Goal: Task Accomplishment & Management: Complete application form

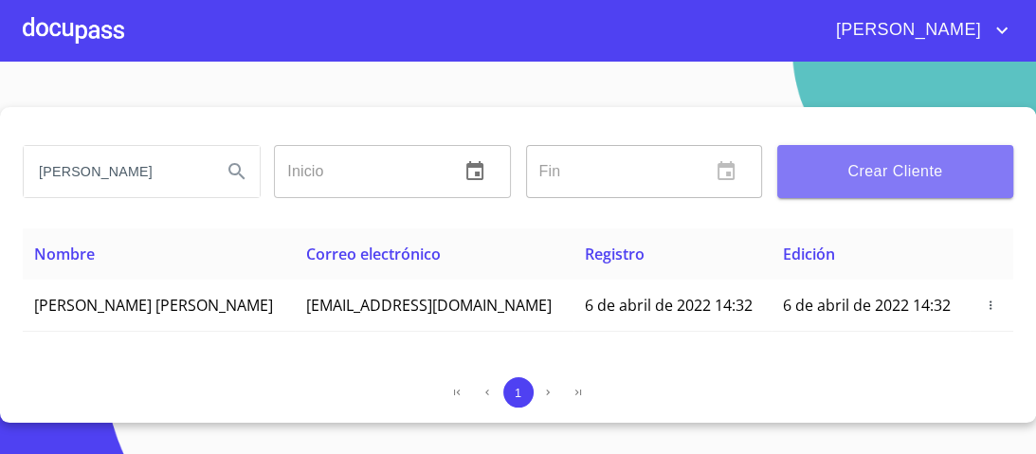
click at [879, 176] on span "Crear Cliente" at bounding box center [895, 171] width 206 height 27
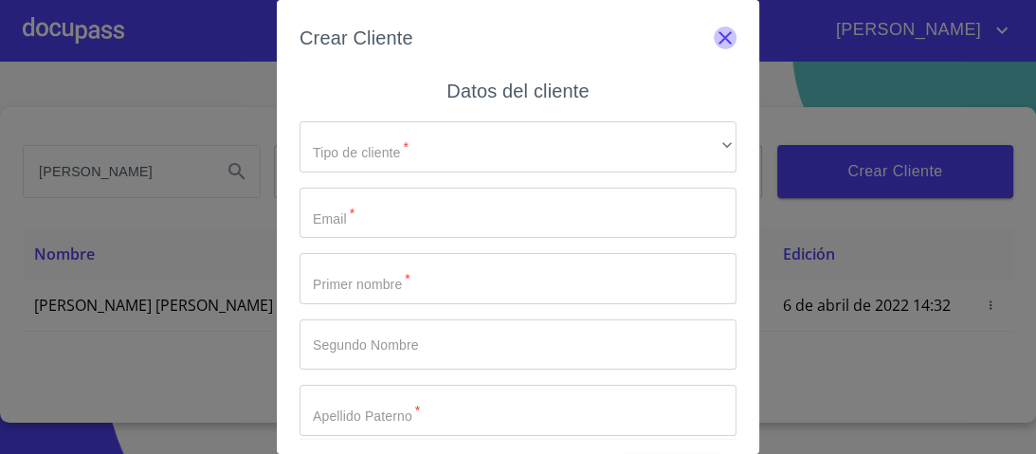
click at [714, 30] on icon "button" at bounding box center [725, 38] width 23 height 23
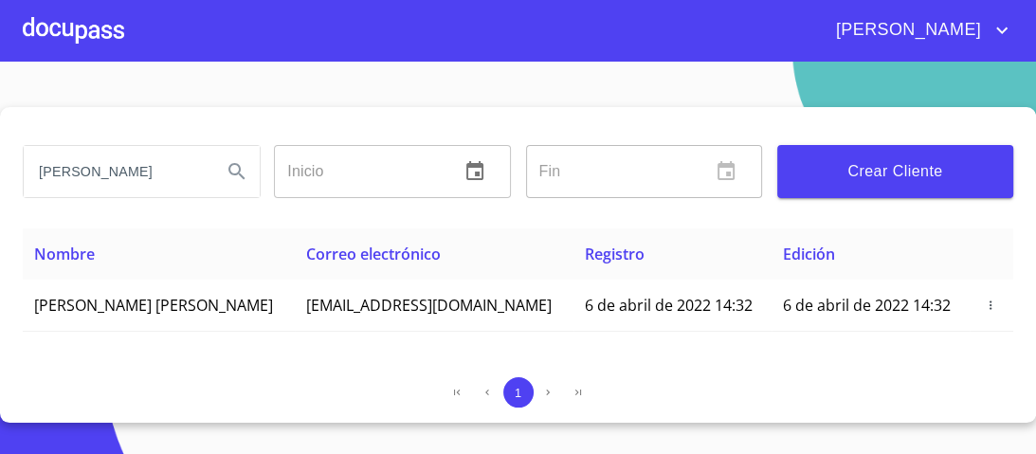
click at [85, 30] on div at bounding box center [73, 30] width 101 height 61
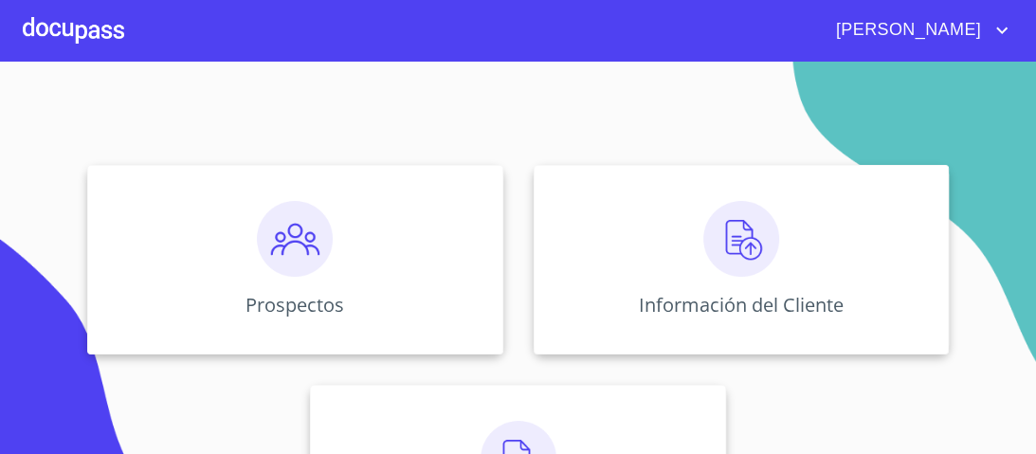
scroll to position [152, 0]
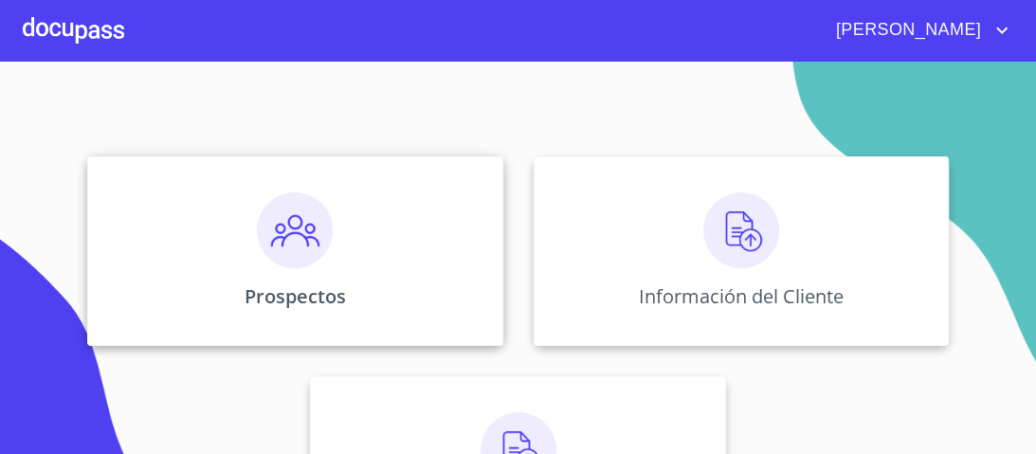
click at [298, 236] on img at bounding box center [295, 230] width 76 height 76
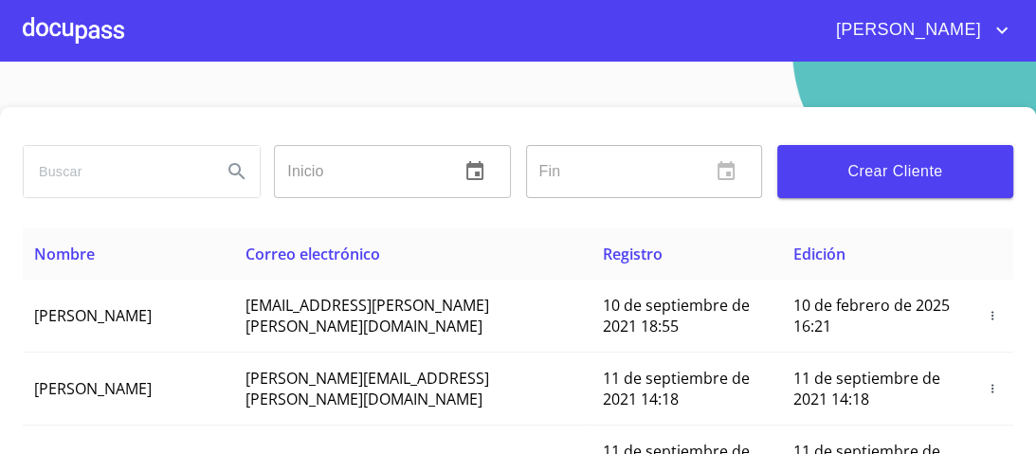
click at [868, 180] on span "Crear Cliente" at bounding box center [895, 171] width 206 height 27
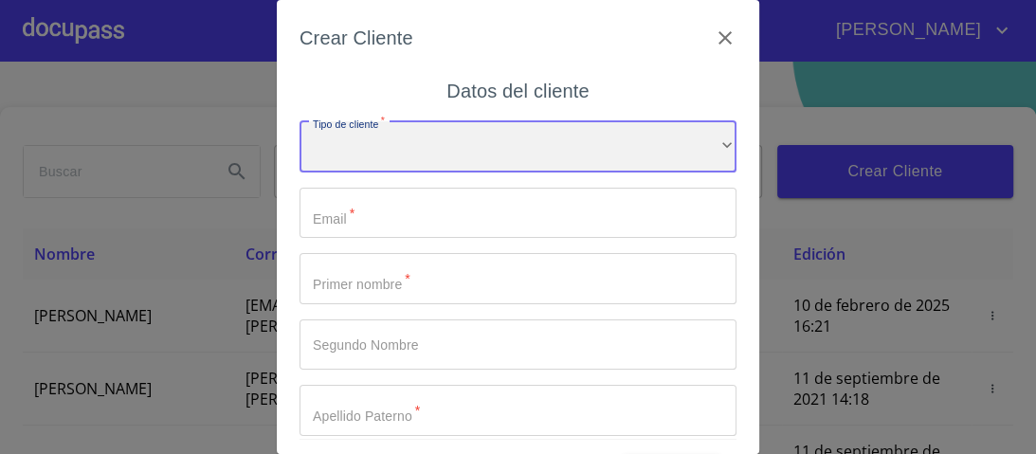
click at [708, 137] on div "​" at bounding box center [517, 146] width 437 height 51
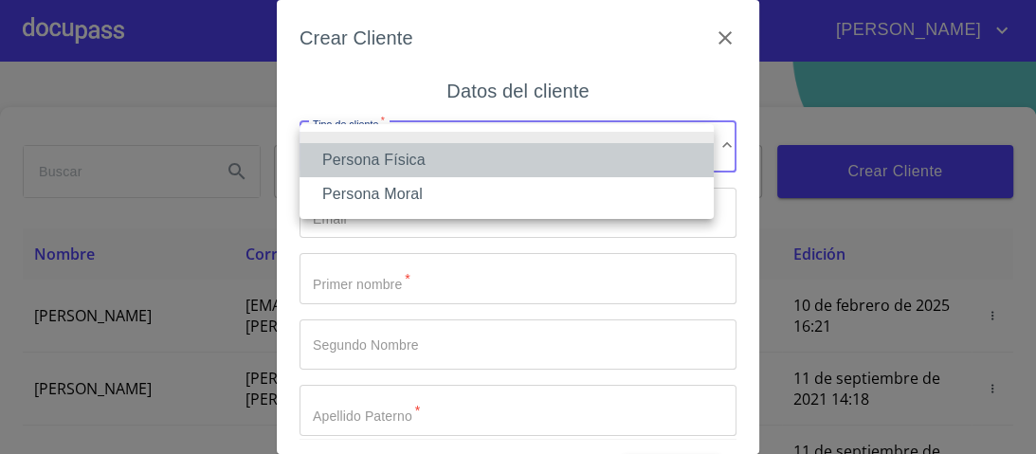
click at [375, 153] on li "Persona Física" at bounding box center [506, 160] width 414 height 34
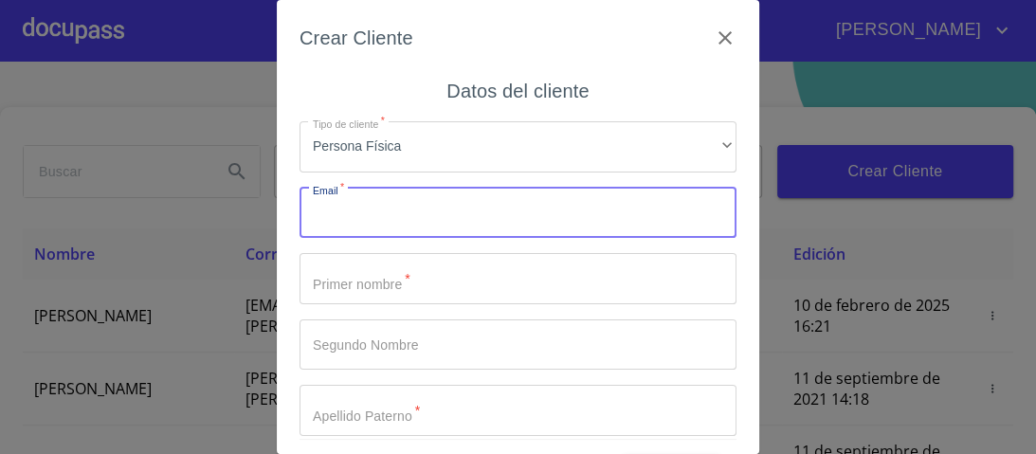
click at [355, 216] on input "Tipo de cliente   *" at bounding box center [517, 213] width 437 height 51
type input "[EMAIL_ADDRESS][DOMAIN_NAME]"
click at [337, 285] on input "Tipo de cliente   *" at bounding box center [517, 278] width 437 height 51
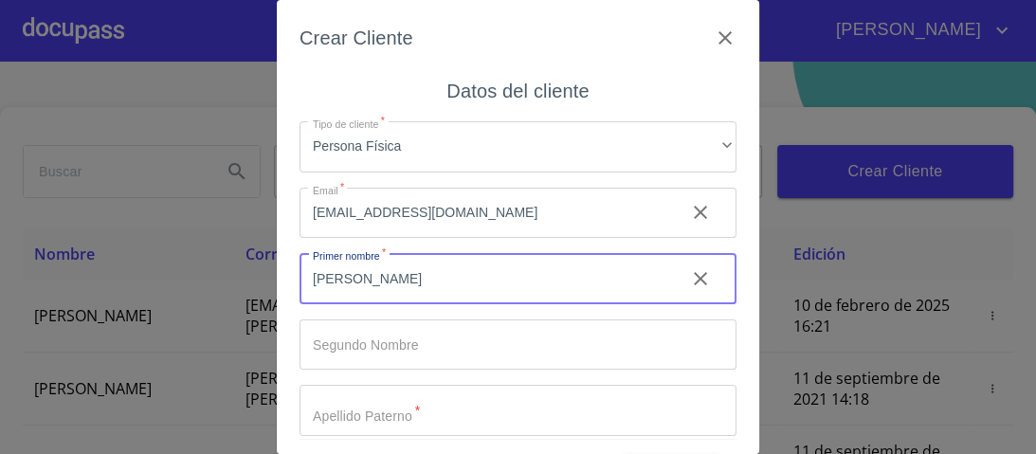
type input "[PERSON_NAME]"
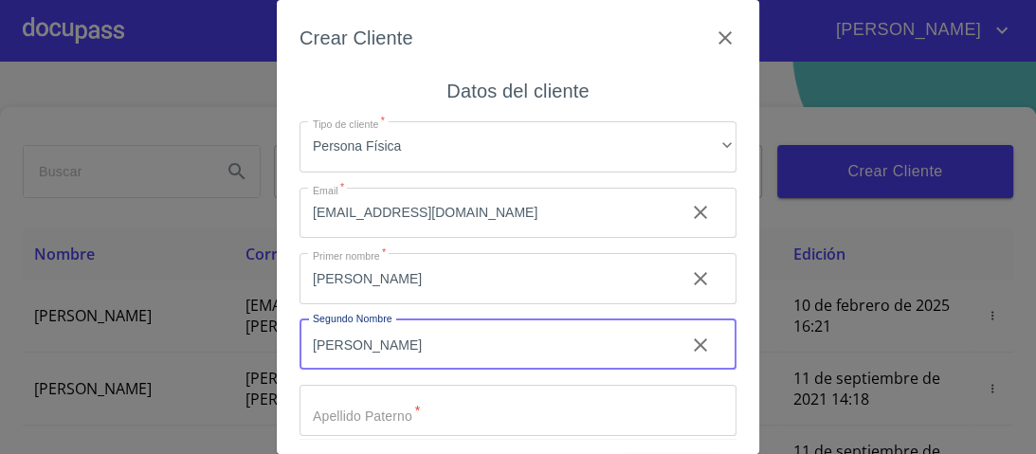
type input "[PERSON_NAME]"
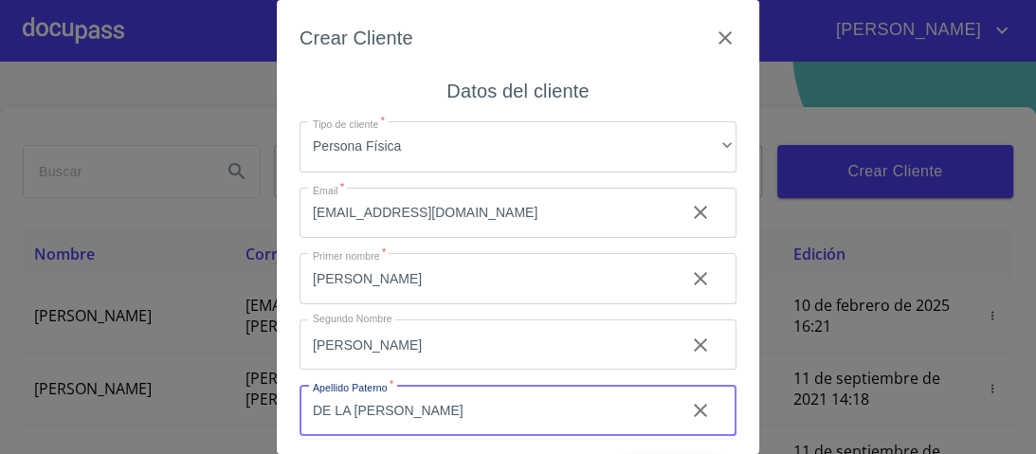
type input "DE LA [PERSON_NAME]"
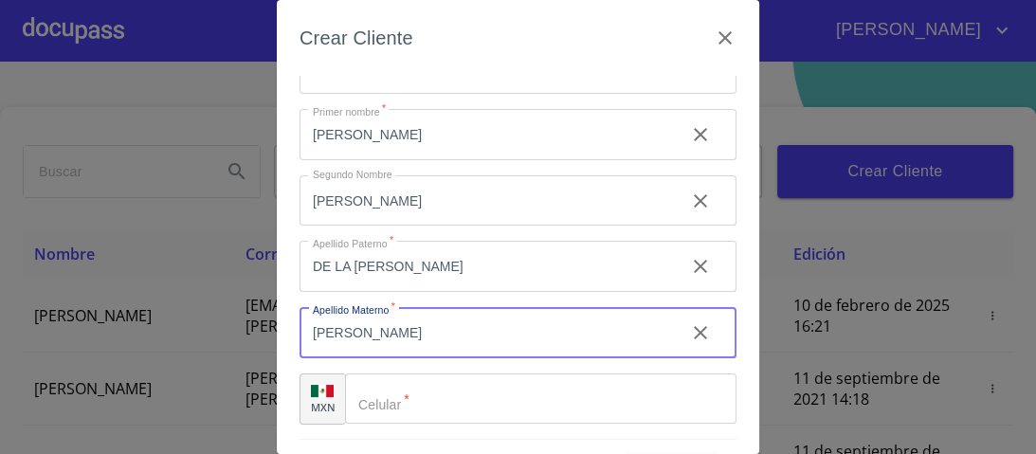
type input "[PERSON_NAME]"
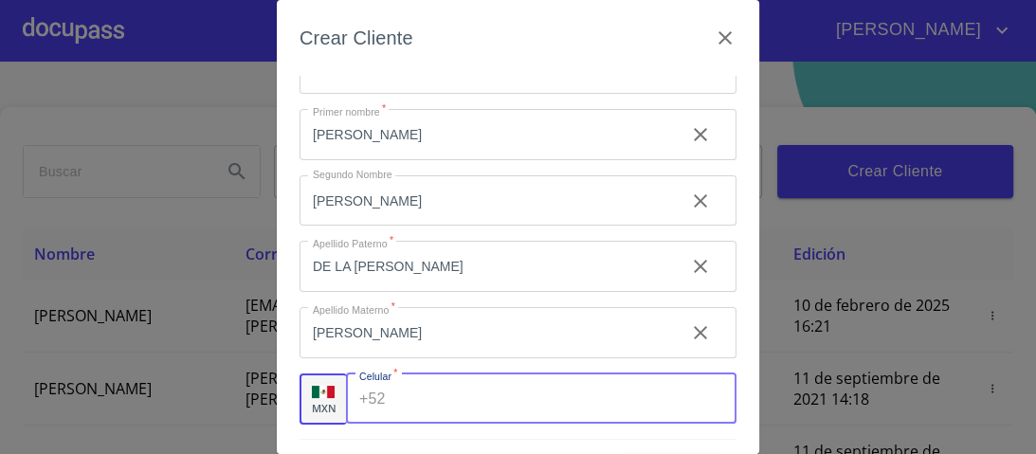
click at [412, 400] on input "Tipo de cliente   *" at bounding box center [564, 398] width 343 height 51
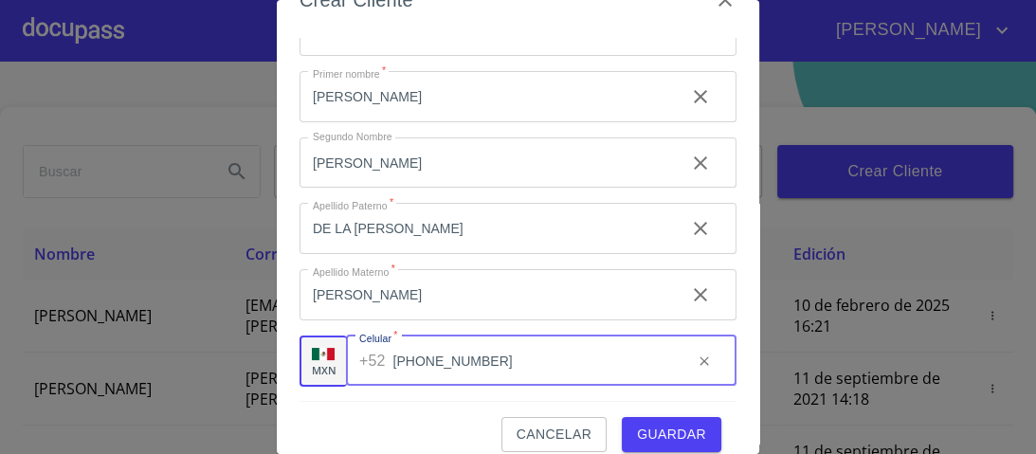
scroll to position [58, 0]
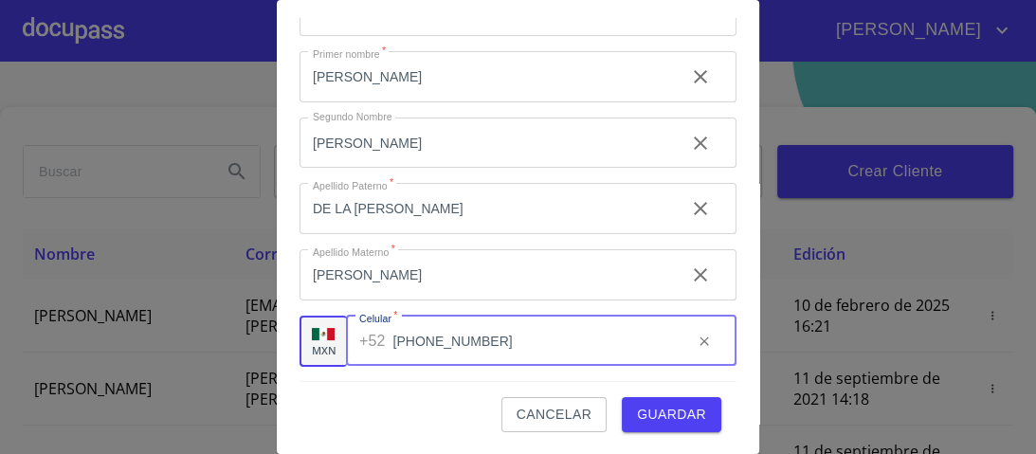
type input "[PHONE_NUMBER]"
click at [660, 413] on span "Guardar" at bounding box center [671, 415] width 69 height 24
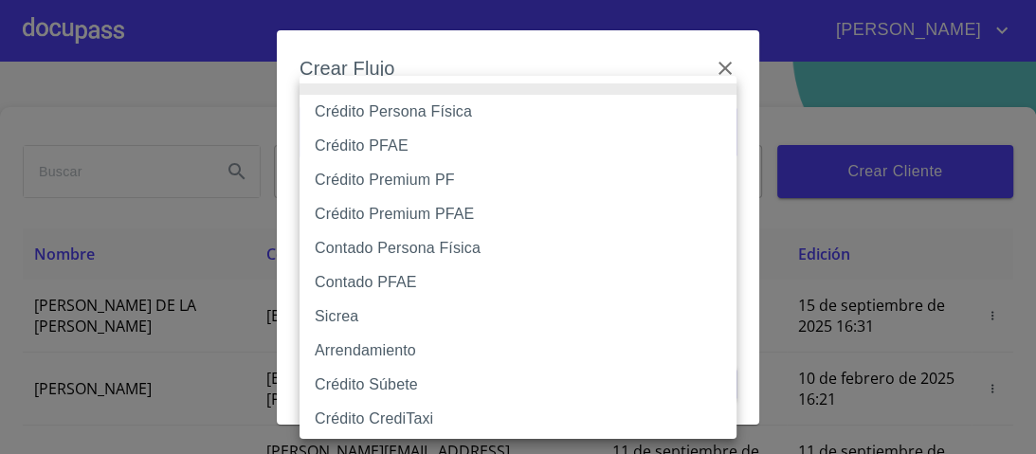
click at [719, 136] on body "[PERSON_NAME] ​ Fin ​ Crear Cliente Nombre Correo electrónico Registro Edición …" at bounding box center [518, 227] width 1036 height 454
click at [400, 118] on li "Crédito Persona Física" at bounding box center [523, 112] width 448 height 34
type input "6009fb3c7d1714eb8809aa97"
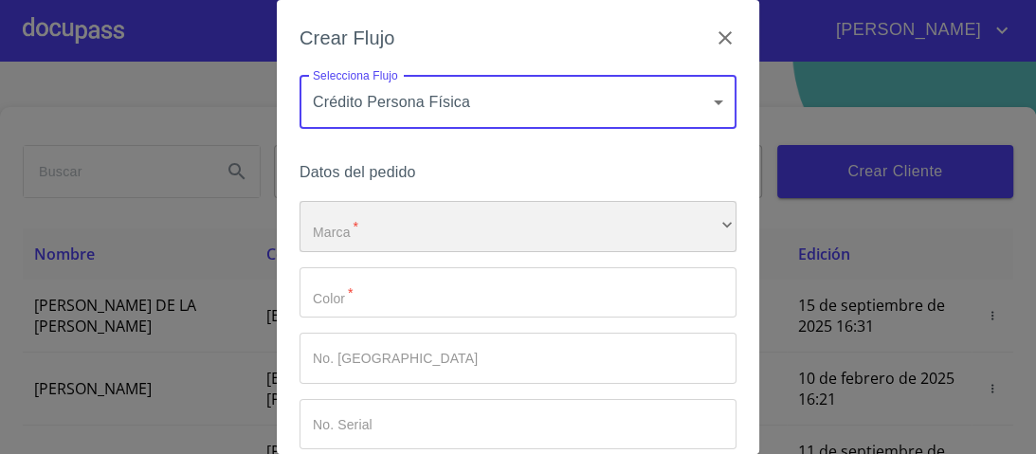
click at [358, 229] on div "​" at bounding box center [517, 226] width 437 height 51
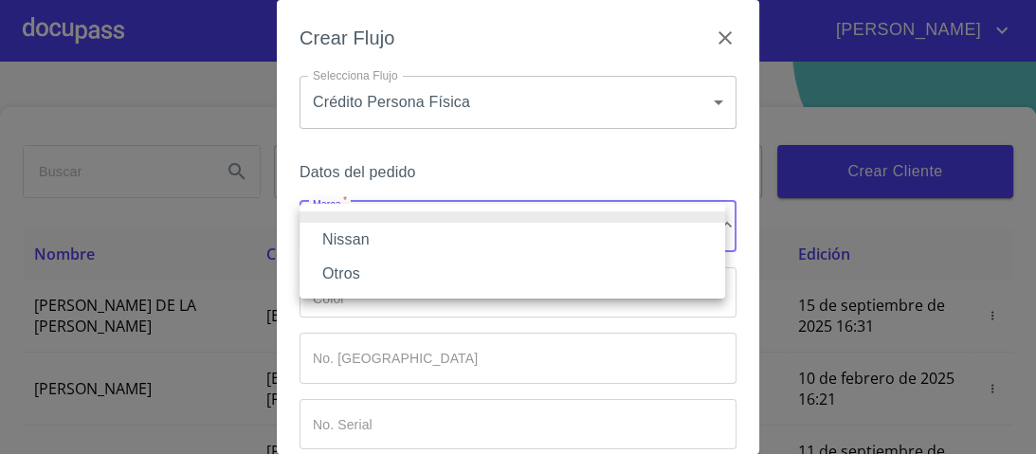
click at [346, 241] on li "Nissan" at bounding box center [512, 240] width 426 height 34
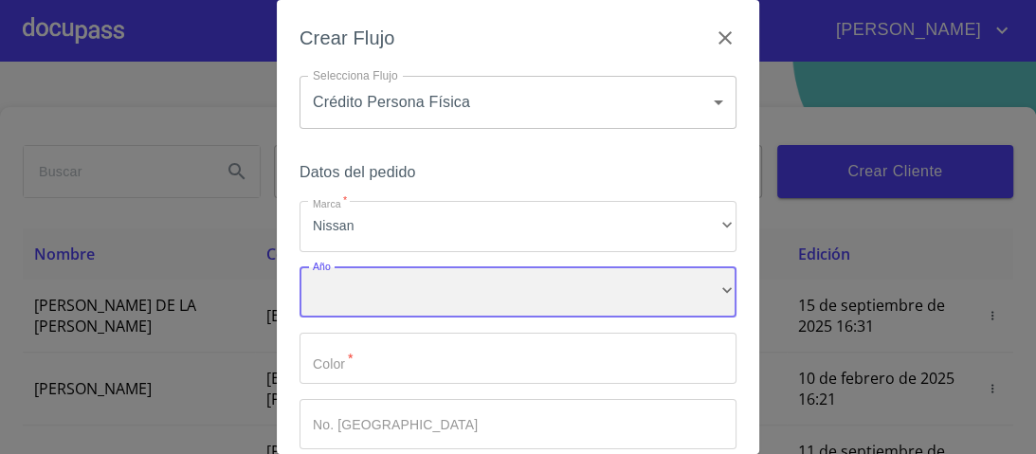
click at [334, 284] on div "​" at bounding box center [517, 292] width 437 height 51
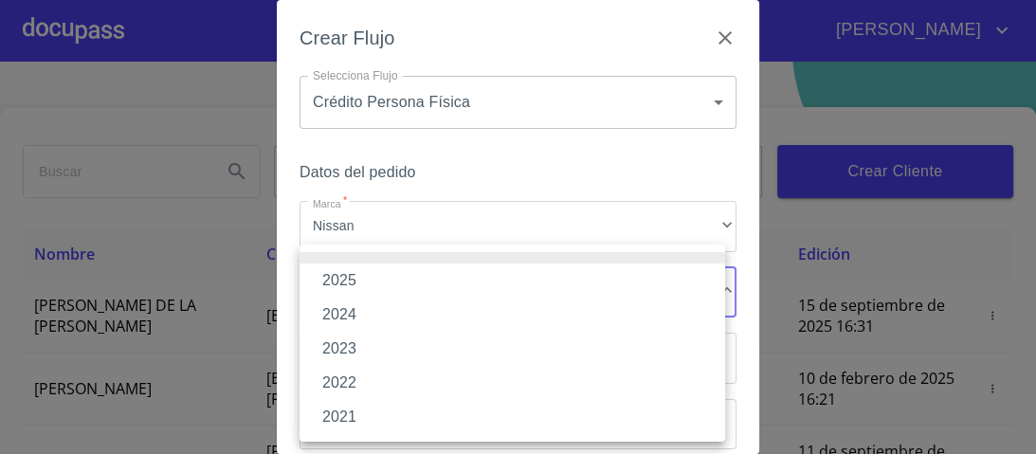
click at [352, 278] on li "2025" at bounding box center [512, 280] width 426 height 34
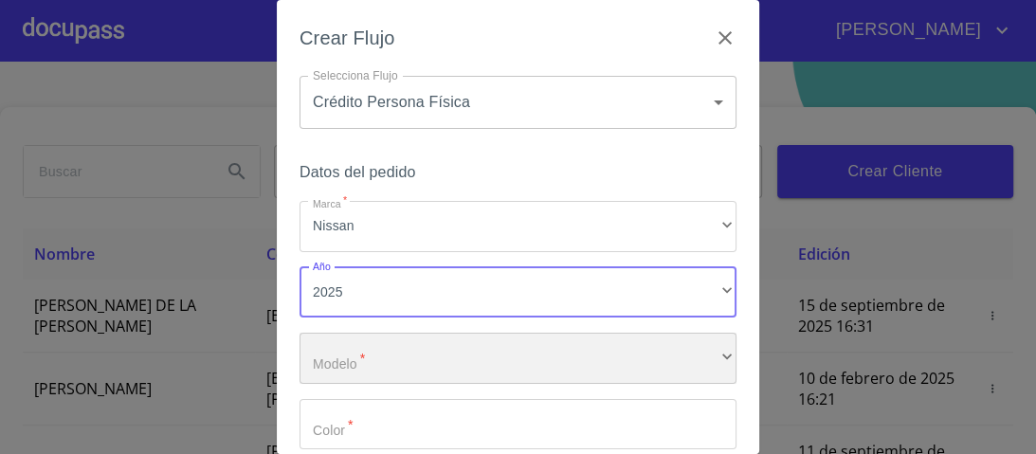
click at [337, 364] on div "​" at bounding box center [517, 358] width 437 height 51
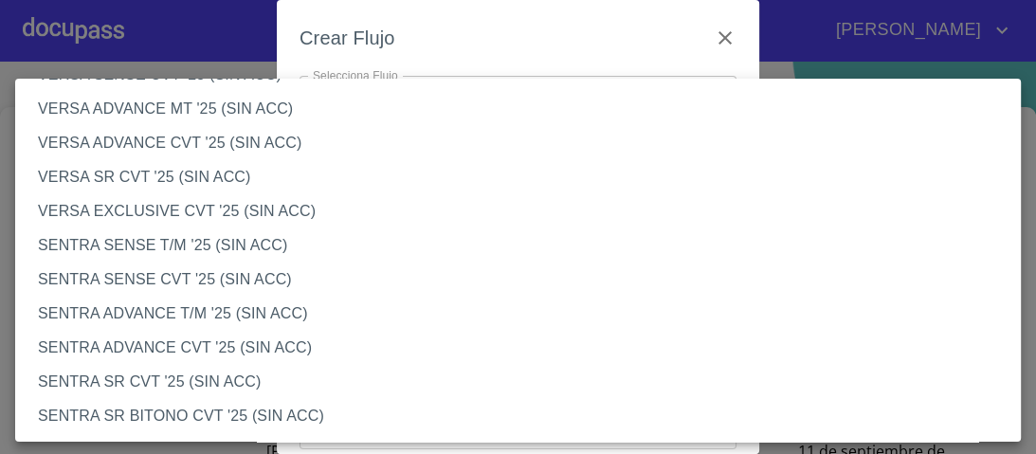
scroll to position [986, 0]
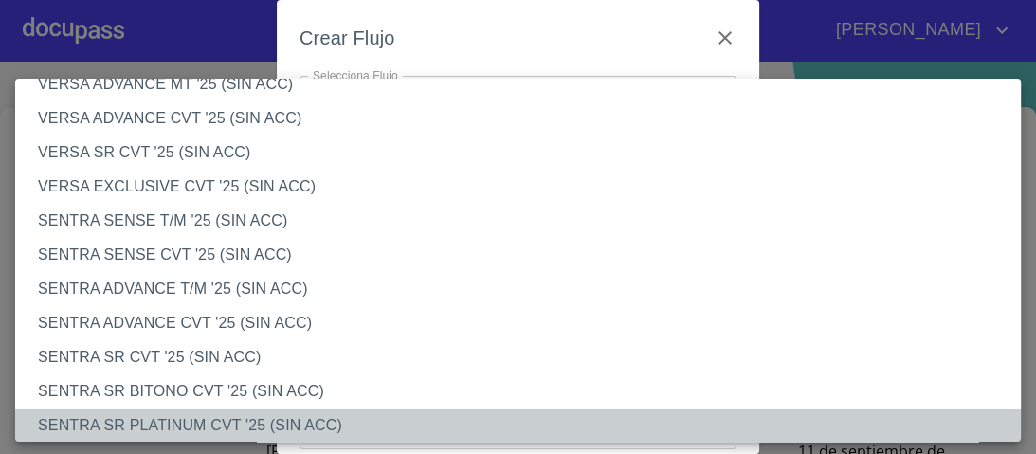
click at [220, 425] on li "SENTRA SR PLATINUM CVT '25 (SIN ACC)" at bounding box center [523, 425] width 1017 height 34
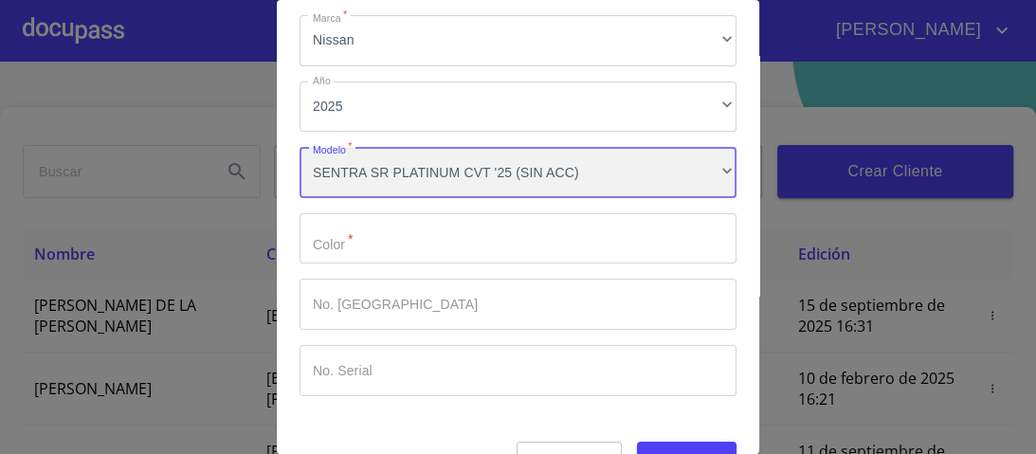
scroll to position [227, 0]
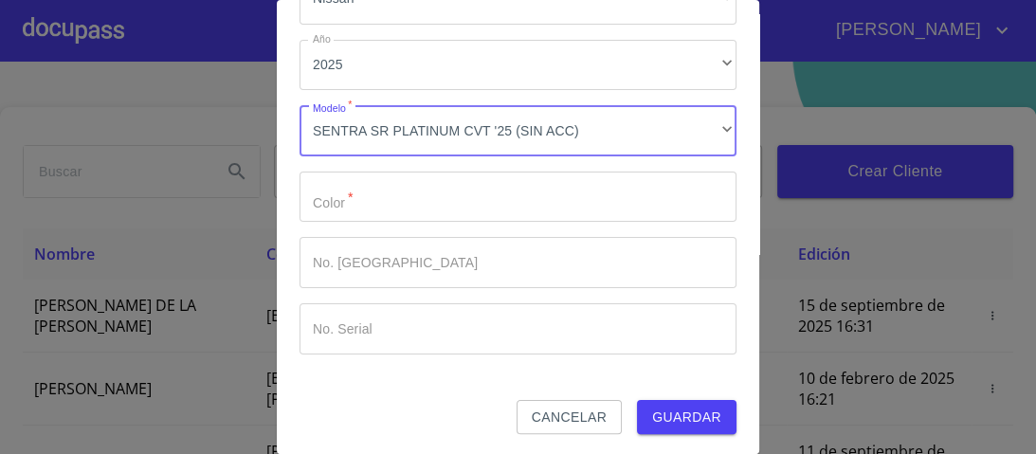
click at [337, 207] on input "Marca   *" at bounding box center [517, 197] width 437 height 51
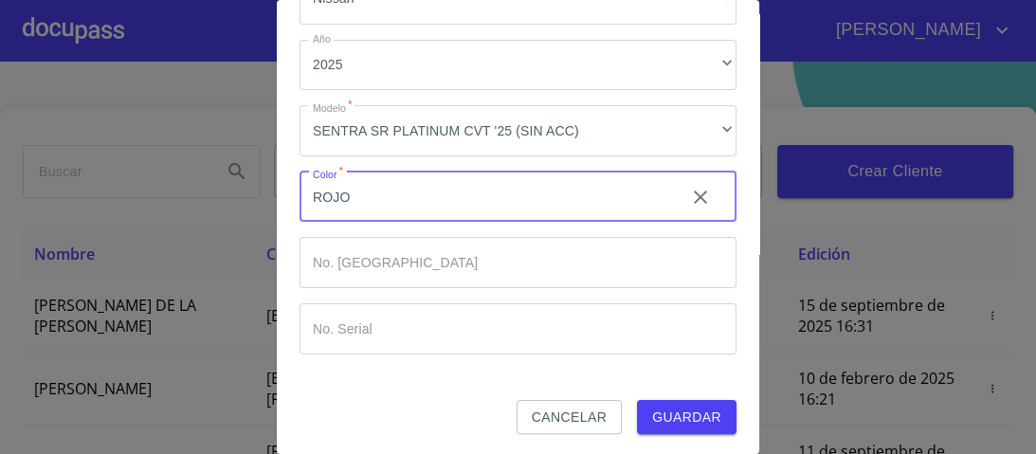
type input "ROJO"
click at [656, 409] on span "Guardar" at bounding box center [686, 418] width 69 height 24
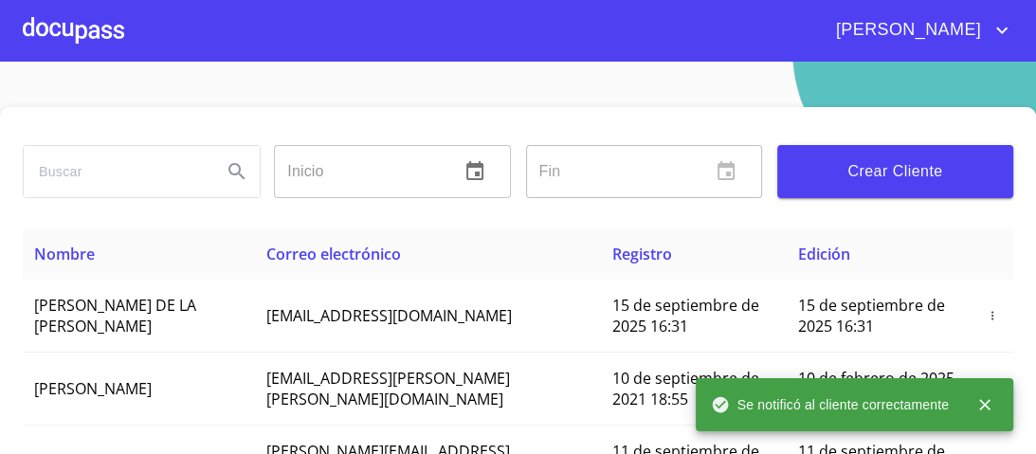
click at [87, 27] on div at bounding box center [73, 30] width 101 height 61
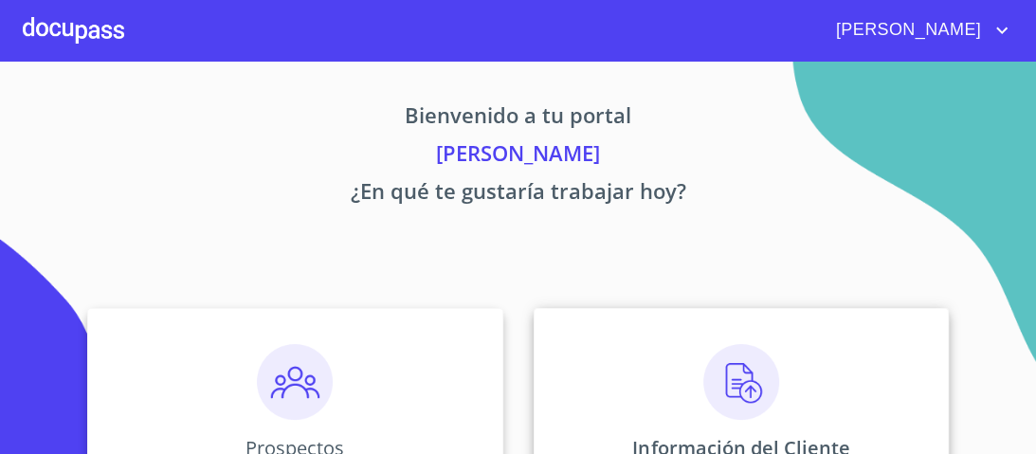
click at [732, 387] on img at bounding box center [741, 382] width 76 height 76
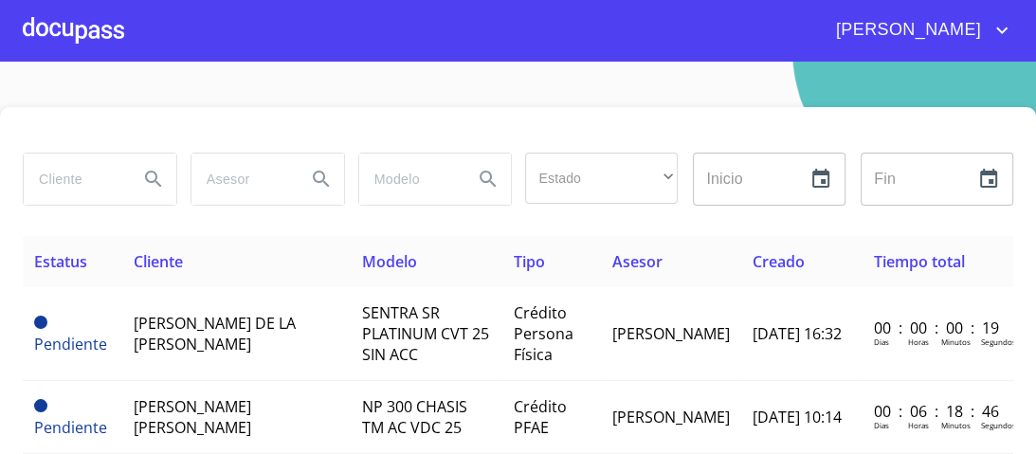
click at [49, 180] on input "search" at bounding box center [74, 179] width 100 height 51
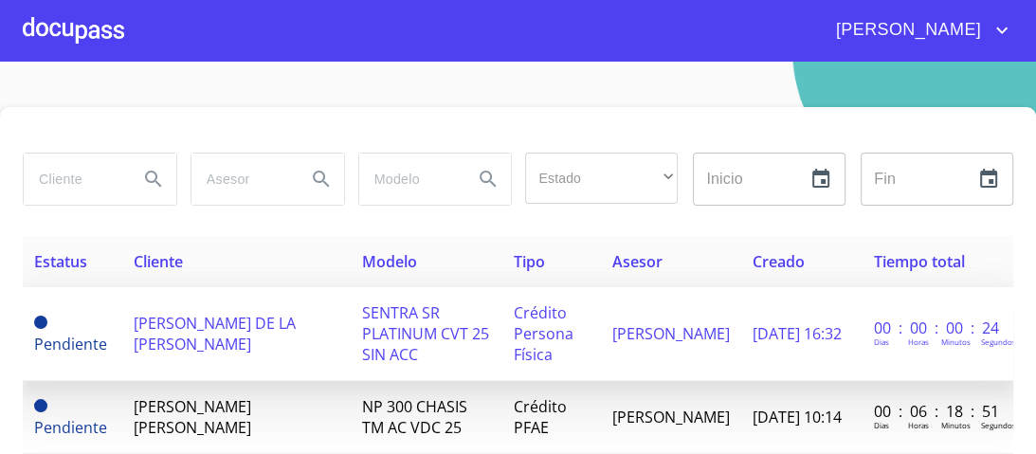
click at [405, 320] on span "SENTRA SR PLATINUM CVT 25 SIN ACC" at bounding box center [425, 333] width 127 height 63
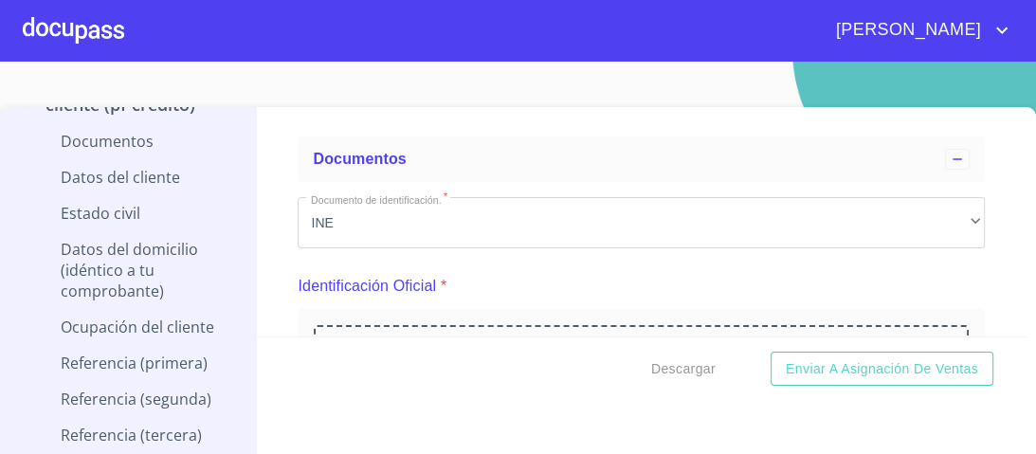
scroll to position [227, 0]
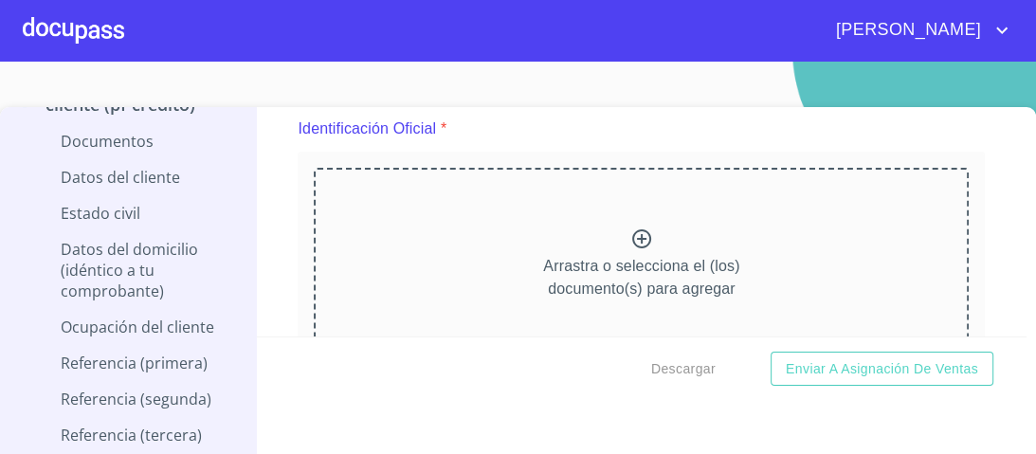
click at [632, 237] on icon at bounding box center [641, 238] width 19 height 19
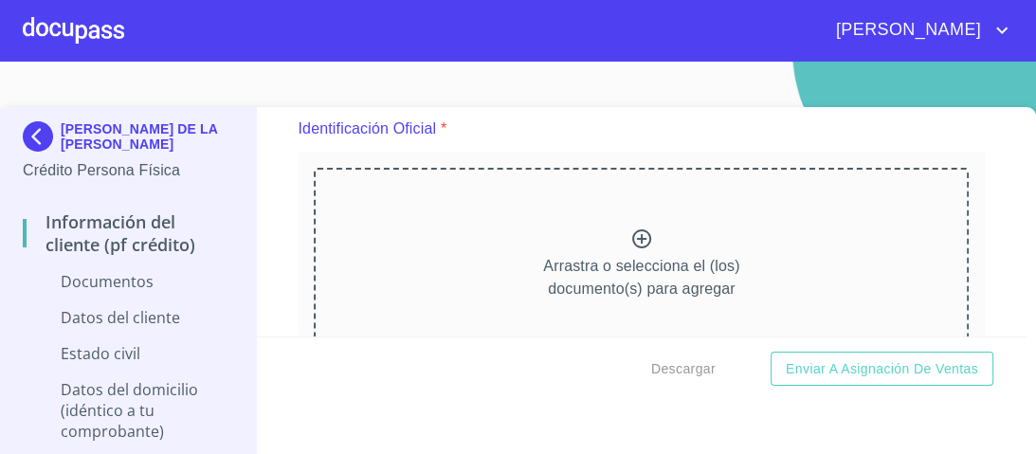
click at [632, 239] on icon at bounding box center [641, 238] width 19 height 19
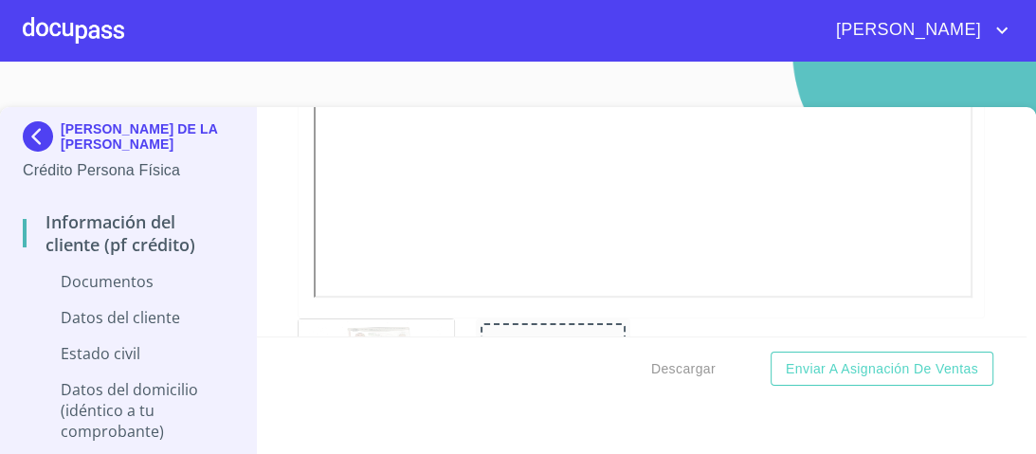
scroll to position [834, 0]
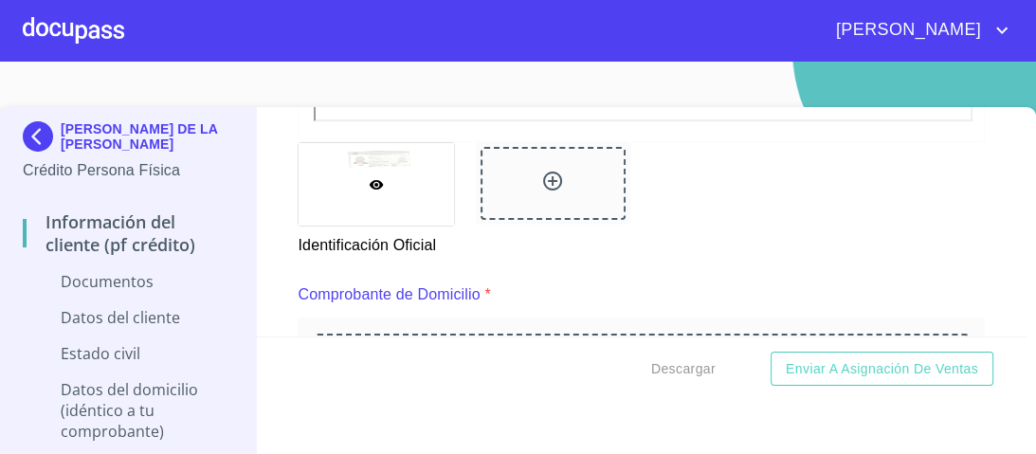
click at [543, 178] on icon at bounding box center [552, 181] width 19 height 19
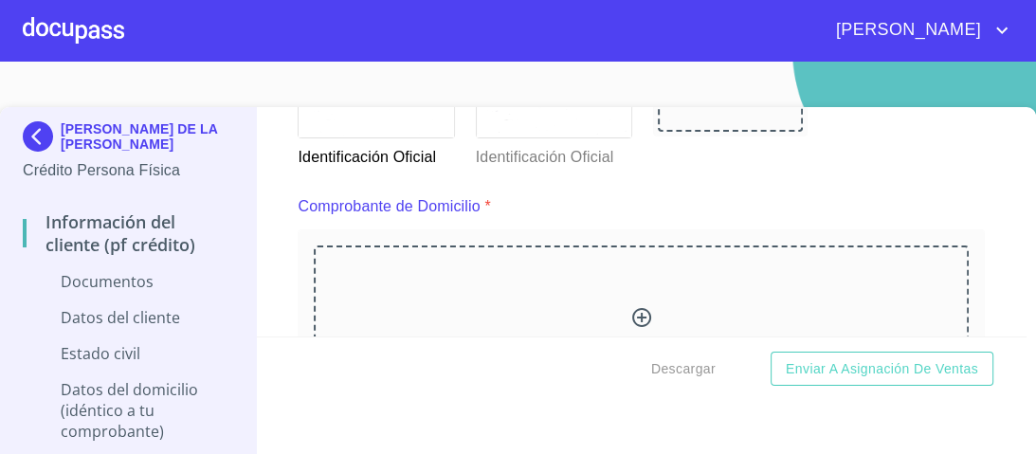
scroll to position [910, 0]
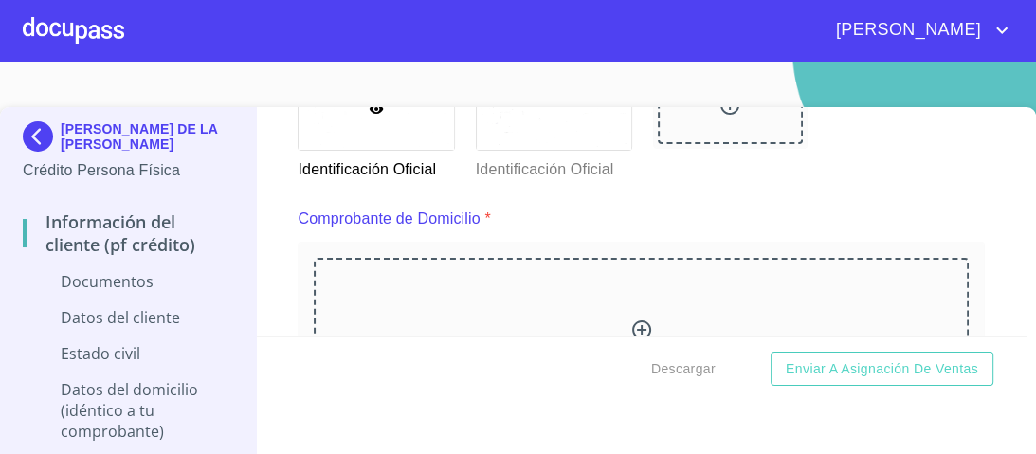
click at [630, 326] on icon at bounding box center [641, 329] width 23 height 23
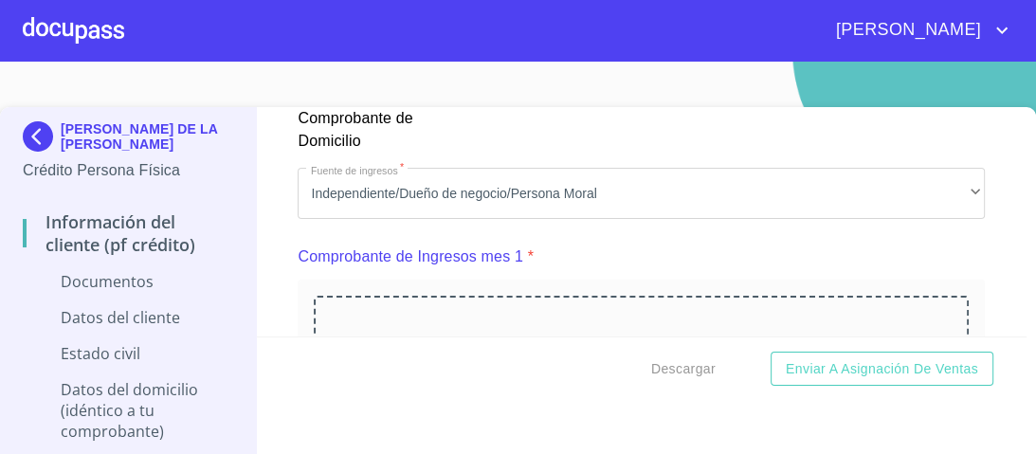
scroll to position [1820, 0]
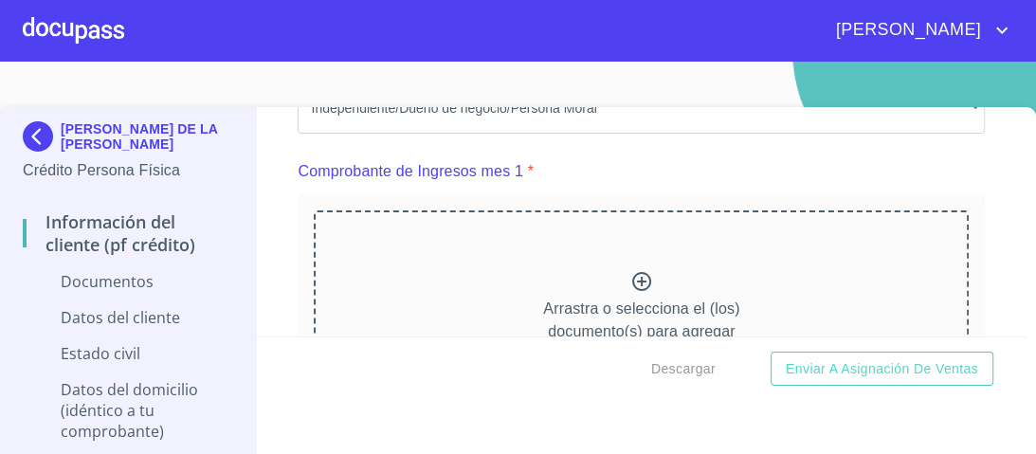
click at [632, 276] on icon at bounding box center [641, 281] width 19 height 19
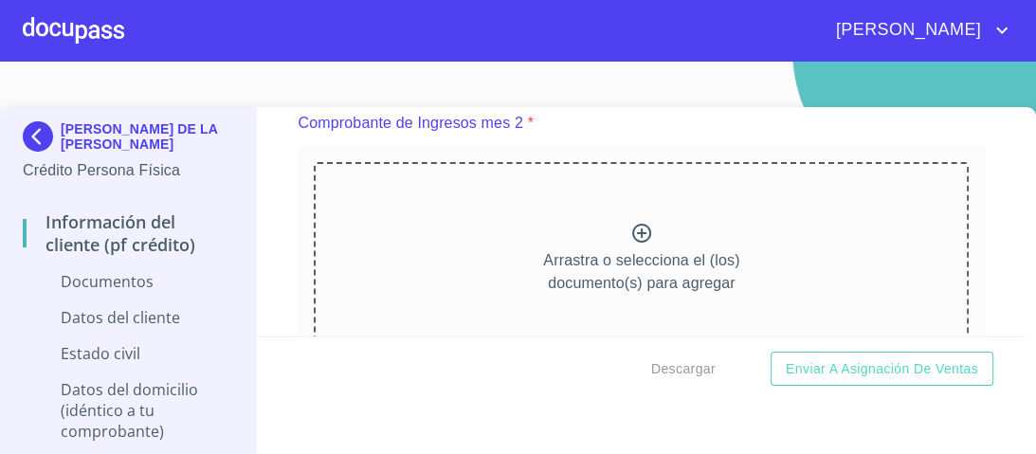
scroll to position [2661, 0]
click at [632, 229] on icon at bounding box center [641, 236] width 19 height 19
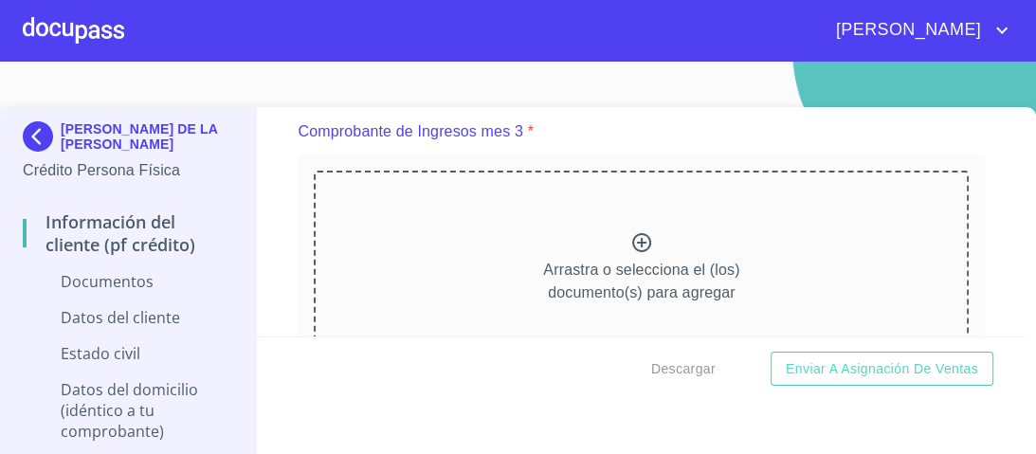
scroll to position [3370, 0]
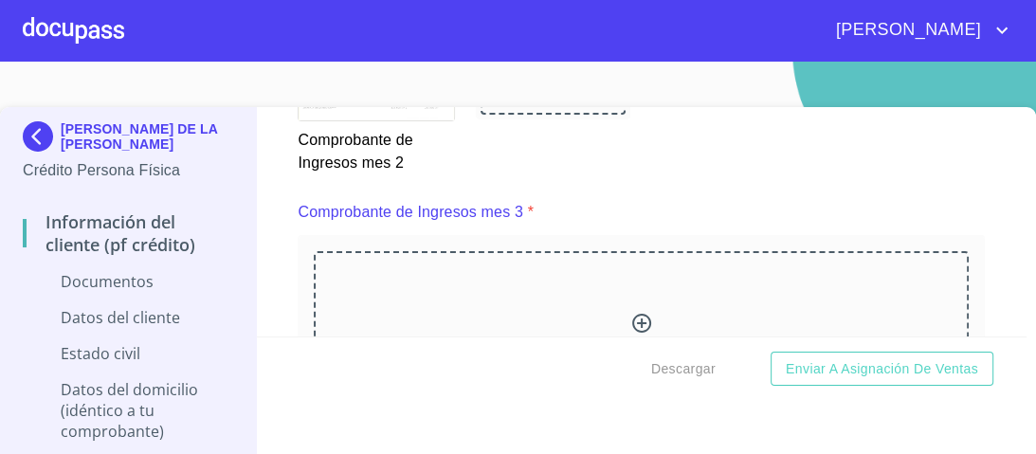
click at [632, 317] on icon at bounding box center [641, 323] width 19 height 19
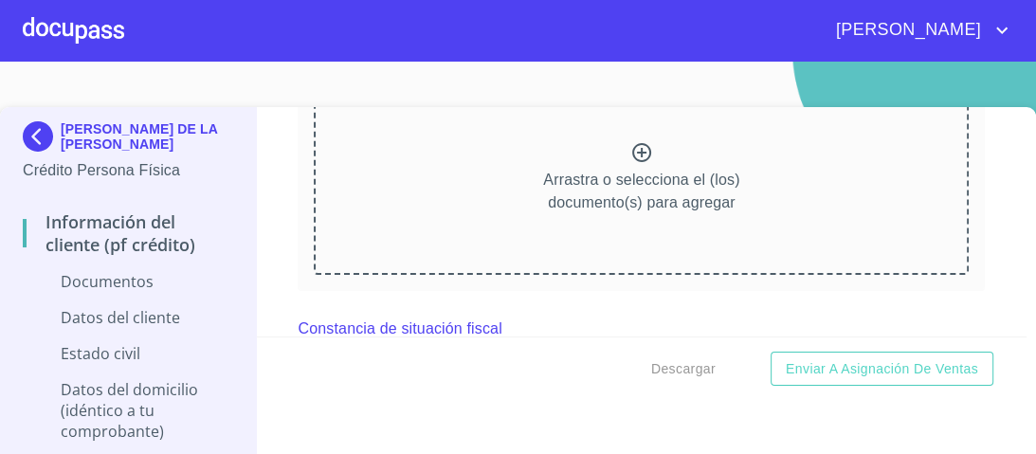
scroll to position [4244, 0]
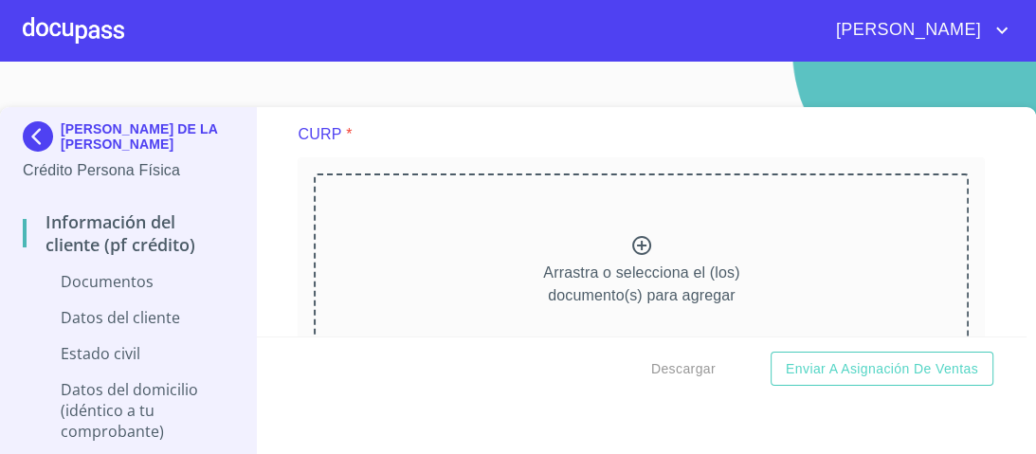
click at [630, 239] on icon at bounding box center [641, 245] width 23 height 23
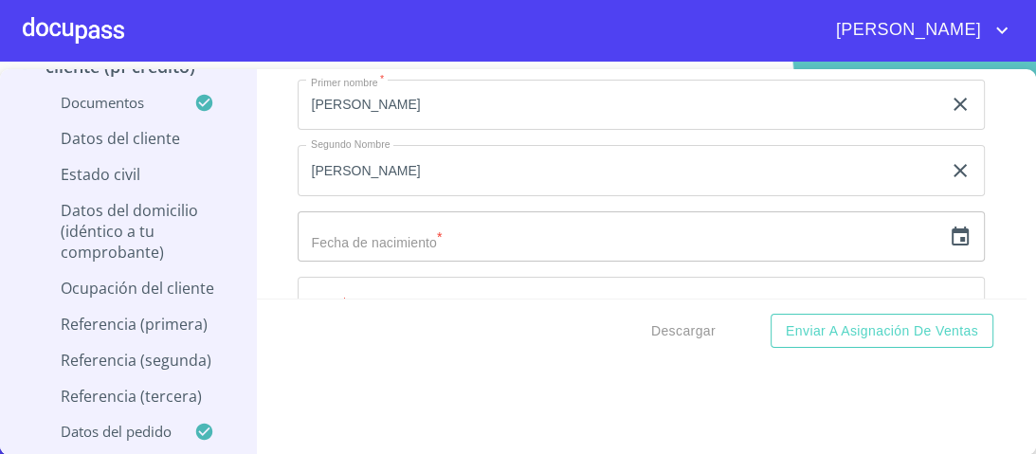
scroll to position [5533, 0]
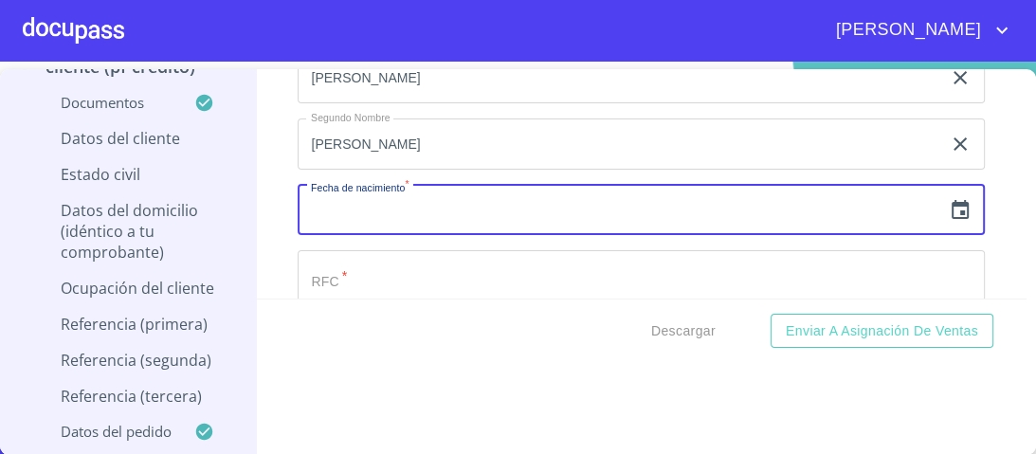
click at [435, 197] on input "text" at bounding box center [620, 210] width 644 height 51
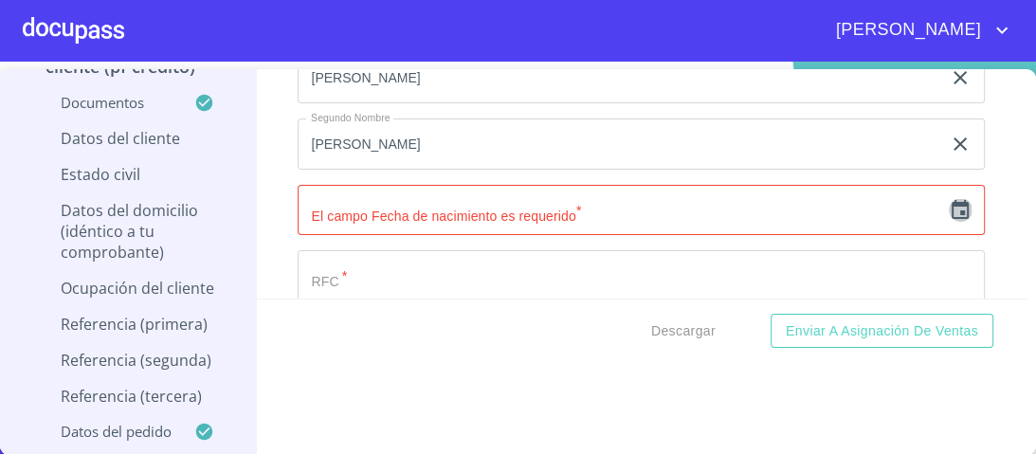
click at [949, 201] on icon "button" at bounding box center [960, 210] width 23 height 23
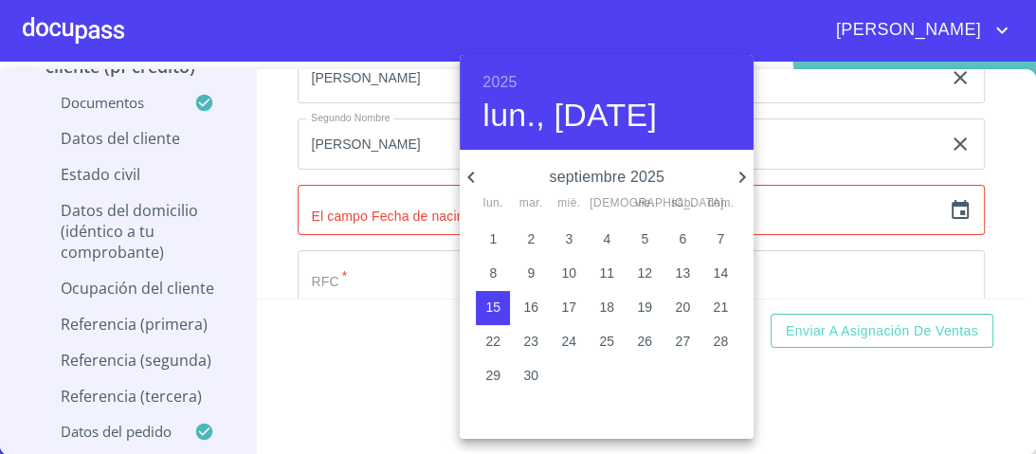
click at [508, 72] on h6 "2025" at bounding box center [499, 82] width 34 height 27
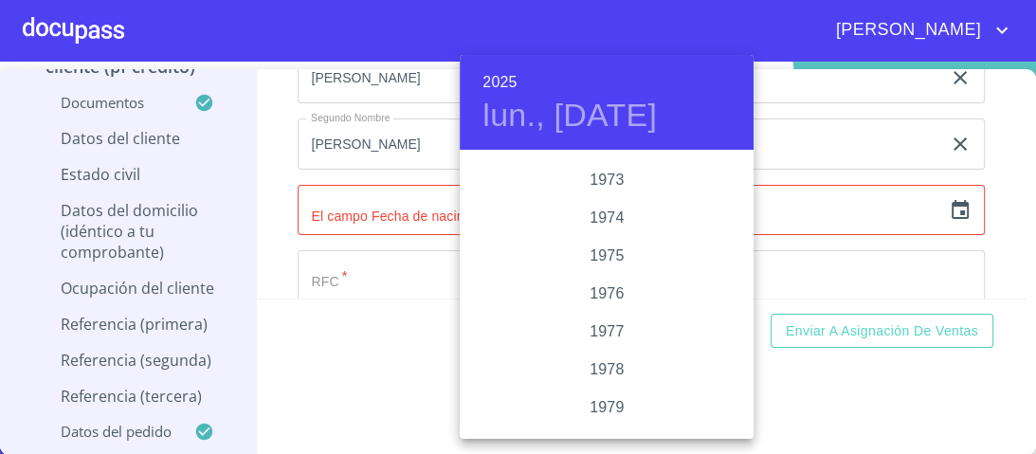
scroll to position [1887, 0]
click at [607, 334] on div "1979" at bounding box center [607, 332] width 294 height 38
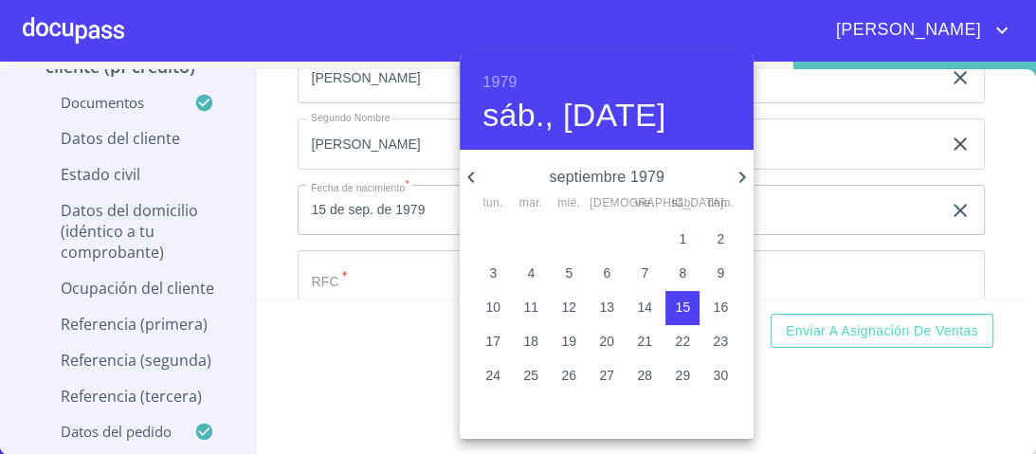
click at [468, 172] on icon "button" at bounding box center [471, 177] width 23 height 23
click at [685, 306] on p "19" at bounding box center [682, 307] width 15 height 19
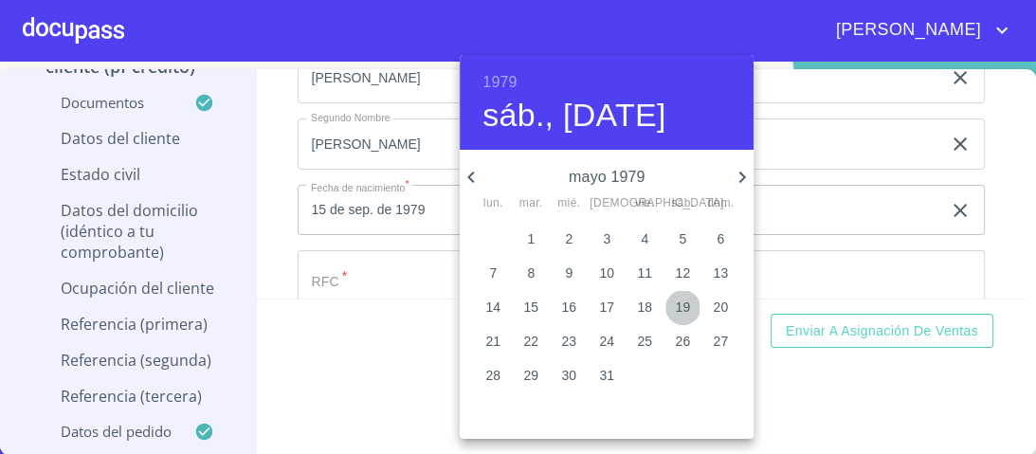
type input "19 de may. de 1979"
click at [819, 204] on div at bounding box center [518, 227] width 1036 height 454
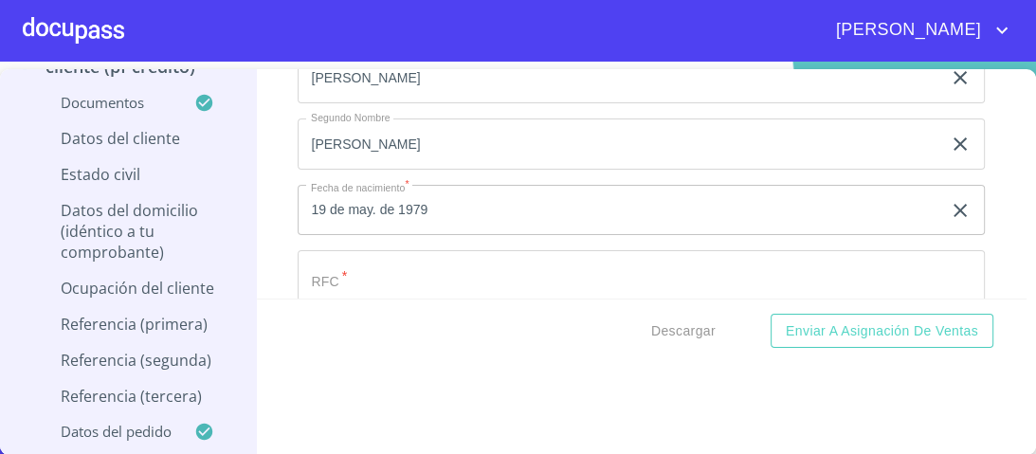
scroll to position [5609, 0]
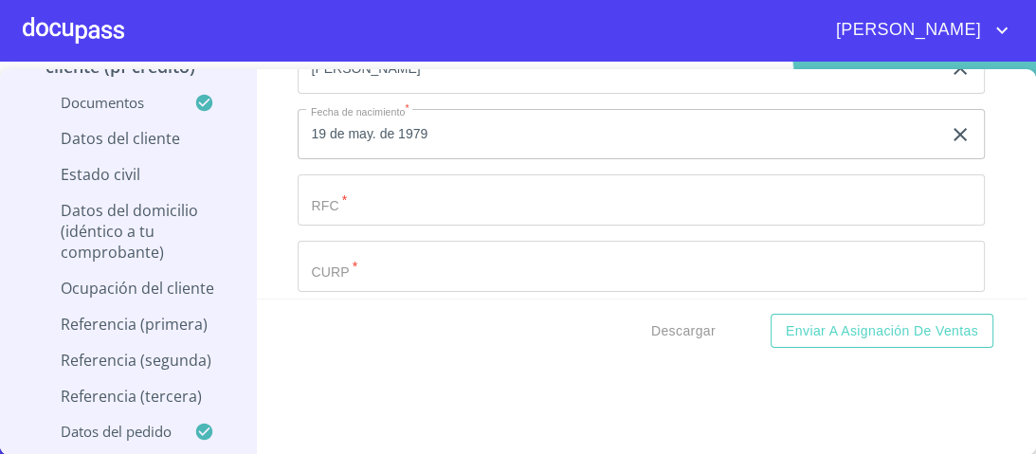
click at [337, 193] on input "Documento de identificación.   *" at bounding box center [641, 199] width 687 height 51
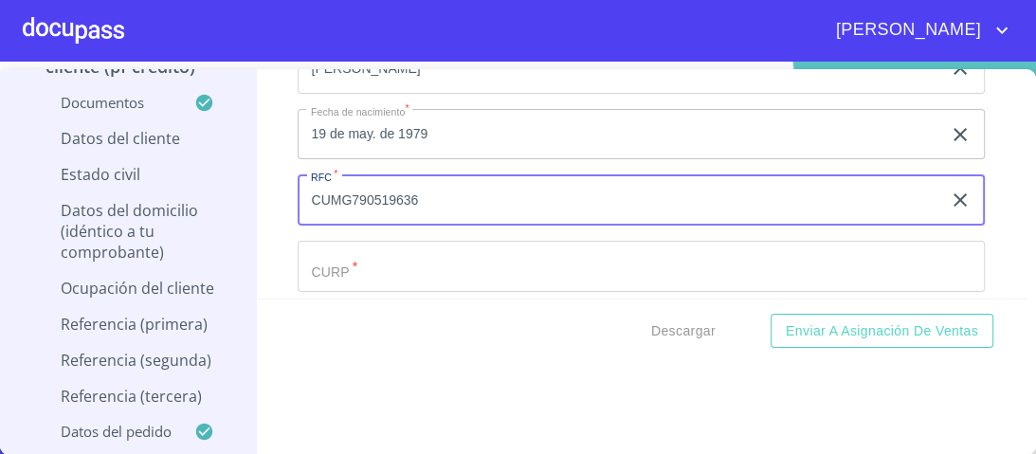
type input "CUMG790519636"
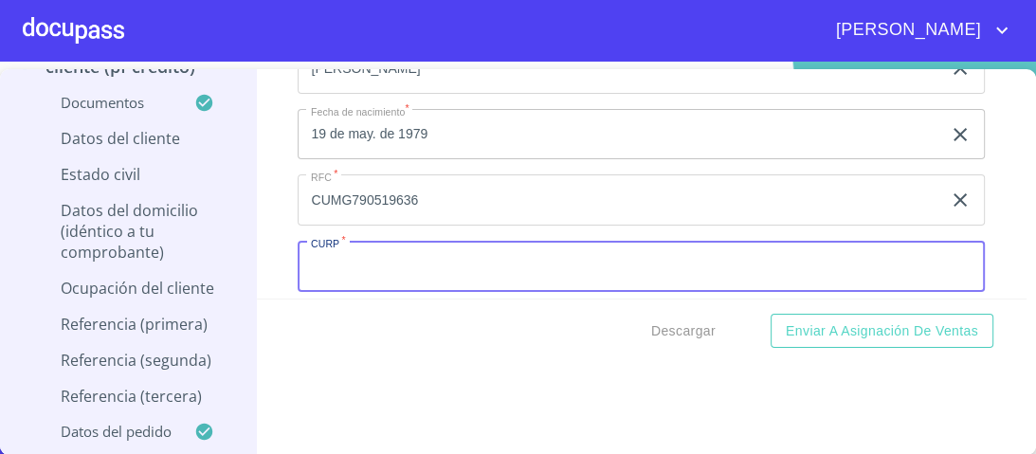
click at [416, 256] on input "Documento de identificación.   *" at bounding box center [641, 266] width 687 height 51
type input "CUMG790519HJCRRS04"
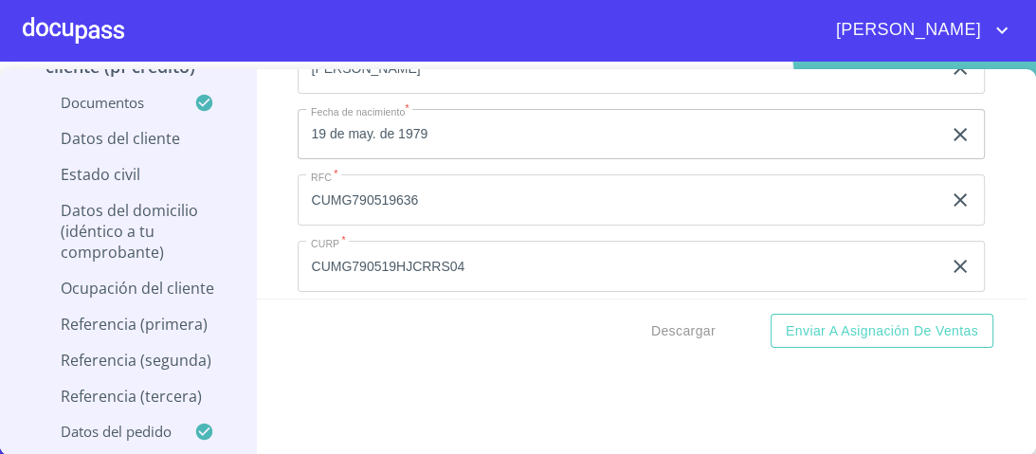
scroll to position [5656, 0]
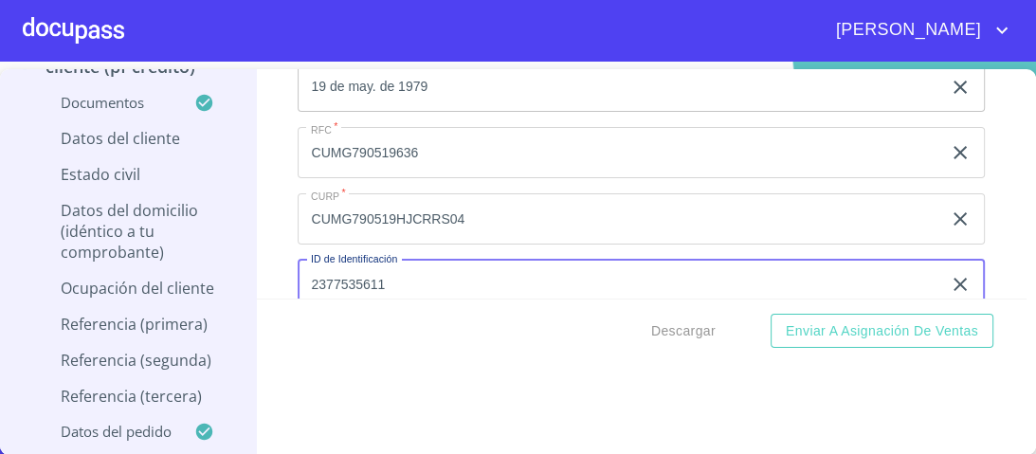
type input "2377535611"
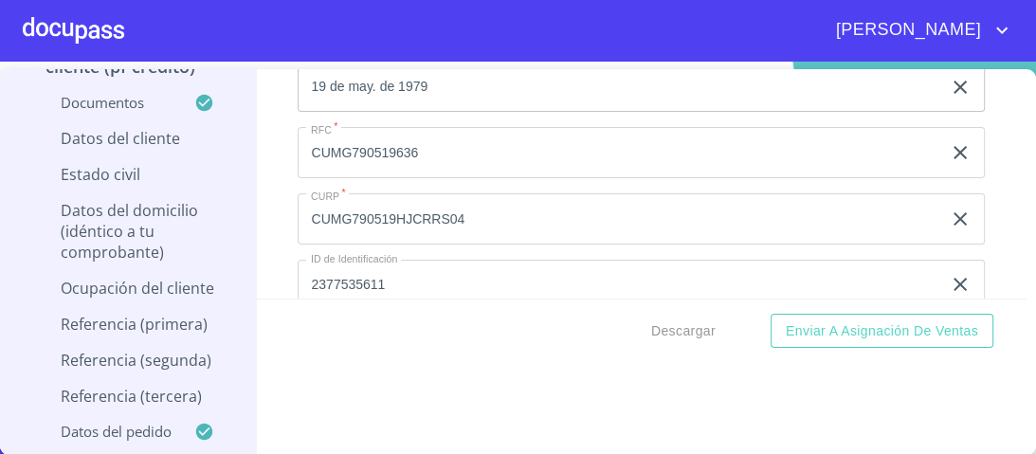
scroll to position [5812, 0]
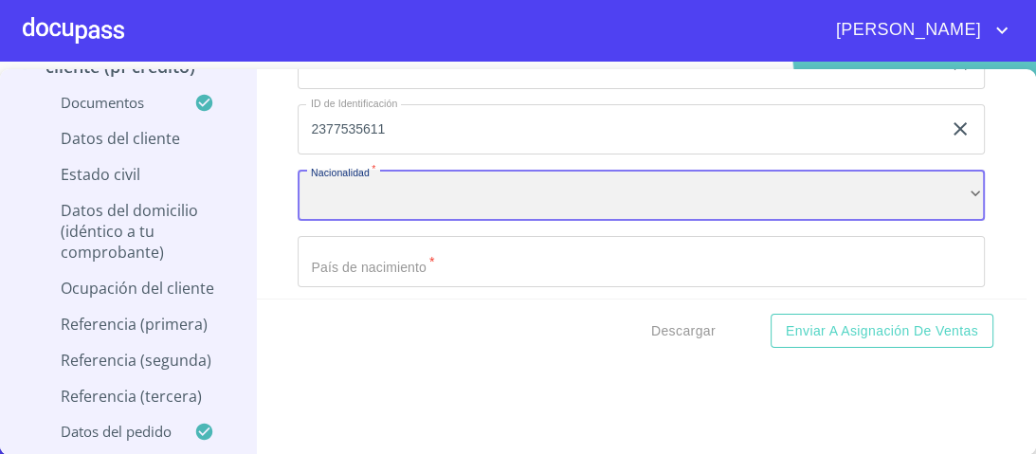
click at [377, 179] on div "​" at bounding box center [641, 195] width 687 height 51
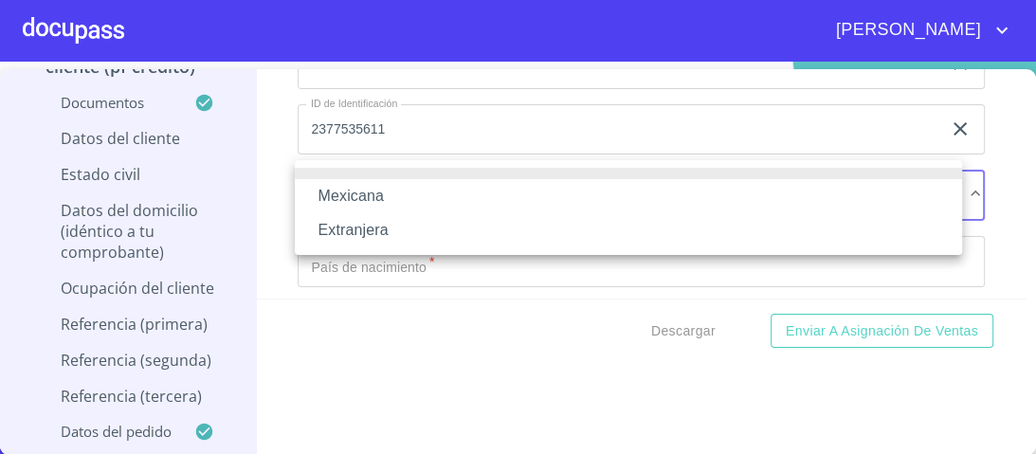
click at [370, 198] on li "Mexicana" at bounding box center [628, 196] width 667 height 34
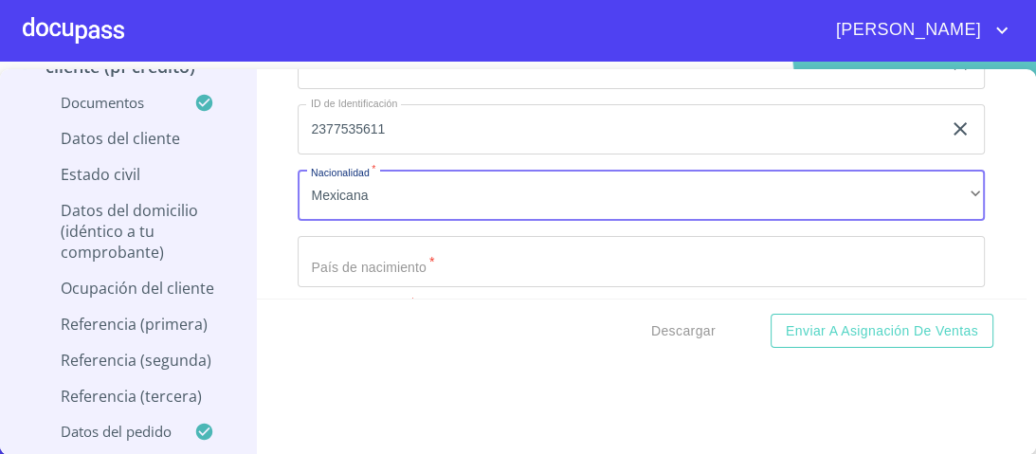
click at [406, 257] on input "Documento de identificación.   *" at bounding box center [641, 261] width 687 height 51
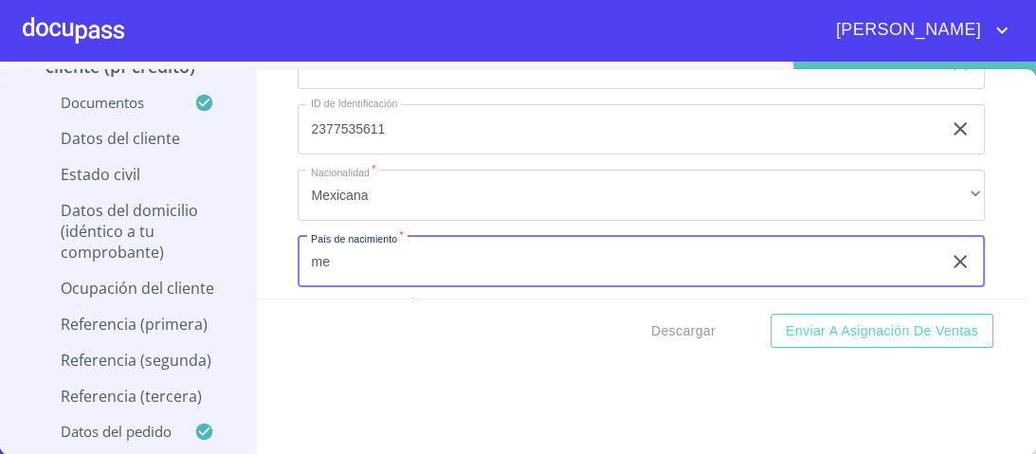
type input "m"
type input "[GEOGRAPHIC_DATA]"
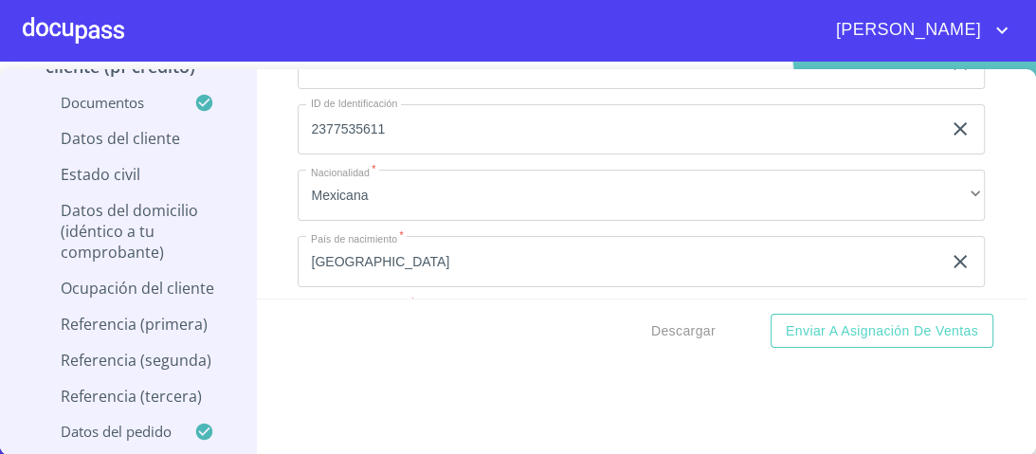
scroll to position [5854, 0]
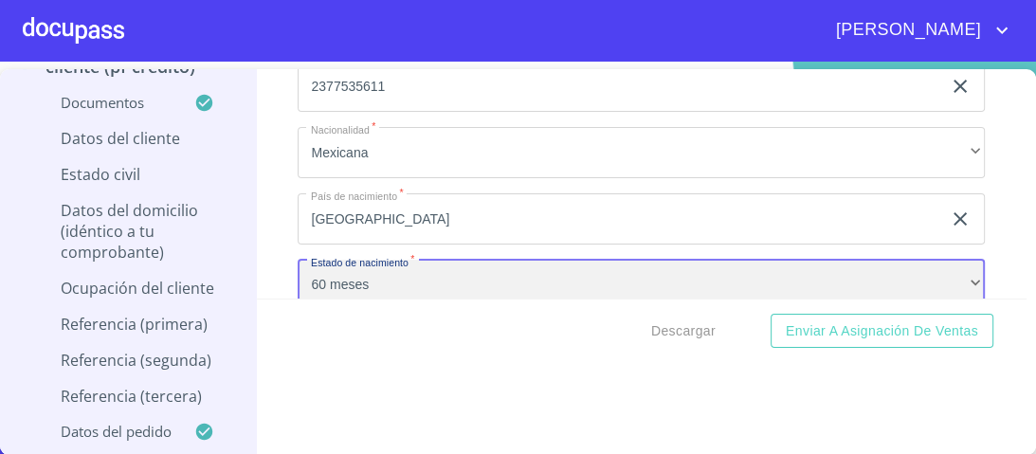
click at [415, 260] on div "60 meses" at bounding box center [641, 285] width 687 height 51
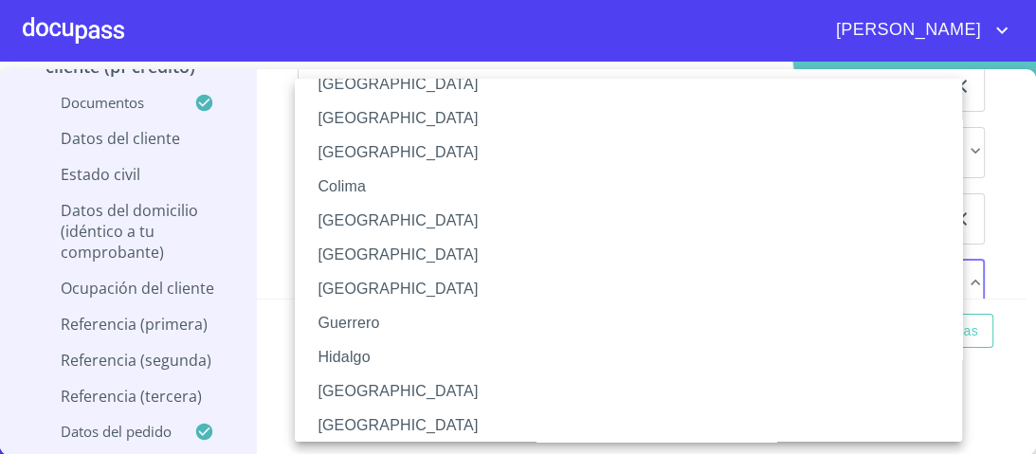
scroll to position [227, 0]
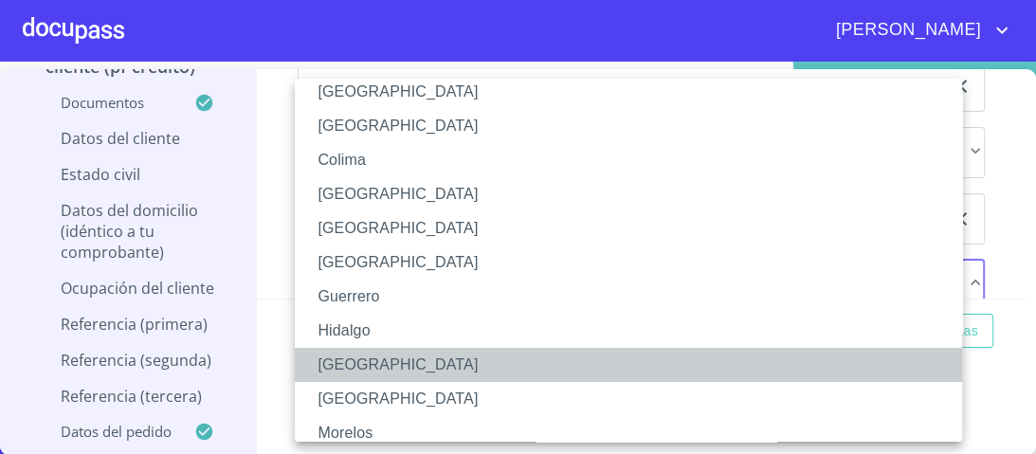
click at [348, 359] on li "[GEOGRAPHIC_DATA]" at bounding box center [634, 365] width 679 height 34
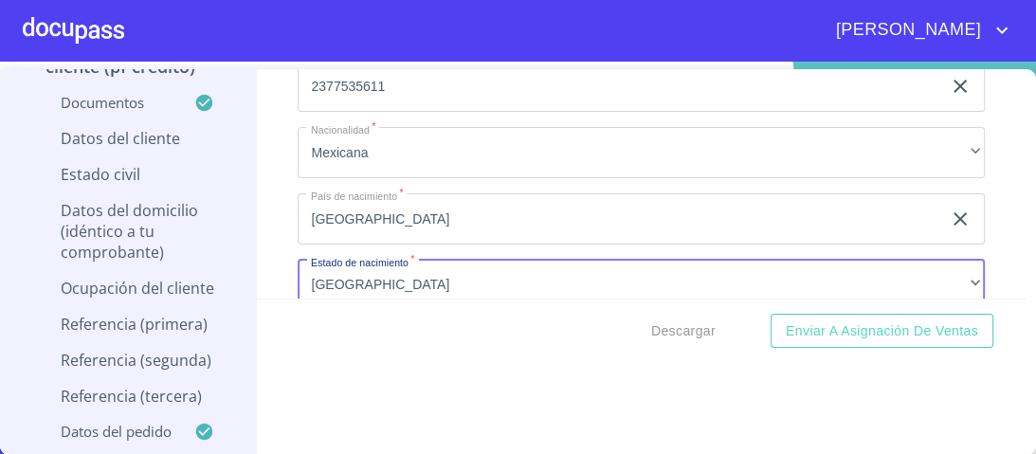
scroll to position [6010, 0]
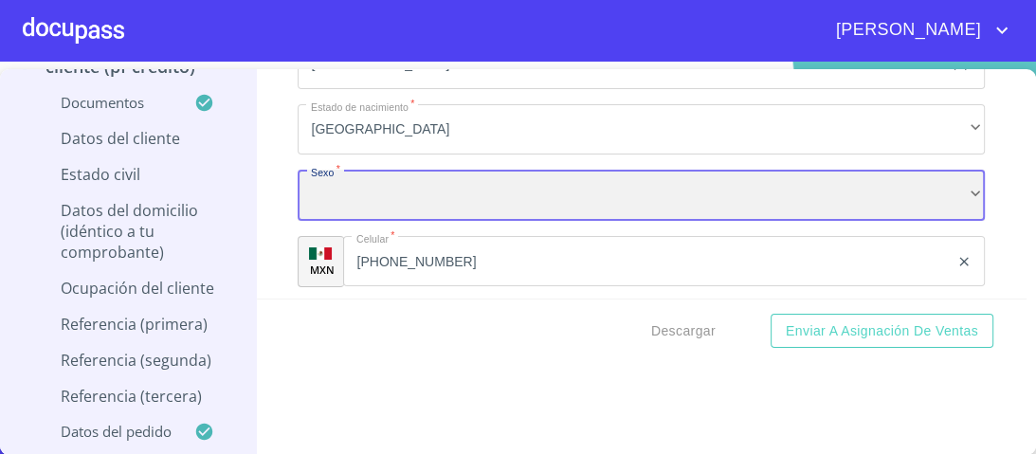
click at [355, 185] on div "​" at bounding box center [641, 195] width 687 height 51
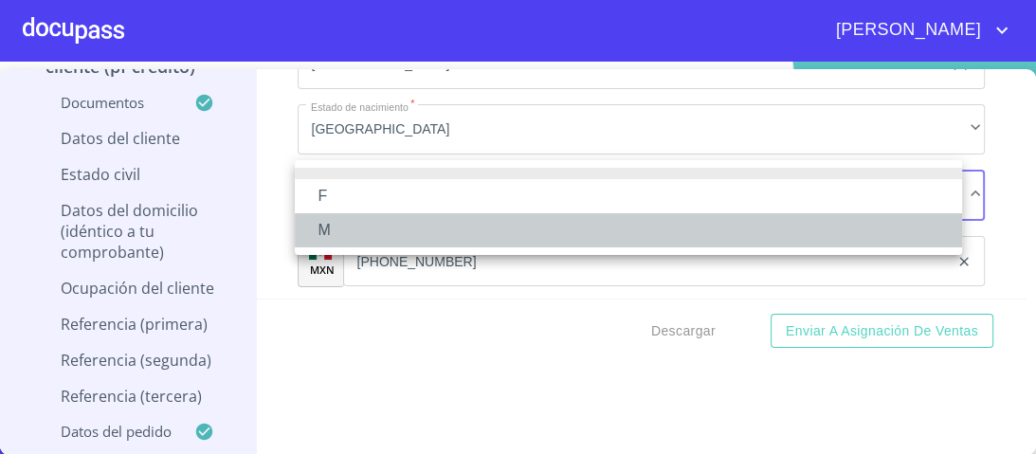
click at [318, 231] on li "M" at bounding box center [628, 230] width 667 height 34
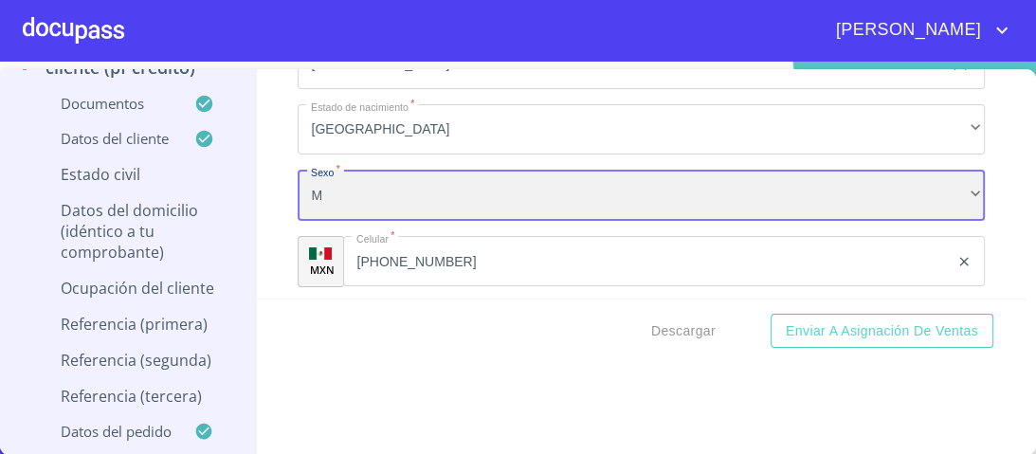
scroll to position [6161, 0]
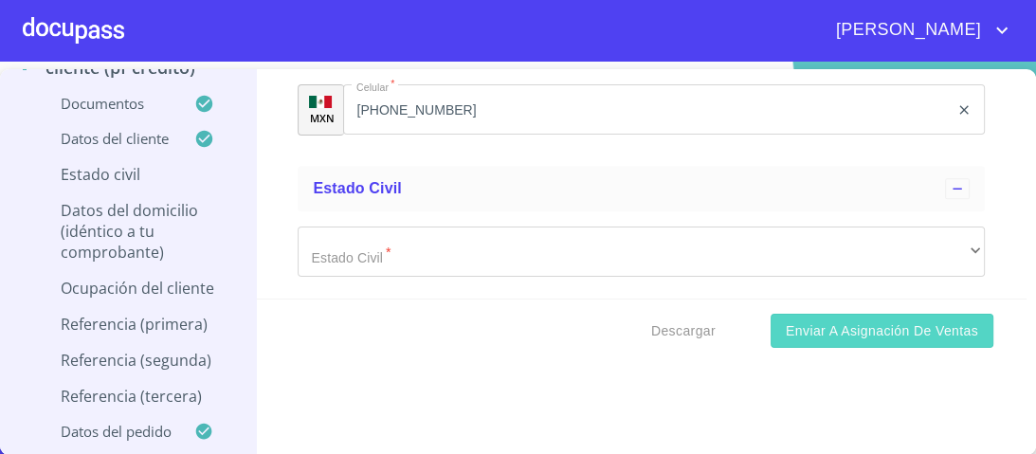
click at [894, 329] on span "Enviar a Asignación de Ventas" at bounding box center [882, 331] width 192 height 24
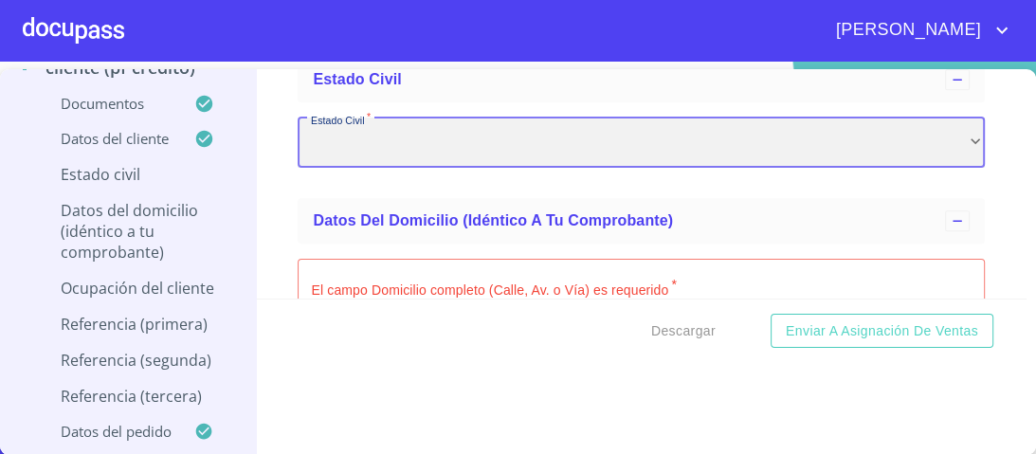
click at [539, 136] on div "​" at bounding box center [641, 143] width 687 height 51
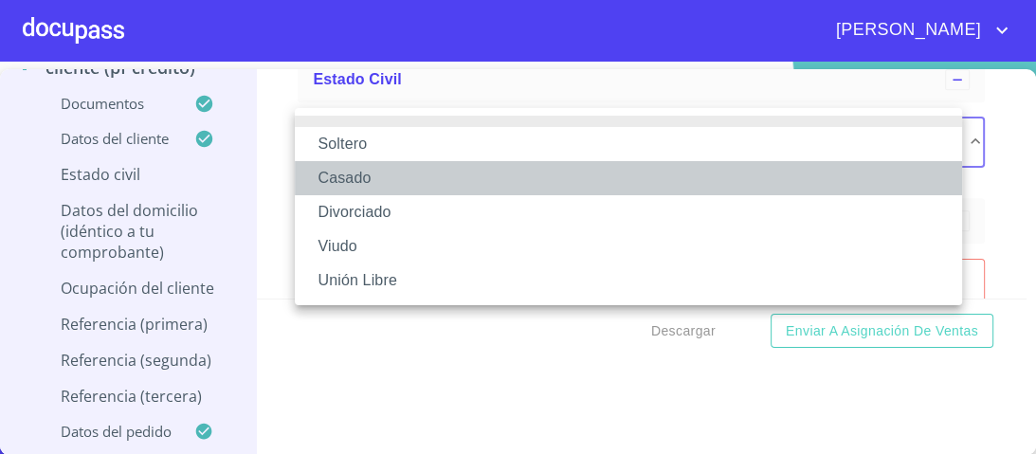
click at [350, 180] on li "Casado" at bounding box center [628, 178] width 667 height 34
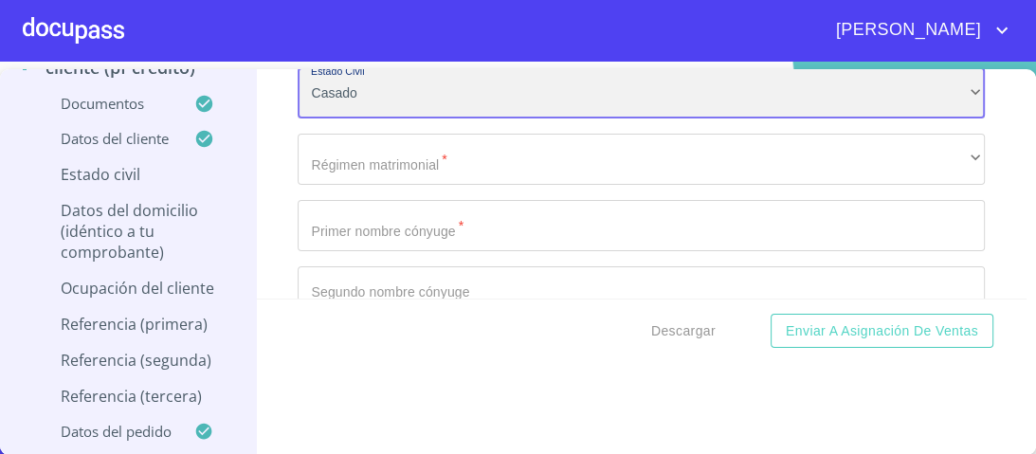
scroll to position [6346, 0]
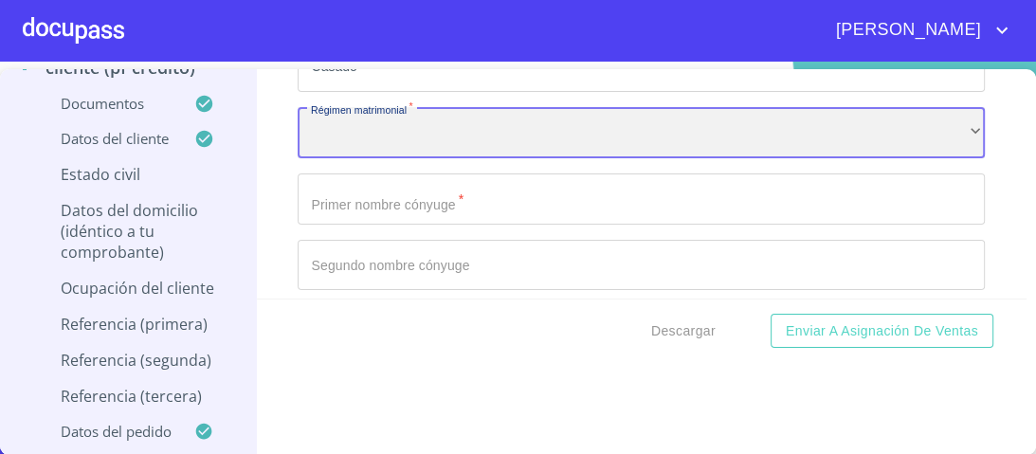
click at [379, 123] on div "​" at bounding box center [641, 132] width 687 height 51
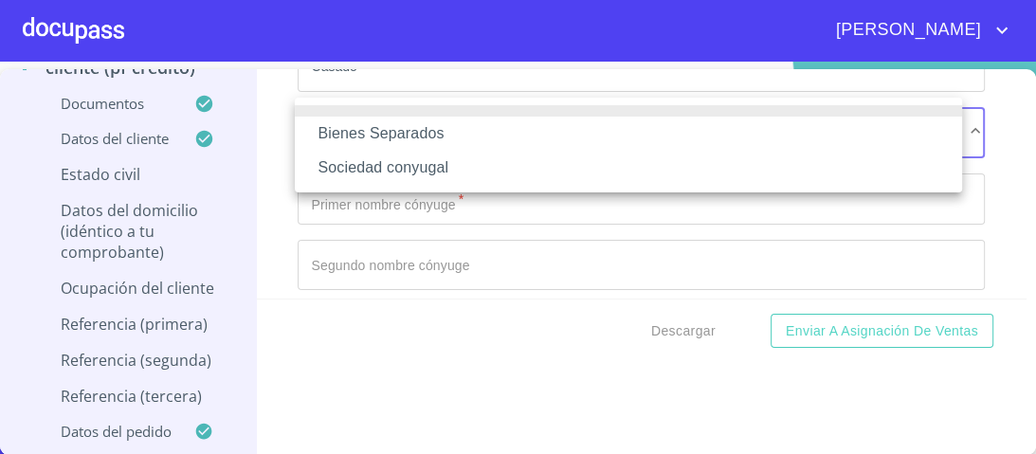
click at [410, 169] on li "Sociedad conyugal" at bounding box center [628, 168] width 667 height 34
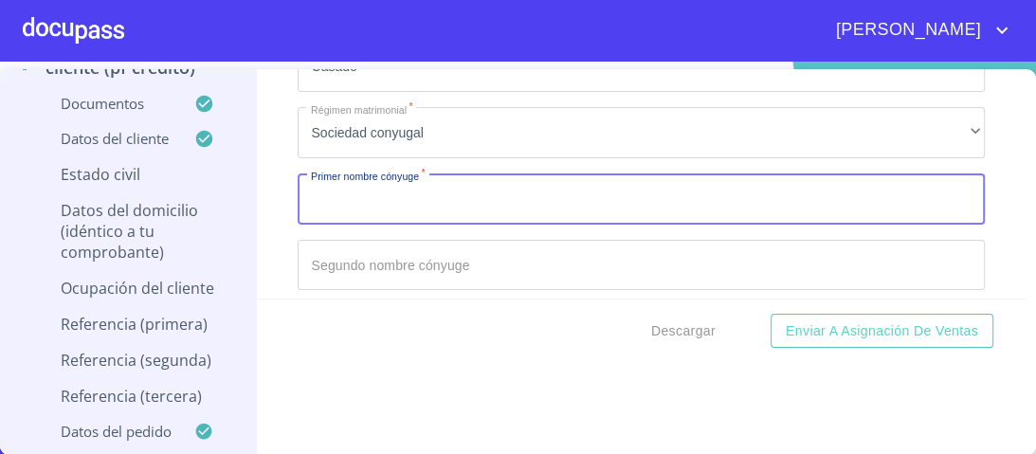
click at [414, 197] on input "Documento de identificación.   *" at bounding box center [641, 198] width 687 height 51
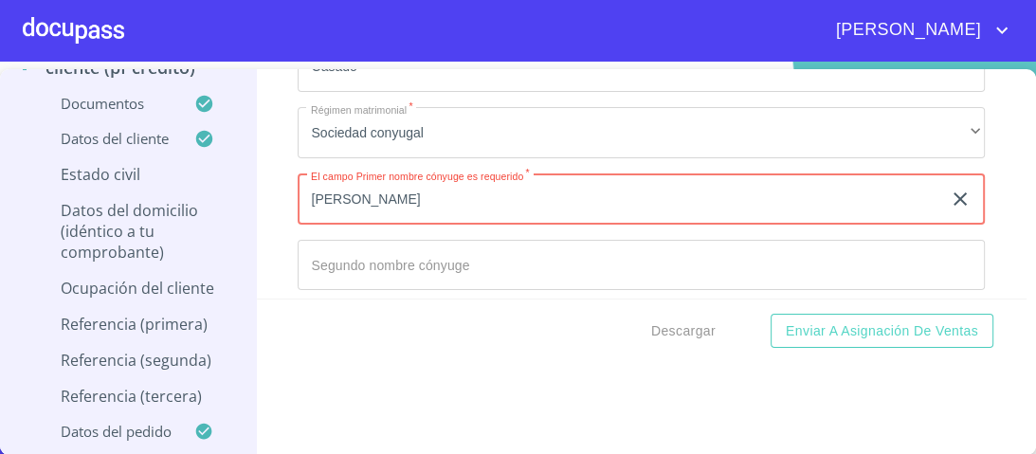
type input "[PERSON_NAME]"
click at [372, 246] on input "Documento de identificación.   *" at bounding box center [641, 265] width 687 height 51
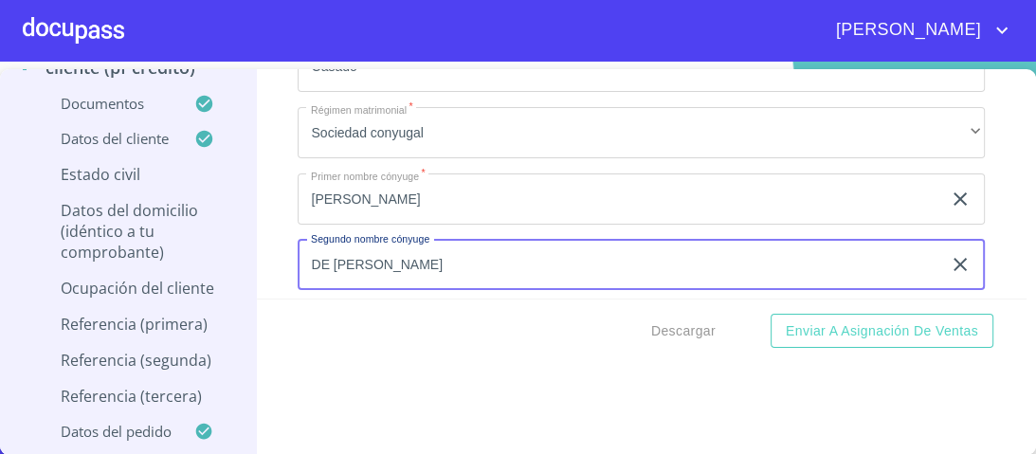
type input "DE [PERSON_NAME]"
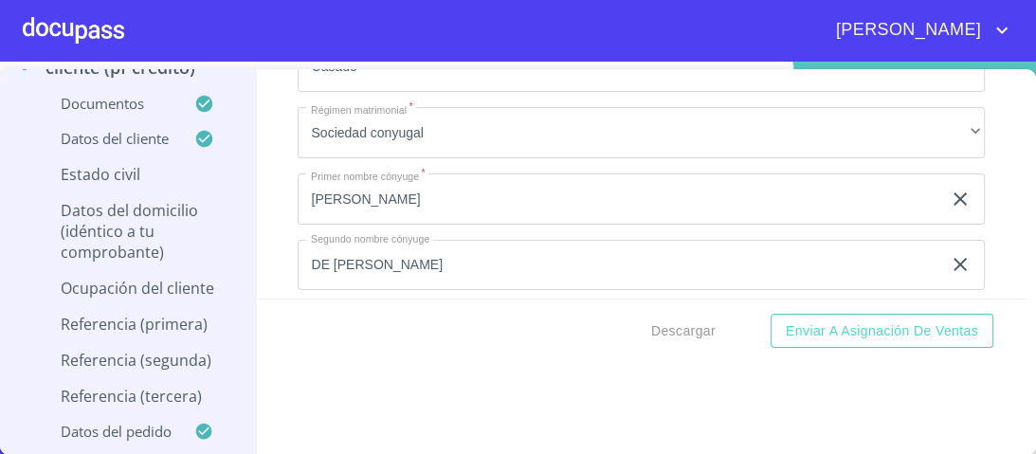
scroll to position [6393, 0]
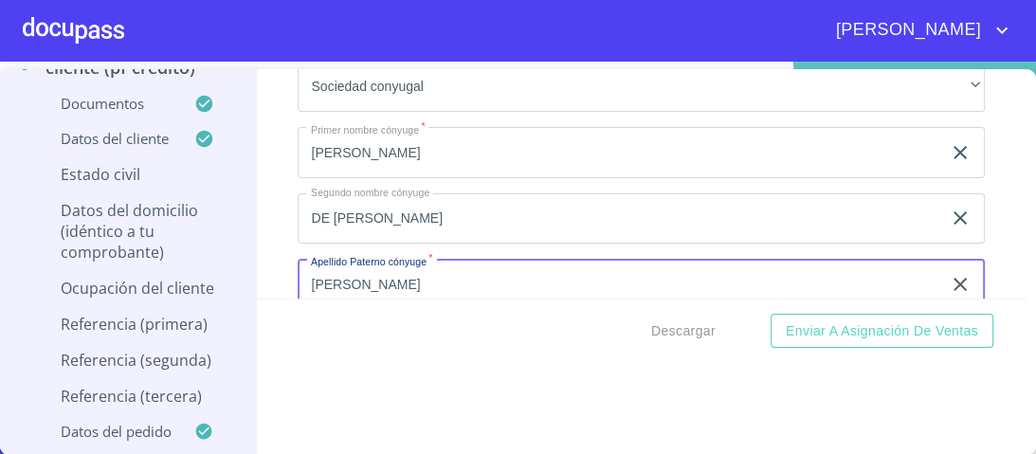
type input "[PERSON_NAME]"
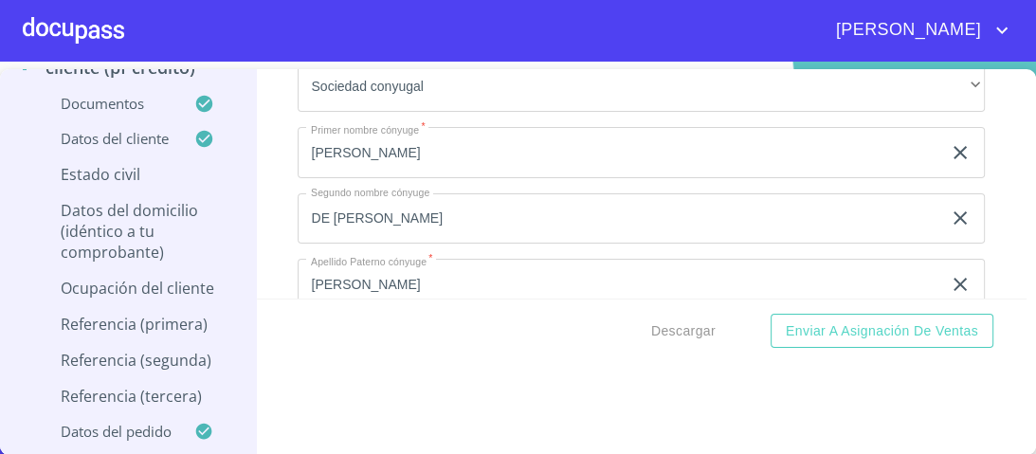
scroll to position [6548, 0]
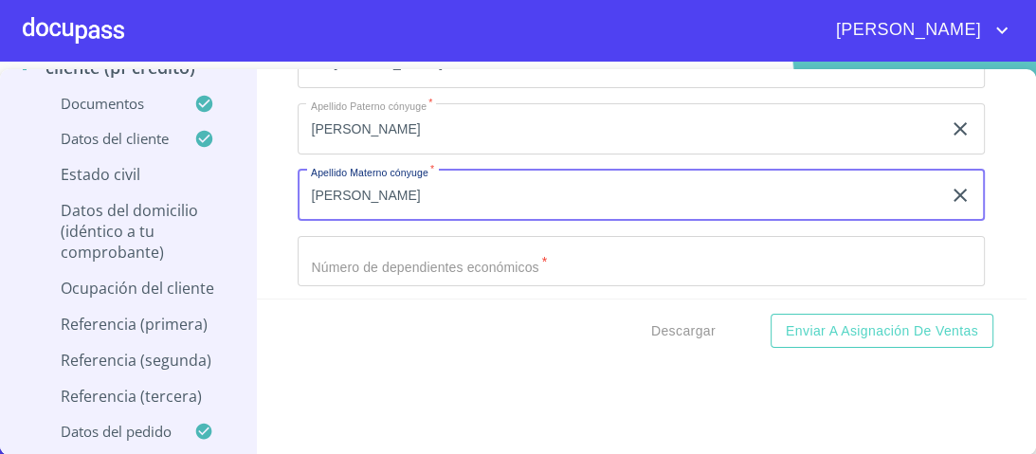
type input "[PERSON_NAME]"
click at [368, 249] on input "Documento de identificación.   *" at bounding box center [641, 261] width 687 height 51
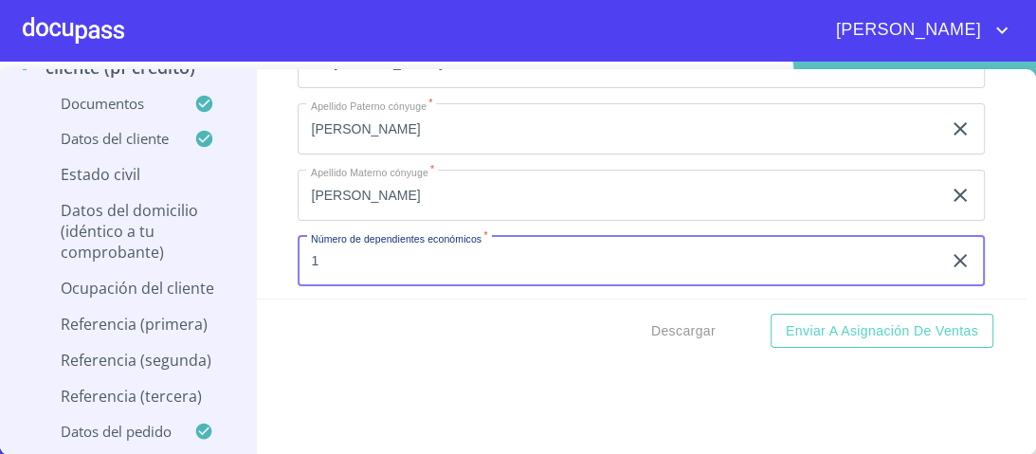
type input "1"
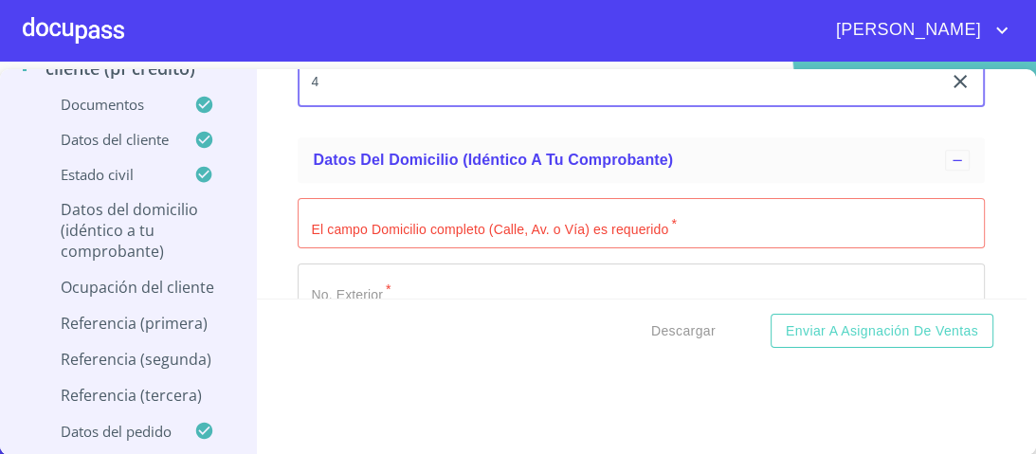
scroll to position [6818, 0]
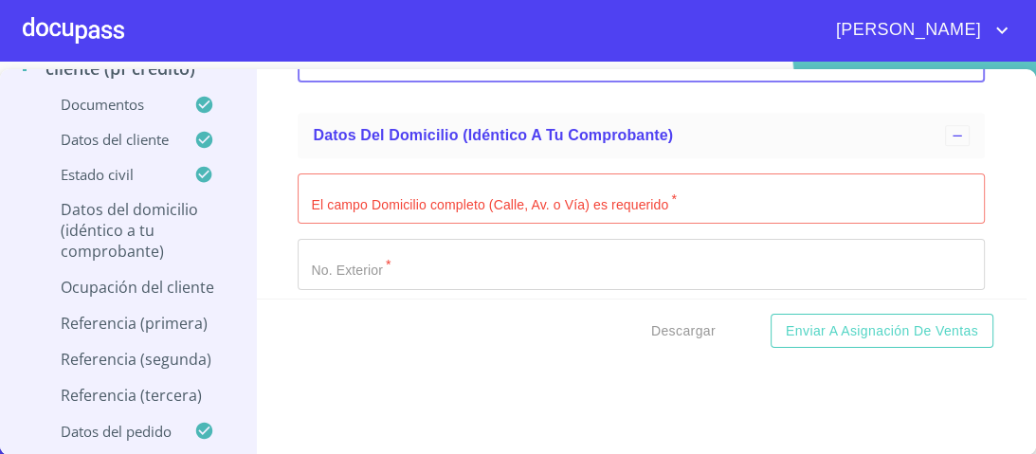
type input "4"
click at [356, 190] on input "Documento de identificación.   *" at bounding box center [641, 198] width 687 height 51
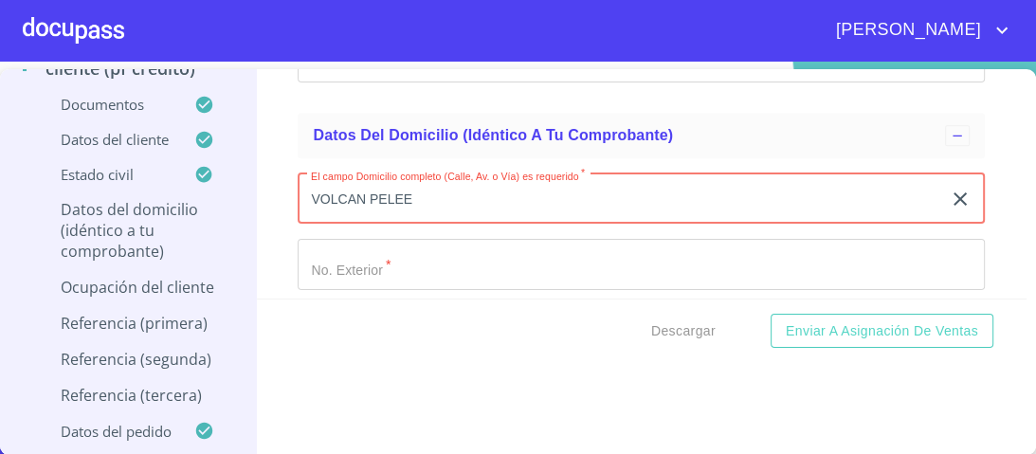
type input "VOLCAN PELEE"
click at [333, 250] on input "Documento de identificación.   *" at bounding box center [641, 264] width 687 height 51
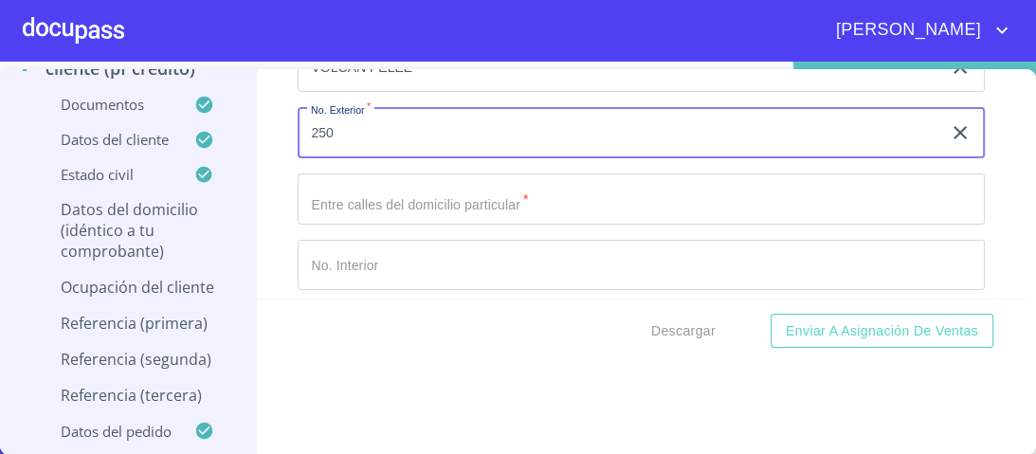
scroll to position [6970, 0]
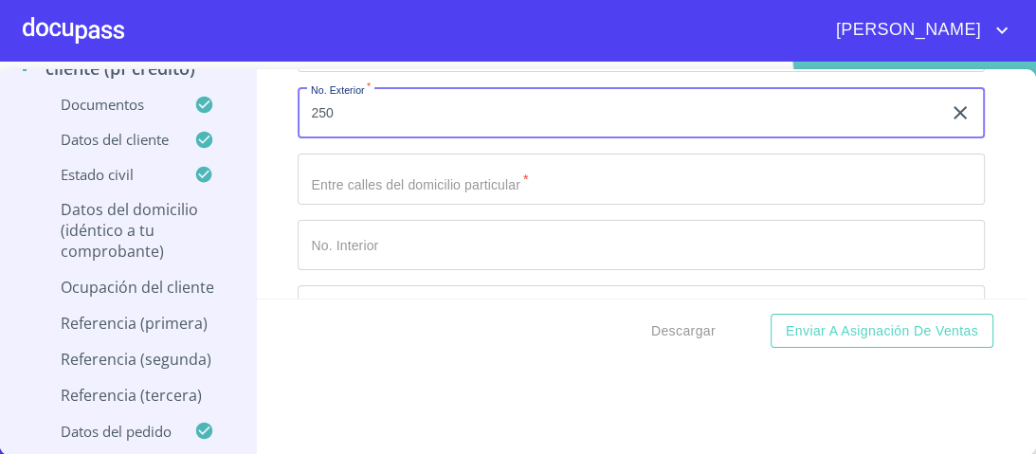
type input "250"
click at [326, 168] on input "Documento de identificación.   *" at bounding box center [641, 179] width 687 height 51
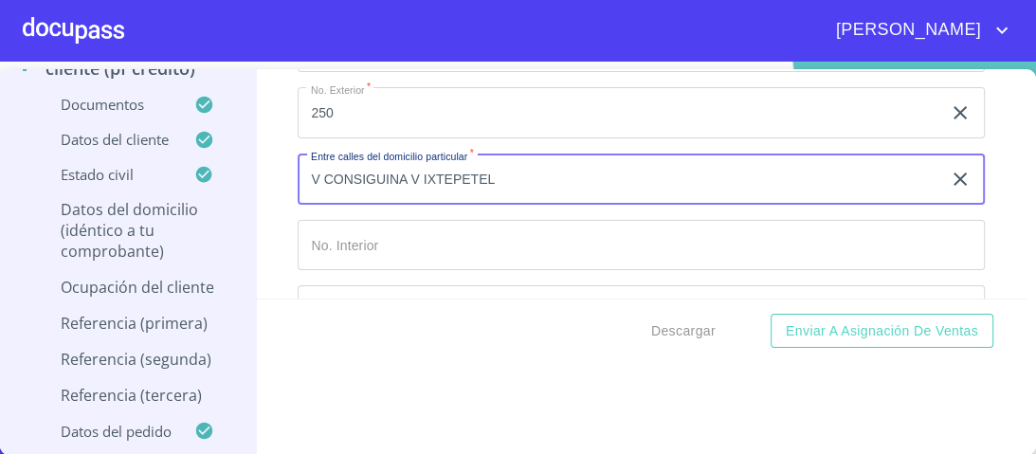
click at [404, 163] on input "V CONSIGUINA V IXTEPETEL" at bounding box center [620, 179] width 644 height 51
type input "V CONSIGUINA V IXTEPETEL"
click at [353, 235] on input "Documento de identificación.   *" at bounding box center [641, 245] width 687 height 51
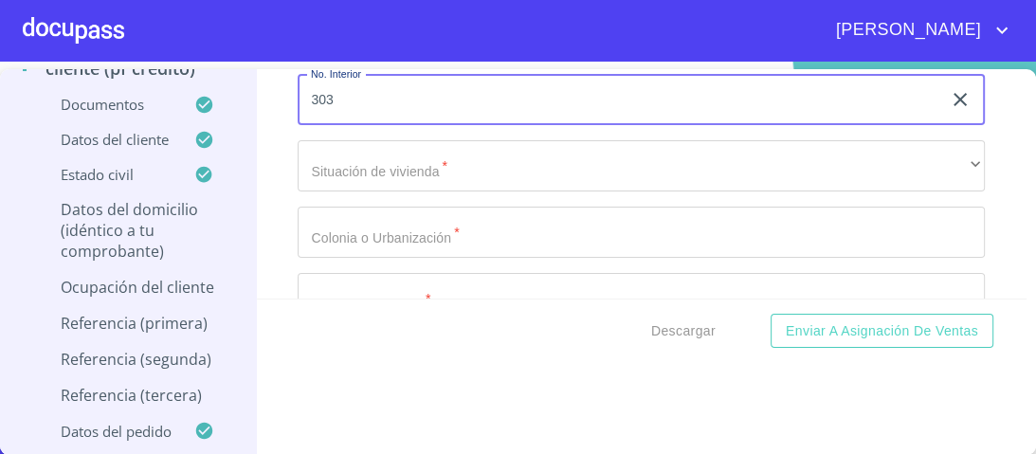
scroll to position [7121, 0]
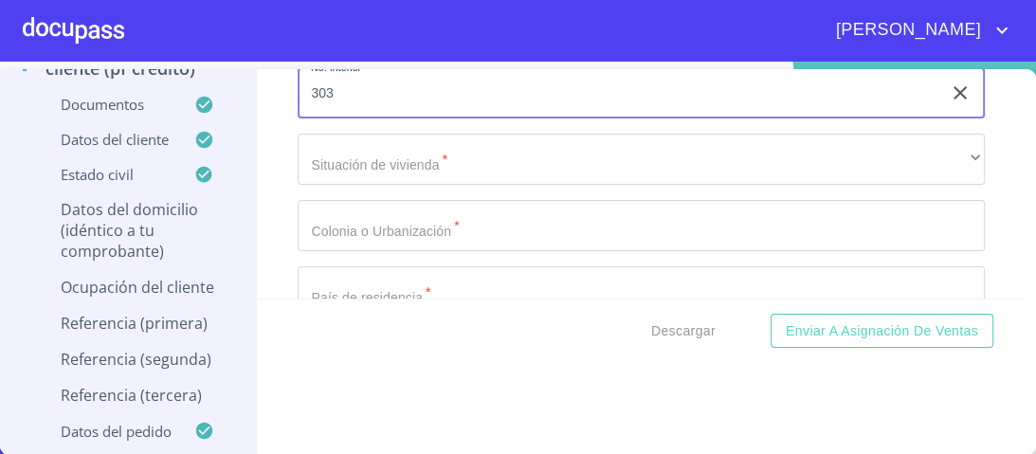
type input "303"
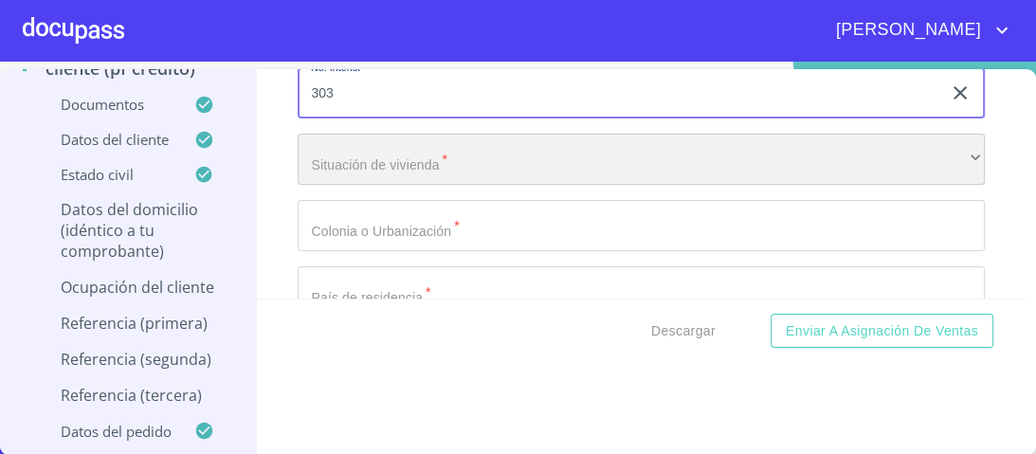
click at [339, 140] on div "​" at bounding box center [641, 159] width 687 height 51
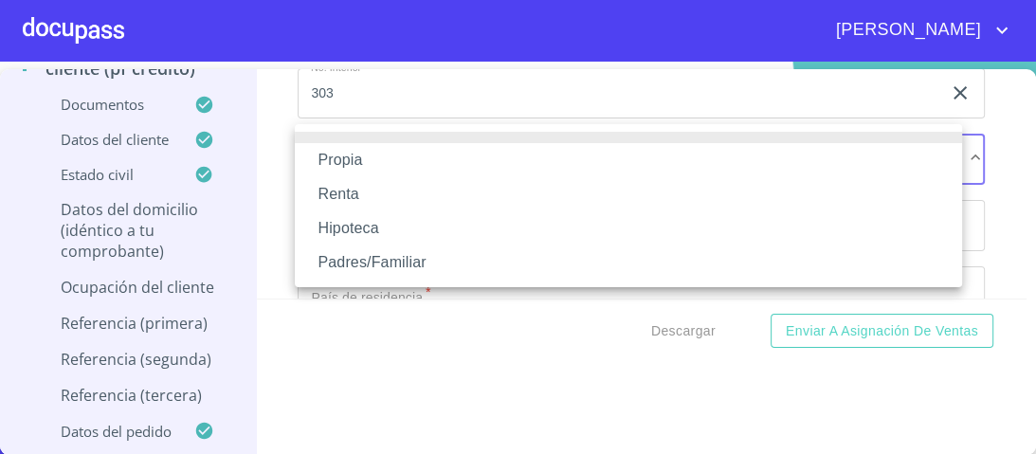
click at [351, 163] on li "Propia" at bounding box center [628, 160] width 667 height 34
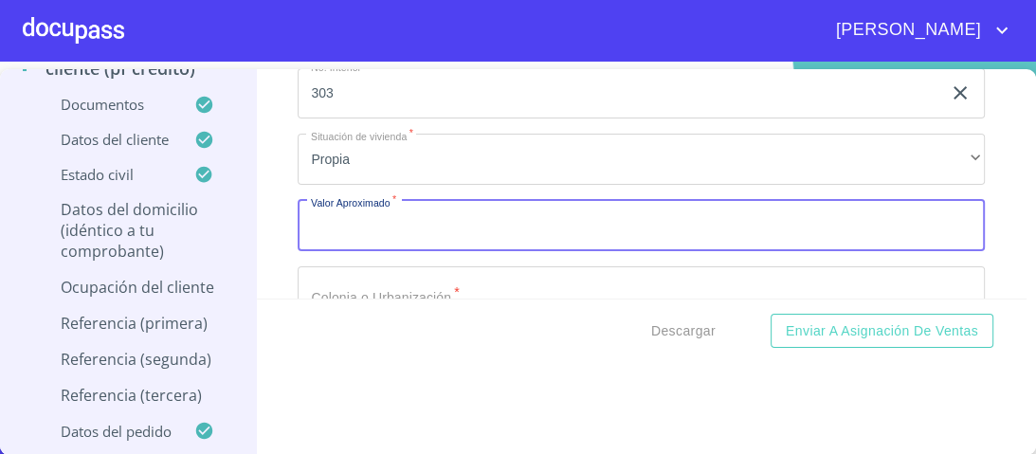
drag, startPoint x: 340, startPoint y: 230, endPoint x: 345, endPoint y: 219, distance: 12.3
click at [345, 219] on input "Documento de identificación.   *" at bounding box center [641, 225] width 687 height 51
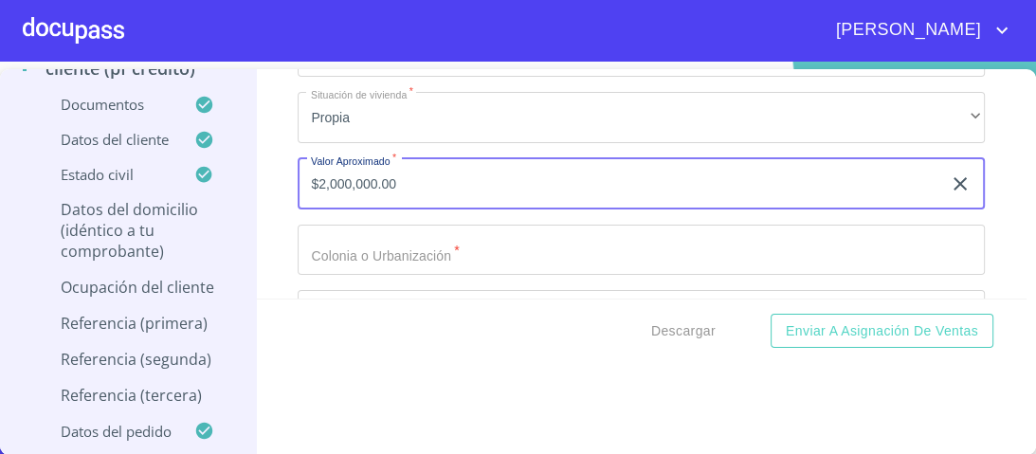
scroll to position [7197, 0]
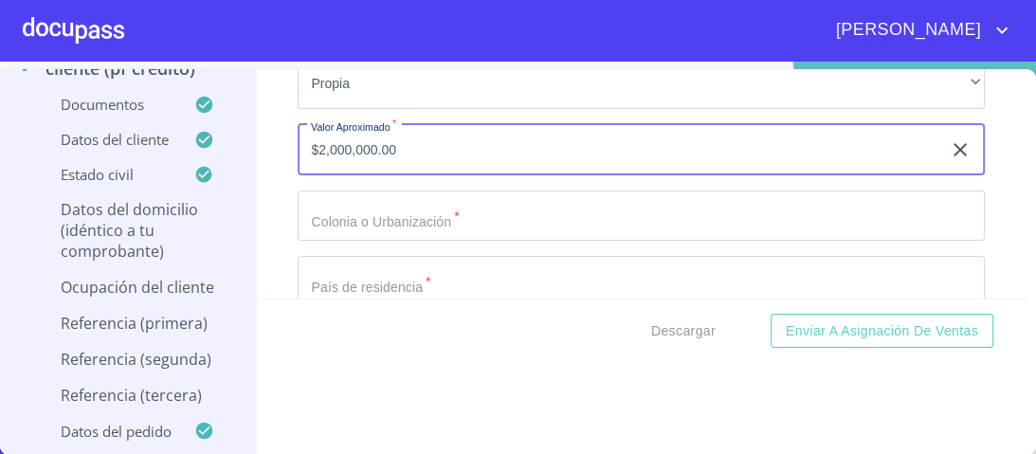
type input "$2,000,000.00"
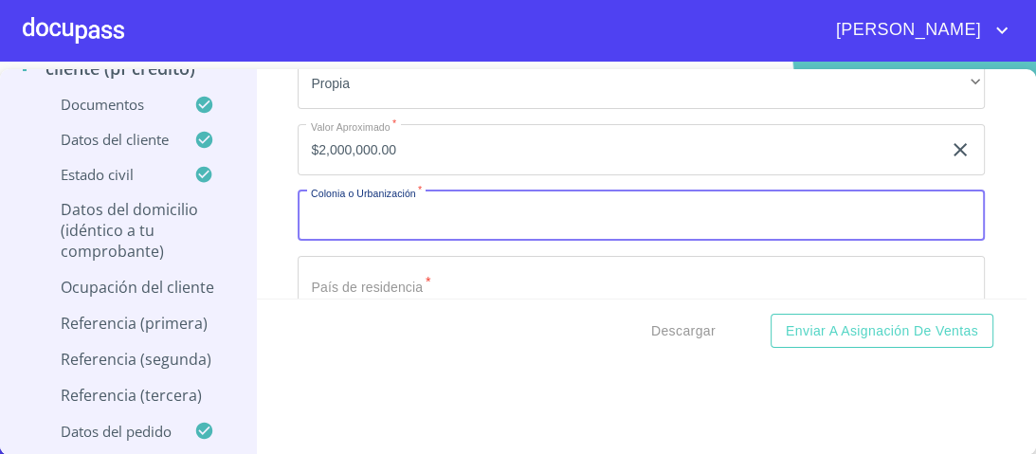
click at [359, 198] on input "Documento de identificación.   *" at bounding box center [641, 215] width 687 height 51
type input "[GEOGRAPHIC_DATA]"
click at [323, 281] on input "Documento de identificación.   *" at bounding box center [641, 281] width 687 height 51
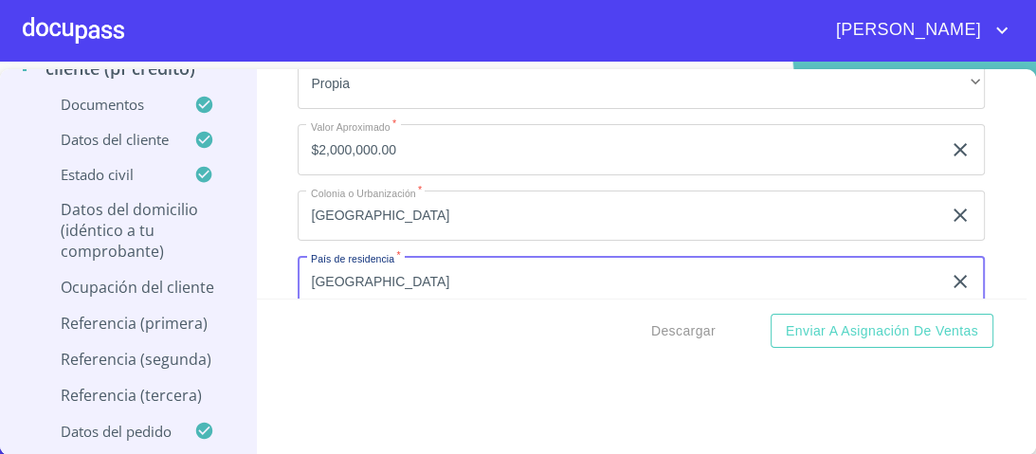
type input "[GEOGRAPHIC_DATA]"
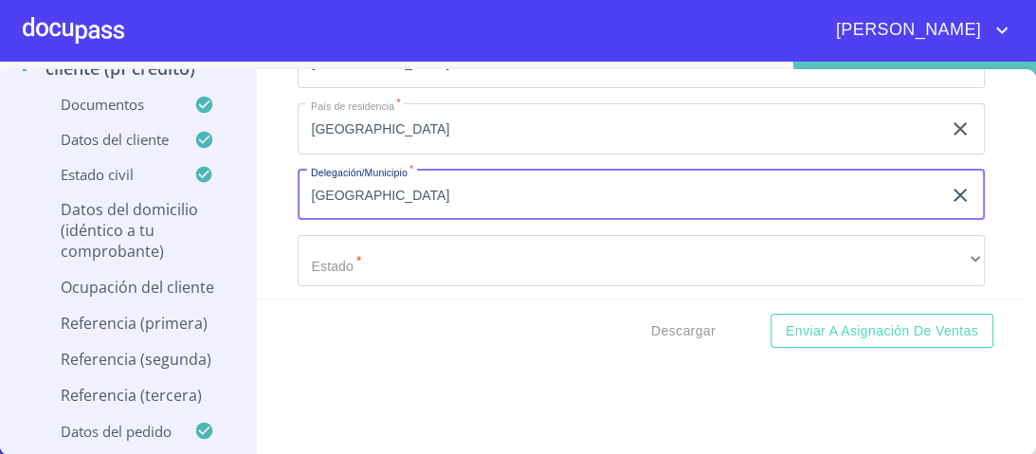
type input "[GEOGRAPHIC_DATA]"
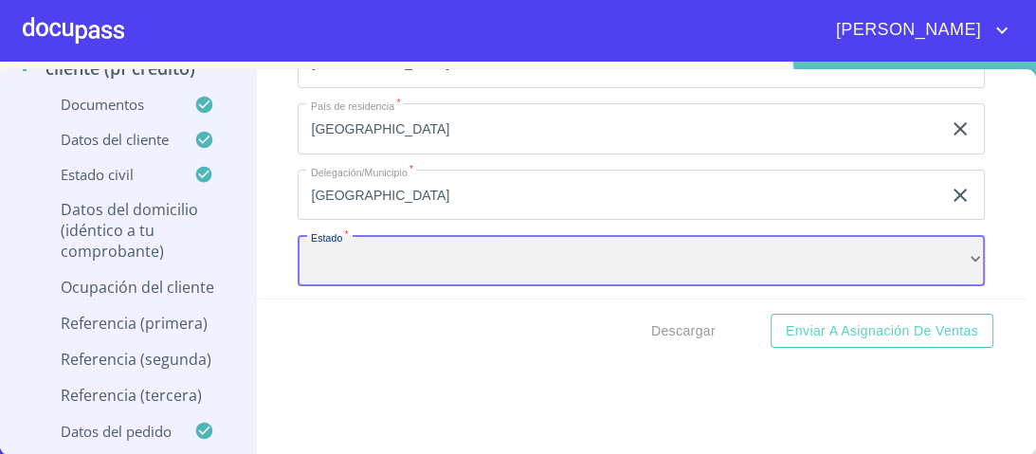
click at [350, 263] on div "​" at bounding box center [641, 260] width 687 height 51
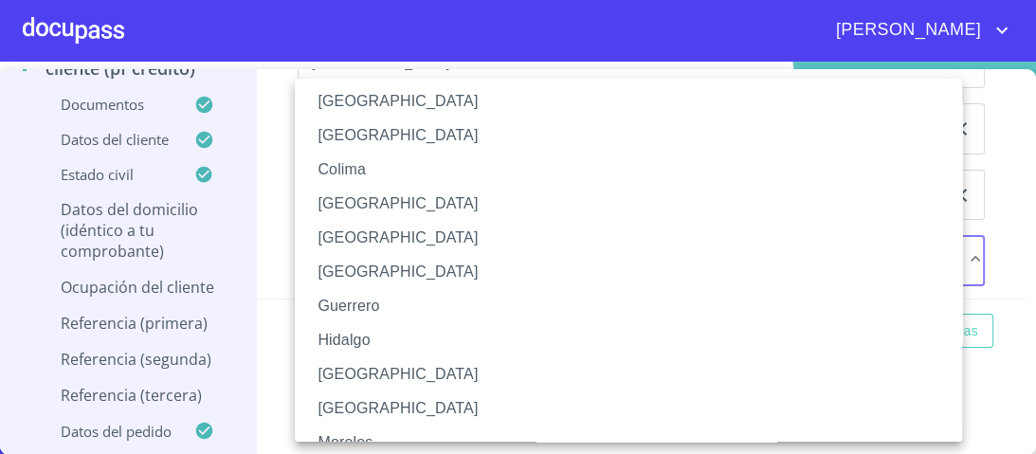
scroll to position [227, 0]
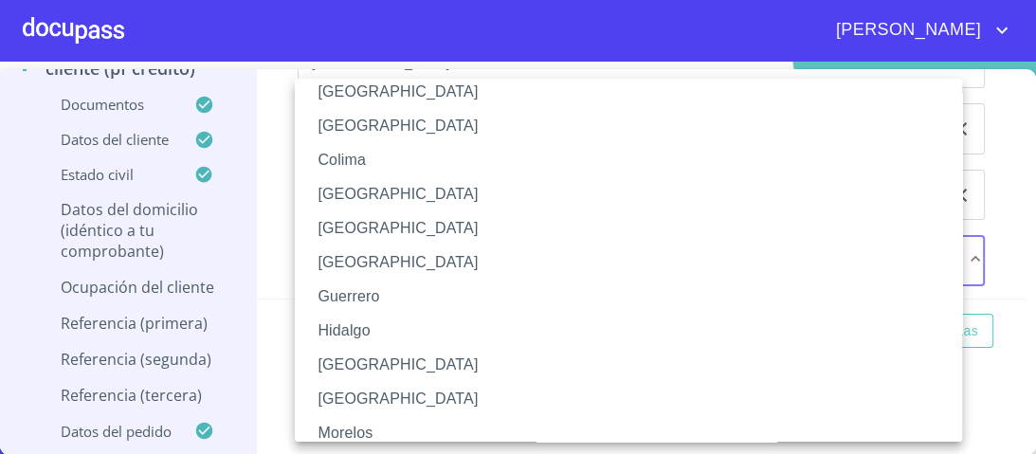
click at [337, 371] on li "[GEOGRAPHIC_DATA]" at bounding box center [634, 365] width 679 height 34
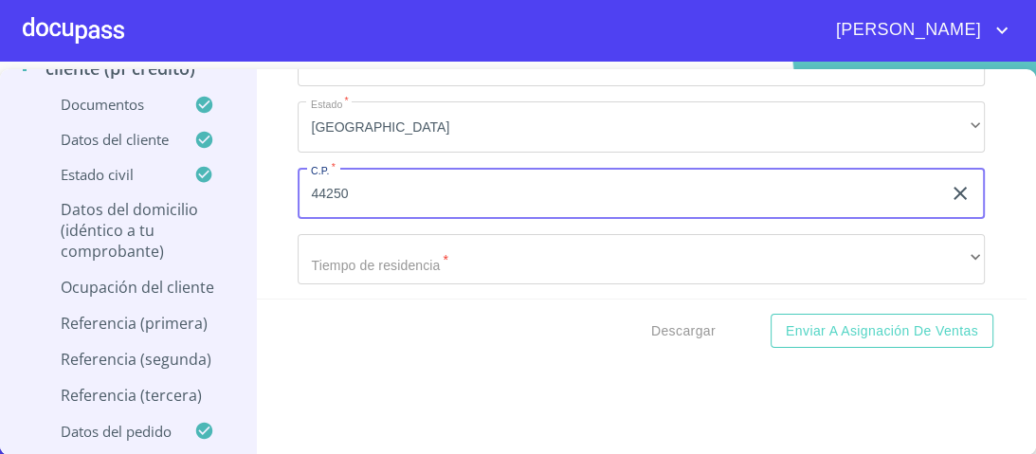
scroll to position [7544, 0]
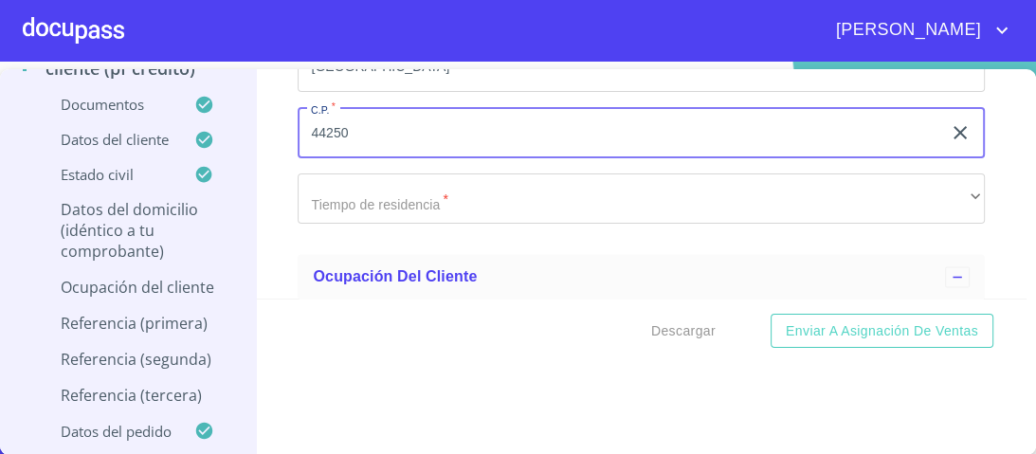
type input "44250"
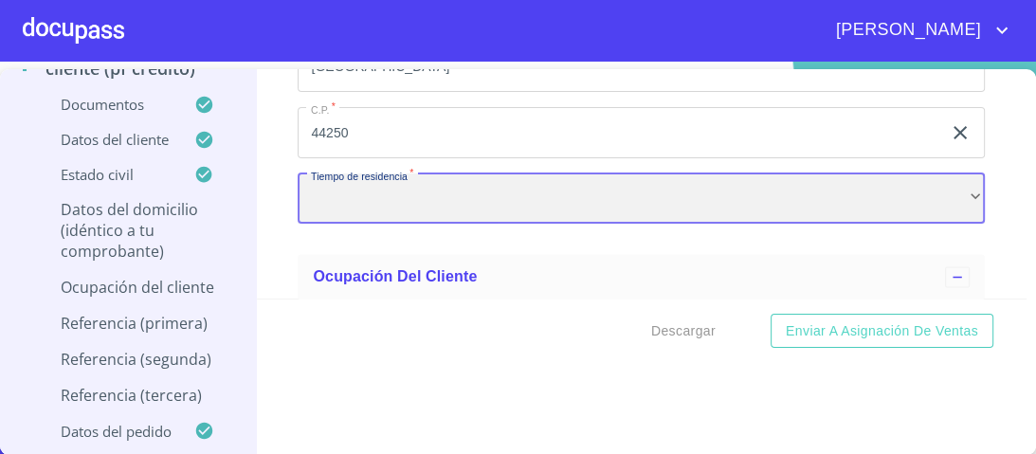
click at [336, 186] on div "​" at bounding box center [641, 198] width 687 height 51
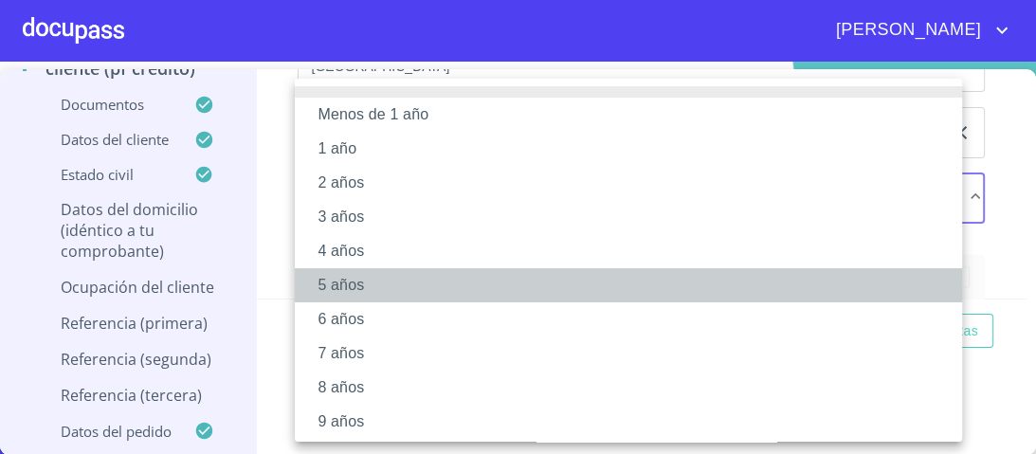
click at [347, 283] on li "5 años" at bounding box center [634, 285] width 679 height 34
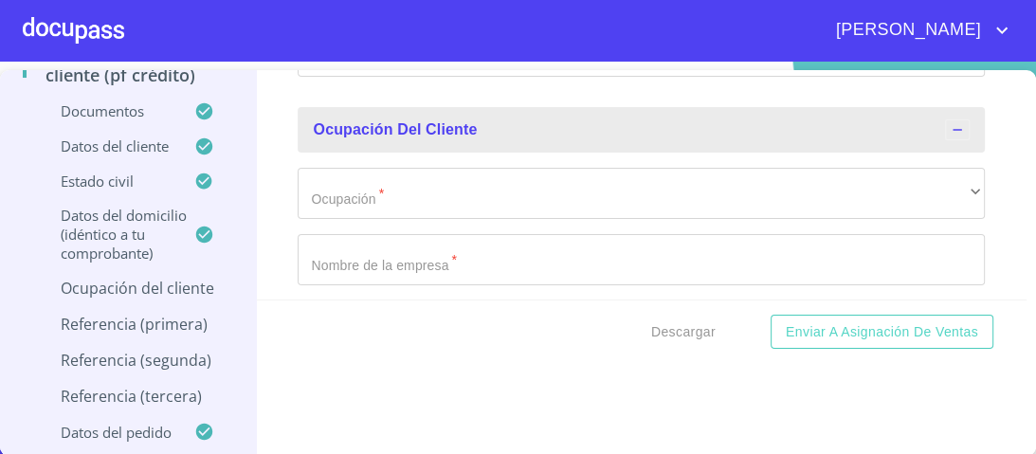
scroll to position [7696, 0]
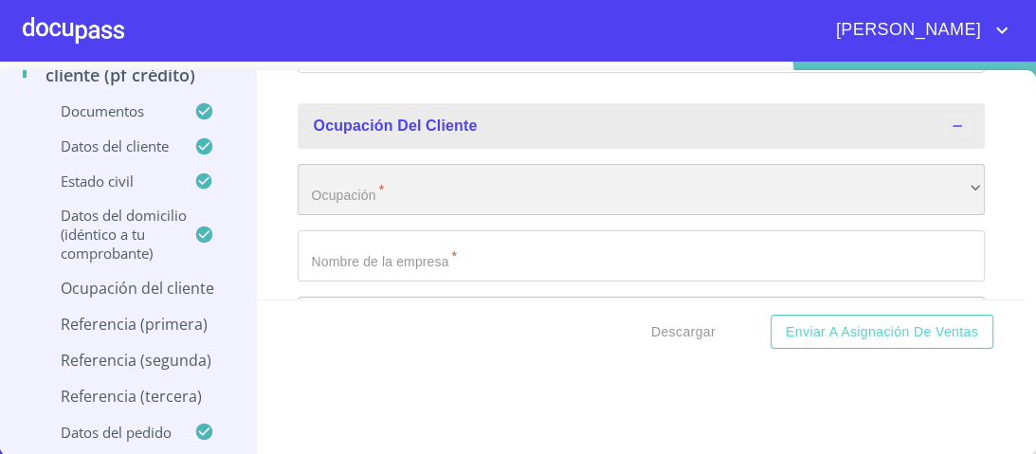
click at [323, 186] on div "​" at bounding box center [641, 189] width 687 height 51
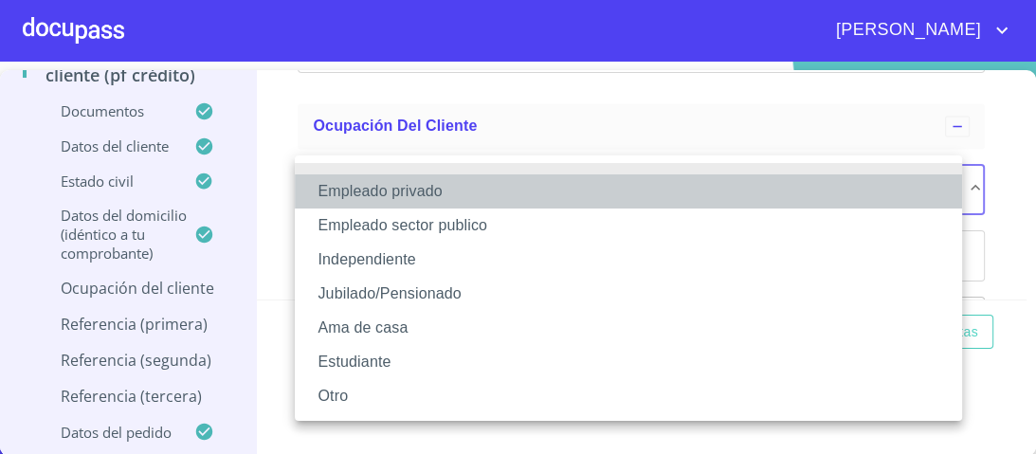
click at [426, 193] on li "Empleado privado" at bounding box center [628, 191] width 667 height 34
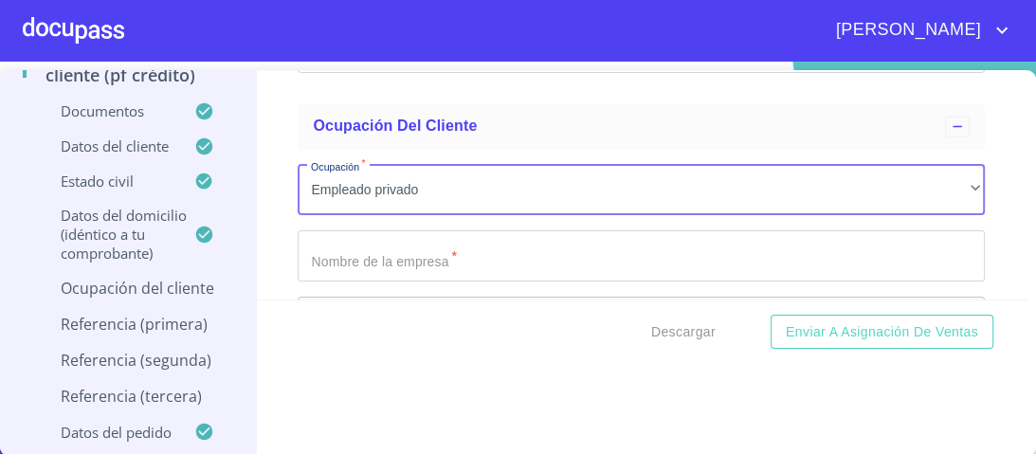
click at [368, 248] on input "Documento de identificación.   *" at bounding box center [641, 255] width 687 height 51
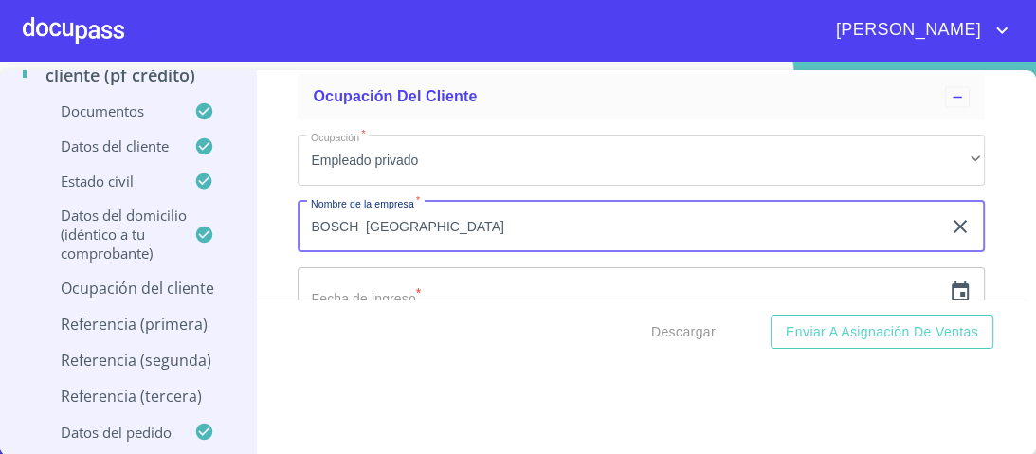
scroll to position [7771, 0]
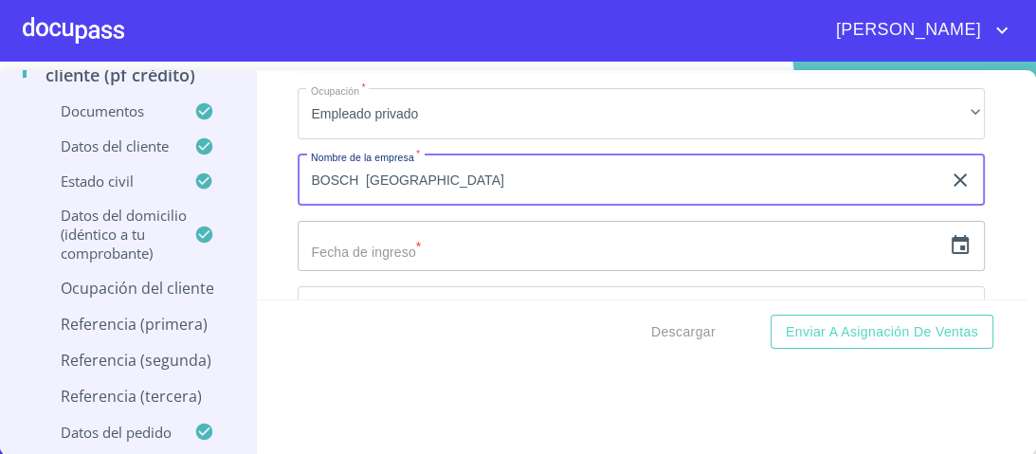
type input "BOSCH [GEOGRAPHIC_DATA]"
click at [372, 240] on input "text" at bounding box center [620, 246] width 644 height 51
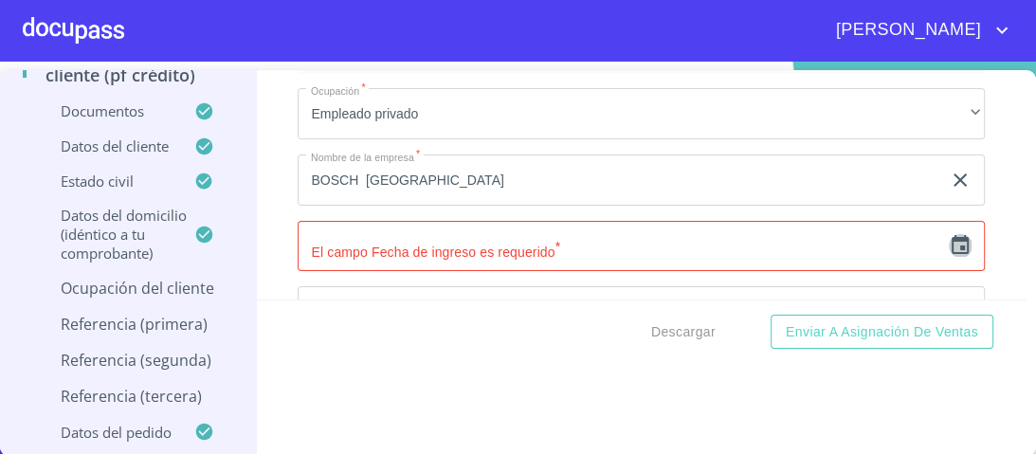
click at [949, 241] on icon "button" at bounding box center [960, 245] width 23 height 23
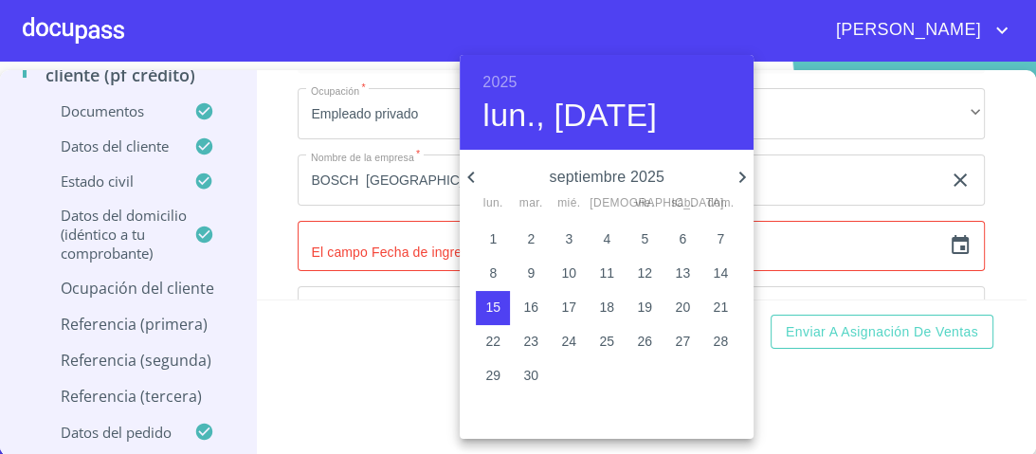
click at [512, 81] on h6 "2025" at bounding box center [499, 82] width 34 height 27
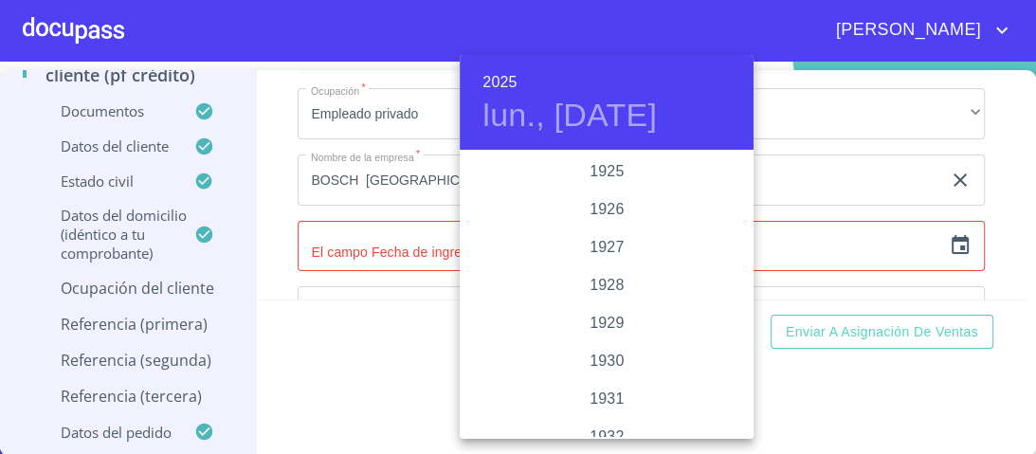
scroll to position [3677, 0]
click at [613, 171] on div "2022" at bounding box center [607, 172] width 294 height 38
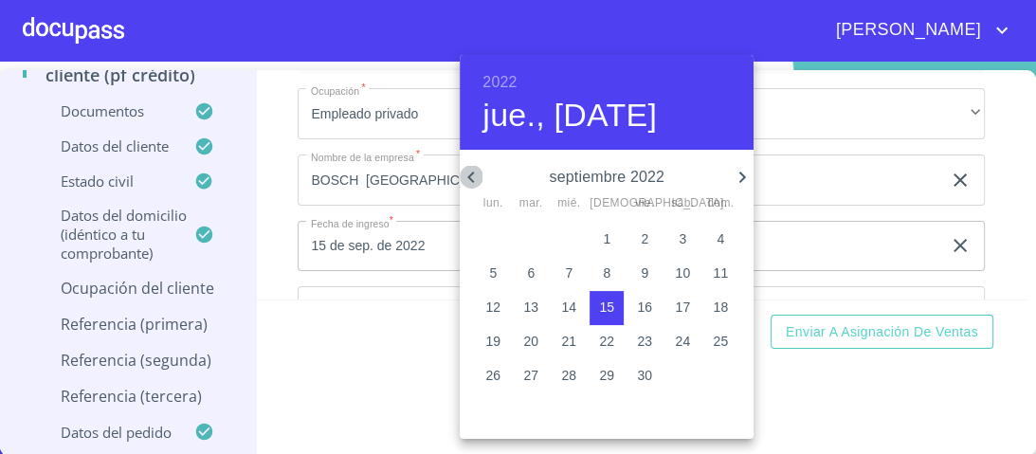
click at [462, 178] on icon "button" at bounding box center [471, 177] width 23 height 23
click at [607, 307] on p "18" at bounding box center [606, 307] width 15 height 19
type input "18 de ago. de 2022"
click at [881, 170] on div at bounding box center [518, 227] width 1036 height 454
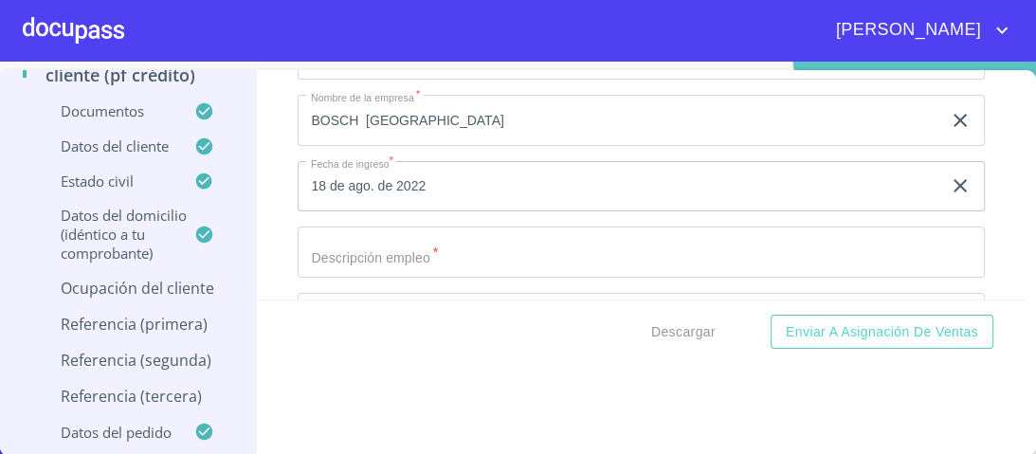
scroll to position [7847, 0]
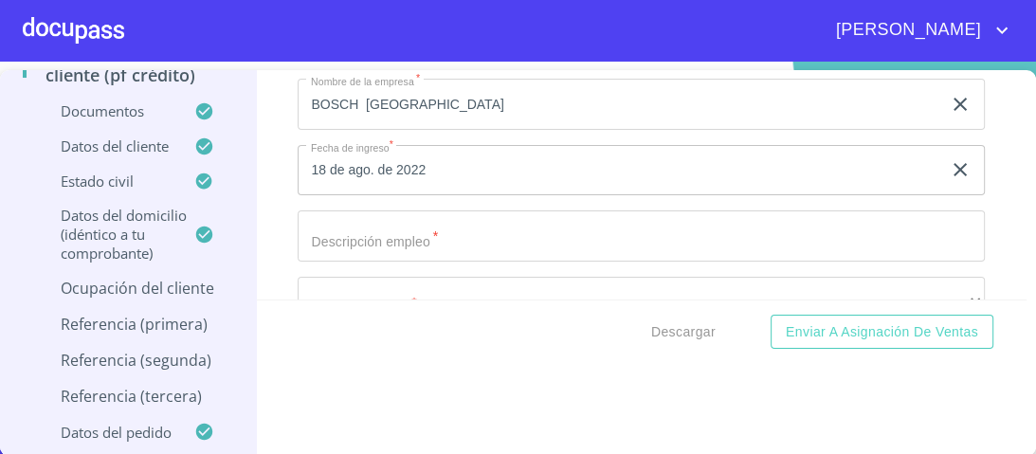
click at [399, 235] on input "Documento de identificación.   *" at bounding box center [641, 235] width 687 height 51
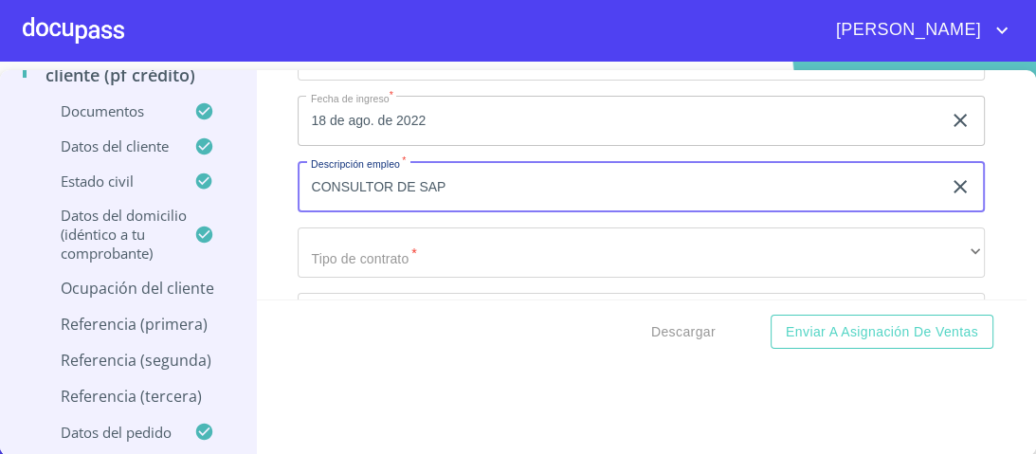
scroll to position [7923, 0]
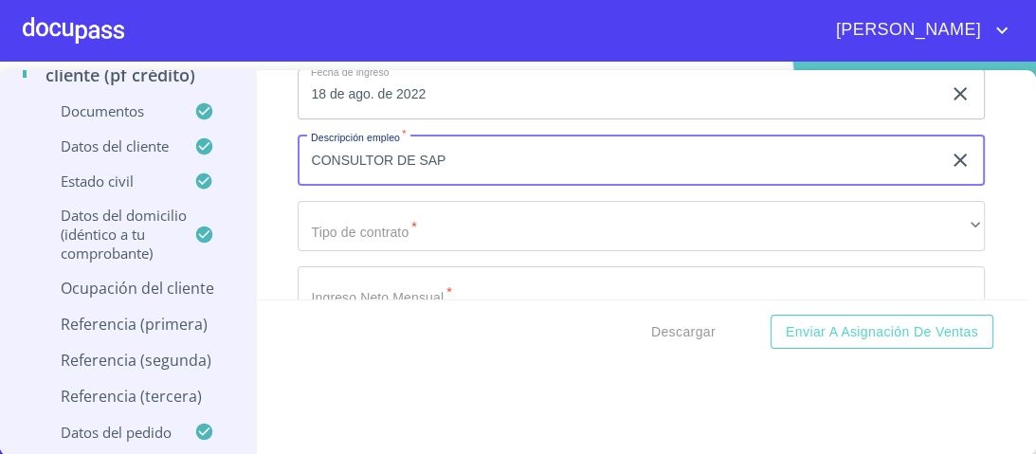
type input "CONSULTOR DE SAP"
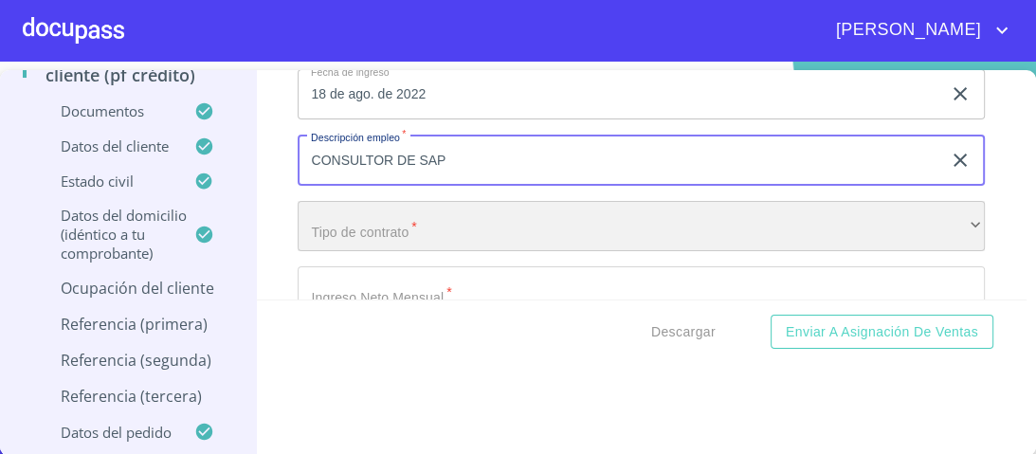
click at [364, 218] on div "​" at bounding box center [641, 226] width 687 height 51
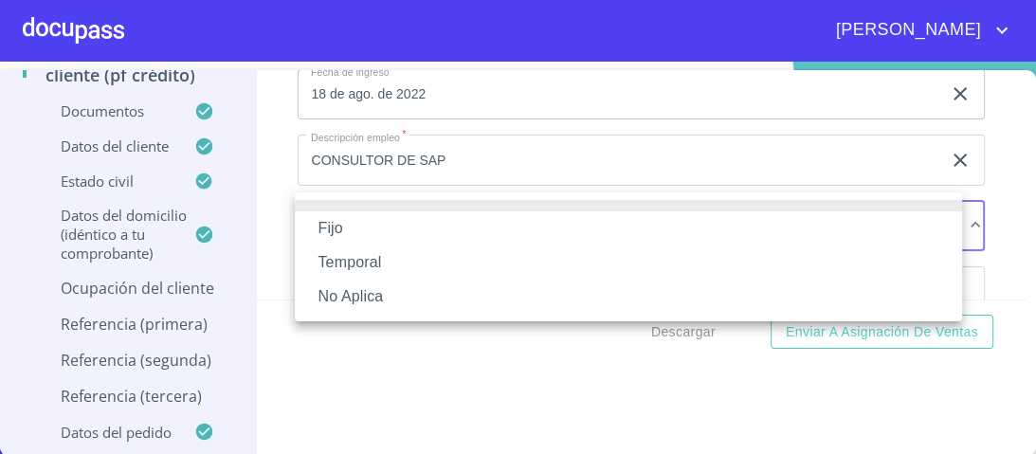
click at [335, 231] on li "Fijo" at bounding box center [628, 228] width 667 height 34
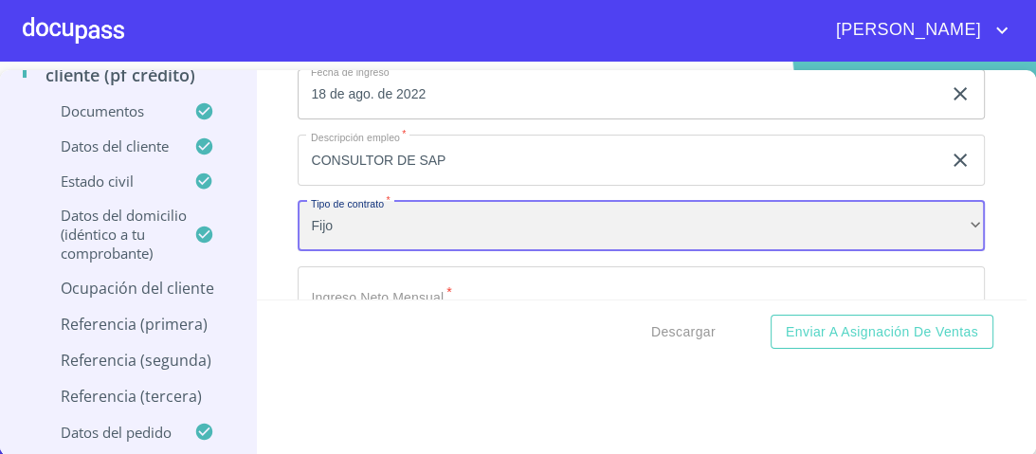
scroll to position [7999, 0]
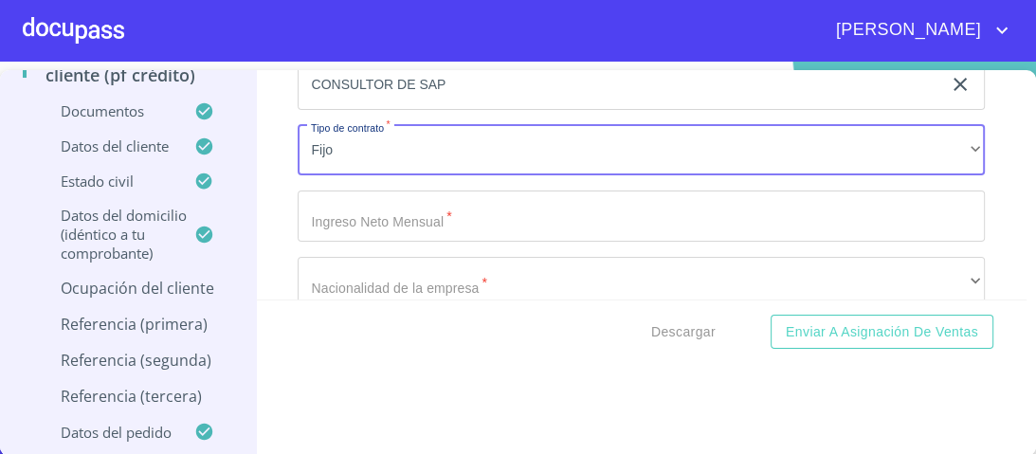
click at [361, 212] on input "Documento de identificación.   *" at bounding box center [641, 215] width 687 height 51
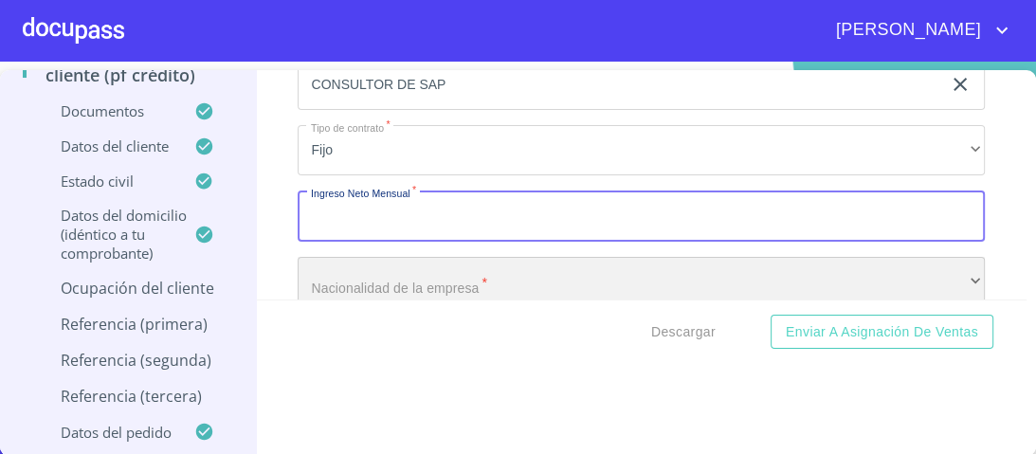
click at [357, 260] on div "​" at bounding box center [641, 282] width 687 height 51
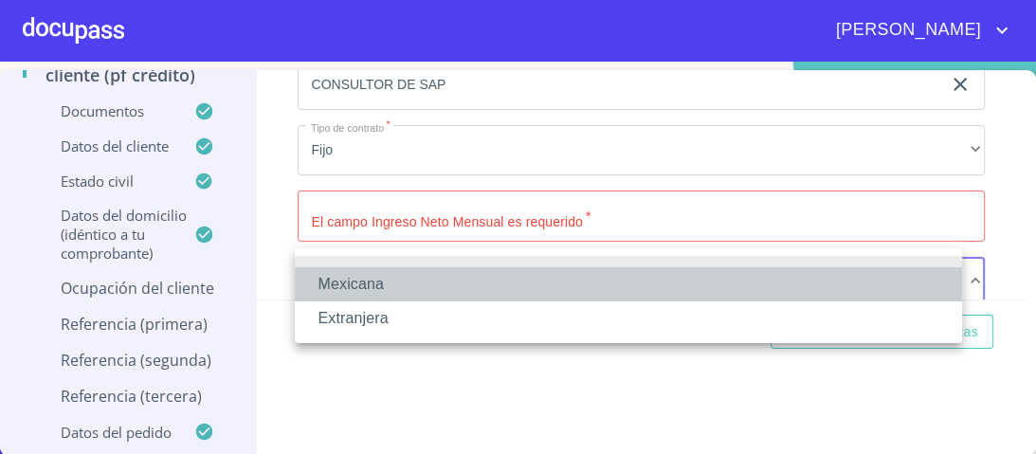
click at [360, 284] on li "Mexicana" at bounding box center [628, 284] width 667 height 34
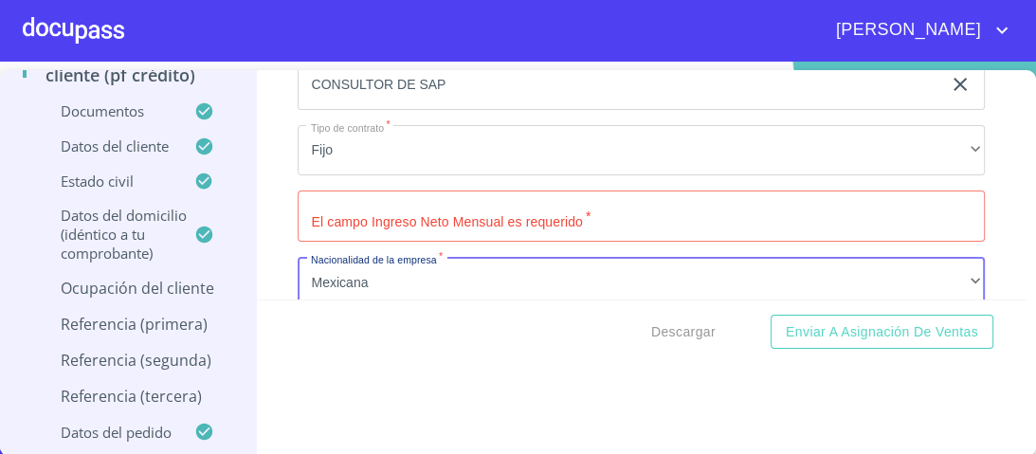
scroll to position [8151, 0]
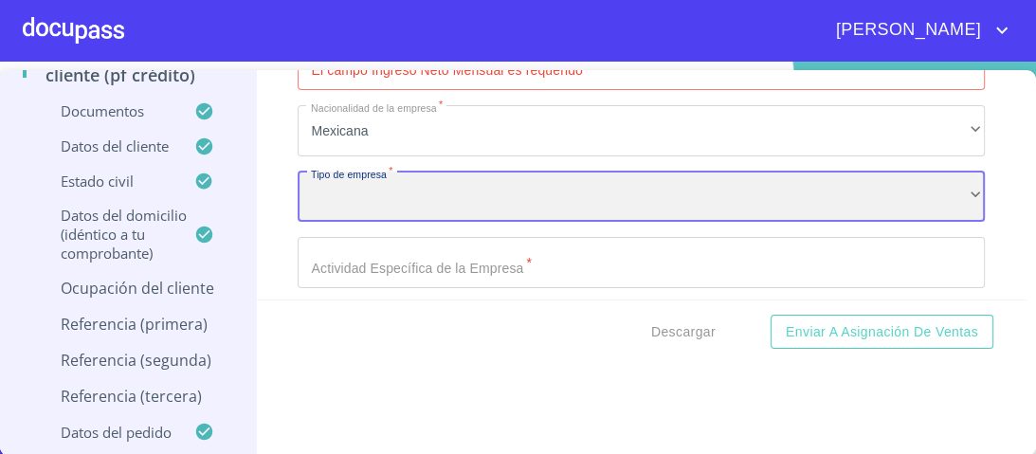
click at [375, 181] on div "​" at bounding box center [641, 197] width 687 height 51
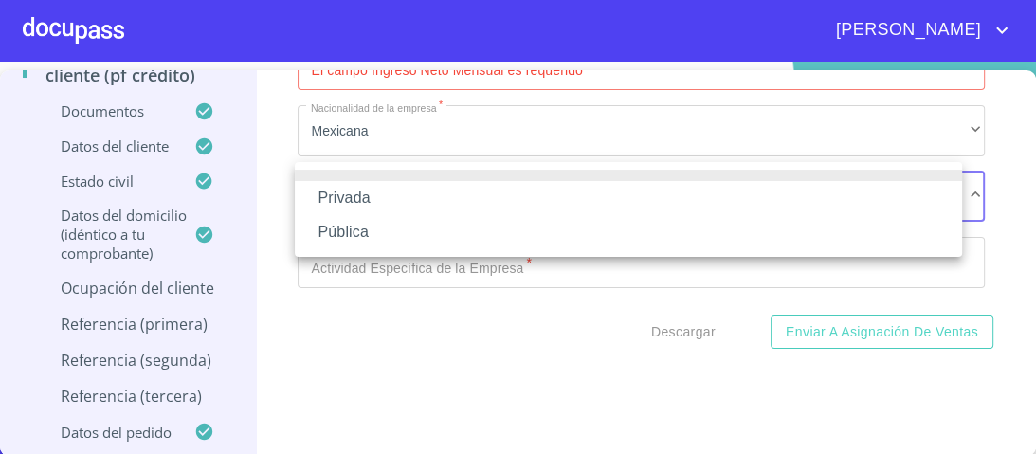
click at [364, 200] on li "Privada" at bounding box center [628, 198] width 667 height 34
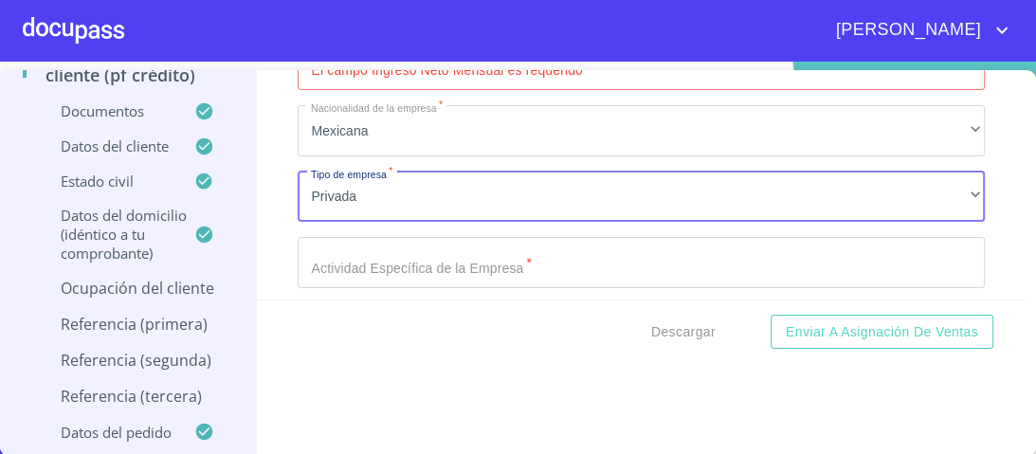
click at [374, 255] on input "Documento de identificación.   *" at bounding box center [641, 262] width 687 height 51
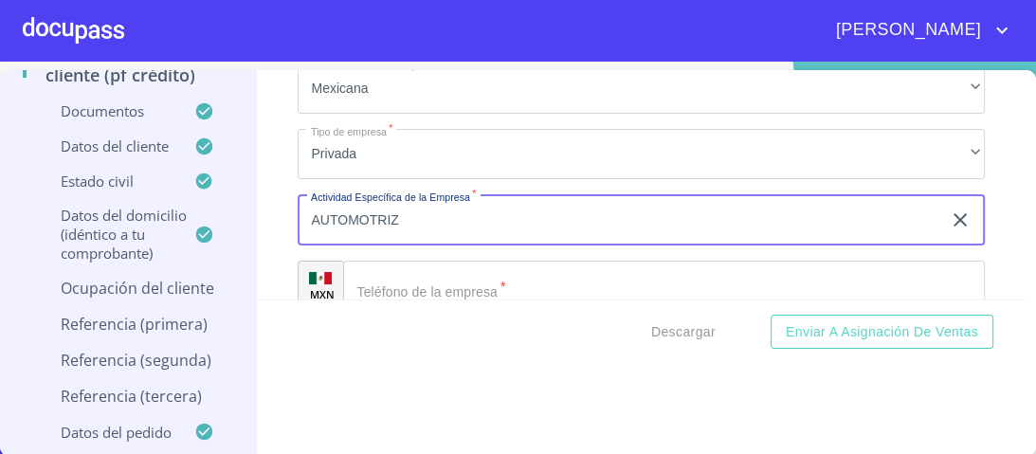
scroll to position [8226, 0]
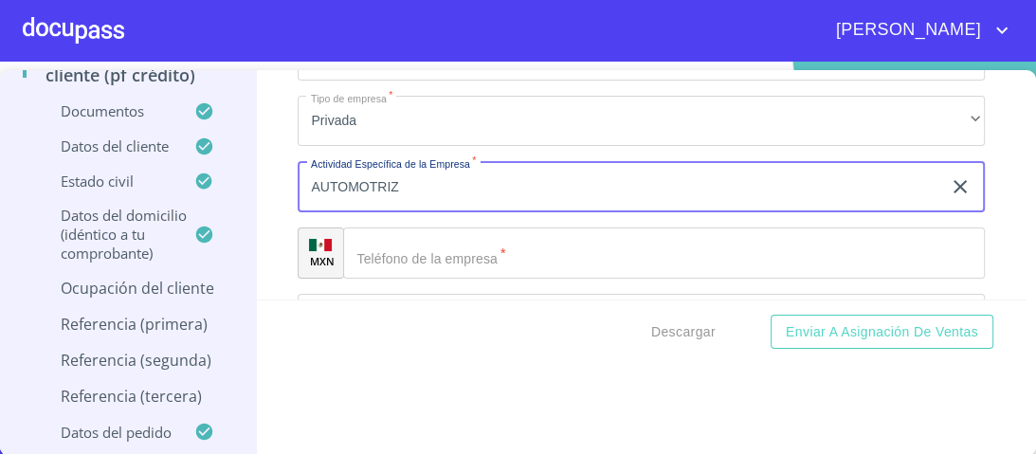
click at [307, 174] on input "AUTOMOTRIZ" at bounding box center [620, 186] width 644 height 51
drag, startPoint x: 401, startPoint y: 177, endPoint x: 282, endPoint y: 177, distance: 118.5
click at [282, 177] on div "Información del cliente (PF crédito) Documentos Documento de identificación.   …" at bounding box center [642, 184] width 770 height 229
type input "VENTA DE PRODUCTOS AUTOMOTRICES"
click at [389, 243] on input "Documento de identificación.   *" at bounding box center [664, 252] width 642 height 51
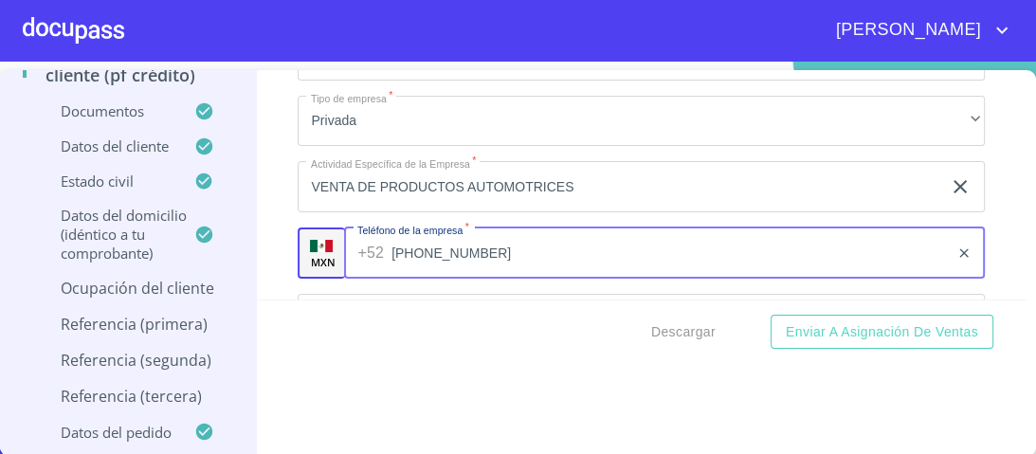
type input "[PHONE_NUMBER]"
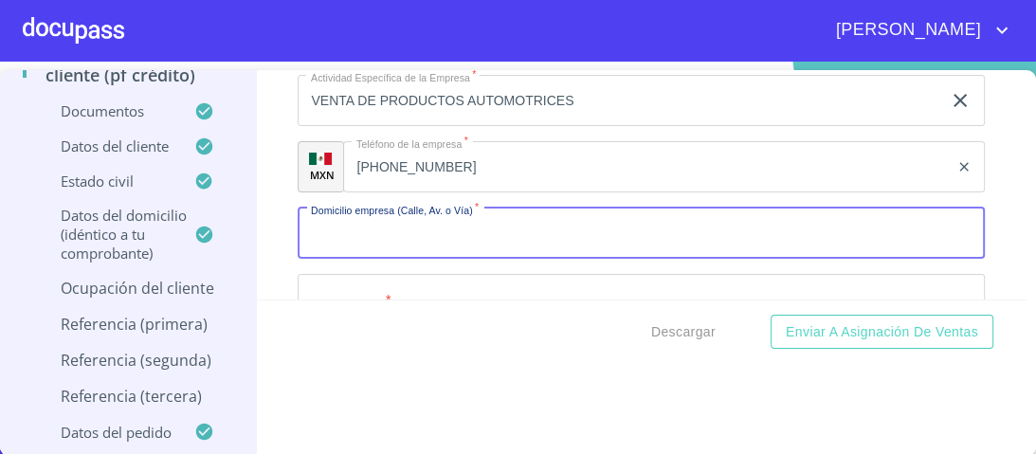
scroll to position [8336, 0]
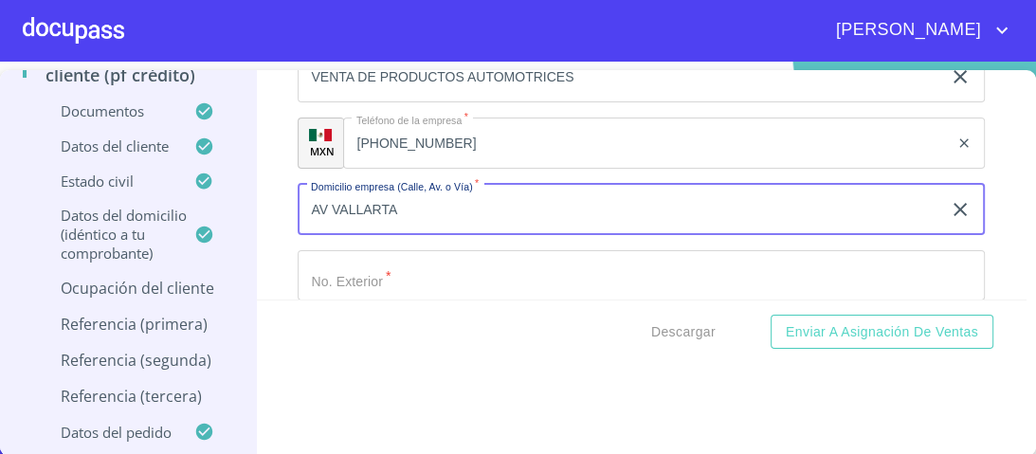
type input "AV VALLARTA"
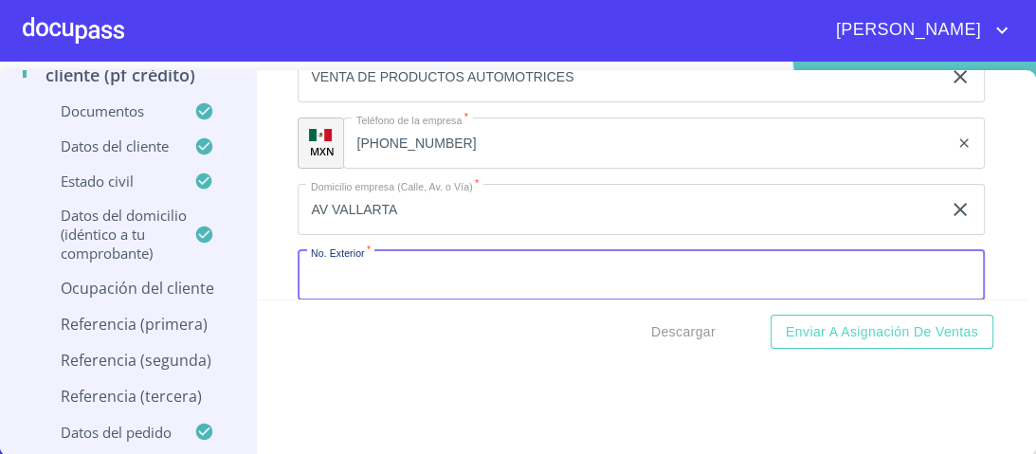
click at [310, 266] on input "Documento de identificación.   *" at bounding box center [641, 275] width 687 height 51
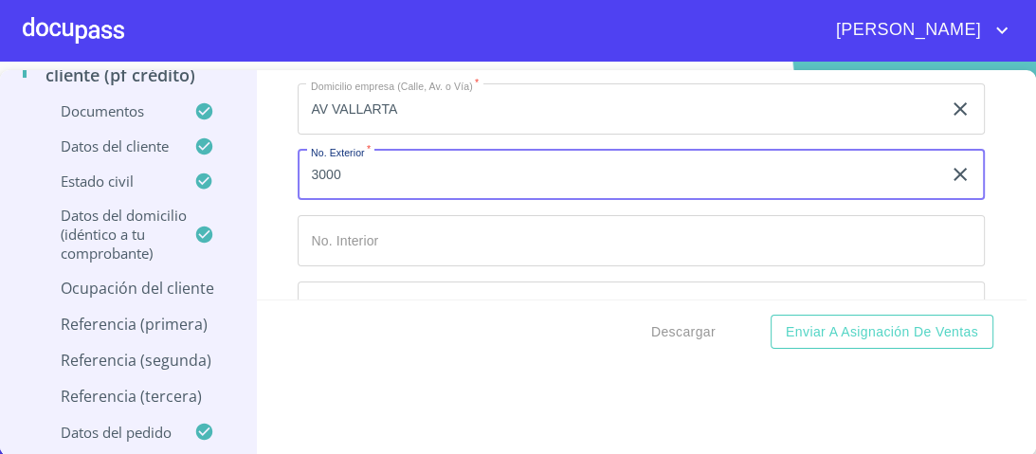
scroll to position [8488, 0]
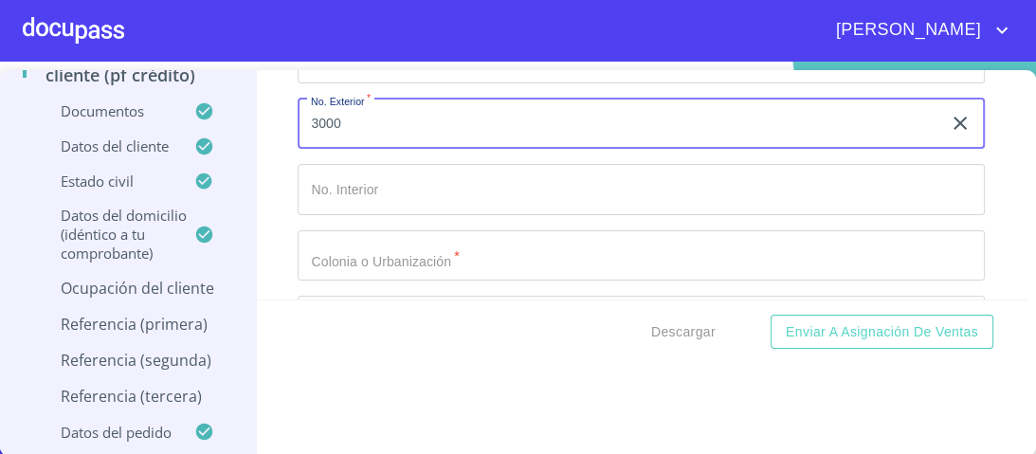
type input "3000"
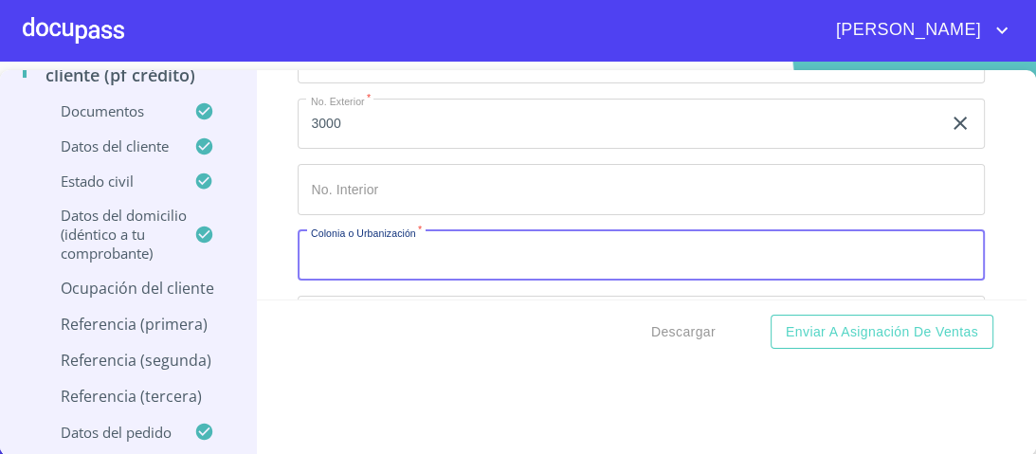
click at [331, 254] on input "Documento de identificación.   *" at bounding box center [641, 255] width 687 height 51
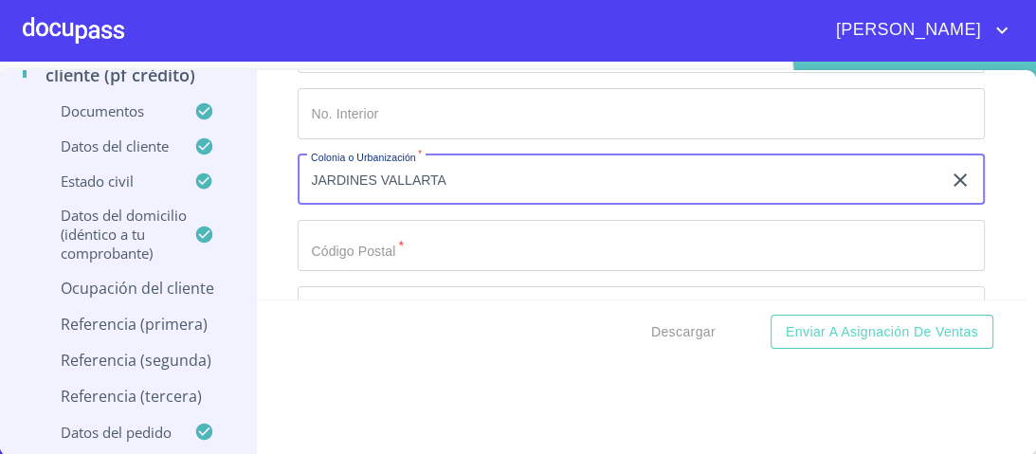
type input "JARDINES VALLARTA"
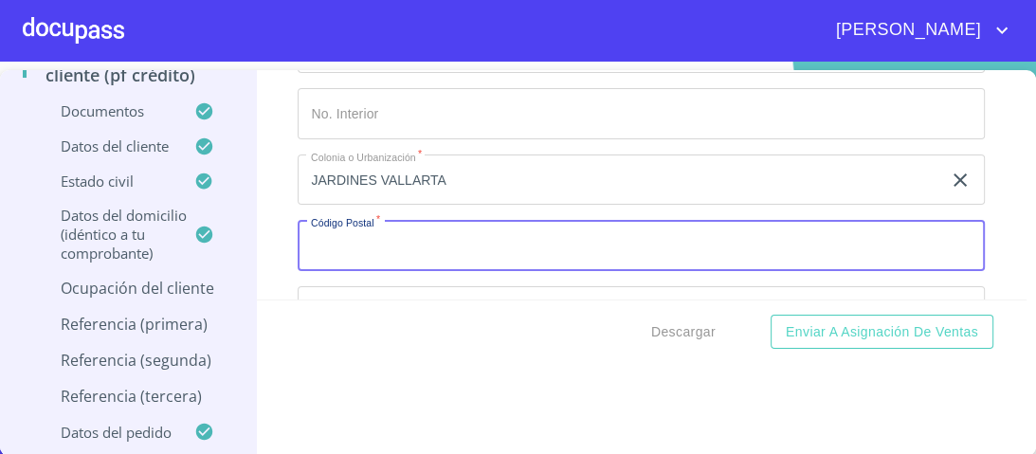
click at [343, 239] on input "Documento de identificación.   *" at bounding box center [641, 245] width 687 height 51
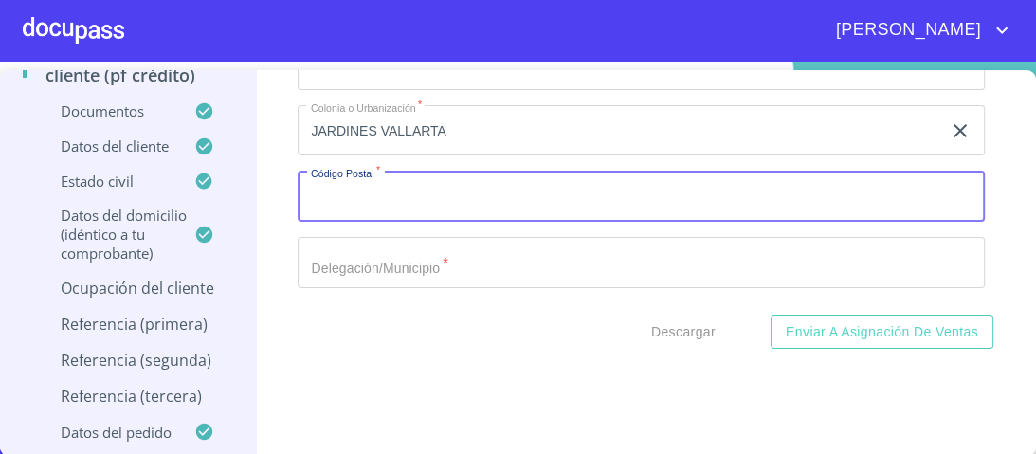
scroll to position [8640, 0]
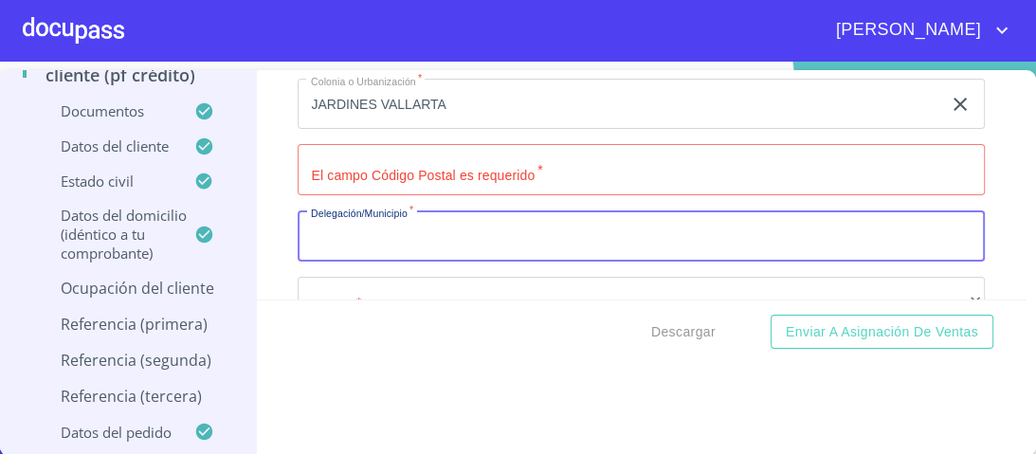
click at [324, 235] on input "Documento de identificación.   *" at bounding box center [641, 235] width 687 height 51
type input "ZAPOPAN"
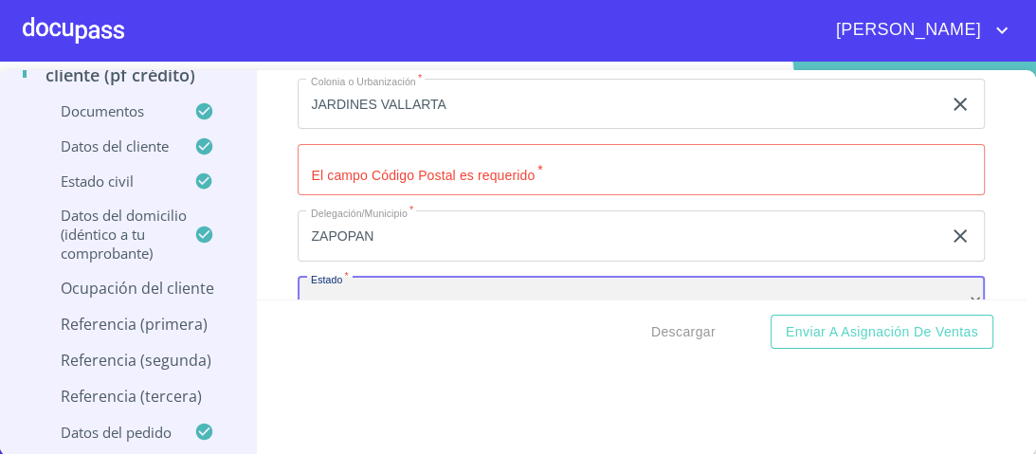
scroll to position [8656, 0]
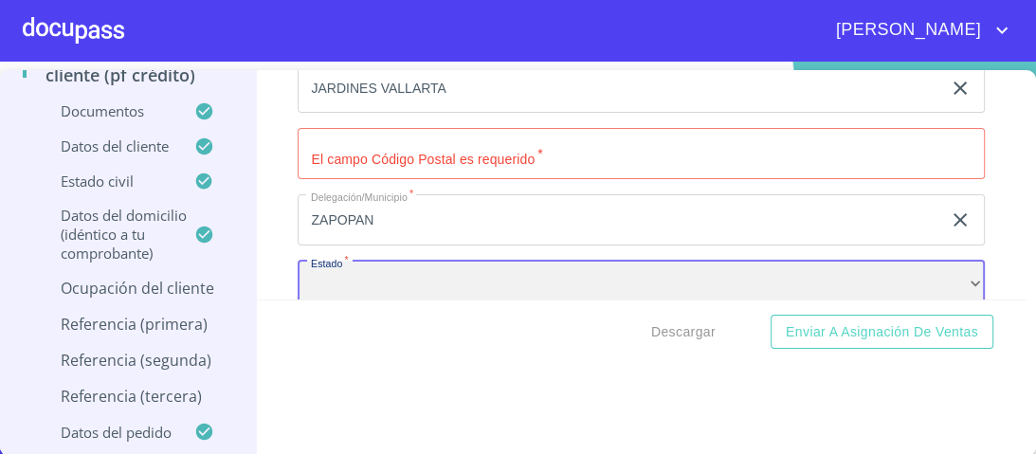
click at [350, 277] on div "​" at bounding box center [641, 286] width 687 height 51
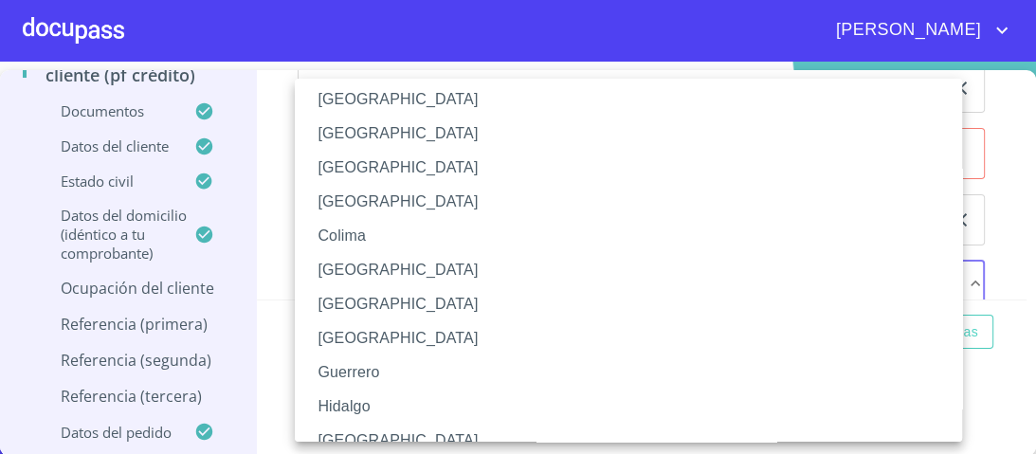
scroll to position [227, 0]
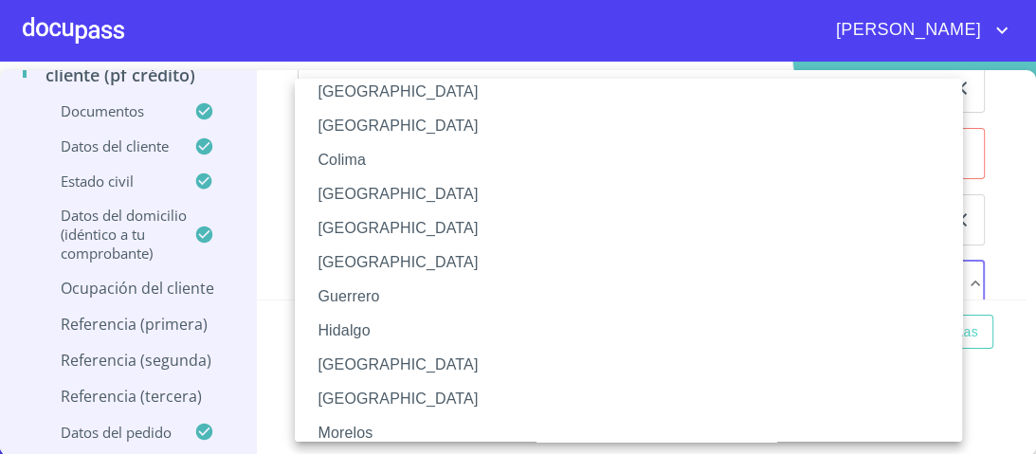
click at [353, 364] on li "[GEOGRAPHIC_DATA]" at bounding box center [634, 365] width 679 height 34
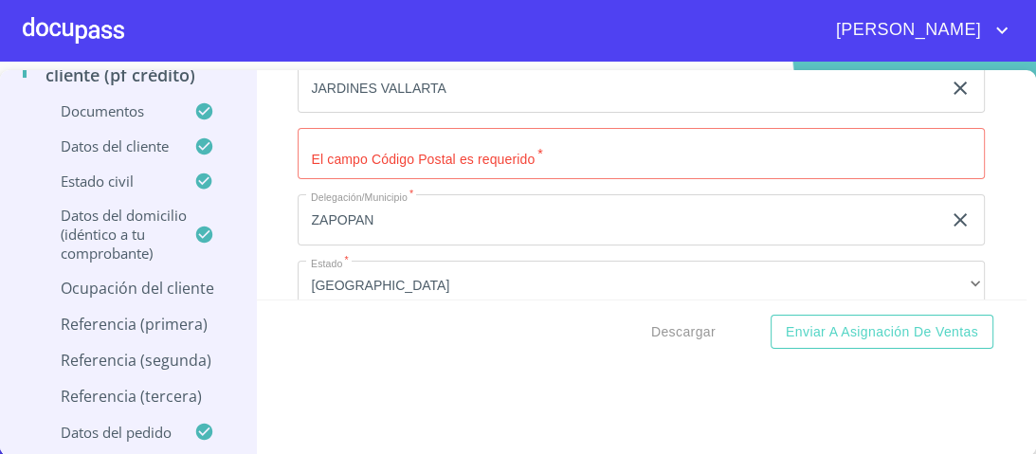
scroll to position [8811, 0]
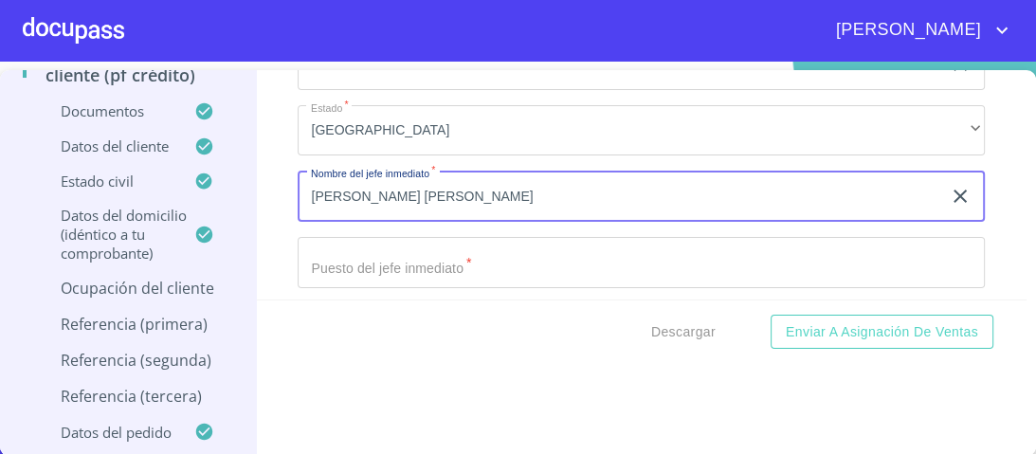
type input "[PERSON_NAME] [PERSON_NAME]"
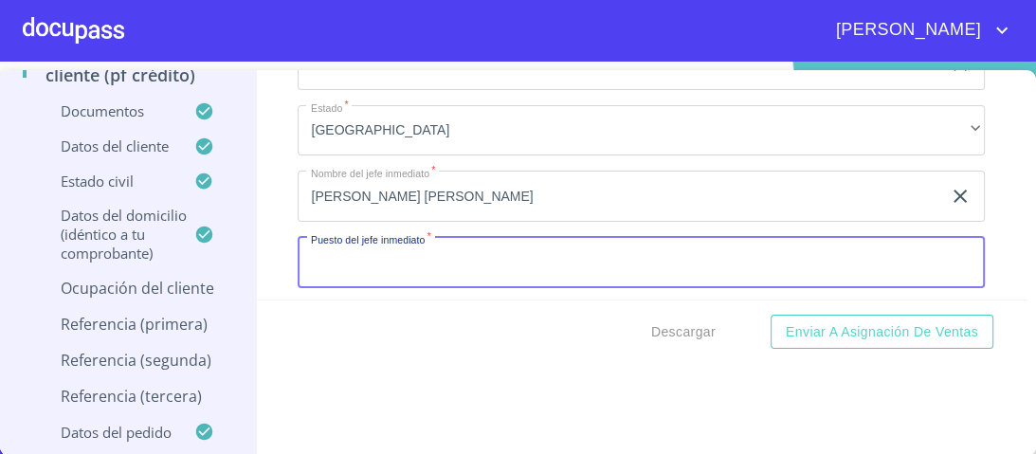
click at [349, 251] on input "Documento de identificación.   *" at bounding box center [641, 262] width 687 height 51
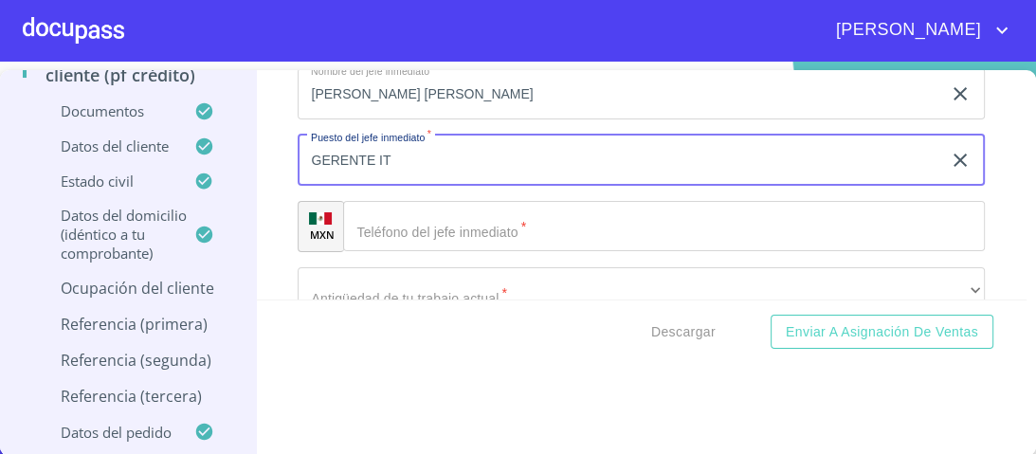
scroll to position [8963, 0]
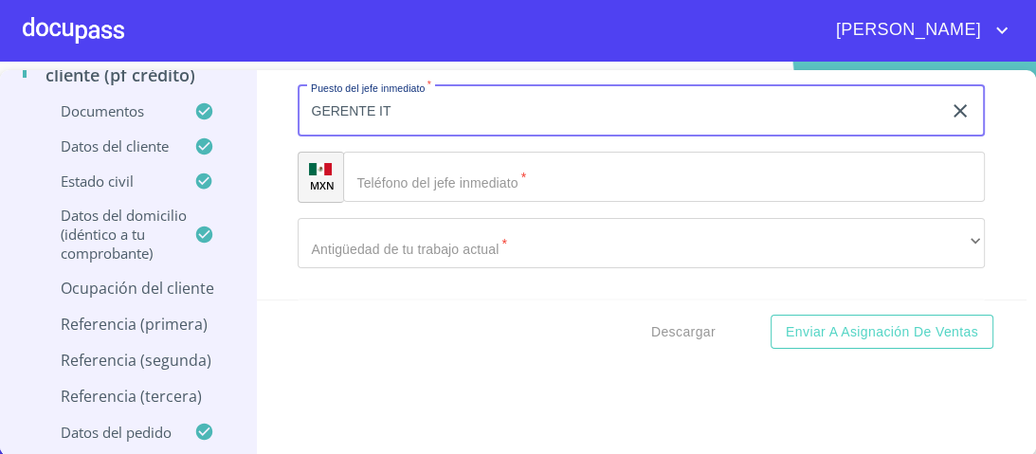
type input "GERENTE IT"
click at [376, 165] on div "​" at bounding box center [664, 177] width 642 height 51
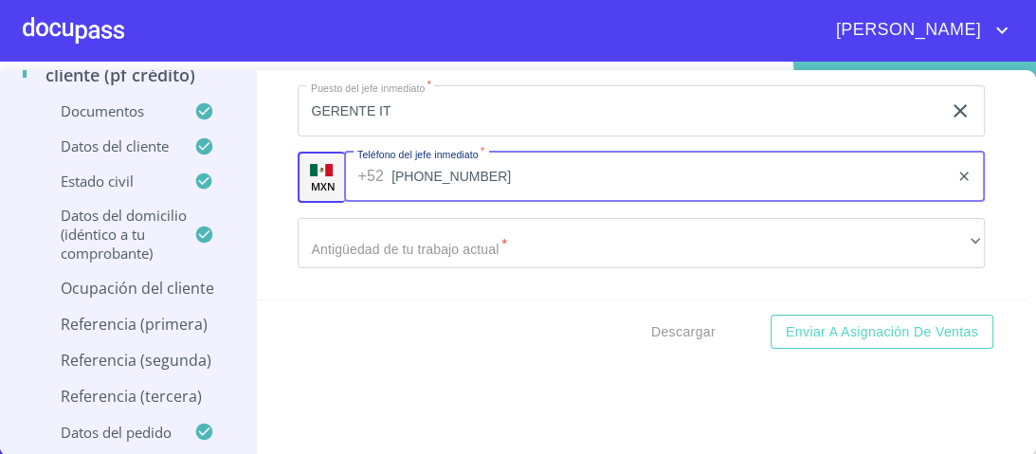
type input "[PHONE_NUMBER]"
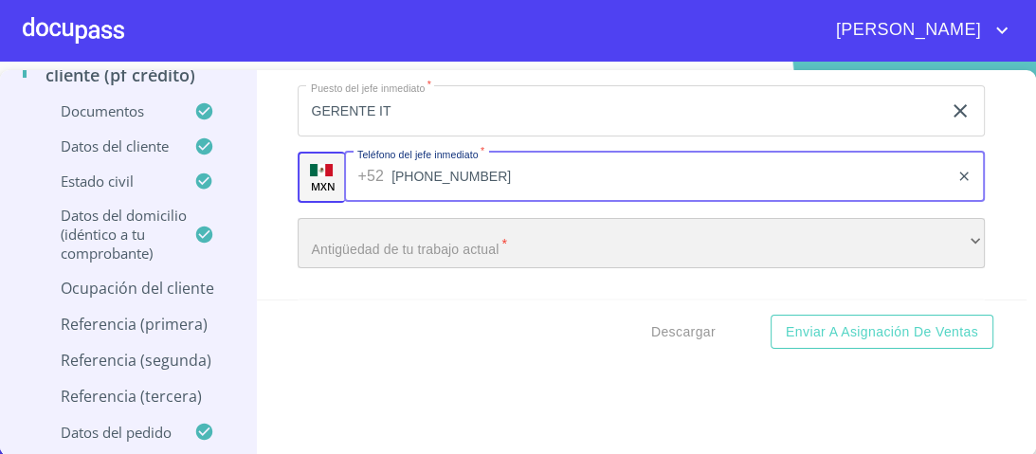
click at [407, 239] on div "​" at bounding box center [641, 243] width 687 height 51
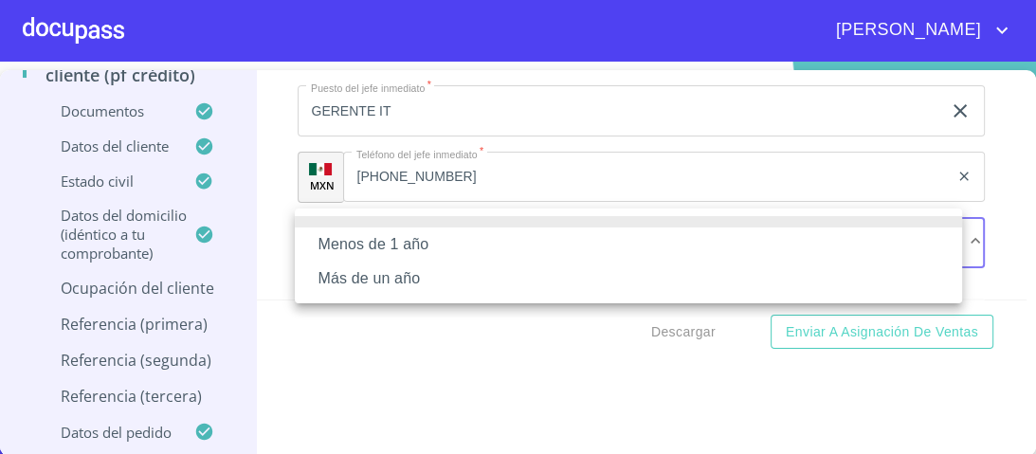
click at [390, 283] on li "Más de un año" at bounding box center [628, 279] width 667 height 34
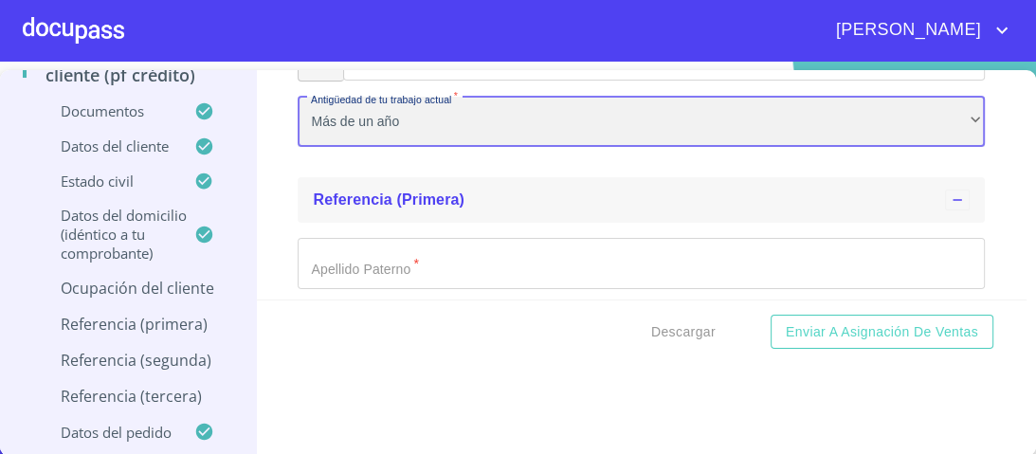
scroll to position [9114, 0]
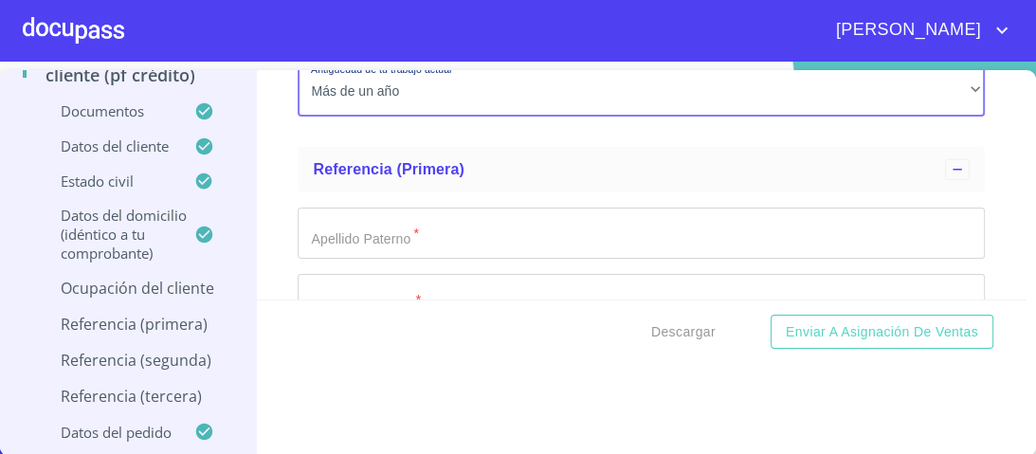
click at [346, 231] on input "Documento de identificación.   *" at bounding box center [641, 233] width 687 height 51
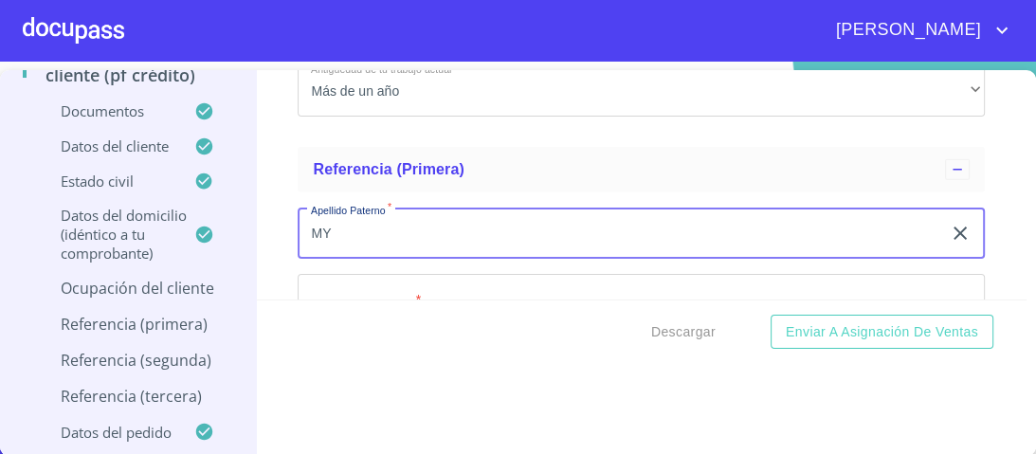
type input "M"
type input "DE LA [PERSON_NAME]"
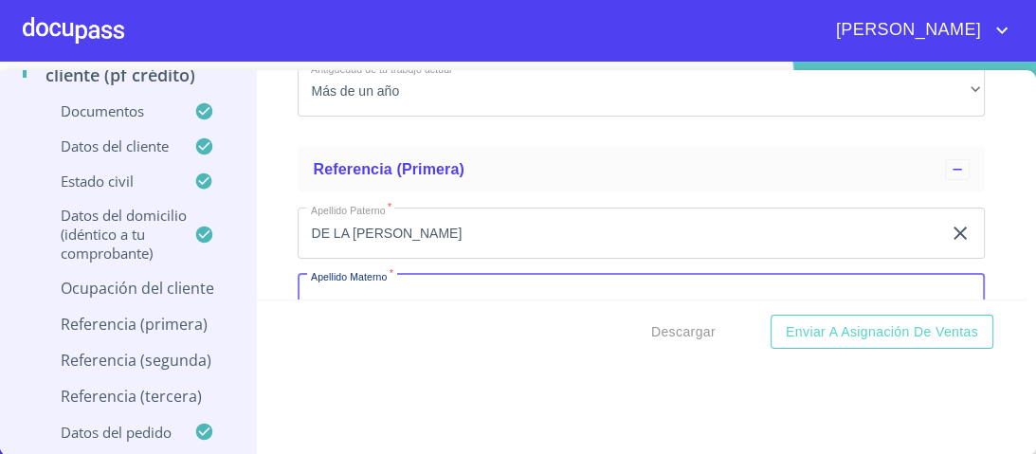
scroll to position [9129, 0]
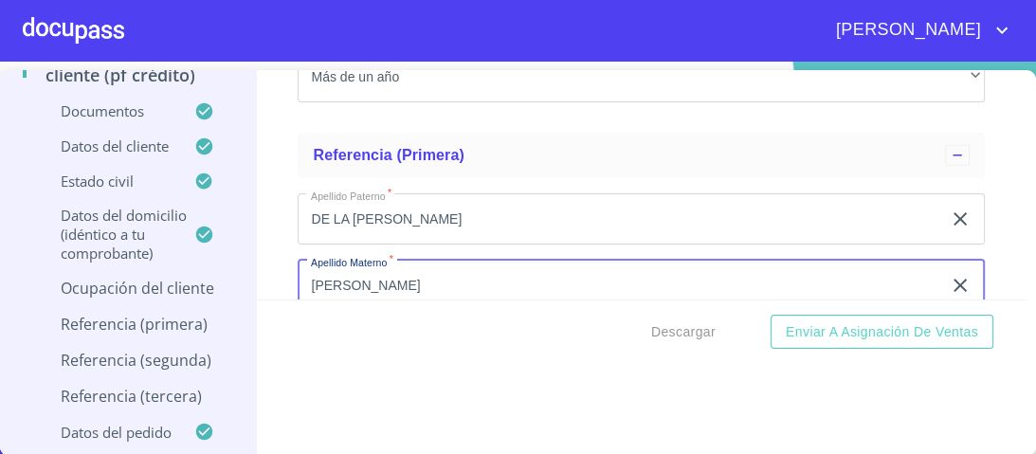
type input "[PERSON_NAME]"
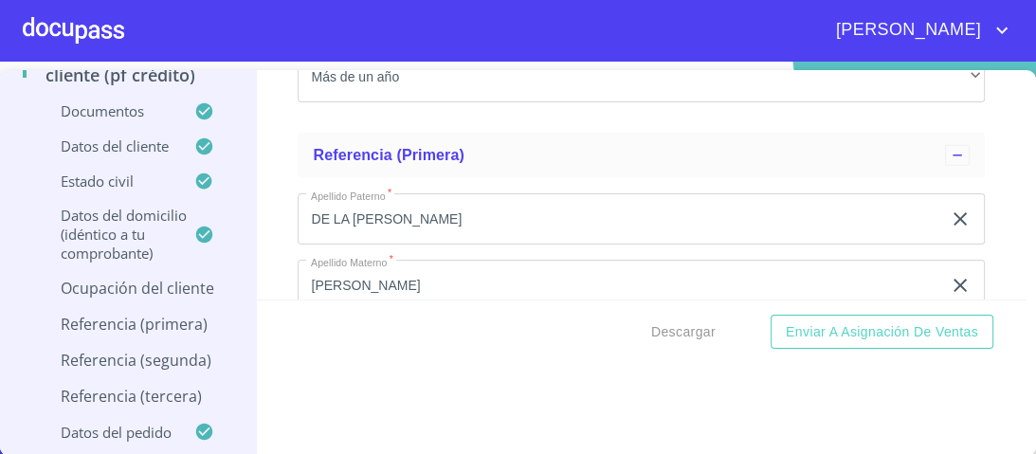
scroll to position [9284, 0]
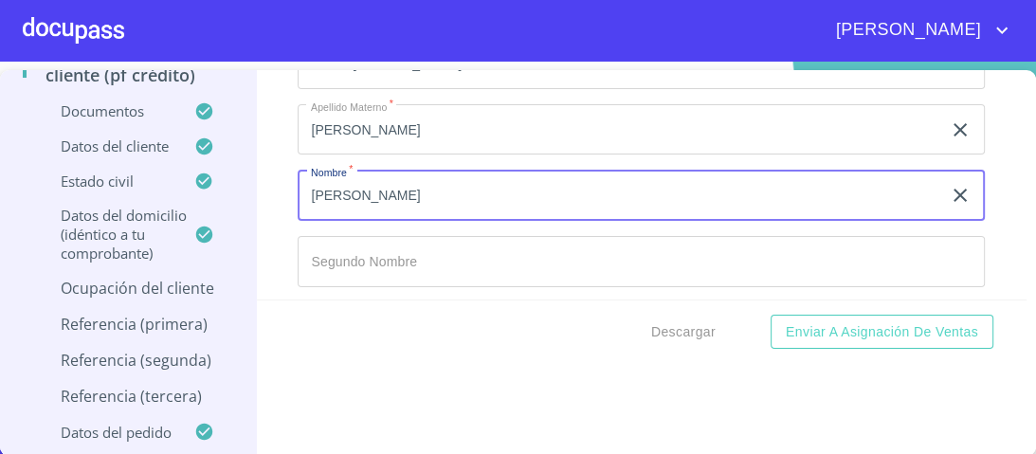
type input "[PERSON_NAME]"
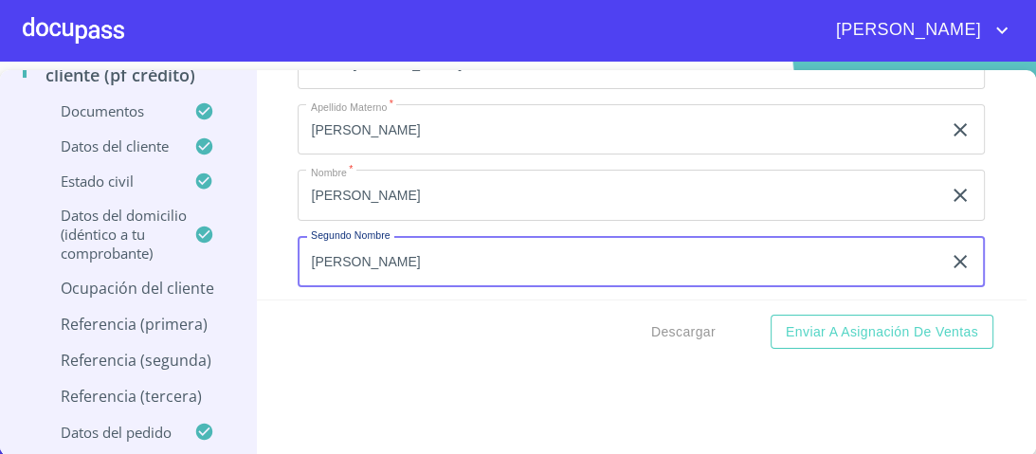
type input "[PERSON_NAME]"
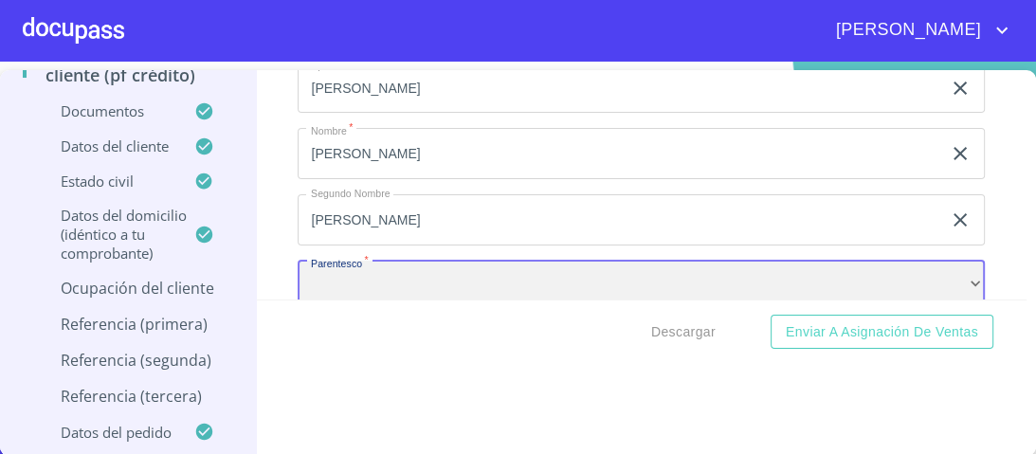
click at [429, 268] on div "​" at bounding box center [641, 286] width 687 height 51
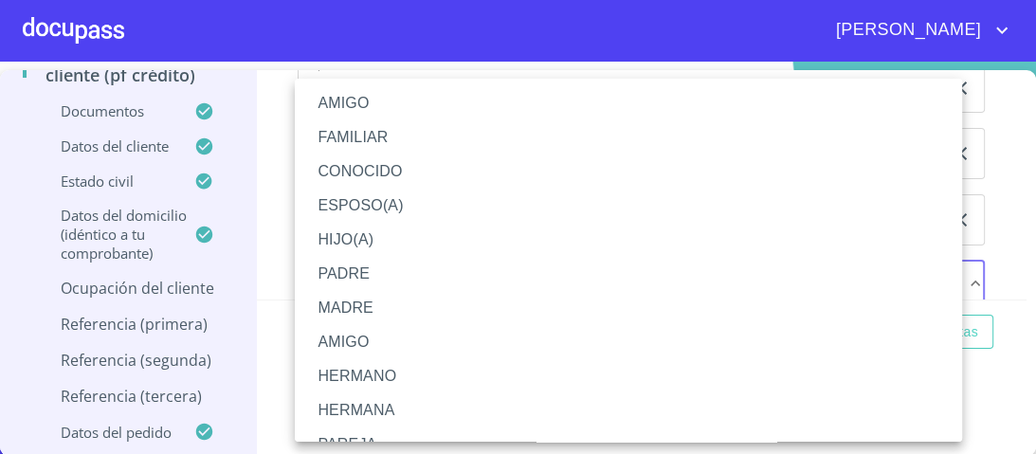
click at [360, 412] on li "HERMANA" at bounding box center [634, 410] width 679 height 34
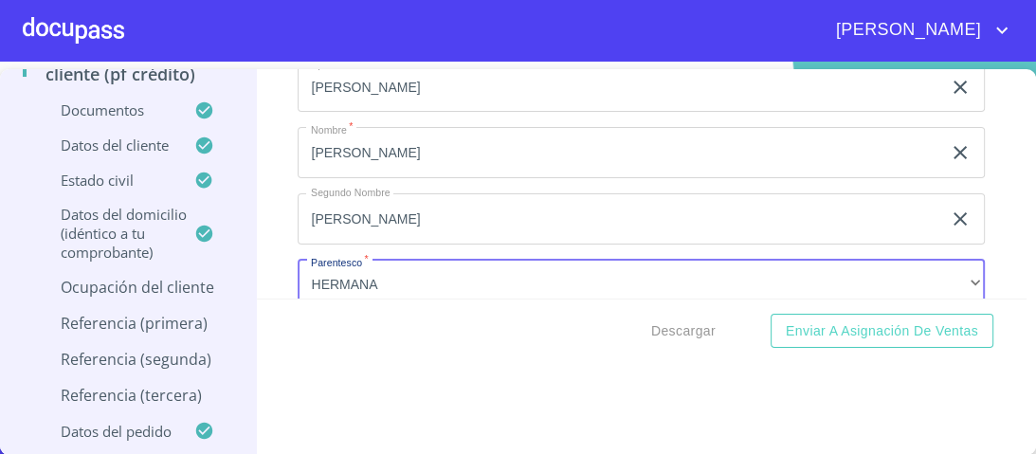
scroll to position [9481, 0]
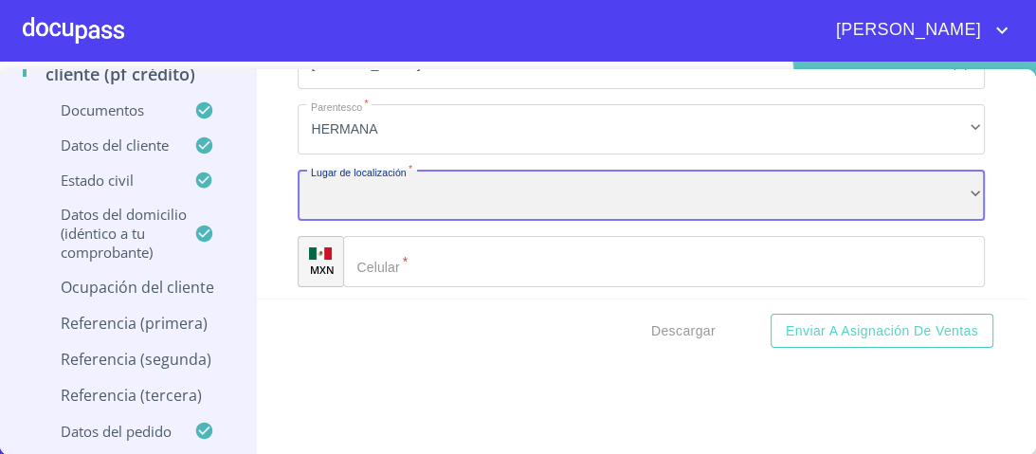
click at [354, 177] on div "​" at bounding box center [641, 195] width 687 height 51
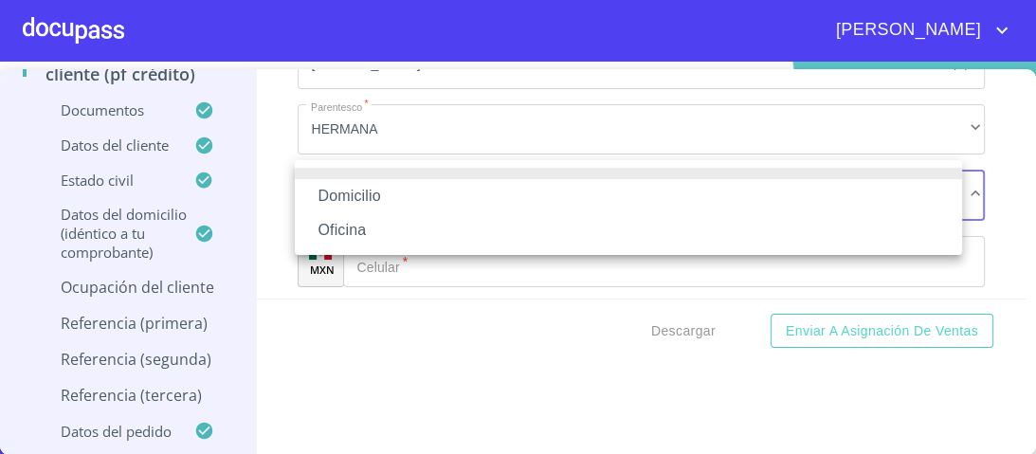
click at [364, 198] on li "Domicilio" at bounding box center [628, 196] width 667 height 34
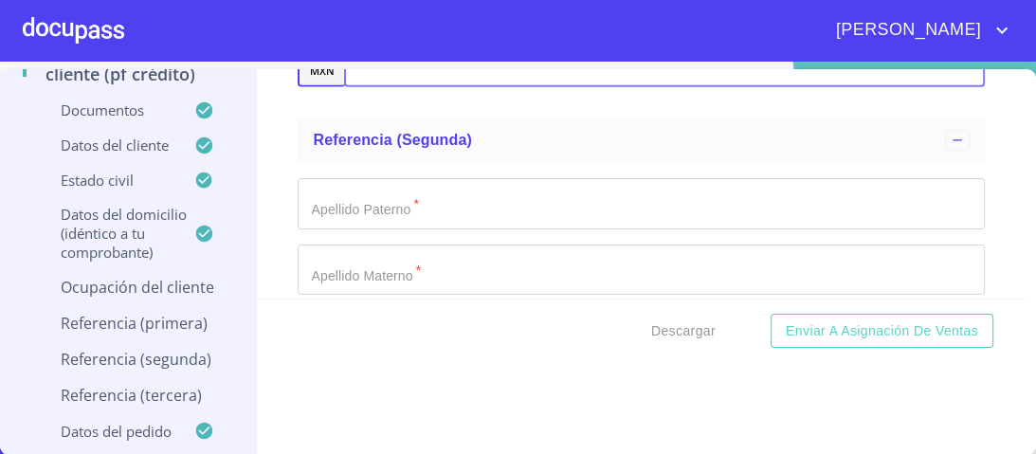
scroll to position [9709, 0]
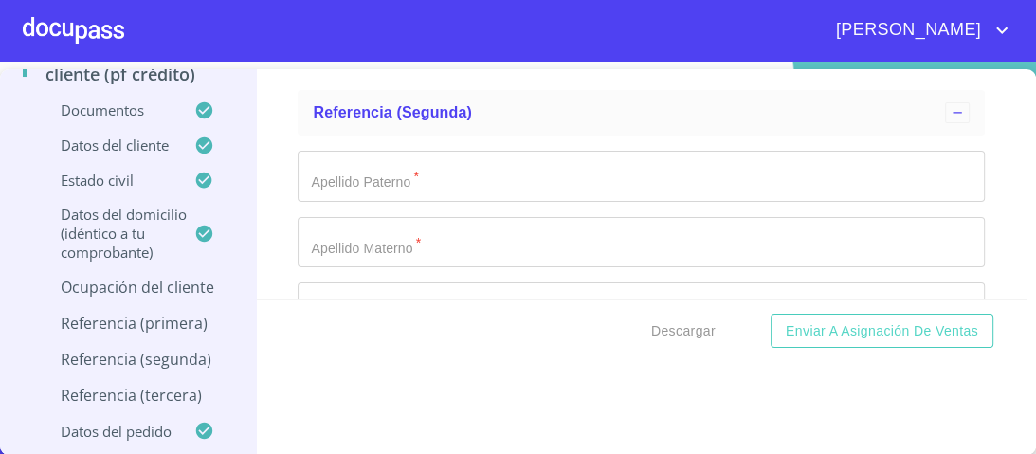
type input "[PHONE_NUMBER]"
click at [344, 170] on input "Documento de identificación.   *" at bounding box center [641, 176] width 687 height 51
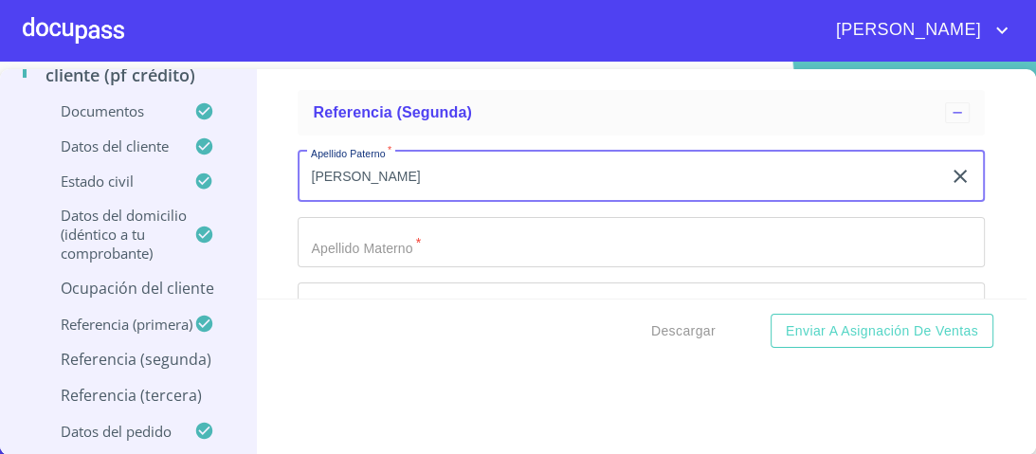
type input "[PERSON_NAME]"
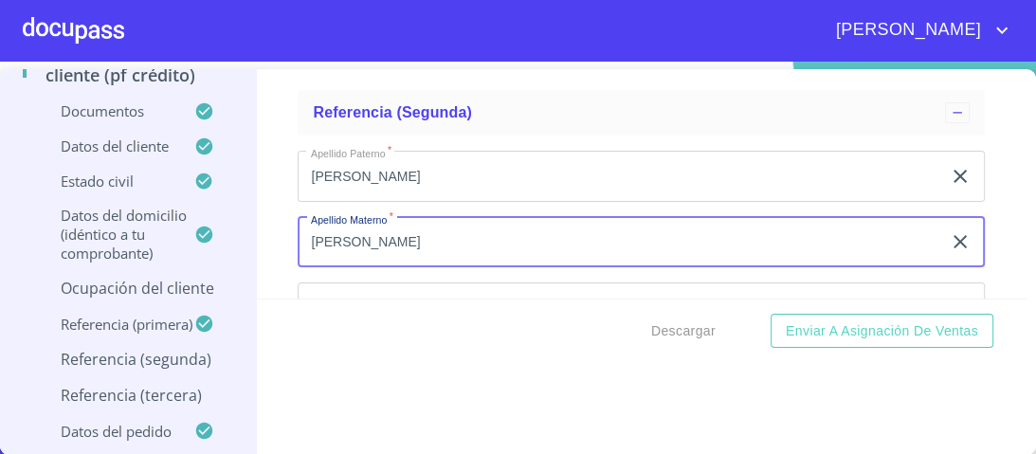
type input "[PERSON_NAME]"
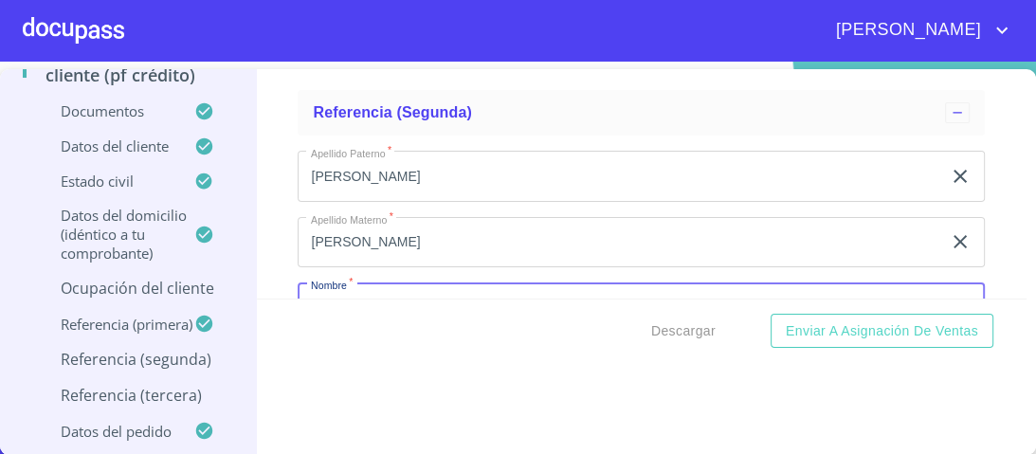
scroll to position [9732, 0]
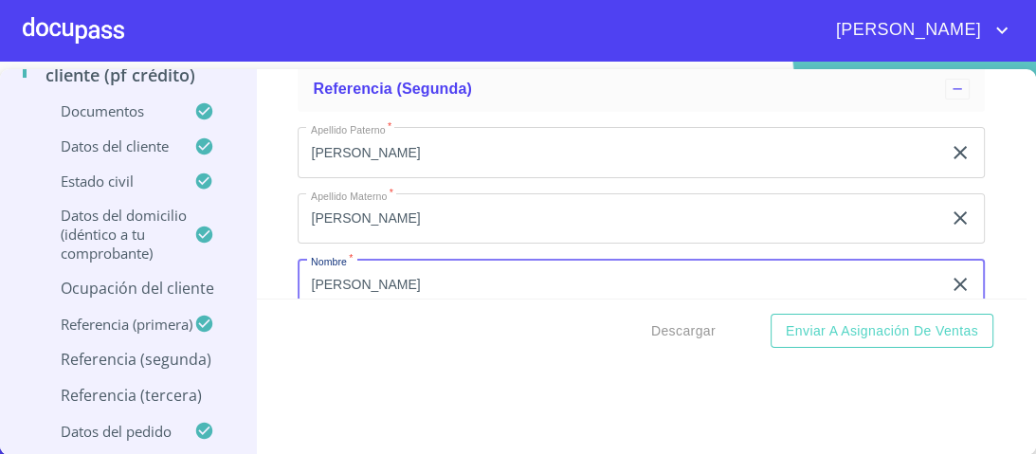
type input "[PERSON_NAME]"
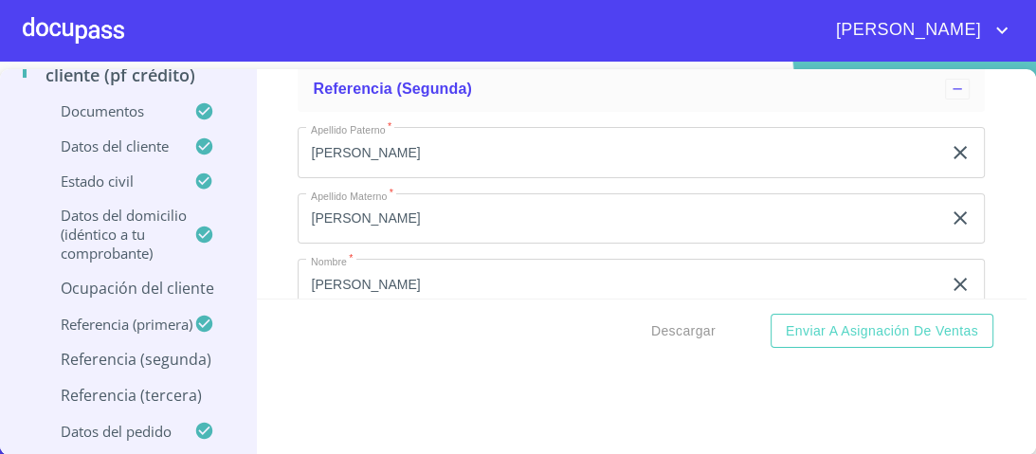
scroll to position [9888, 0]
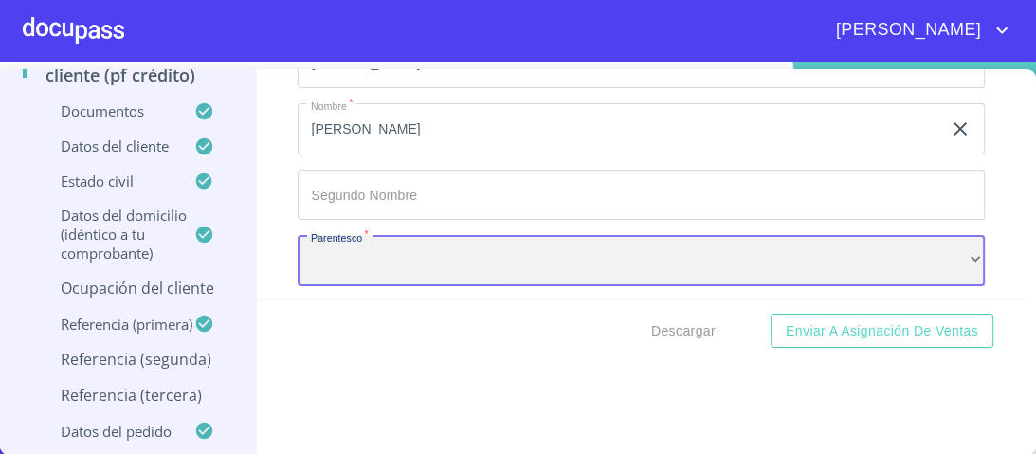
click at [355, 245] on div "​" at bounding box center [641, 260] width 687 height 51
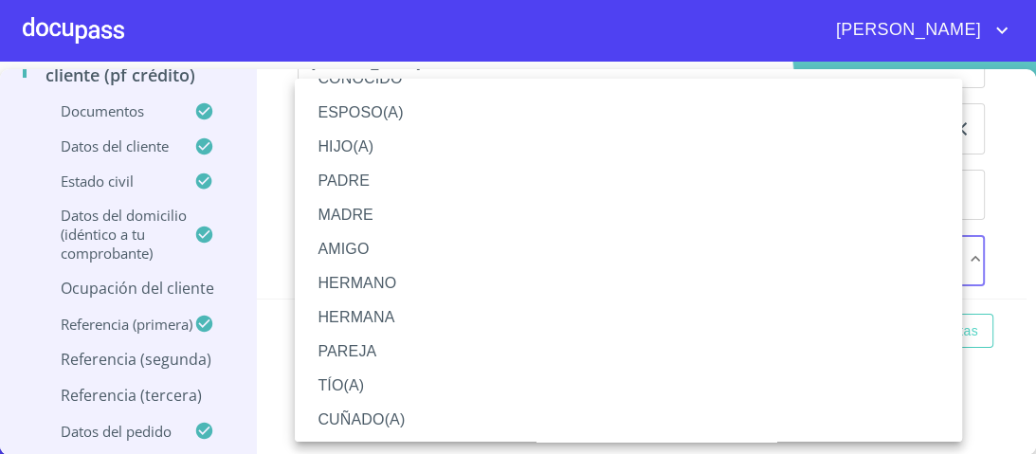
scroll to position [95, 0]
click at [354, 420] on li "CUÑADO(A)" at bounding box center [634, 418] width 679 height 34
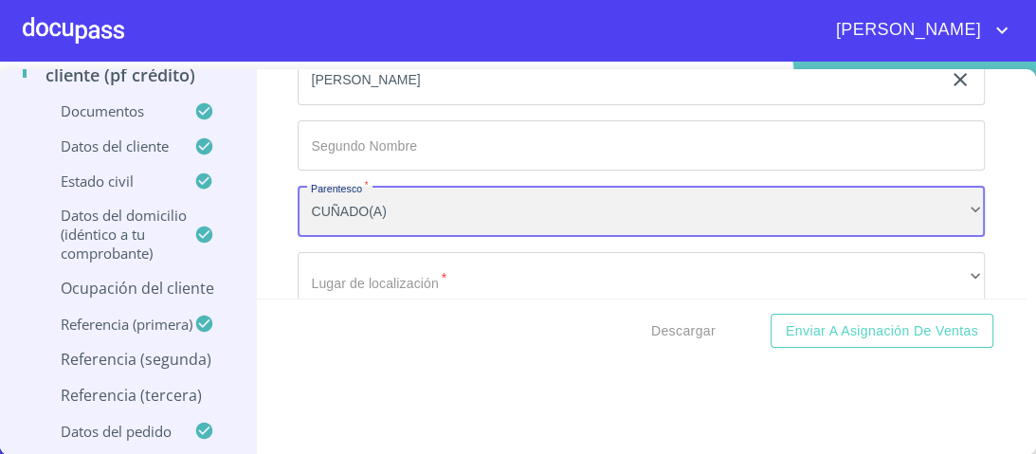
scroll to position [9964, 0]
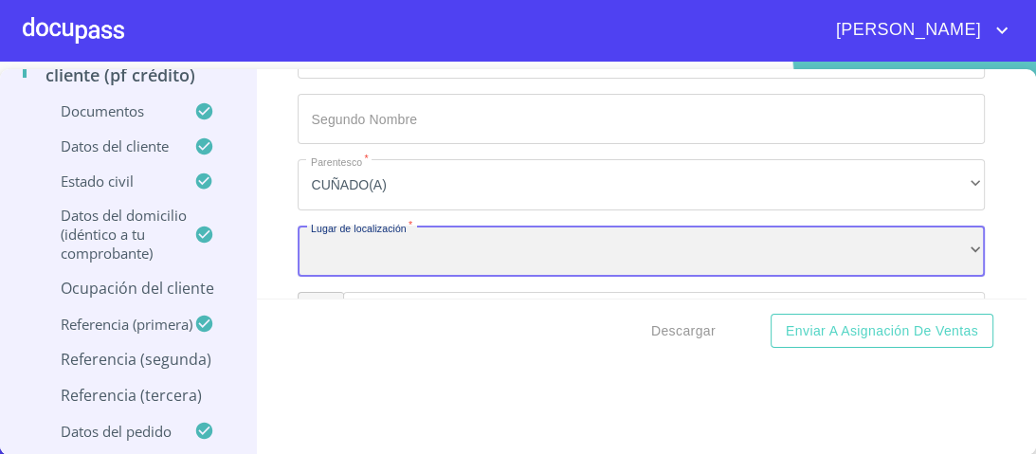
click at [330, 241] on div "​" at bounding box center [641, 251] width 687 height 51
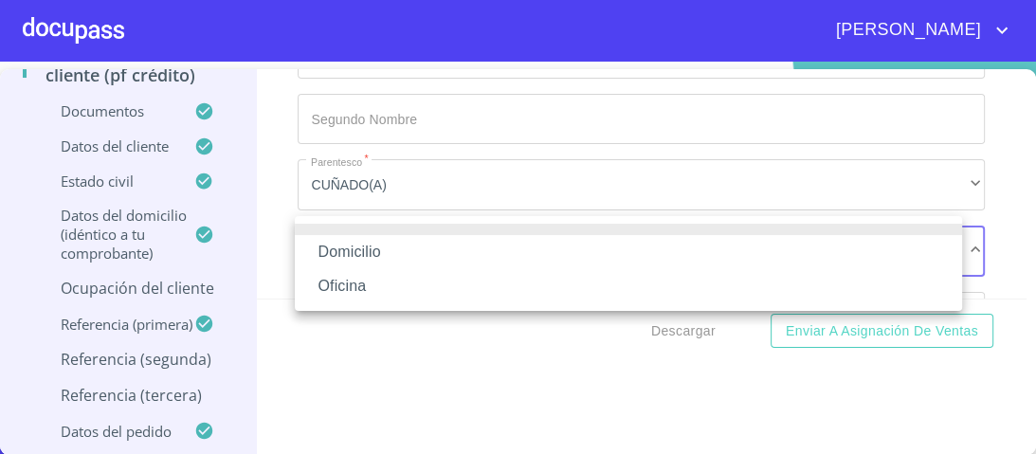
click at [360, 253] on li "Domicilio" at bounding box center [628, 252] width 667 height 34
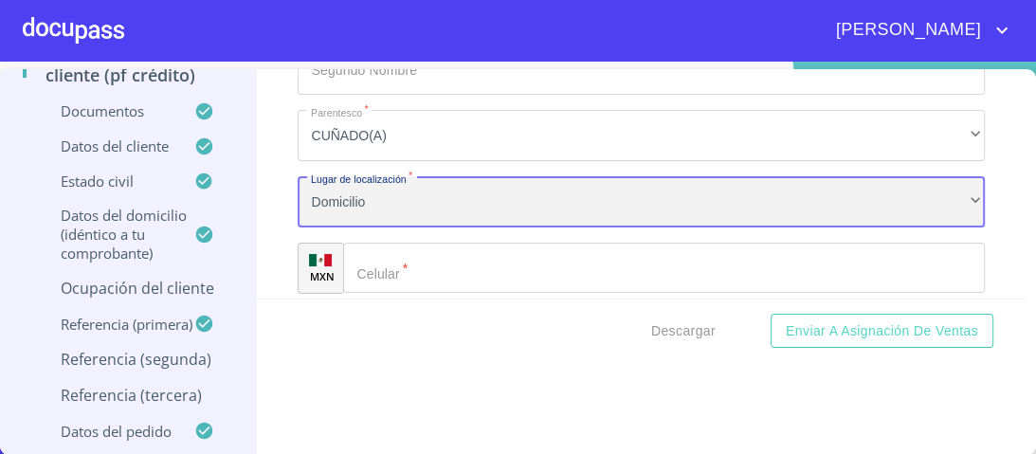
scroll to position [10039, 0]
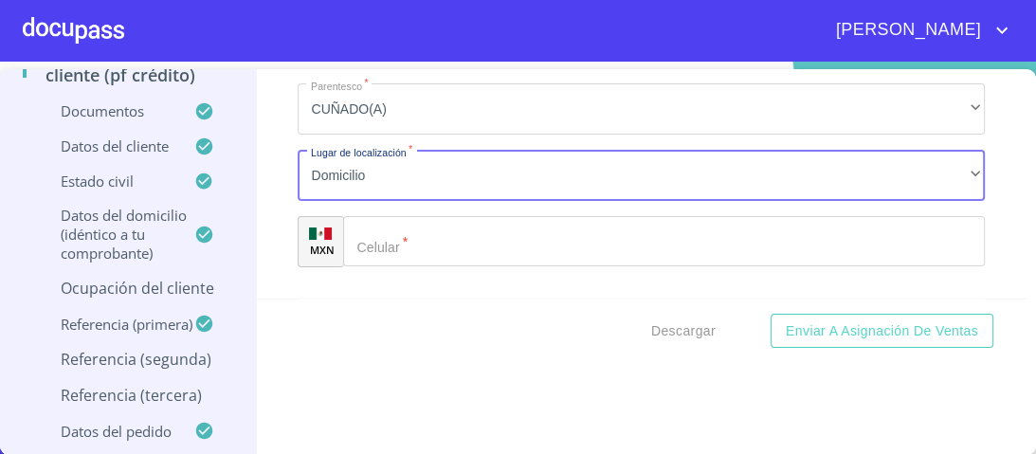
click at [368, 235] on div "​" at bounding box center [664, 241] width 642 height 51
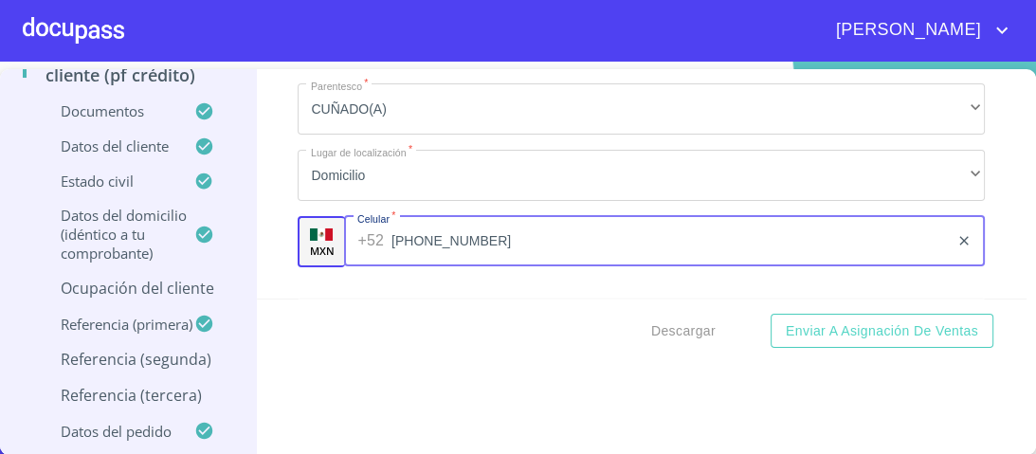
type input "[PHONE_NUMBER]"
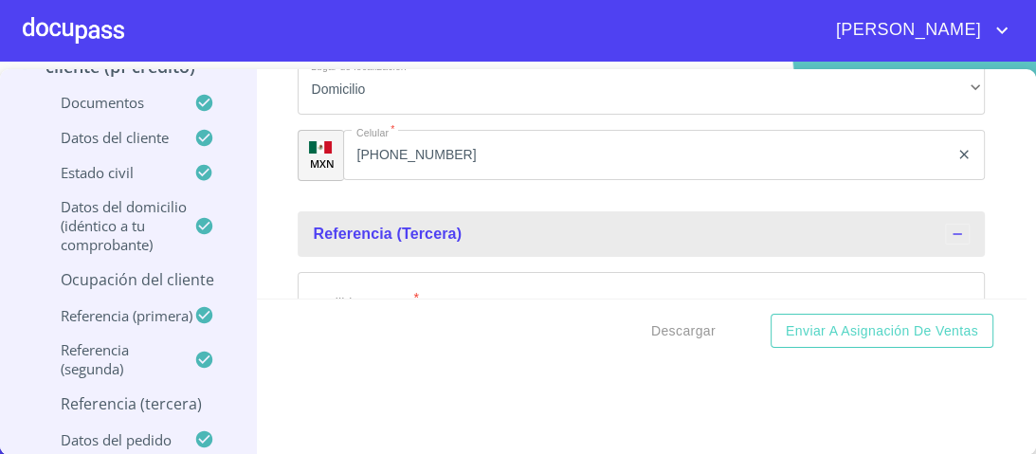
scroll to position [10148, 0]
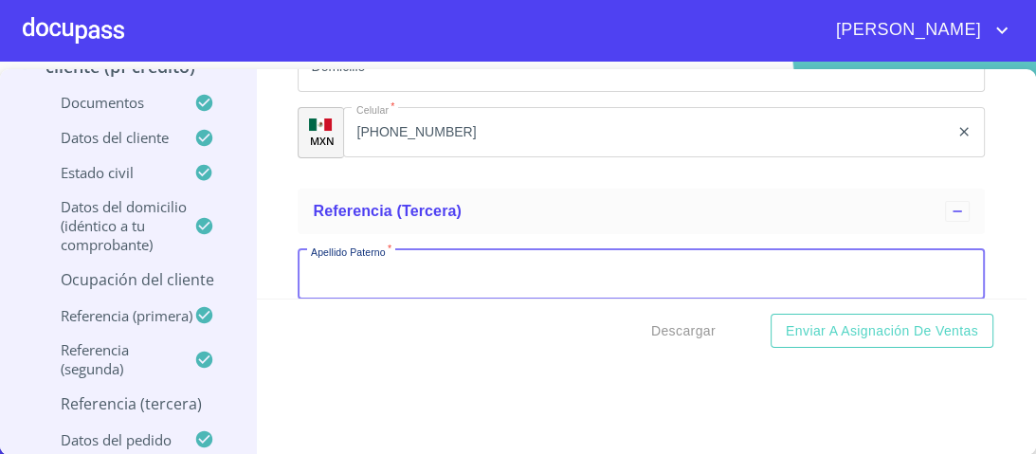
click at [361, 265] on input "Documento de identificación.   *" at bounding box center [641, 274] width 687 height 51
type input "[PERSON_NAME]"
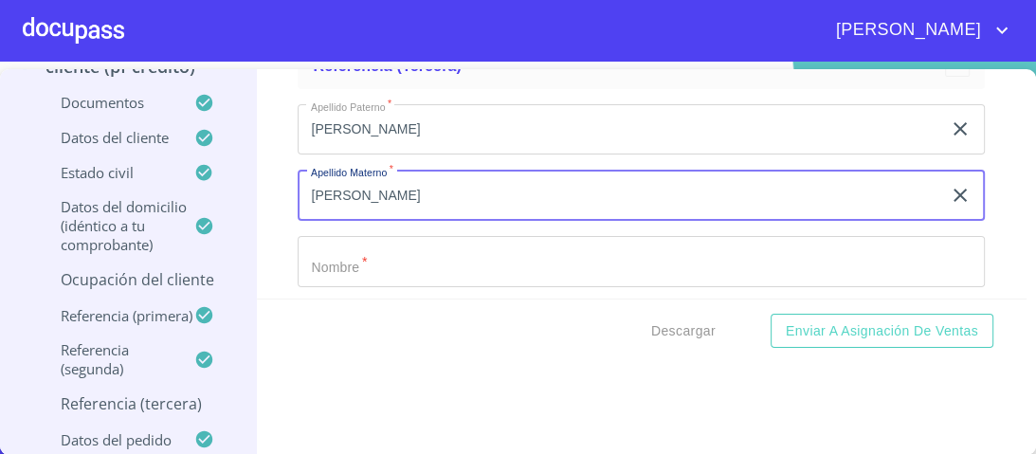
type input "[PERSON_NAME]"
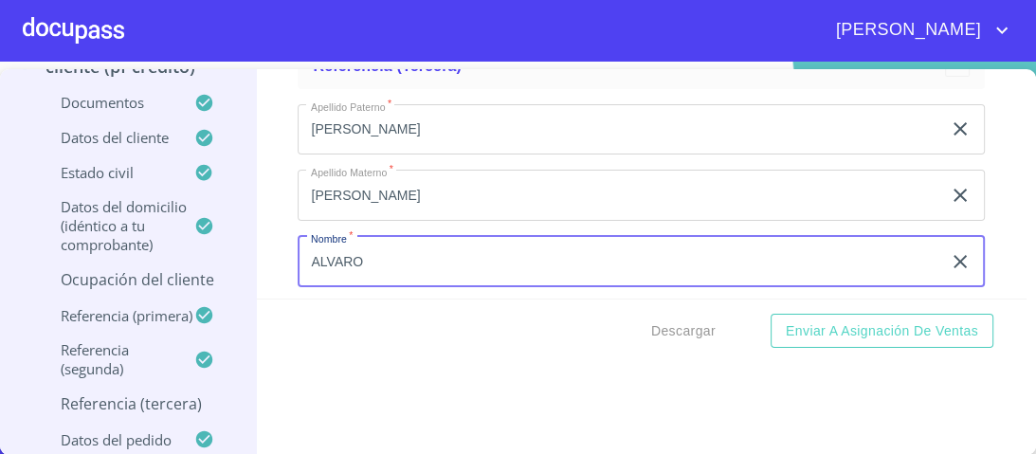
type input "ALVARO"
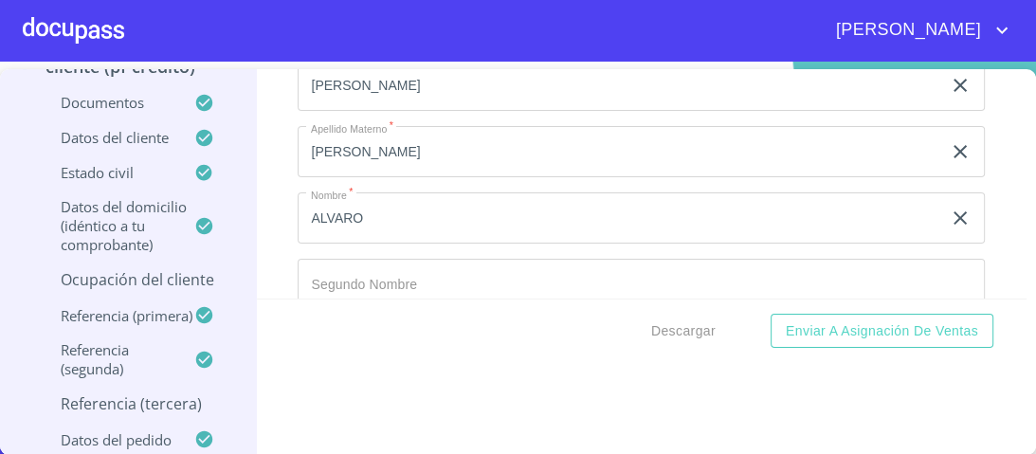
scroll to position [10491, 0]
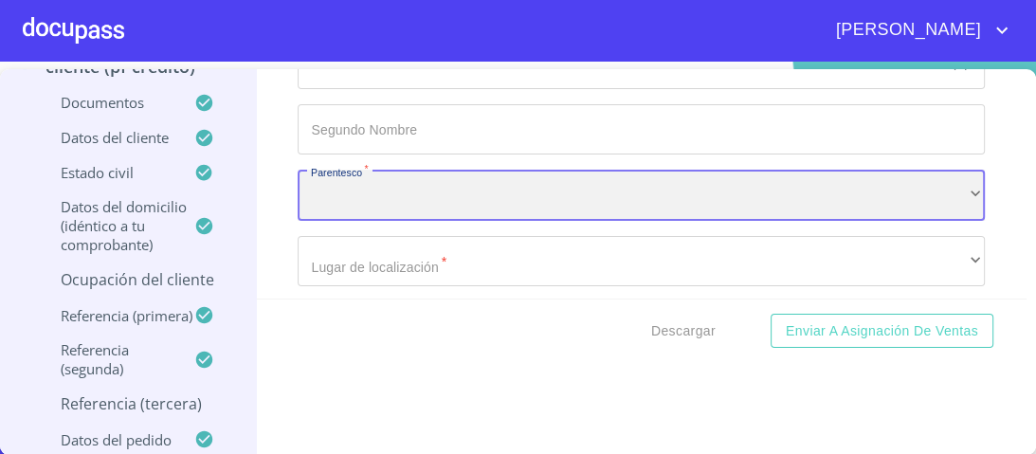
click at [374, 194] on div "​" at bounding box center [641, 195] width 687 height 51
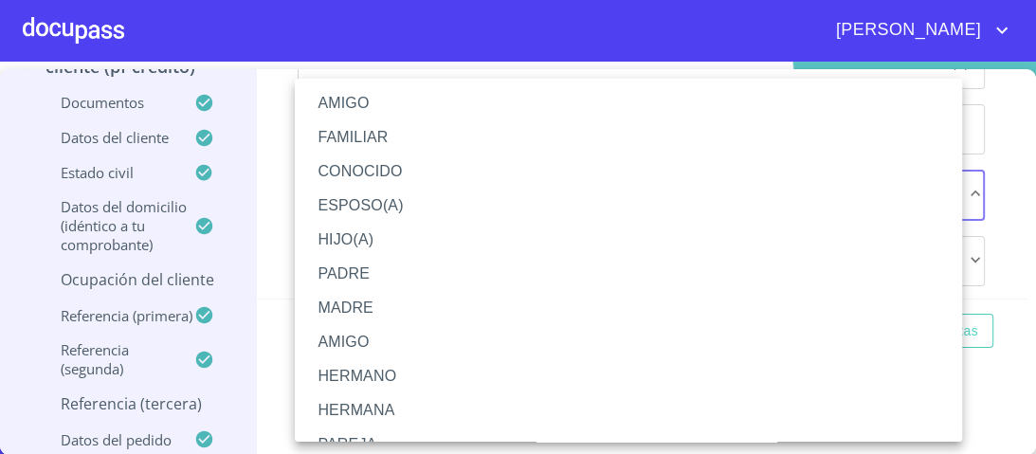
click at [343, 106] on li "AMIGO" at bounding box center [634, 103] width 679 height 34
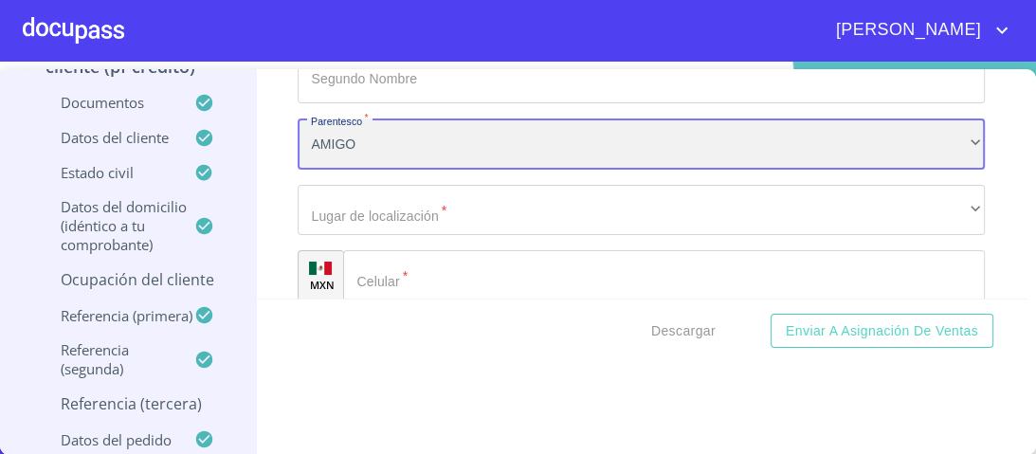
scroll to position [10567, 0]
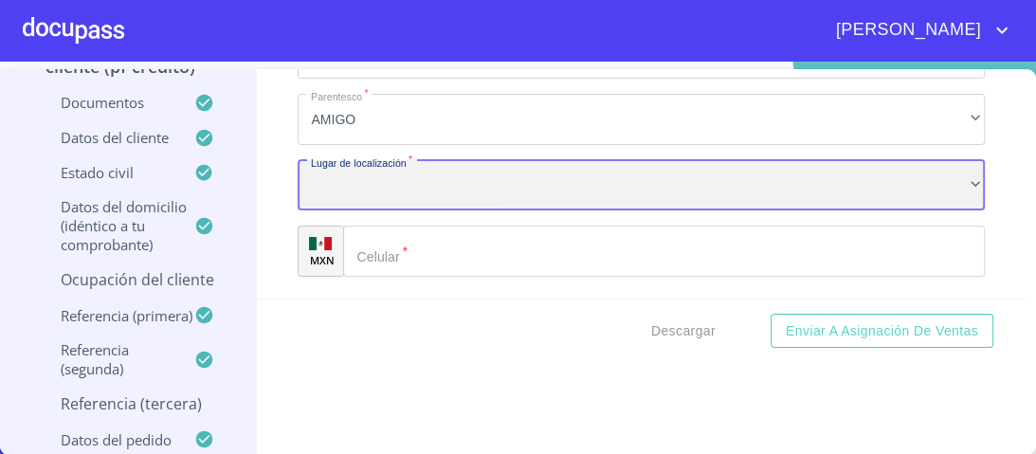
click at [359, 176] on div "​" at bounding box center [641, 185] width 687 height 51
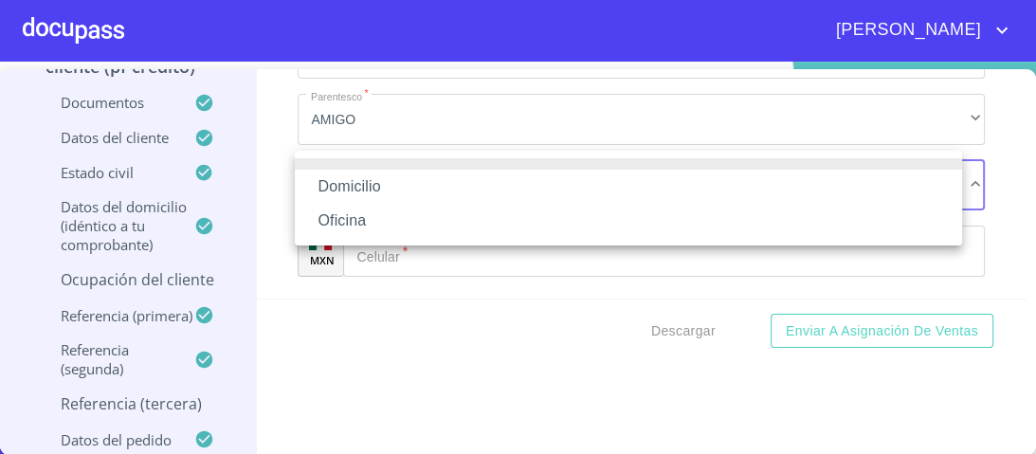
click at [364, 191] on li "Domicilio" at bounding box center [628, 187] width 667 height 34
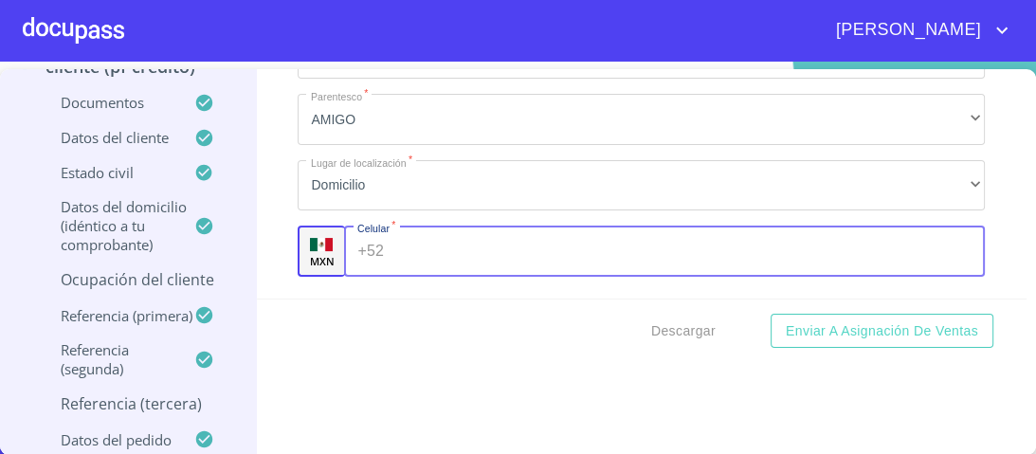
click at [373, 230] on div "+52 ​" at bounding box center [664, 251] width 641 height 51
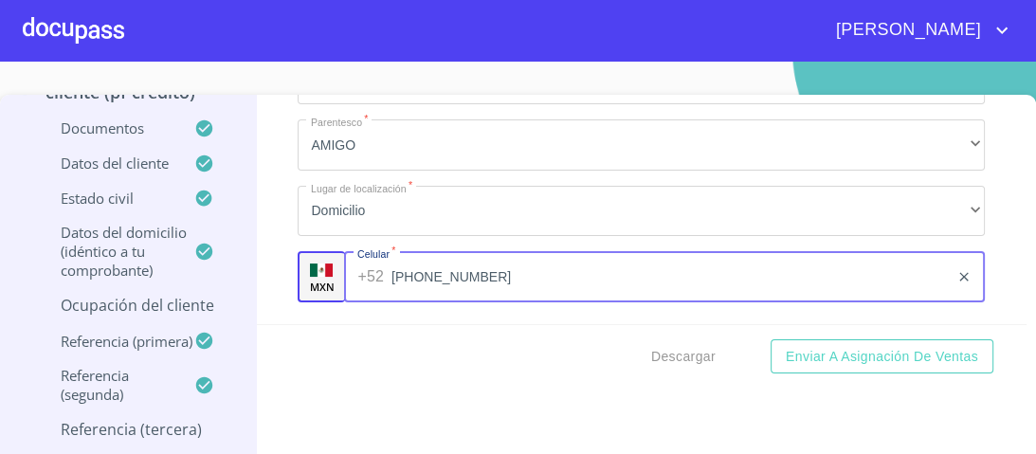
scroll to position [0, 0]
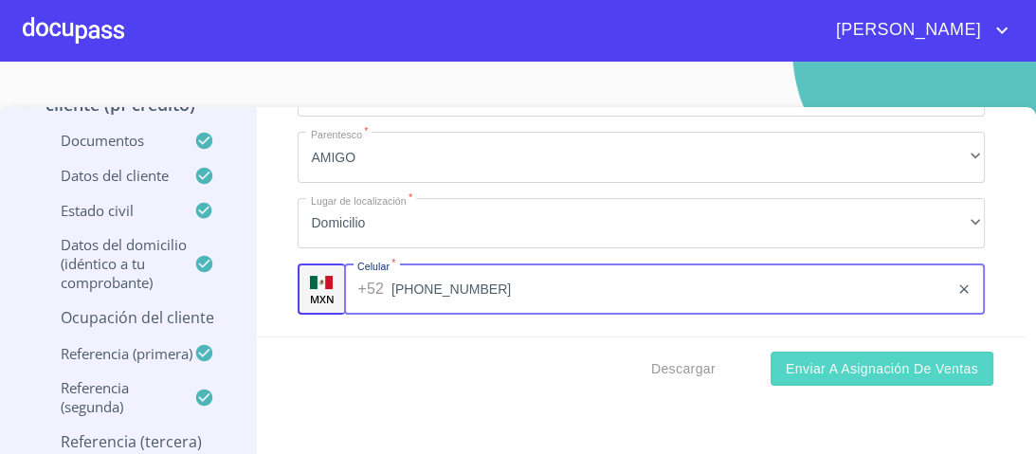
type input "[PHONE_NUMBER]"
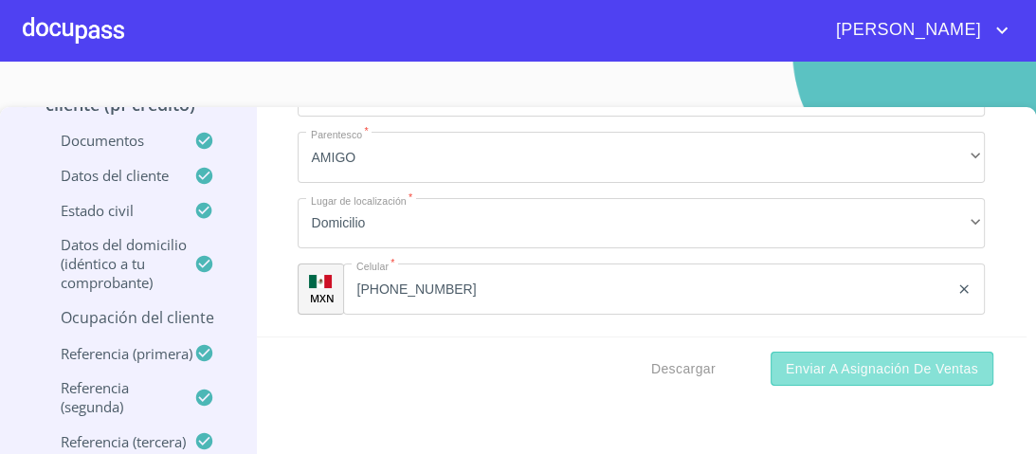
click at [810, 372] on span "Enviar a Asignación de Ventas" at bounding box center [882, 369] width 192 height 24
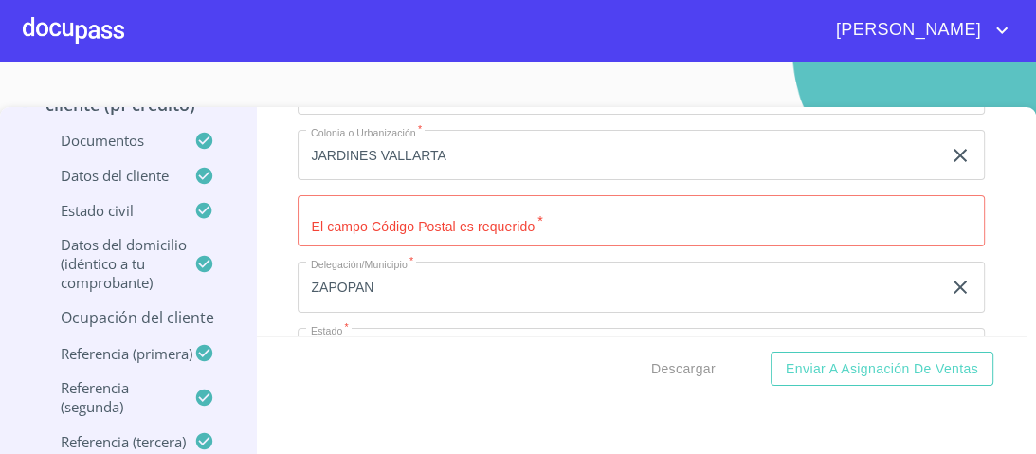
scroll to position [8640, 0]
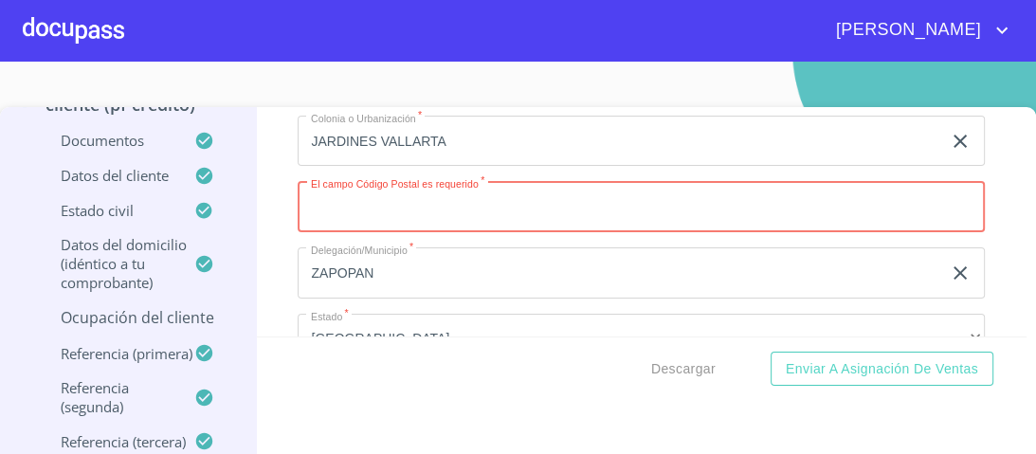
click at [375, 201] on input "Documento de identificación.   *" at bounding box center [641, 206] width 687 height 51
type input "45027"
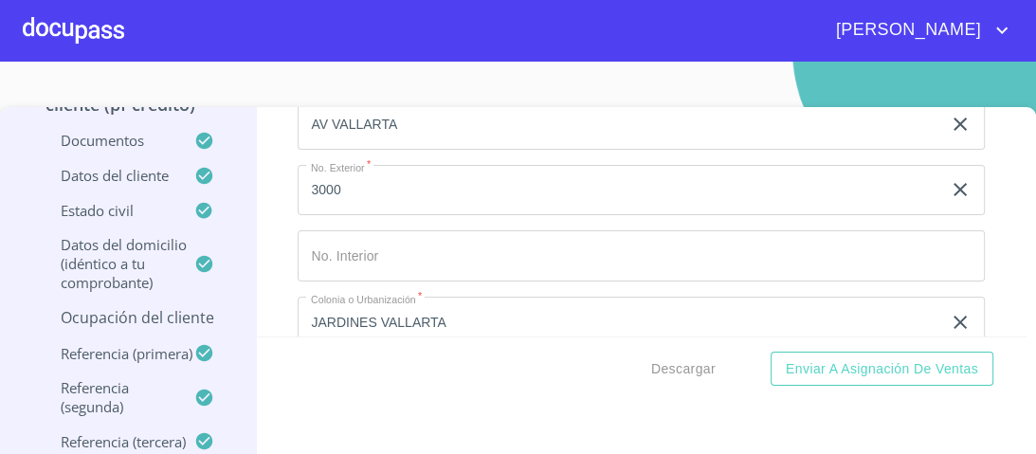
scroll to position [8336, 0]
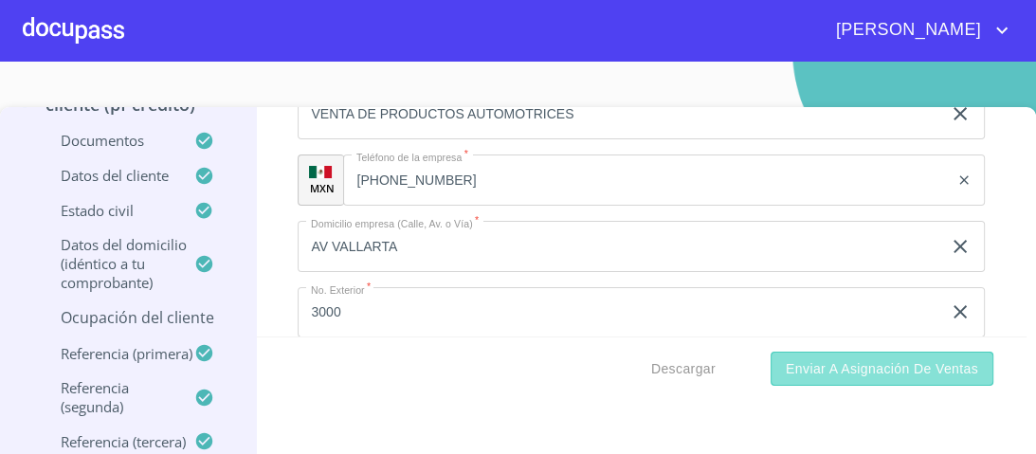
click at [849, 363] on span "Enviar a Asignación de Ventas" at bounding box center [882, 369] width 192 height 24
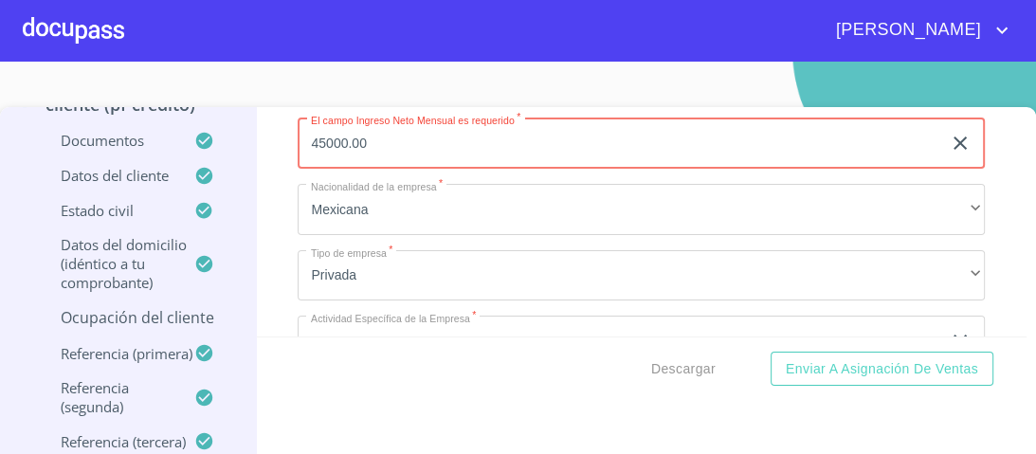
type input "45000.00"
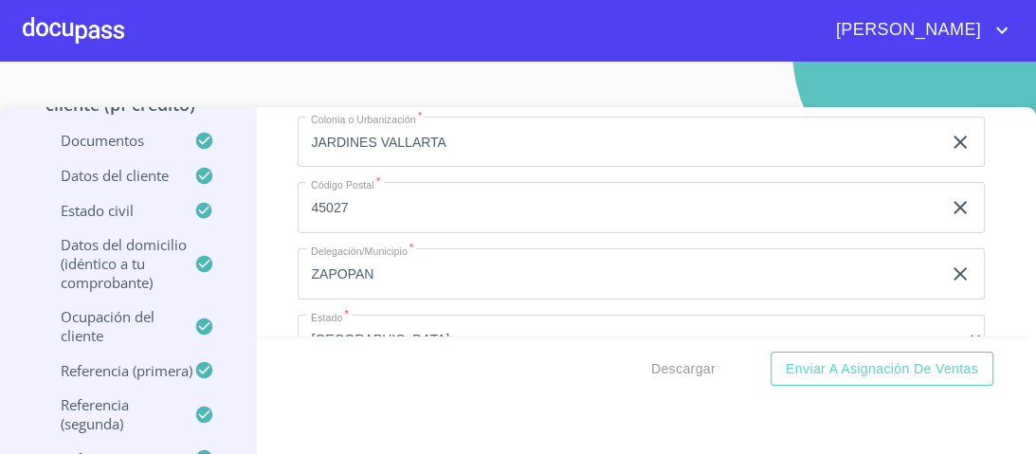
scroll to position [8791, 0]
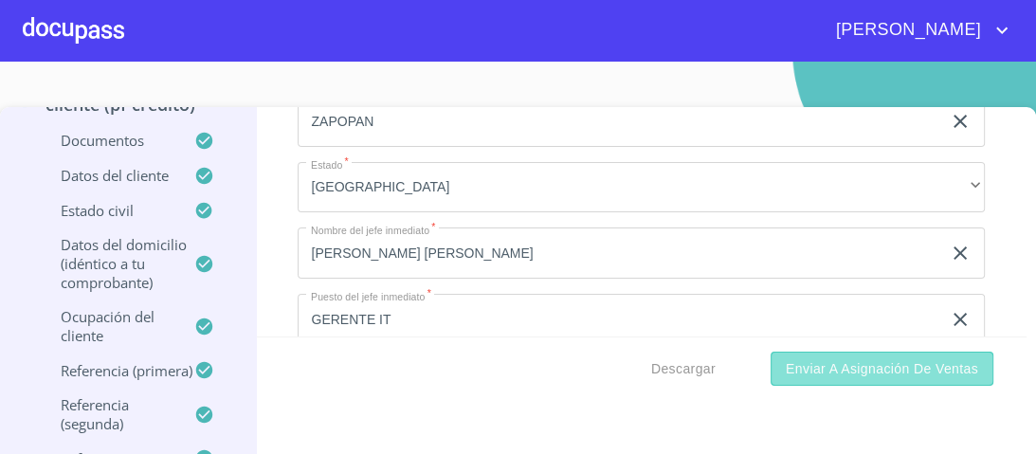
click at [877, 368] on span "Enviar a Asignación de Ventas" at bounding box center [882, 369] width 192 height 24
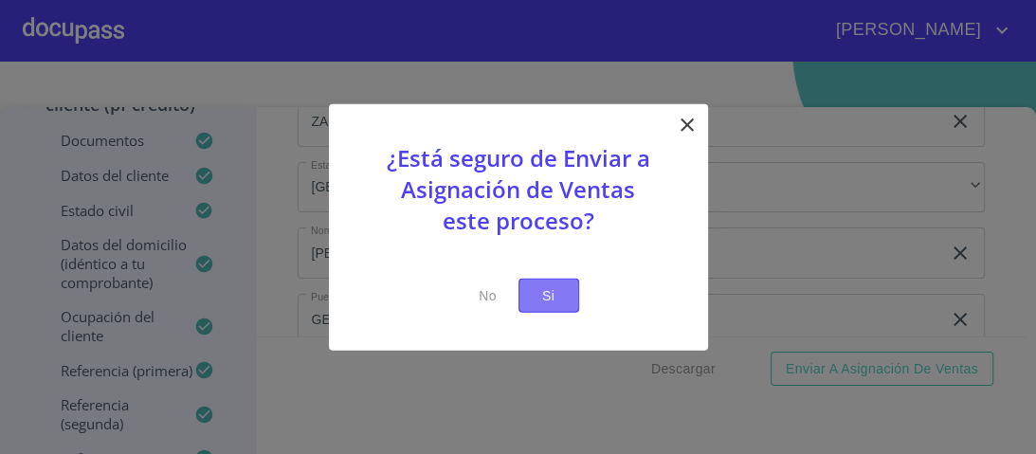
click at [551, 298] on span "Si" at bounding box center [549, 295] width 30 height 24
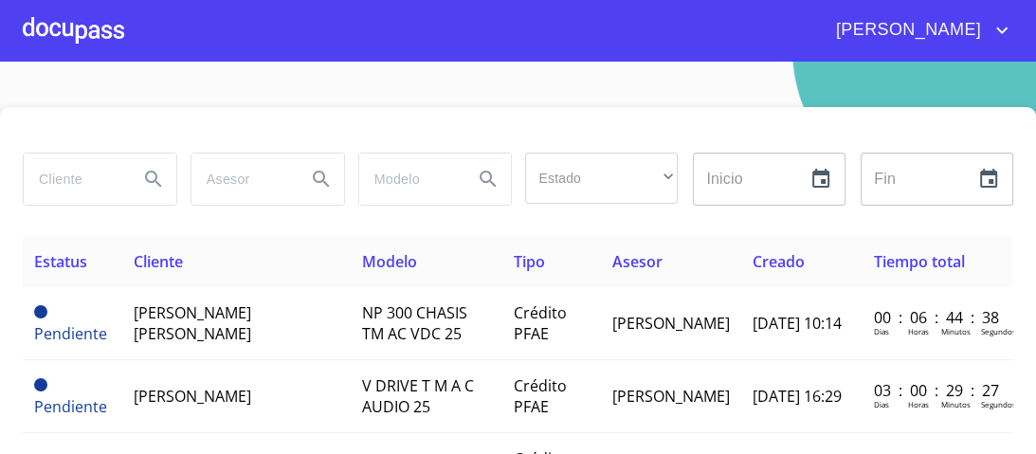
click at [48, 179] on input "search" at bounding box center [74, 179] width 100 height 51
type input "[PERSON_NAME]"
click at [148, 178] on icon "Search" at bounding box center [153, 179] width 23 height 23
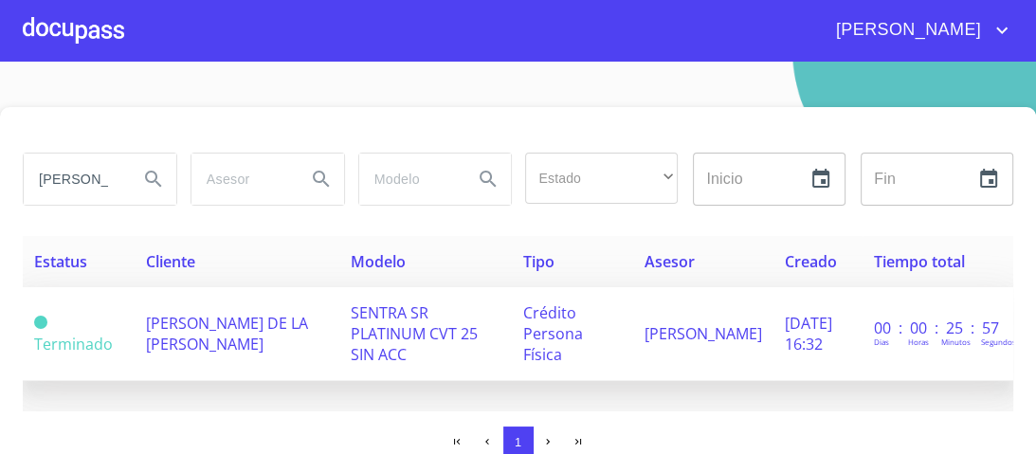
click at [383, 316] on span "SENTRA SR PLATINUM CVT 25 SIN ACC" at bounding box center [414, 333] width 127 height 63
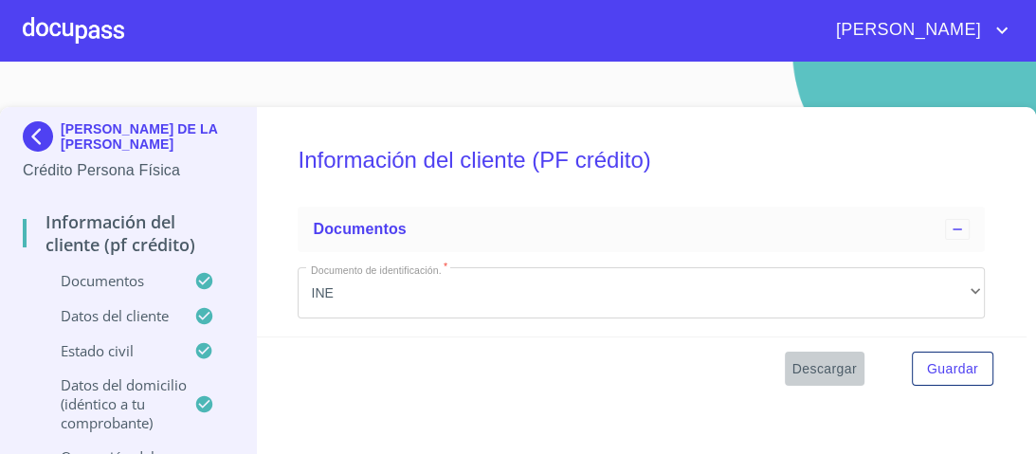
click at [812, 372] on span "Descargar" at bounding box center [824, 369] width 64 height 24
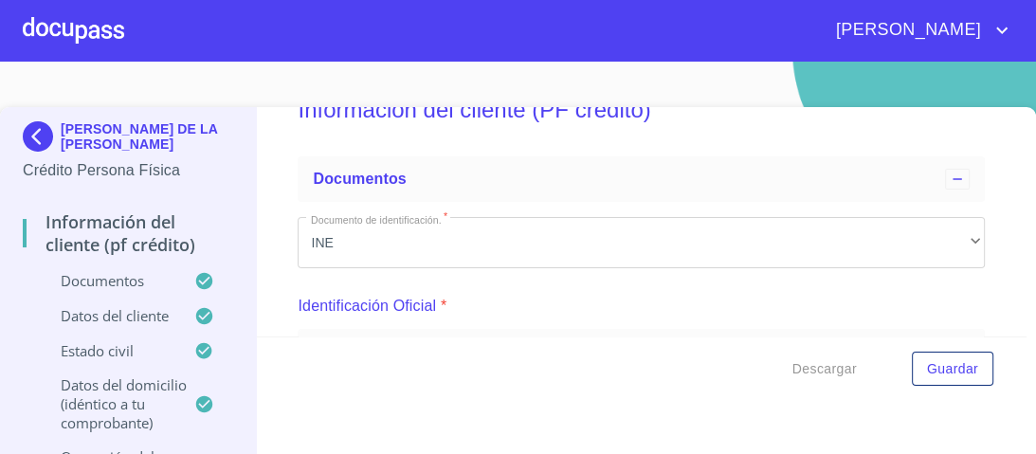
scroll to position [76, 0]
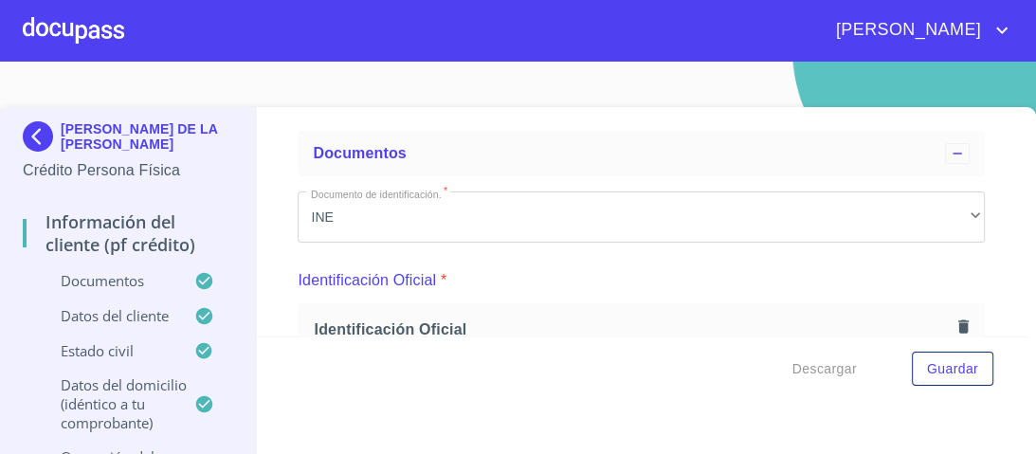
click at [68, 27] on div at bounding box center [73, 30] width 101 height 61
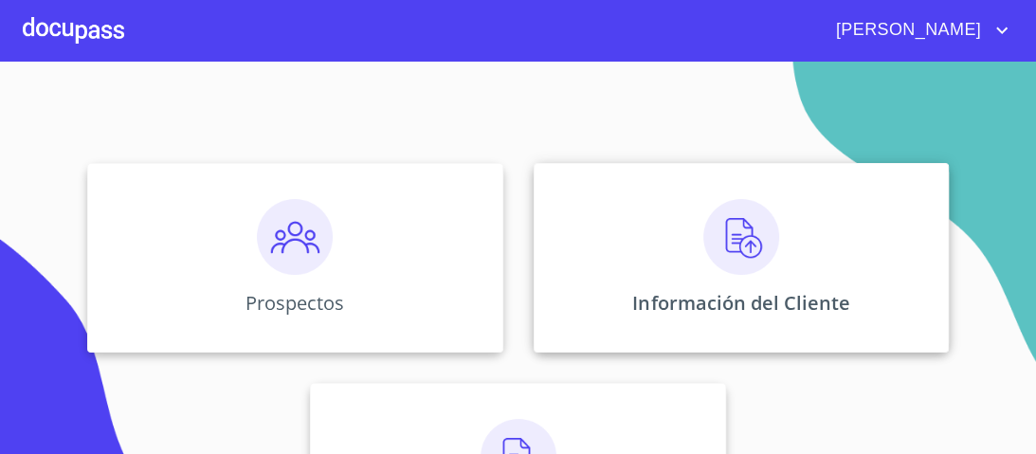
scroll to position [152, 0]
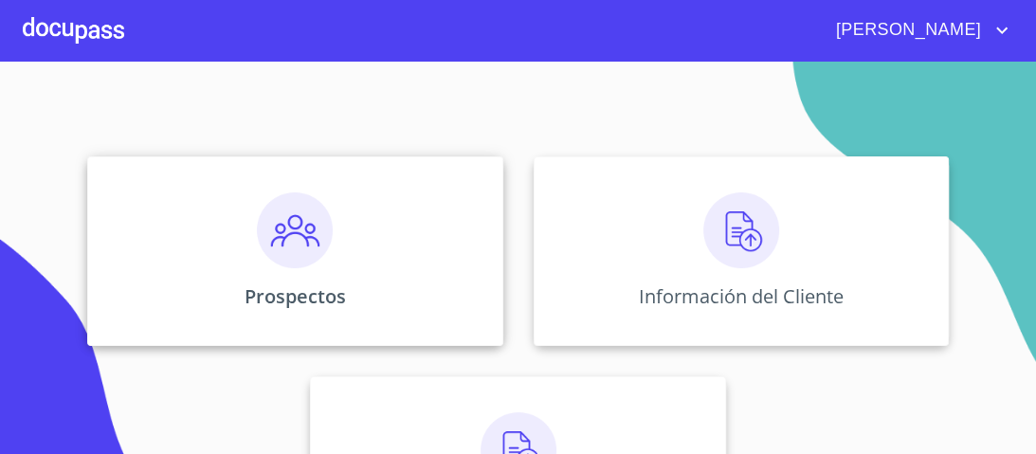
click at [281, 241] on img at bounding box center [295, 230] width 76 height 76
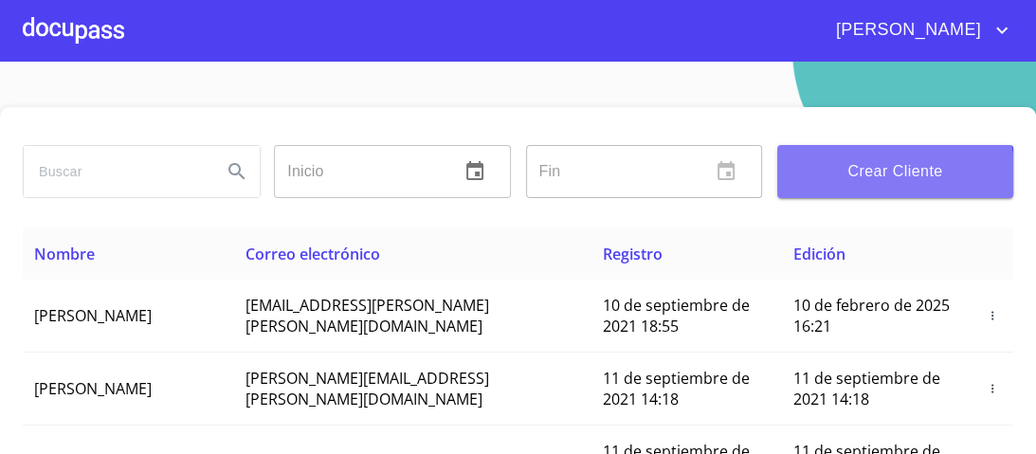
click at [858, 178] on span "Crear Cliente" at bounding box center [895, 171] width 206 height 27
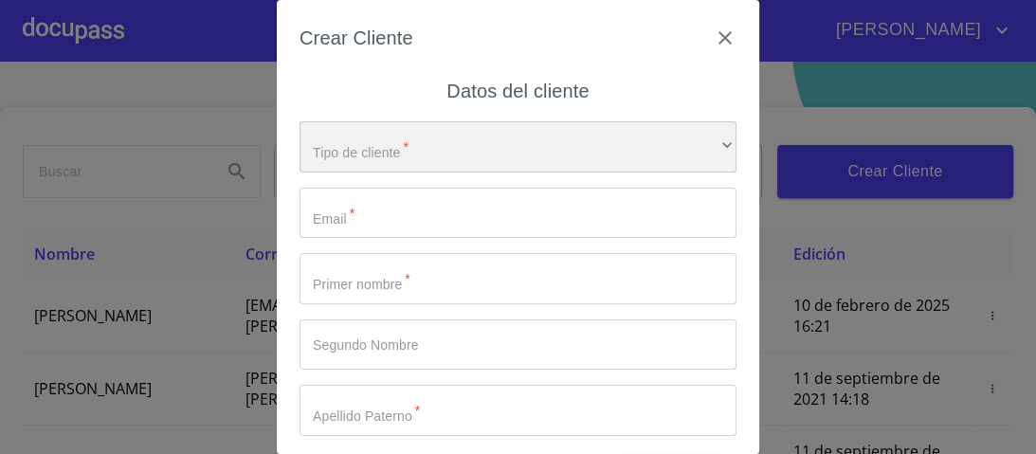
click at [700, 148] on div "​" at bounding box center [517, 146] width 437 height 51
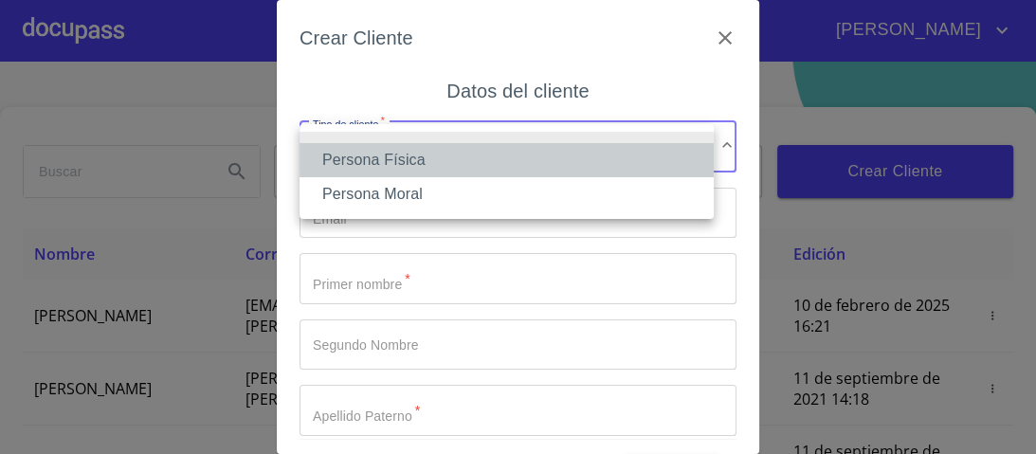
click at [400, 157] on li "Persona Física" at bounding box center [506, 160] width 414 height 34
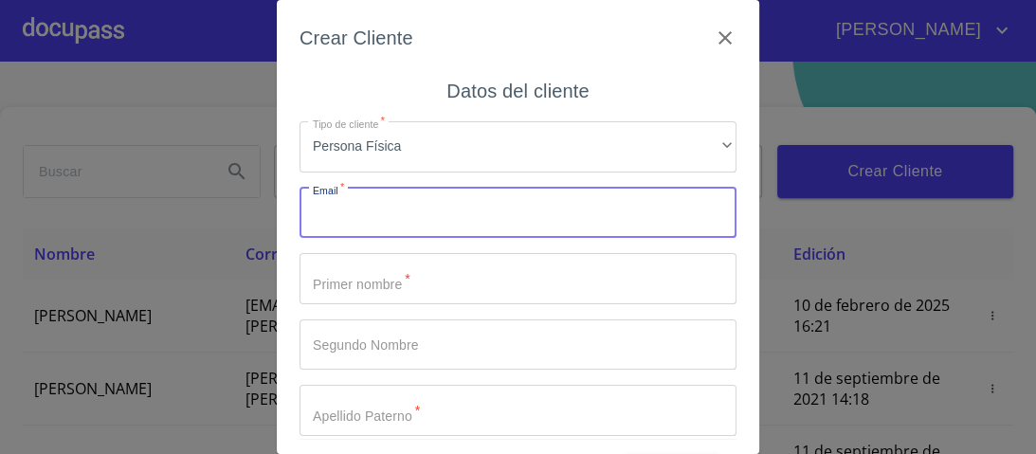
click at [349, 220] on input "Tipo de cliente   *" at bounding box center [517, 213] width 437 height 51
click at [356, 216] on input "spartan,[EMAIL_ADDRESS][DOMAIN_NAME]" at bounding box center [484, 213] width 371 height 51
click at [361, 220] on input "spartan,[EMAIL_ADDRESS][DOMAIN_NAME]" at bounding box center [484, 213] width 371 height 51
type input "[EMAIL_ADDRESS][DOMAIN_NAME]"
click at [334, 281] on input "Tipo de cliente   *" at bounding box center [517, 278] width 437 height 51
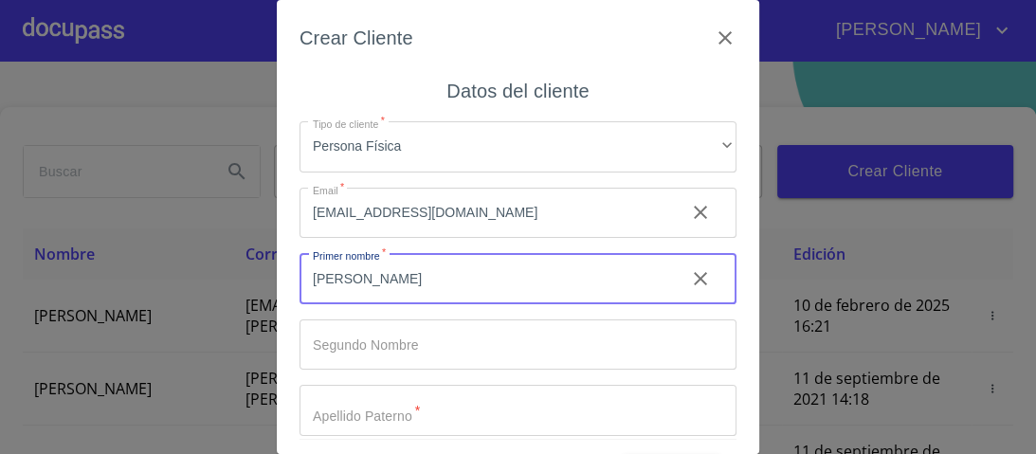
type input "[PERSON_NAME]"
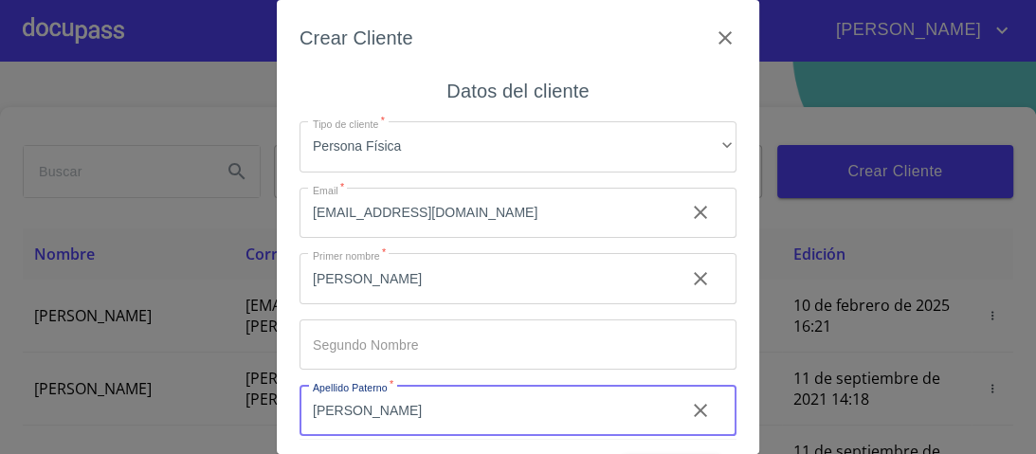
type input "[PERSON_NAME]"
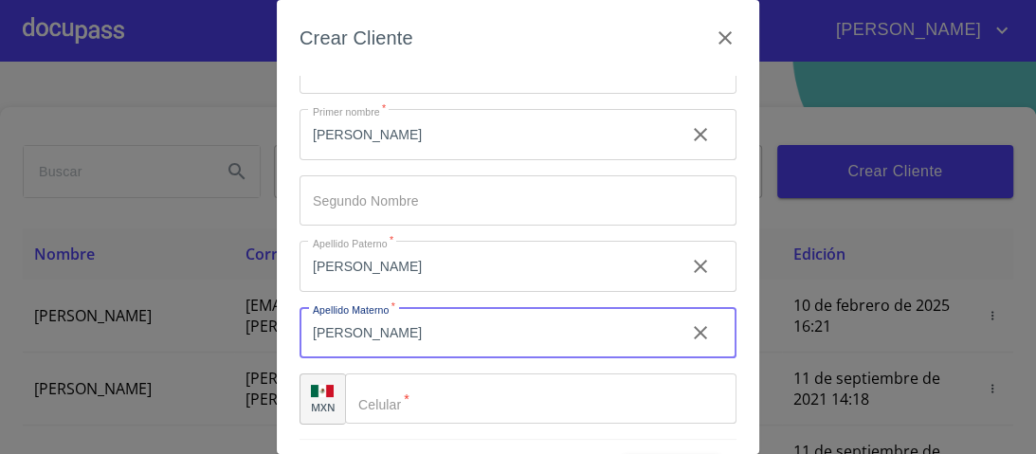
type input "[PERSON_NAME]"
click at [382, 398] on div "​" at bounding box center [540, 398] width 391 height 51
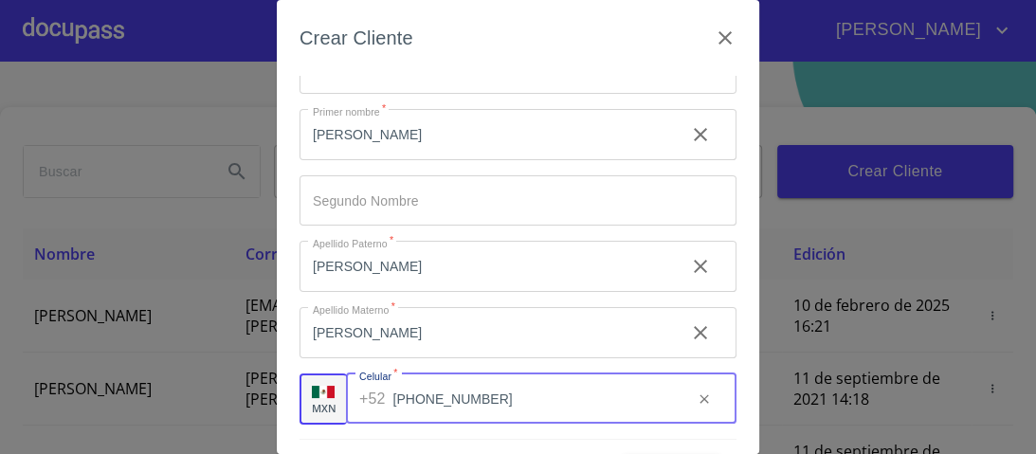
type input "[PHONE_NUMBER]"
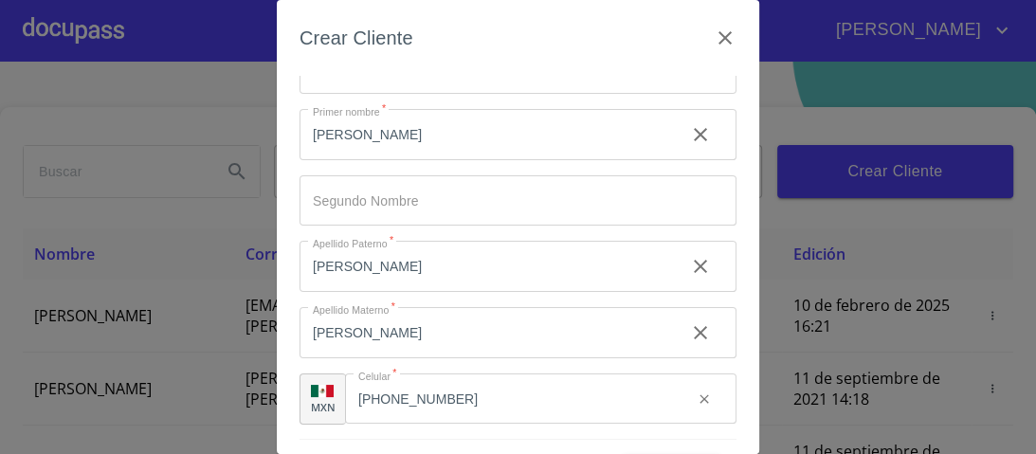
scroll to position [58, 0]
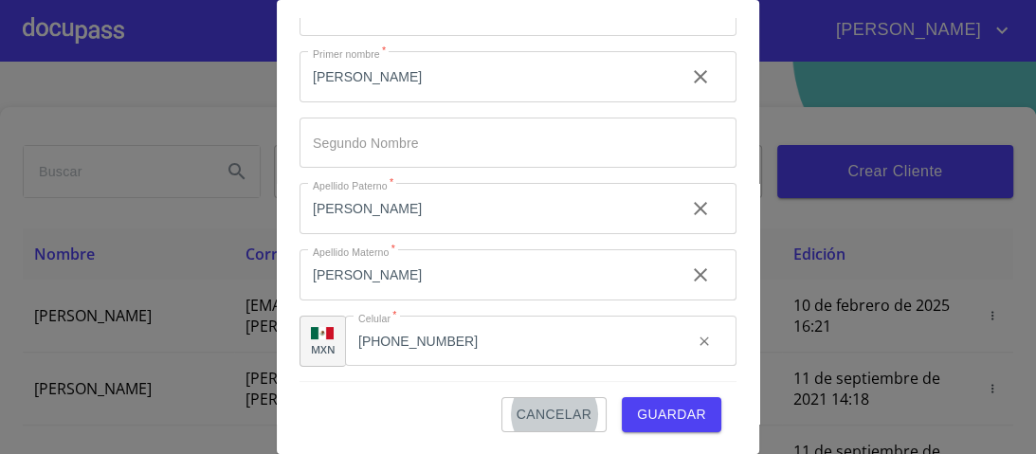
click at [667, 413] on span "Guardar" at bounding box center [671, 415] width 69 height 24
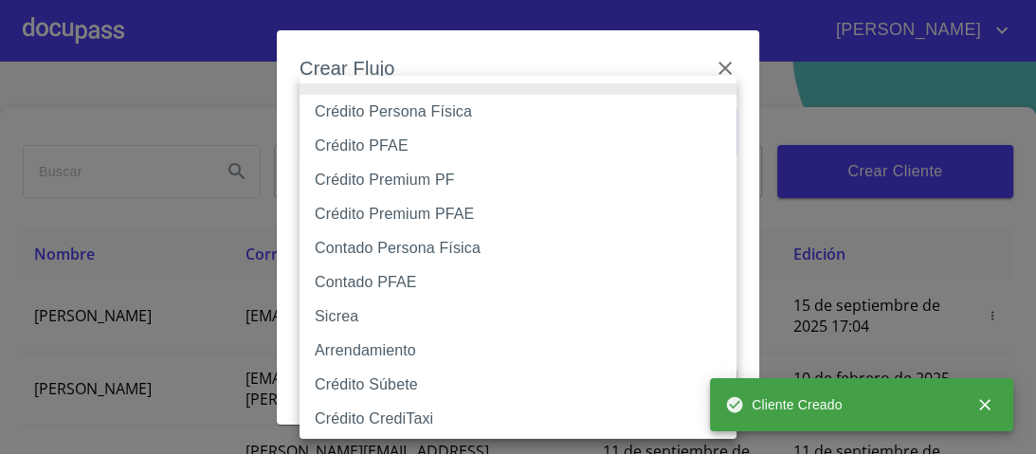
click at [719, 125] on body "[PERSON_NAME] ​ Fin ​ Crear Cliente Nombre Correo electrónico Registro Edición …" at bounding box center [518, 227] width 1036 height 454
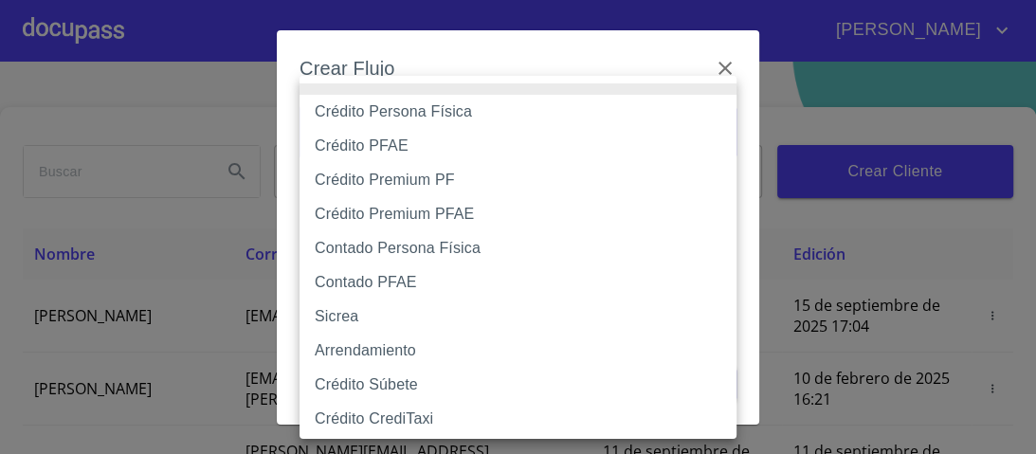
click at [411, 113] on li "Crédito Persona Física" at bounding box center [523, 112] width 448 height 34
type input "6009fb3c7d1714eb8809aa97"
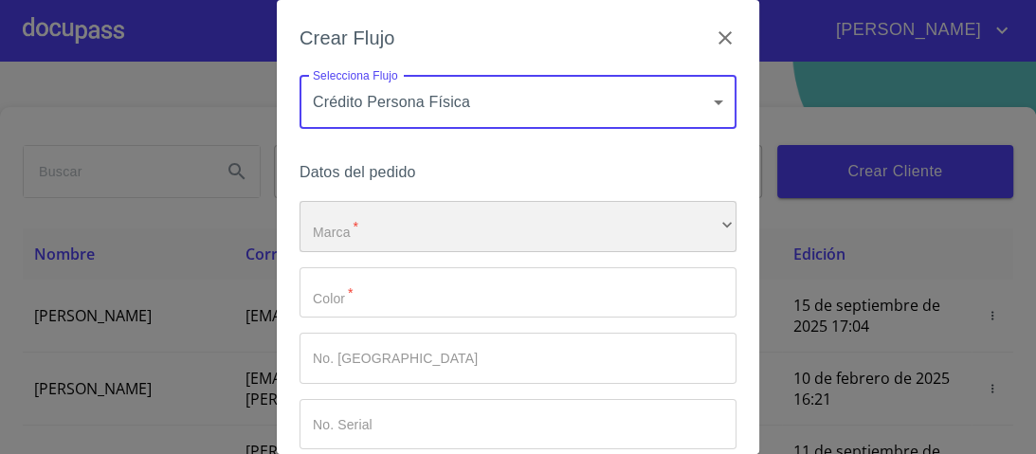
click at [356, 226] on div "​" at bounding box center [517, 226] width 437 height 51
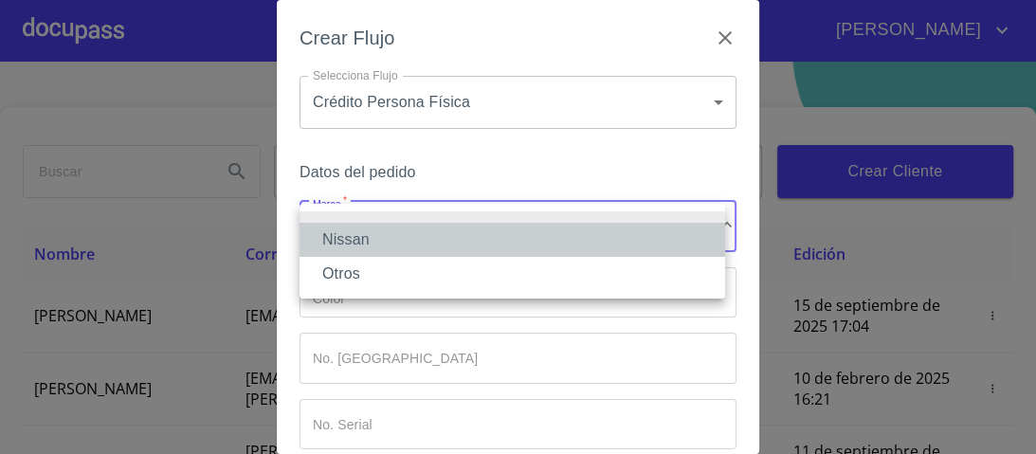
click at [359, 238] on li "Nissan" at bounding box center [512, 240] width 426 height 34
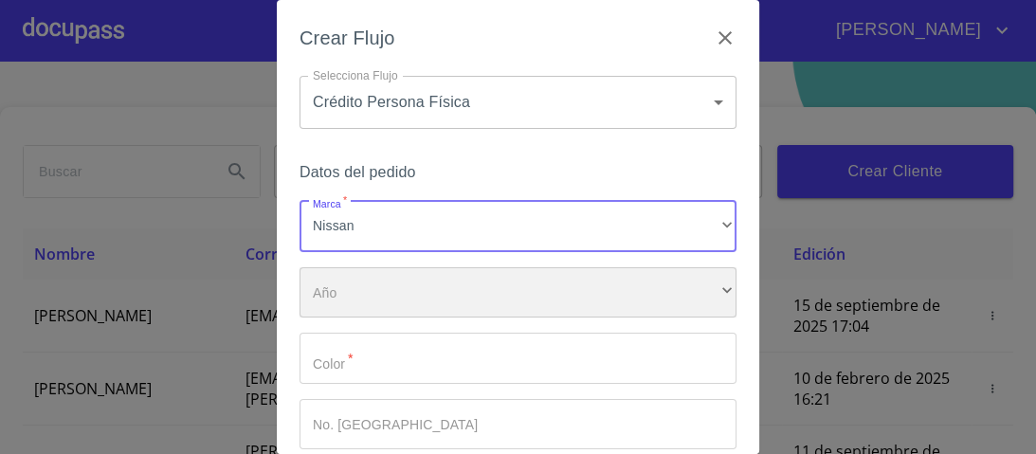
click at [358, 292] on div "​" at bounding box center [517, 292] width 437 height 51
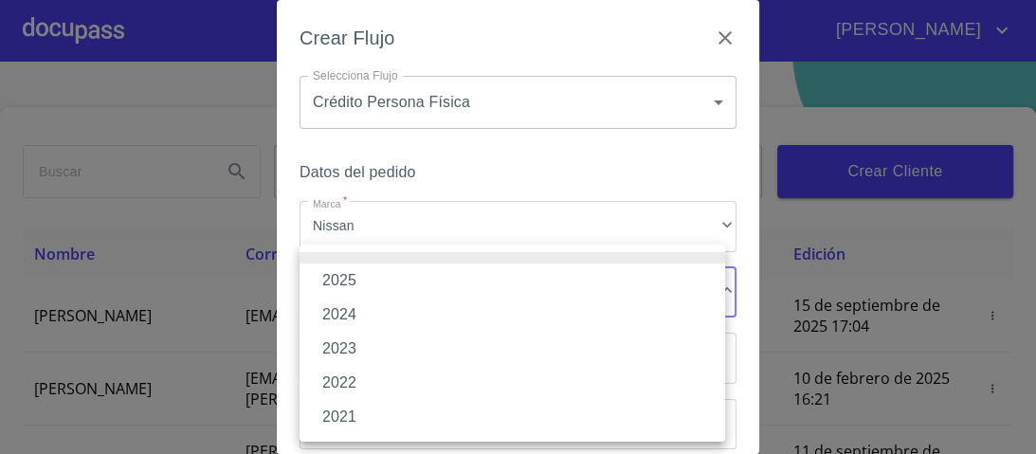
click at [341, 281] on li "2025" at bounding box center [512, 280] width 426 height 34
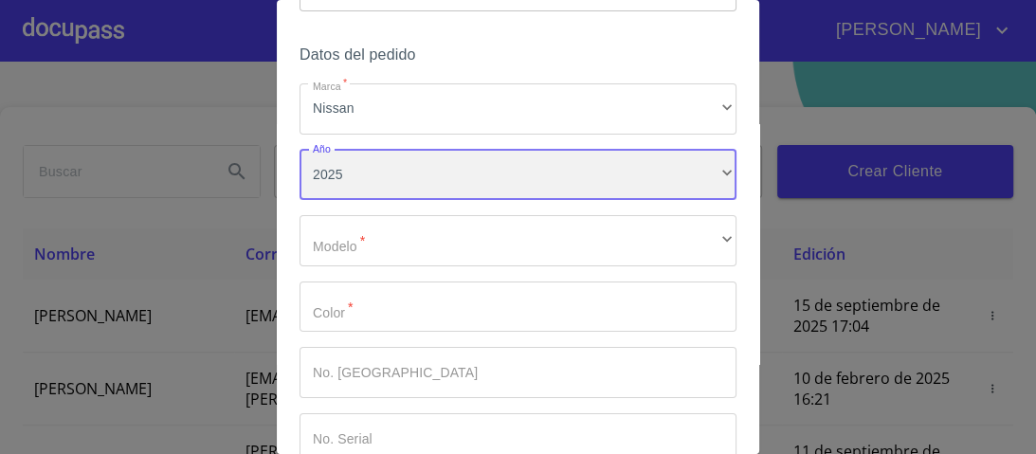
scroll to position [152, 0]
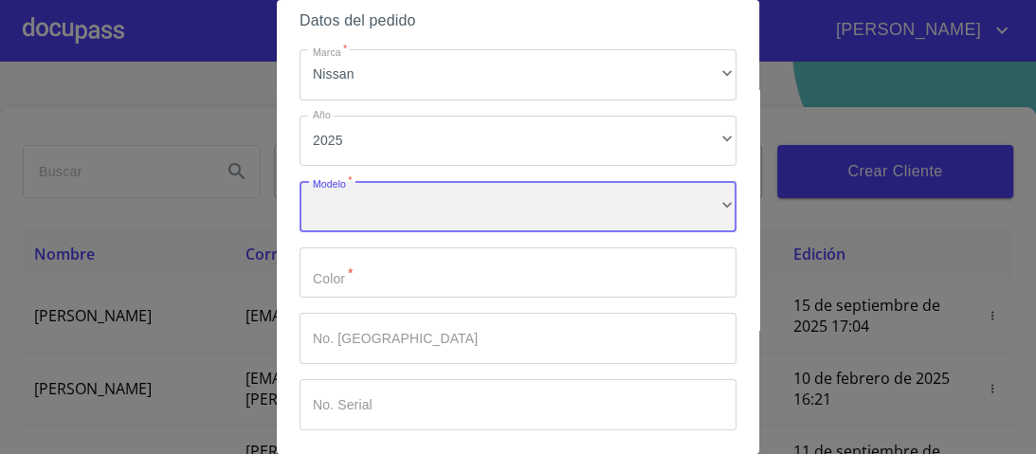
click at [349, 205] on div "​" at bounding box center [517, 206] width 437 height 51
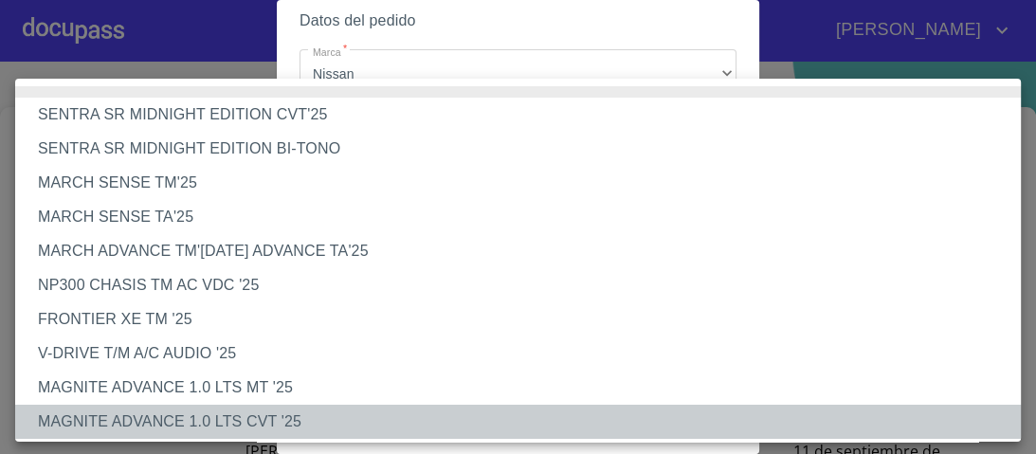
click at [198, 421] on li "MAGNITE ADVANCE 1.0 LTS CVT '25" at bounding box center [523, 422] width 1017 height 34
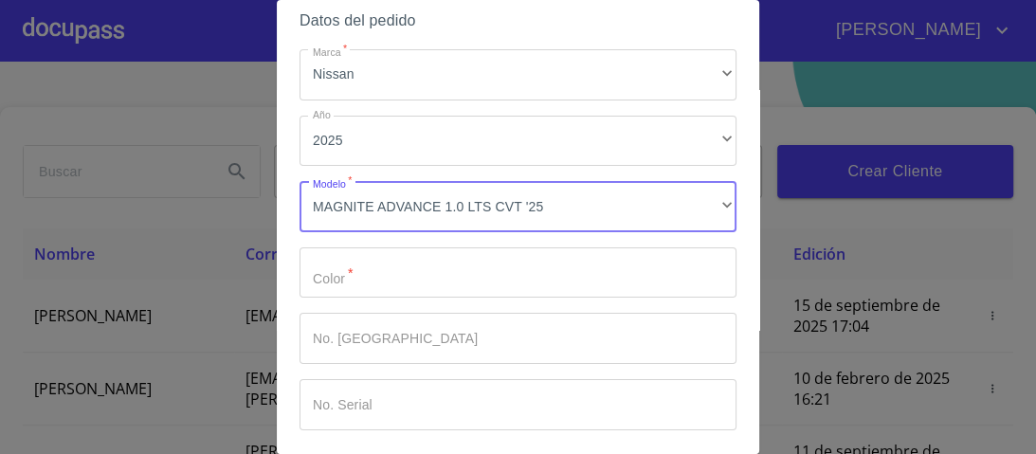
click at [354, 271] on input "Marca   *" at bounding box center [517, 272] width 437 height 51
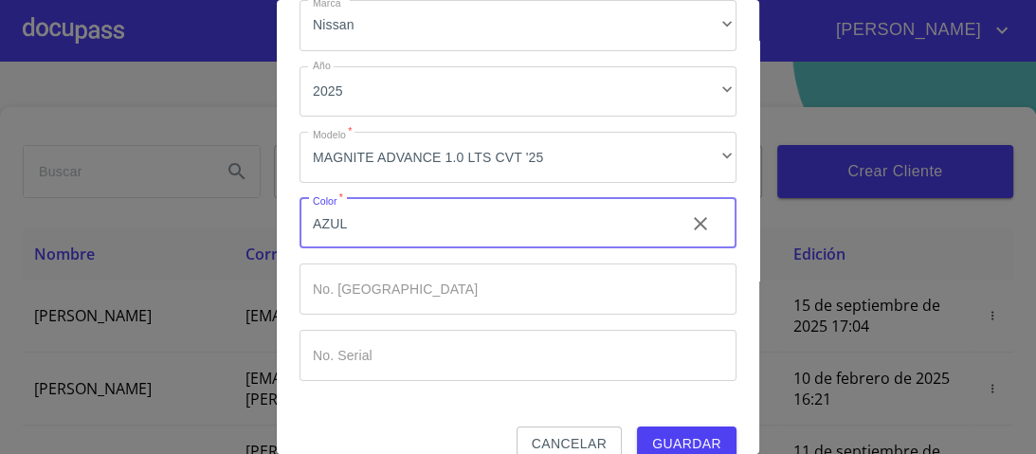
scroll to position [227, 0]
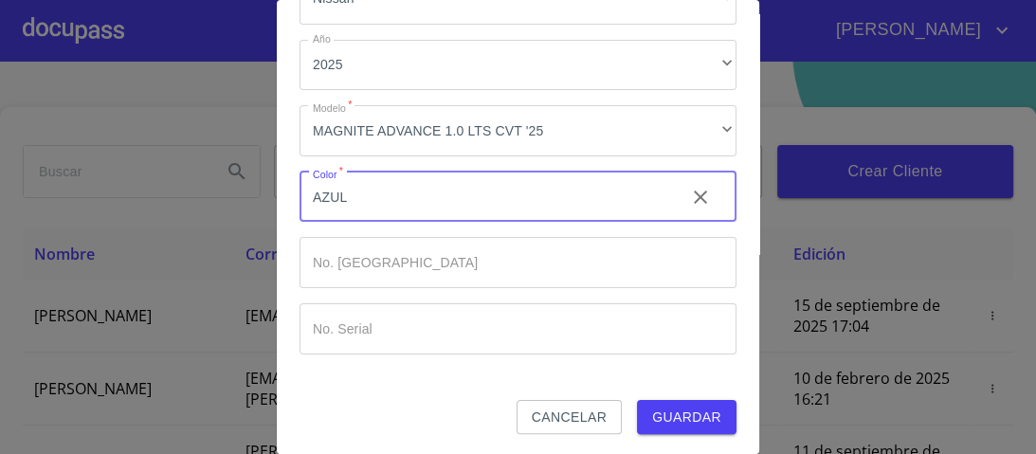
type input "AZUL"
click at [652, 414] on span "Guardar" at bounding box center [686, 418] width 69 height 24
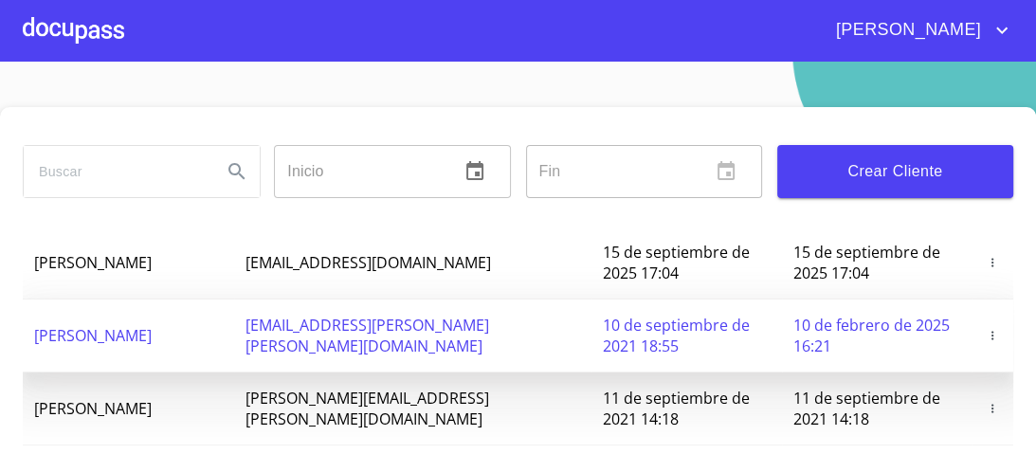
scroll to position [76, 0]
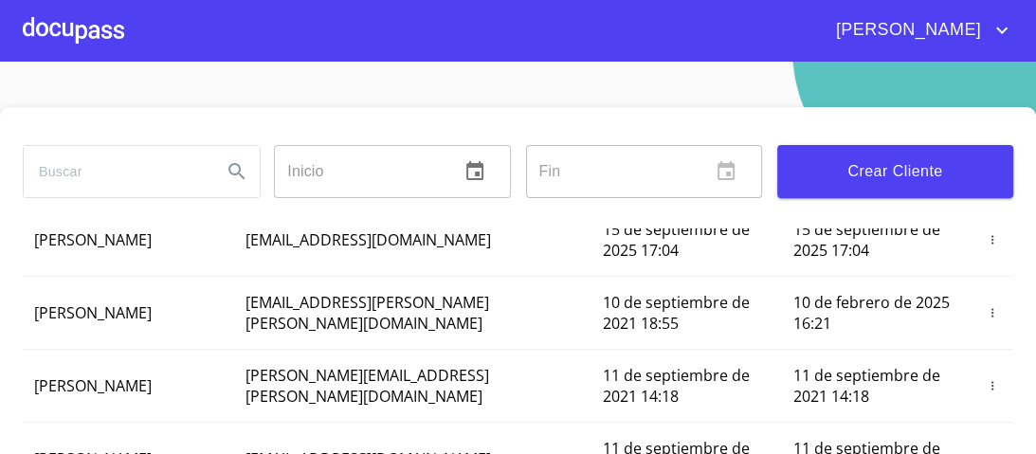
click at [76, 25] on div at bounding box center [73, 30] width 101 height 61
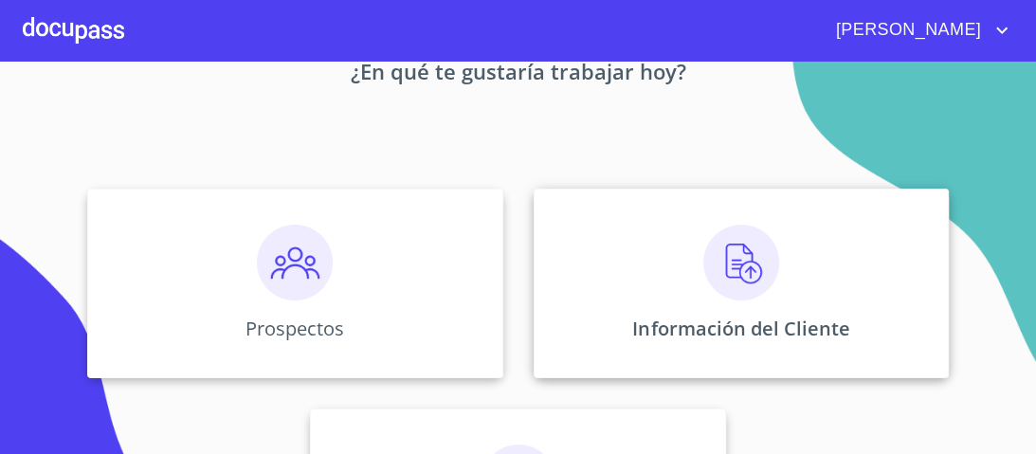
scroll to position [152, 0]
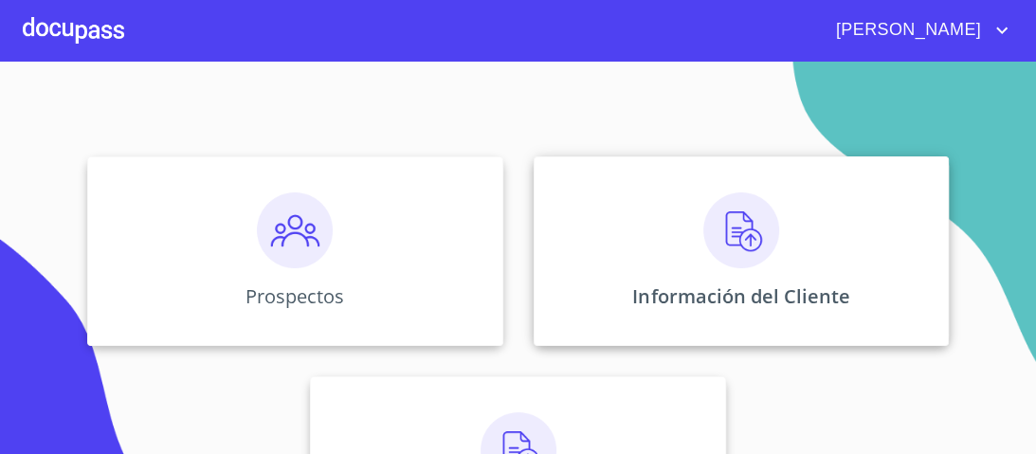
click at [734, 231] on img at bounding box center [741, 230] width 76 height 76
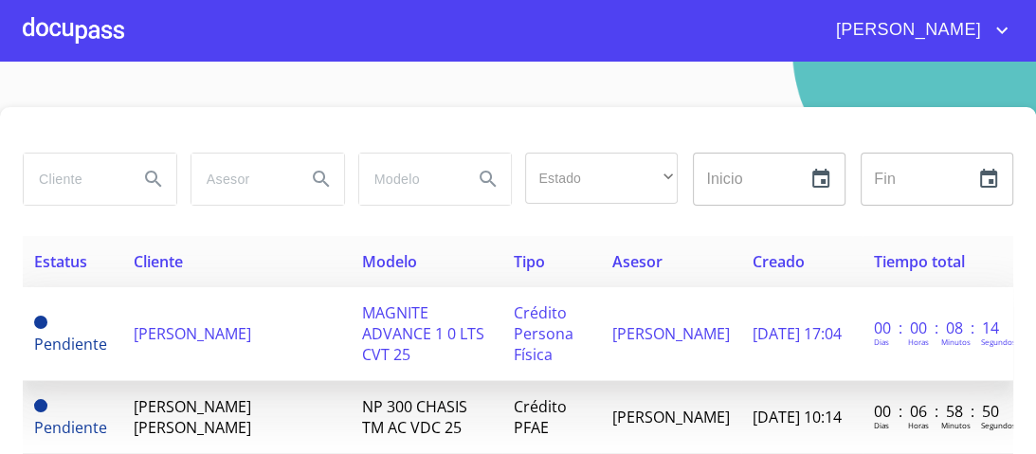
click at [444, 318] on span "MAGNITE ADVANCE 1 0 LTS CVT 25" at bounding box center [423, 333] width 122 height 63
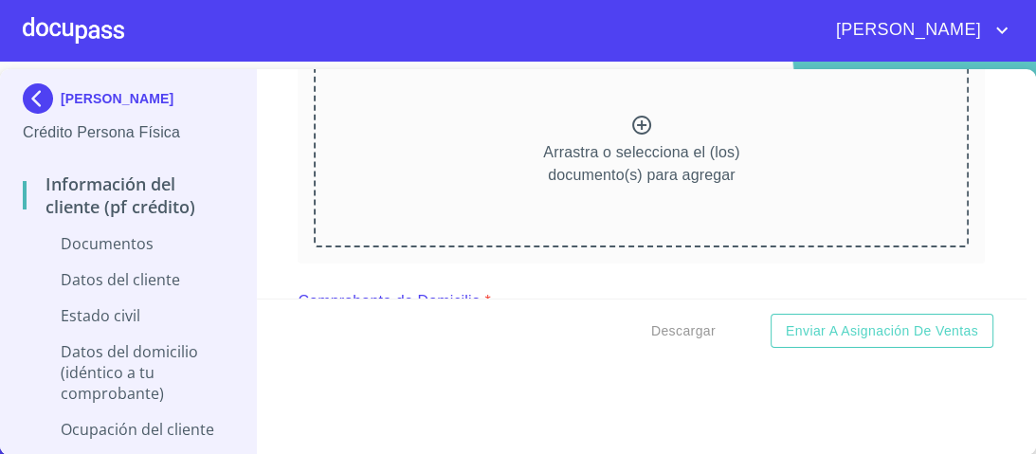
scroll to position [227, 0]
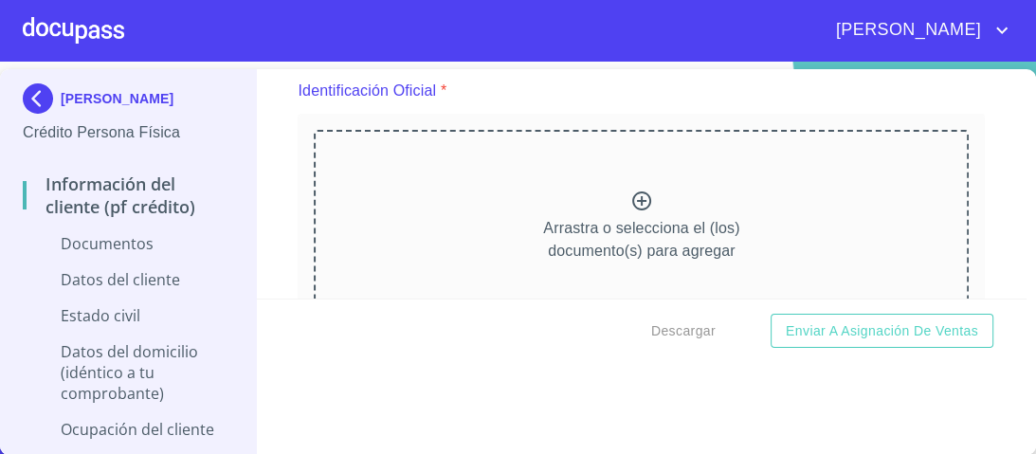
click at [630, 199] on icon at bounding box center [641, 201] width 23 height 23
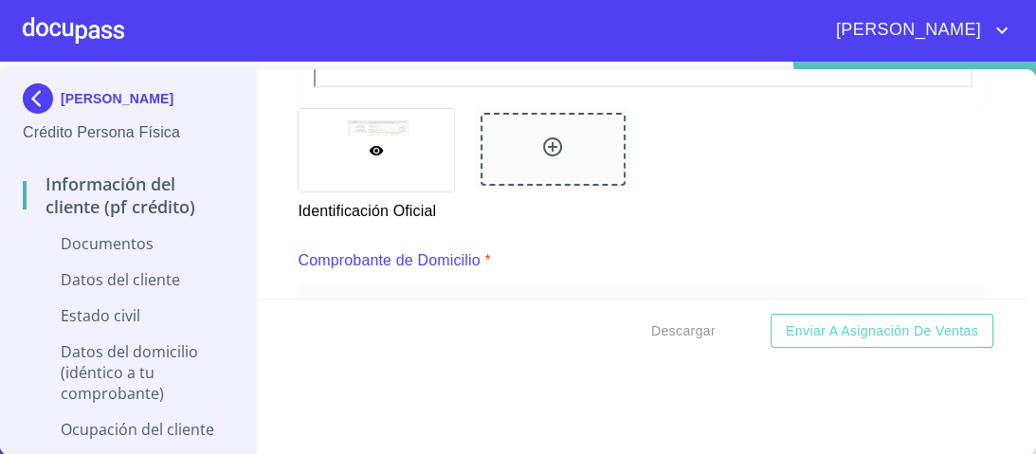
scroll to position [834, 0]
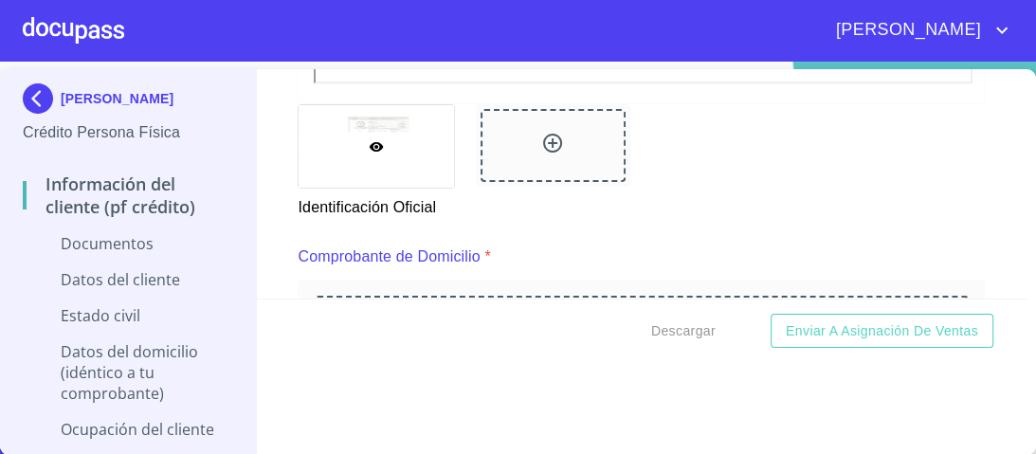
click at [546, 139] on icon at bounding box center [552, 143] width 23 height 23
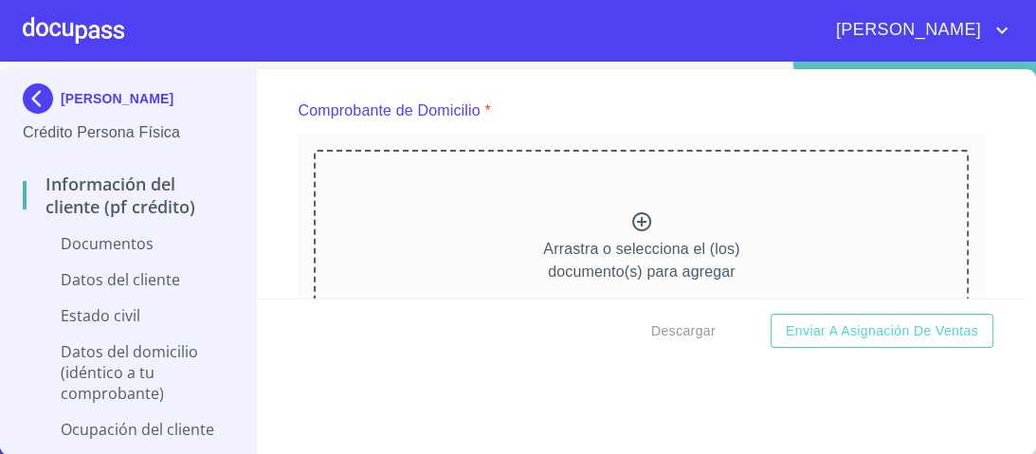
scroll to position [986, 0]
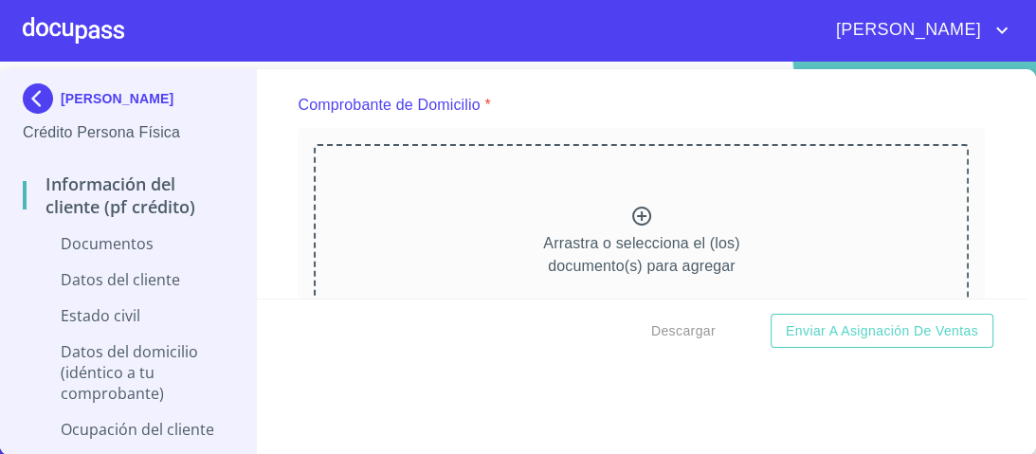
click at [630, 210] on icon at bounding box center [641, 216] width 23 height 23
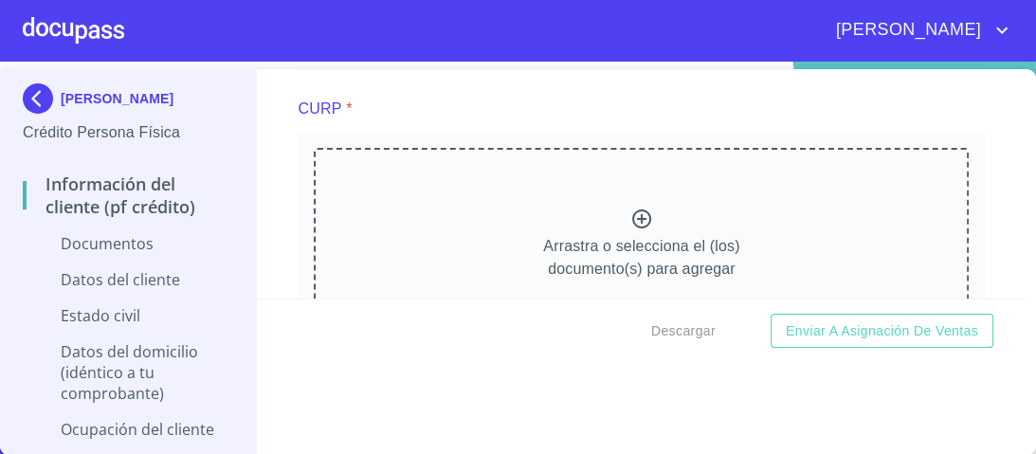
click at [633, 211] on icon at bounding box center [641, 219] width 23 height 23
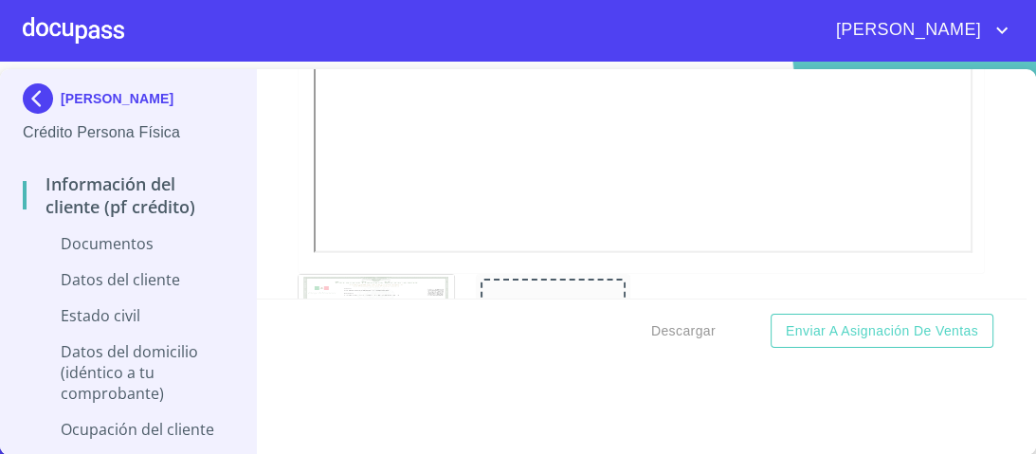
scroll to position [3462, 0]
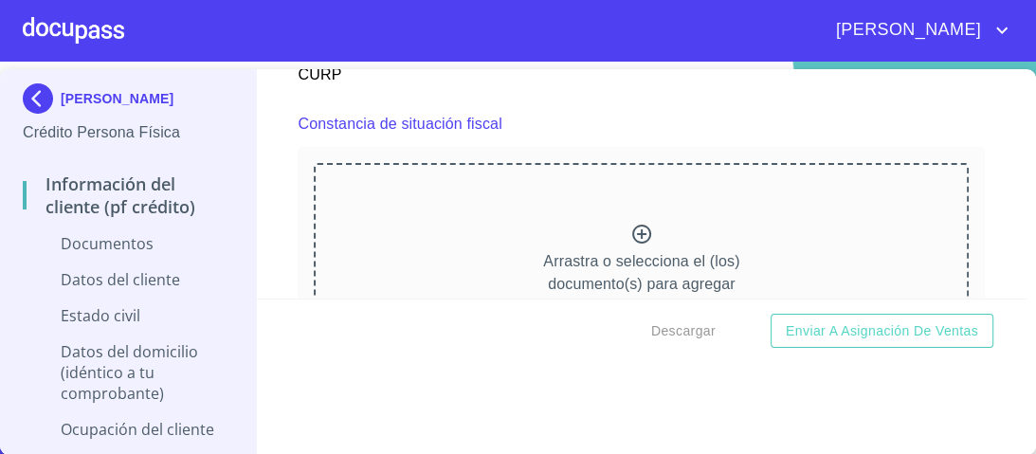
click at [632, 227] on icon at bounding box center [641, 234] width 19 height 19
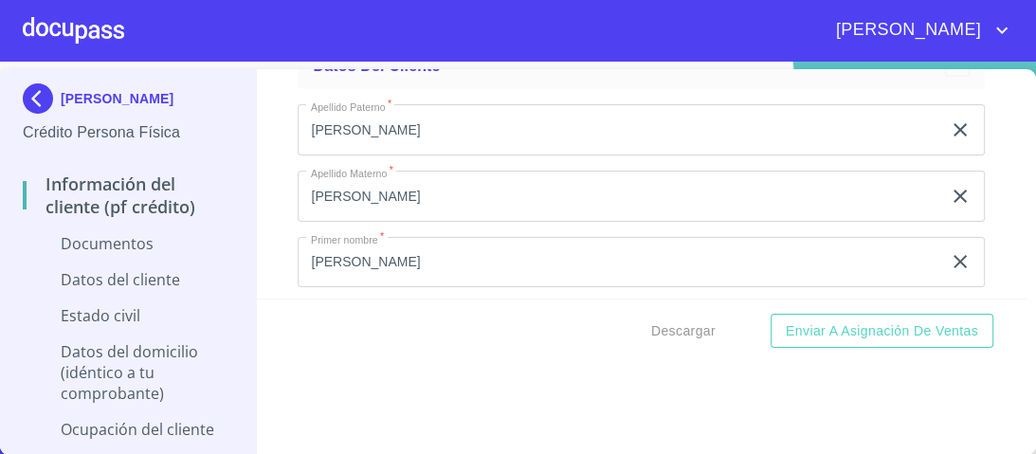
scroll to position [4482, 0]
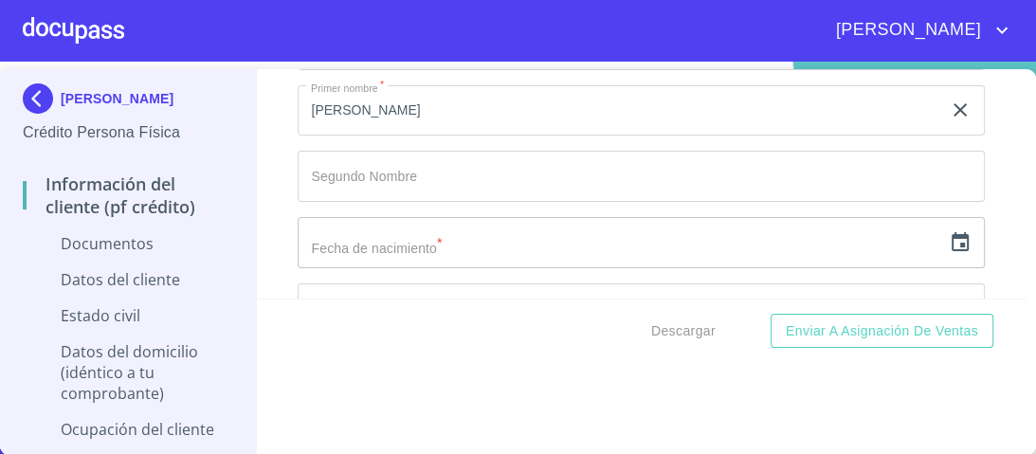
click at [392, 239] on input "text" at bounding box center [620, 242] width 644 height 51
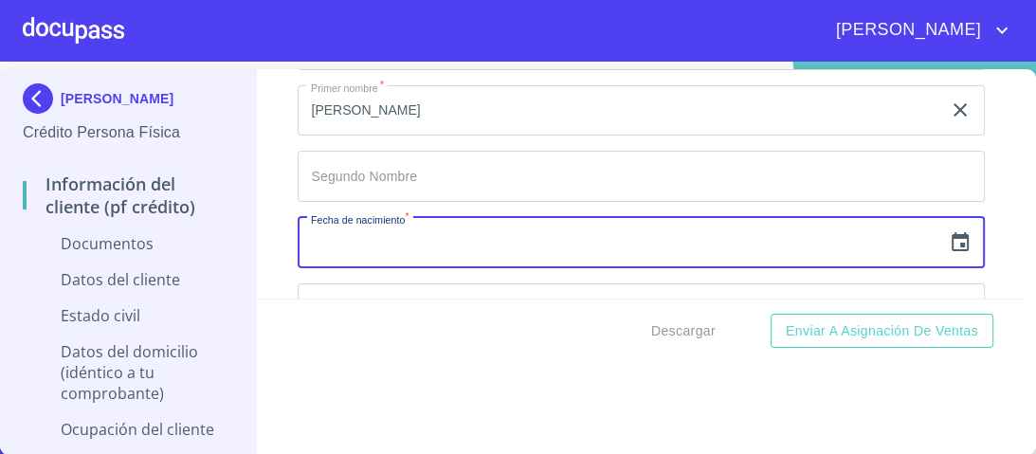
click at [949, 238] on icon "button" at bounding box center [960, 242] width 23 height 23
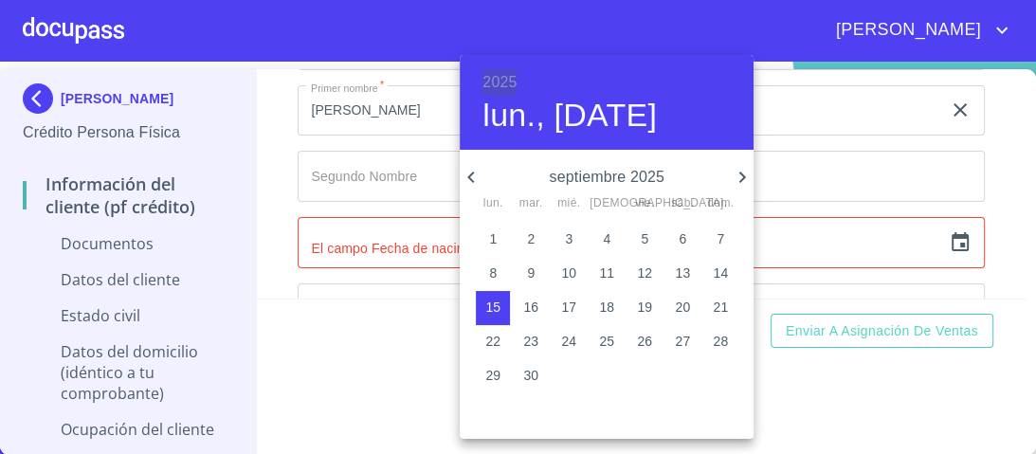
click at [505, 76] on h6 "2025" at bounding box center [499, 82] width 34 height 27
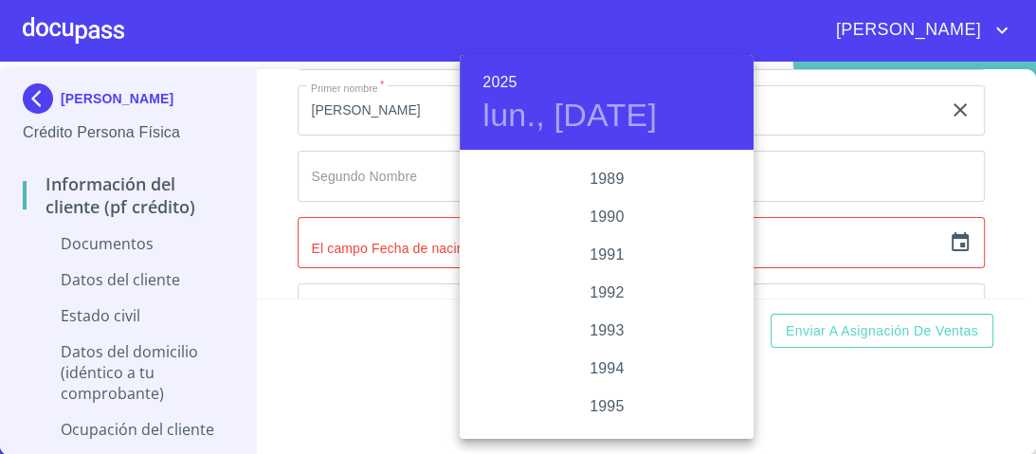
scroll to position [2358, 0]
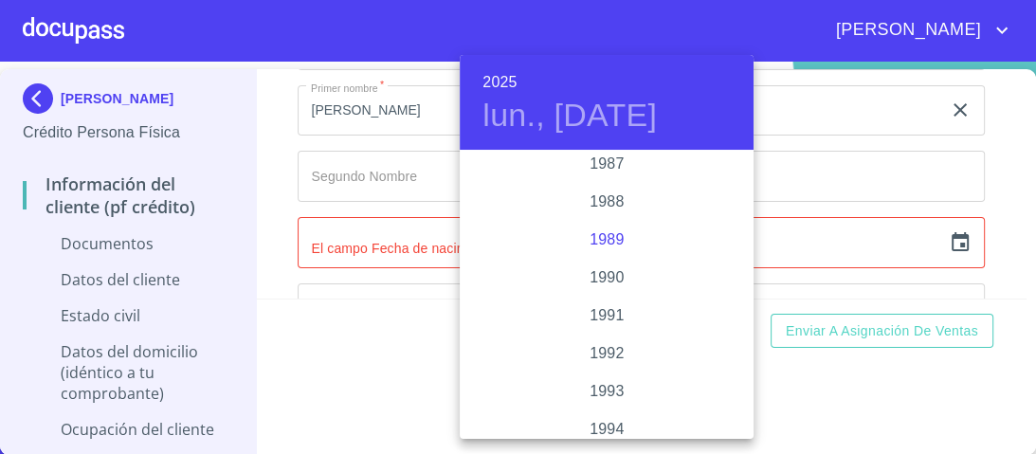
click at [610, 243] on div "1989" at bounding box center [607, 240] width 294 height 38
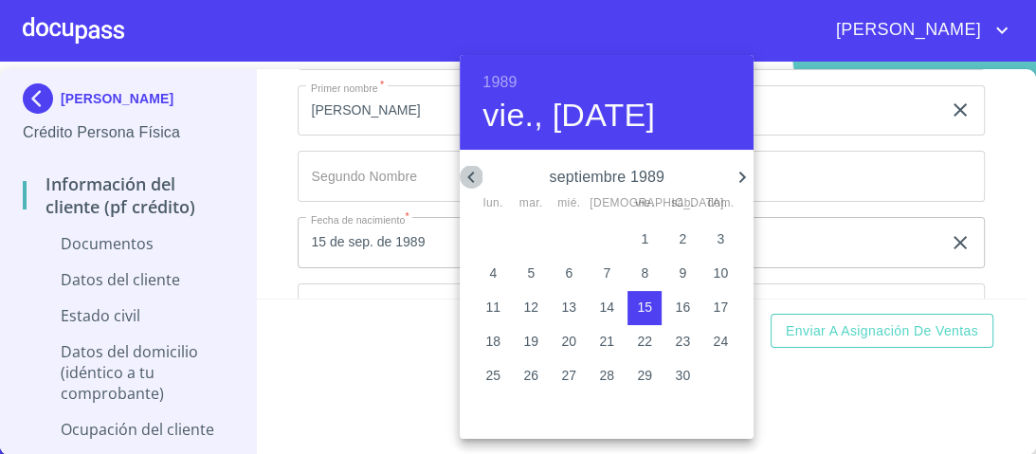
click at [477, 179] on icon "button" at bounding box center [471, 177] width 23 height 23
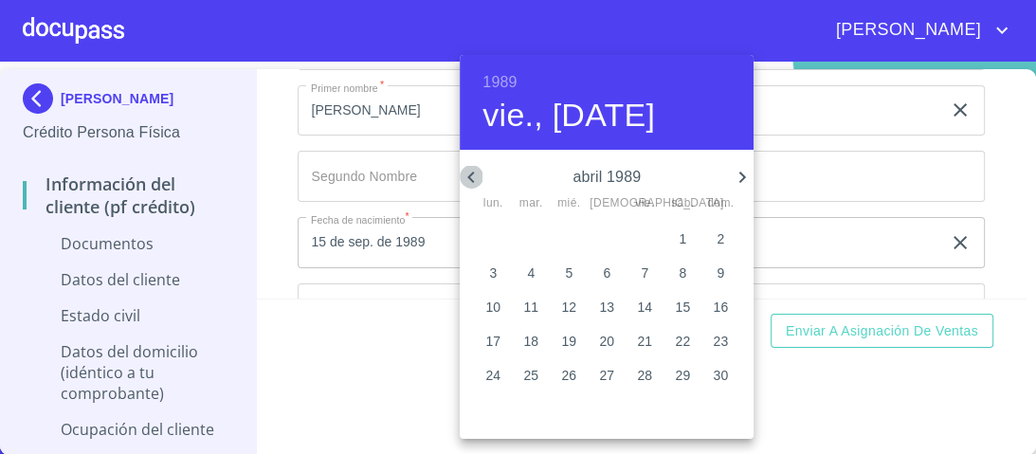
click at [477, 179] on icon "button" at bounding box center [471, 177] width 23 height 23
click at [571, 269] on p "8" at bounding box center [569, 272] width 8 height 19
type input "8 de mar. de 1989"
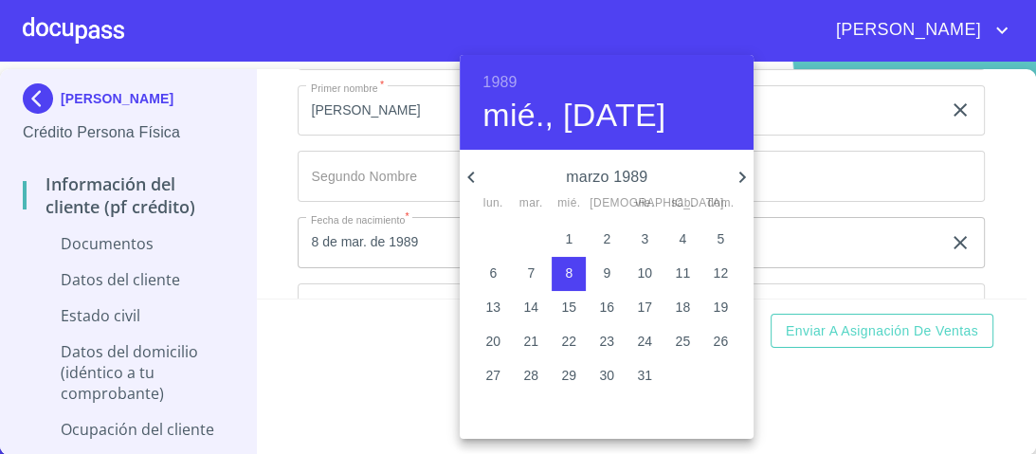
click at [828, 133] on div at bounding box center [518, 227] width 1036 height 454
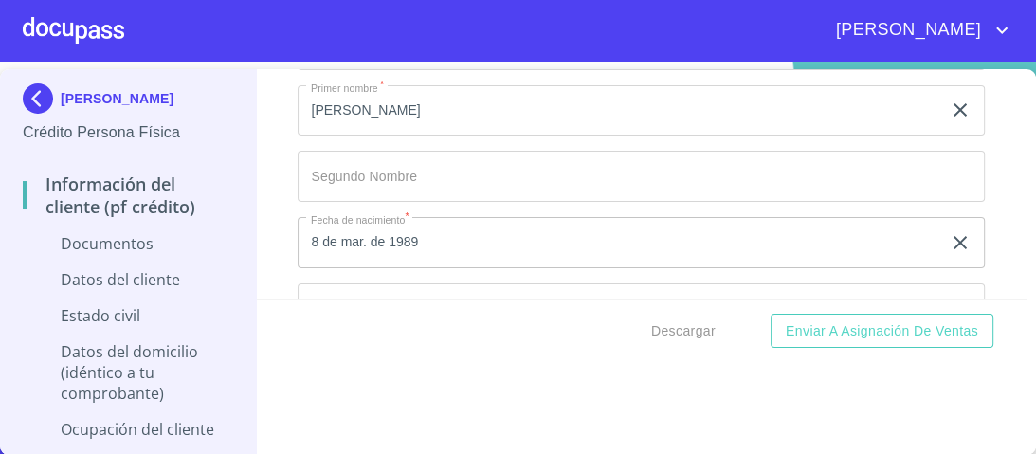
scroll to position [4558, 0]
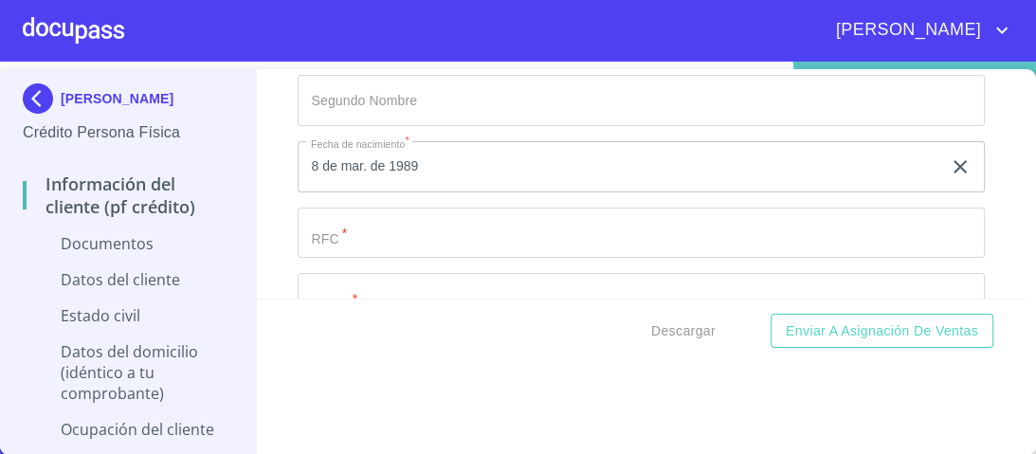
click at [330, 224] on input "Documento de identificación.   *" at bounding box center [641, 233] width 687 height 51
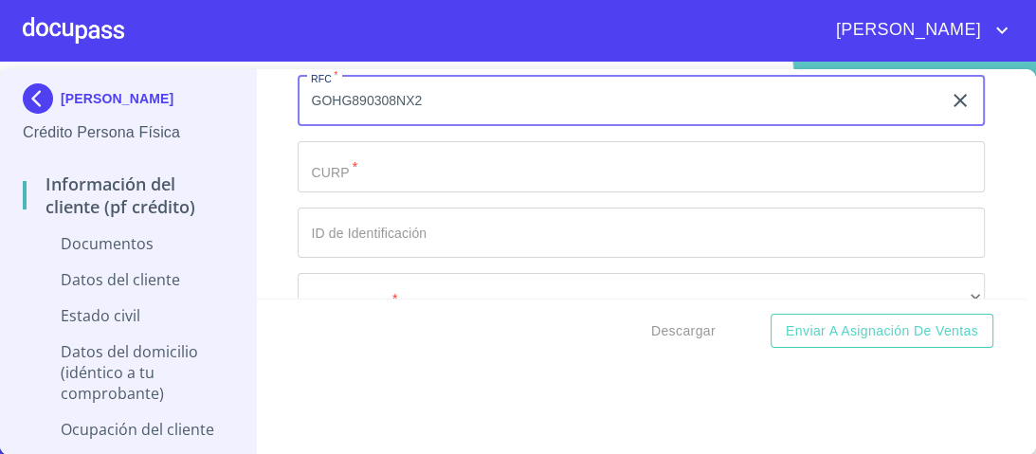
scroll to position [4709, 0]
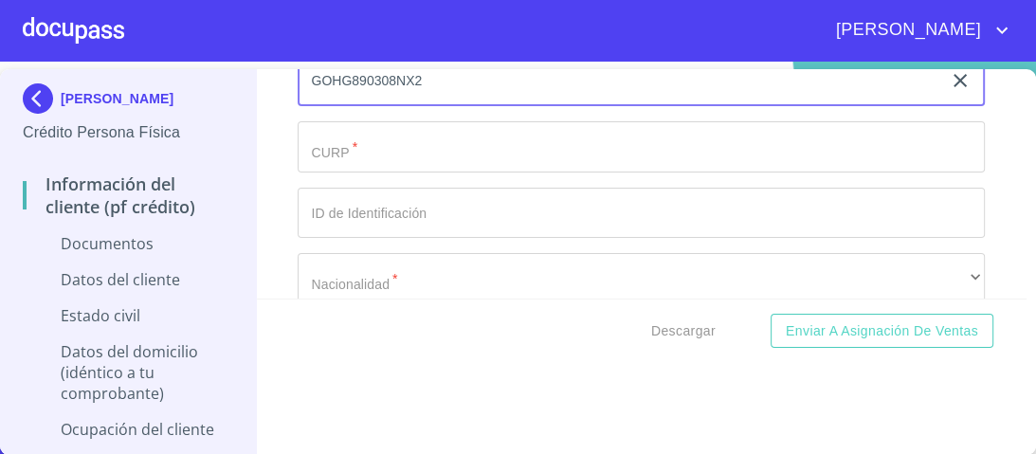
type input "GOHG890308NX2"
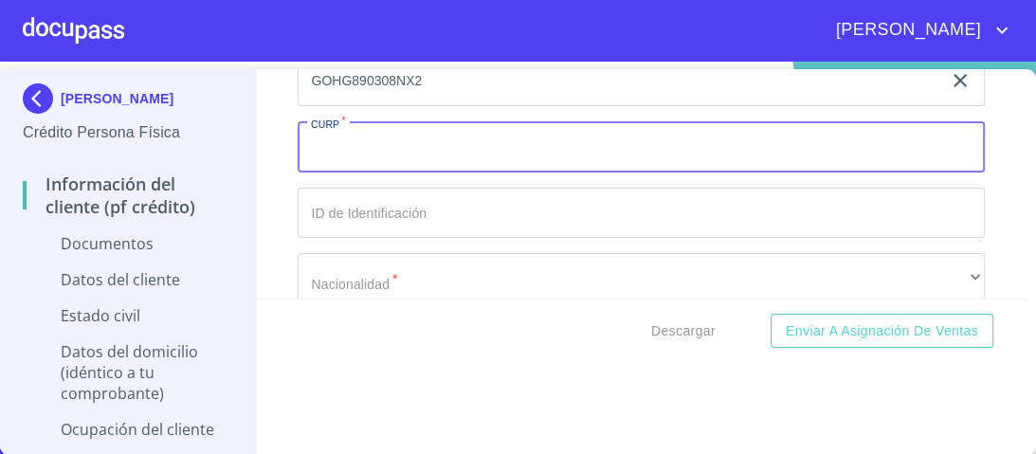
click at [358, 140] on input "Documento de identificación.   *" at bounding box center [641, 146] width 687 height 51
type input "GOHG890308HJCMRN09"
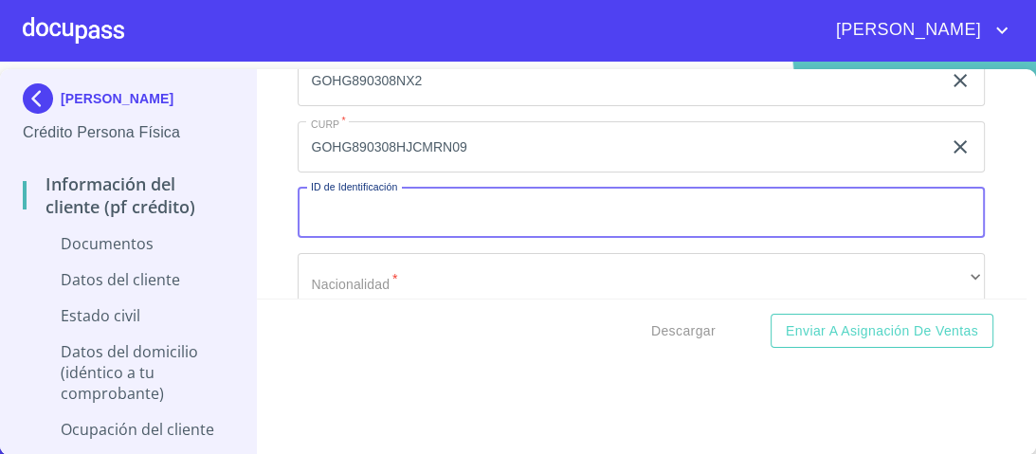
click at [349, 211] on input "Documento de identificación.   *" at bounding box center [641, 213] width 687 height 51
type input "2060671530"
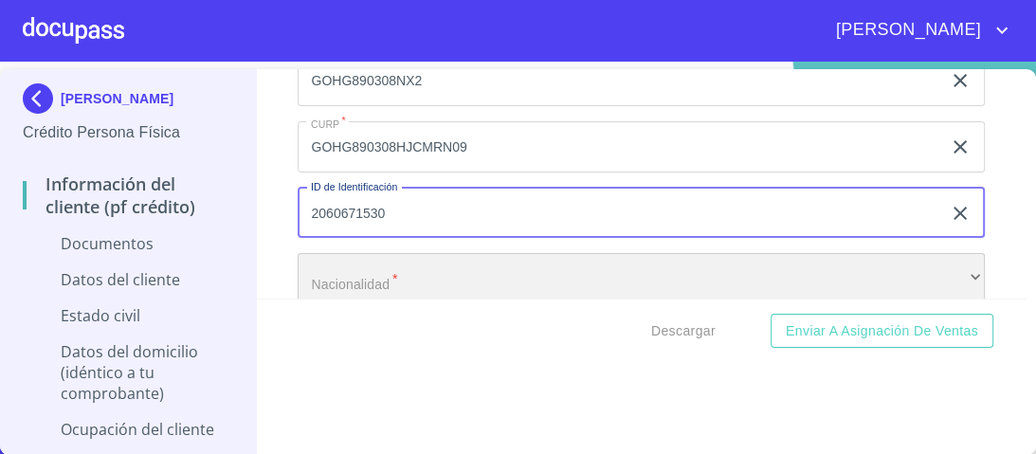
click at [402, 263] on div "​" at bounding box center [641, 278] width 687 height 51
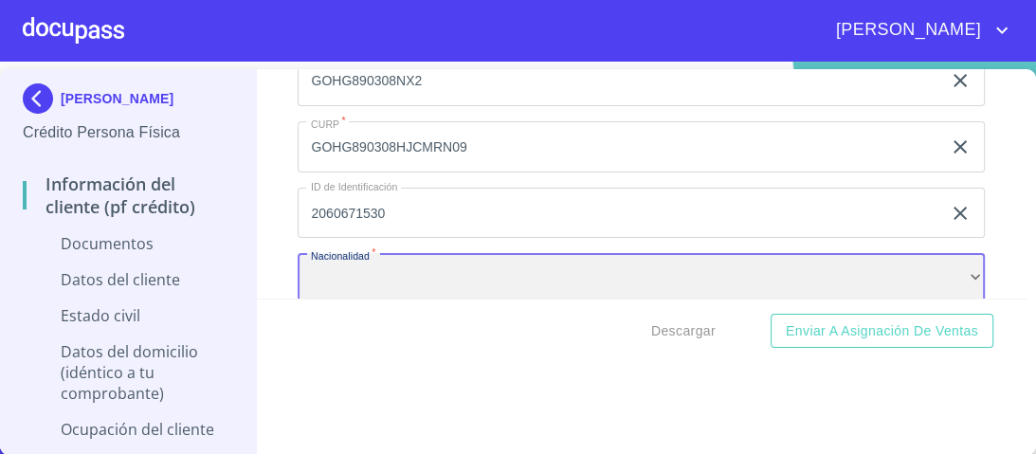
click at [382, 272] on div "​" at bounding box center [641, 278] width 687 height 51
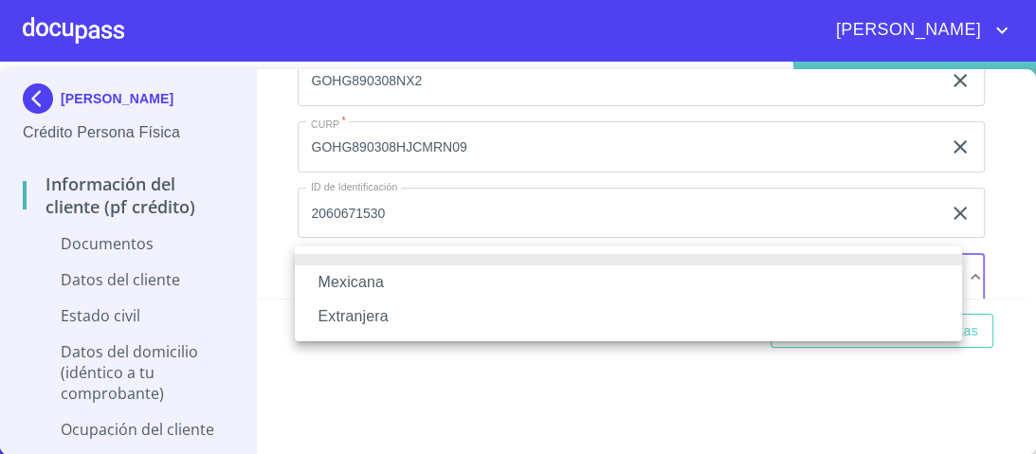
click at [369, 288] on li "Mexicana" at bounding box center [628, 282] width 667 height 34
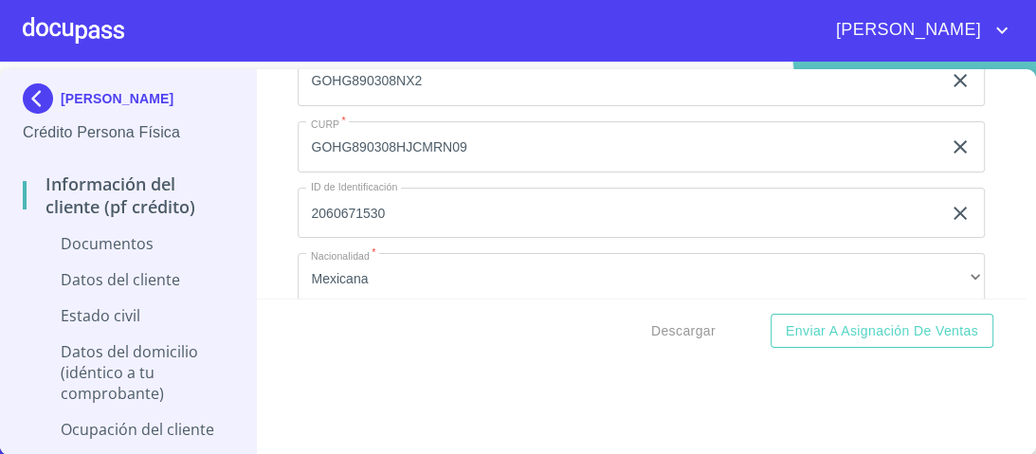
scroll to position [4862, 0]
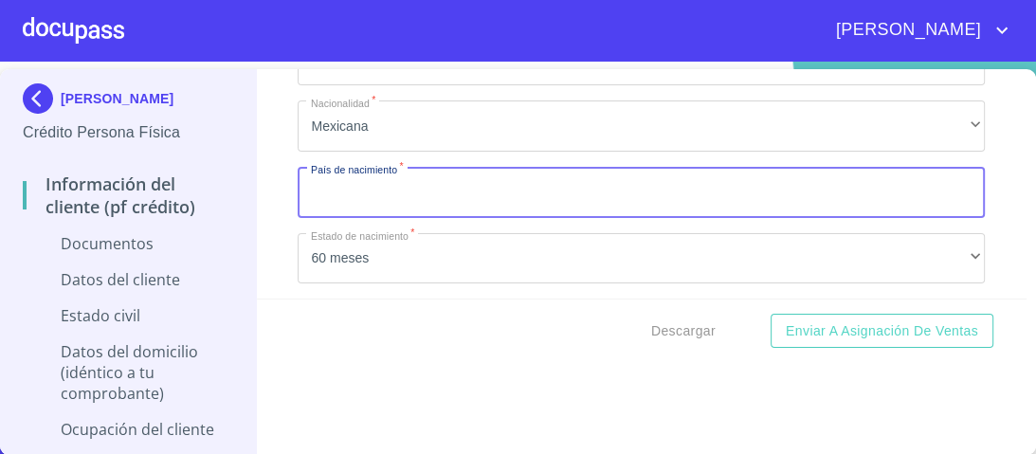
click at [342, 176] on input "Documento de identificación.   *" at bounding box center [641, 192] width 687 height 51
type input "[GEOGRAPHIC_DATA]"
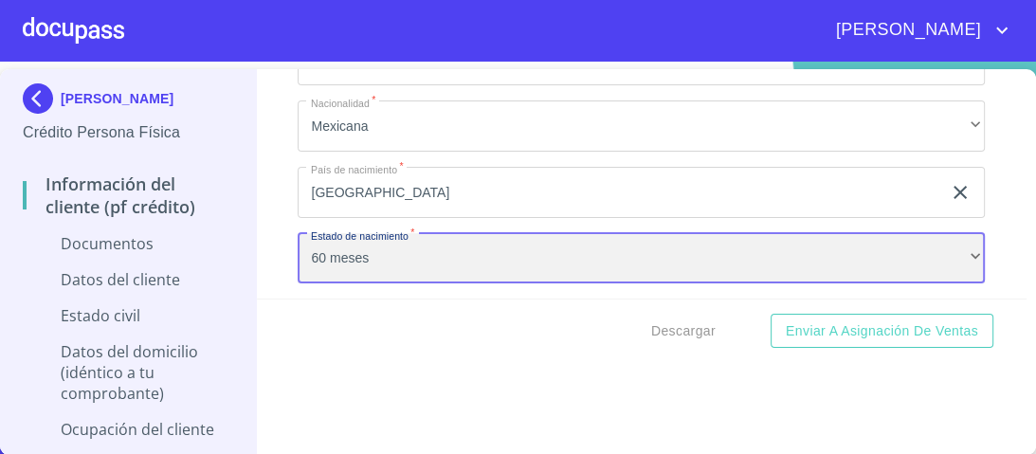
click at [418, 245] on div "60 meses" at bounding box center [641, 258] width 687 height 51
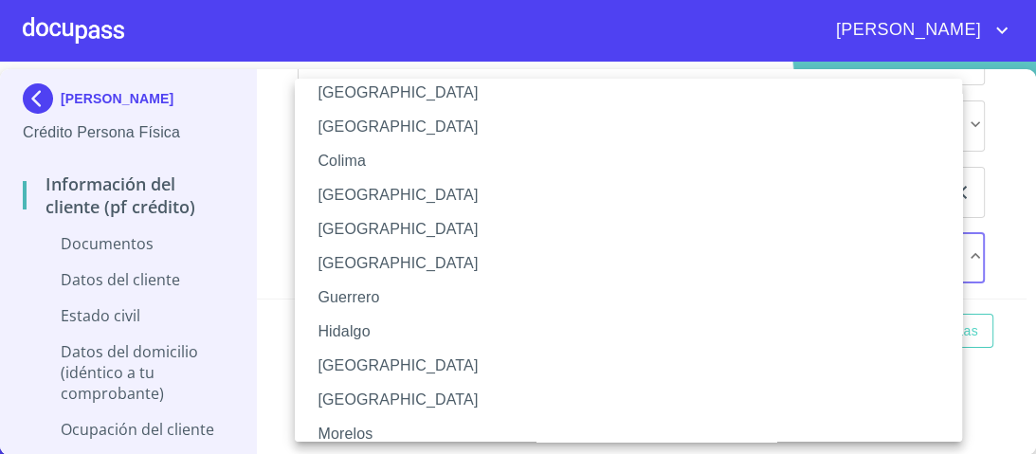
scroll to position [227, 0]
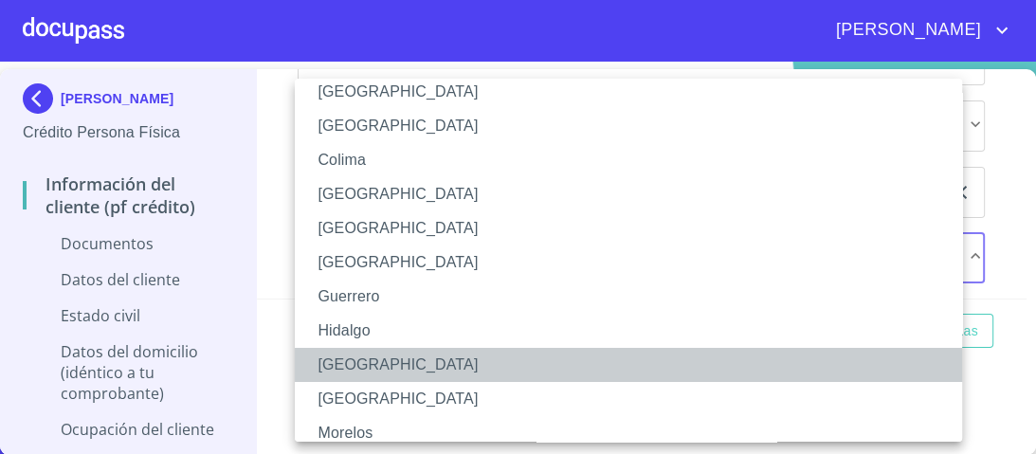
click at [335, 364] on li "[GEOGRAPHIC_DATA]" at bounding box center [634, 365] width 679 height 34
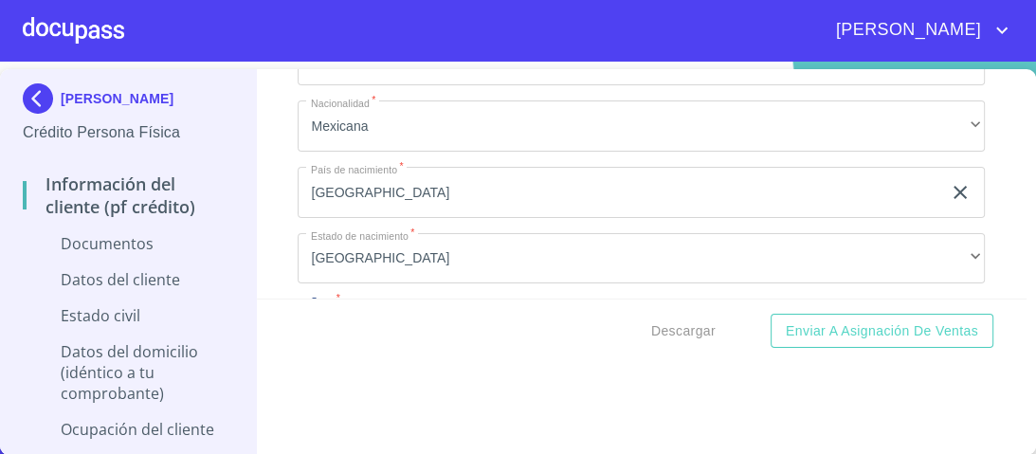
scroll to position [4905, 0]
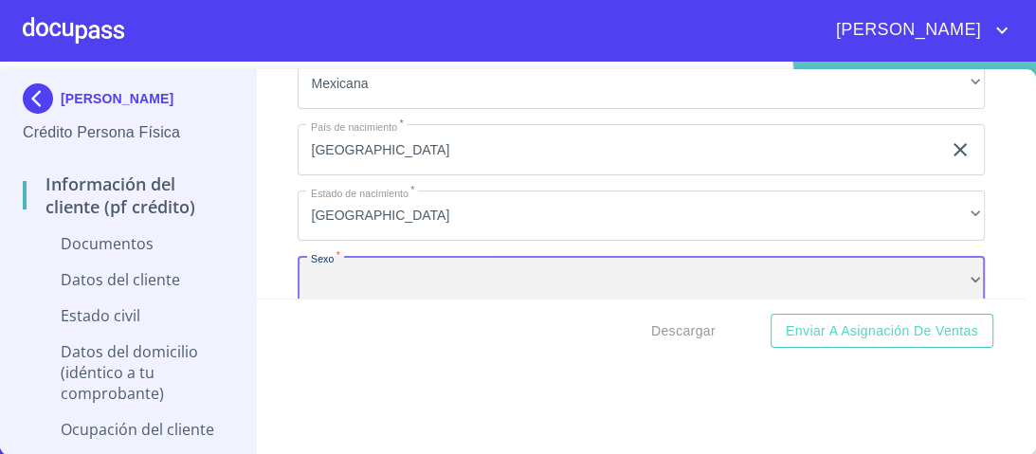
click at [351, 263] on div "​" at bounding box center [641, 281] width 687 height 51
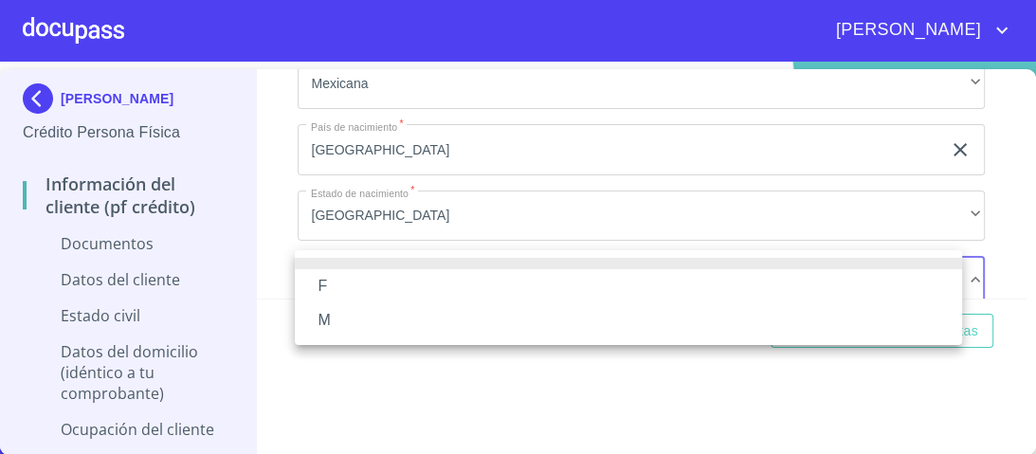
click at [326, 321] on li "M" at bounding box center [628, 320] width 667 height 34
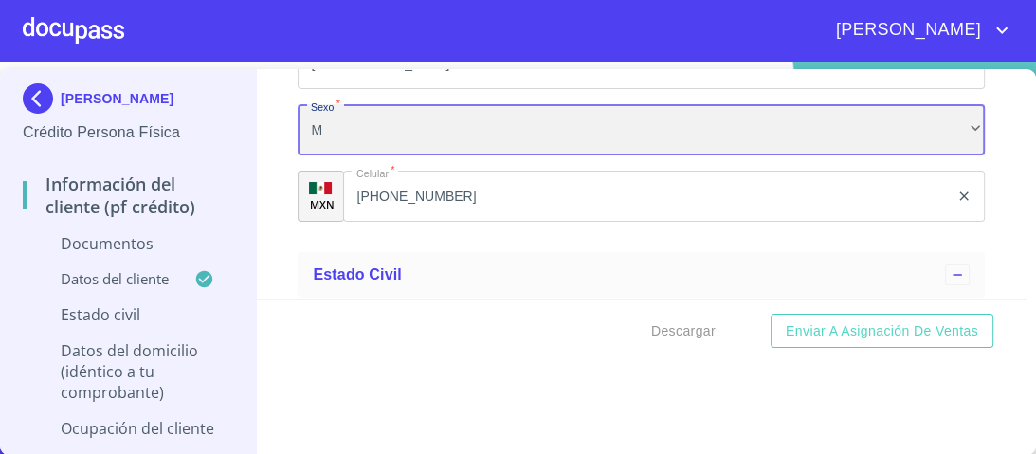
scroll to position [5132, 0]
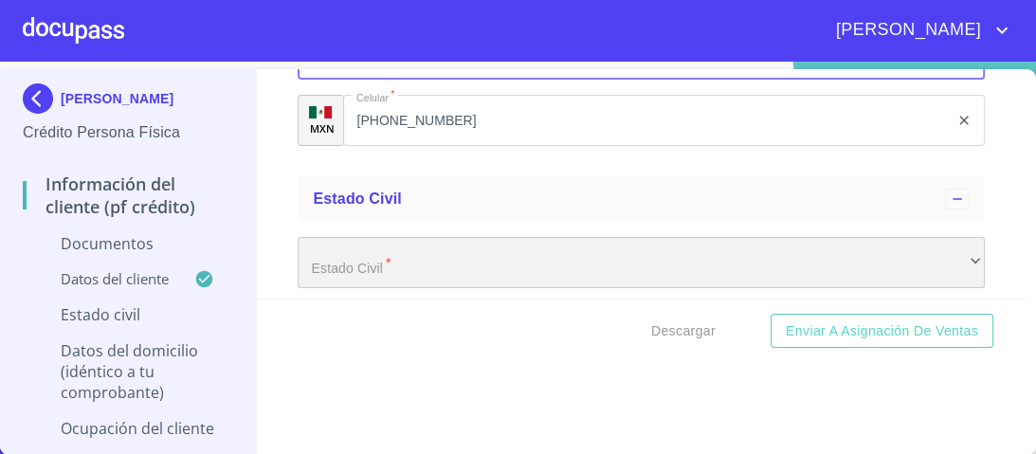
click at [341, 254] on div "​" at bounding box center [641, 262] width 687 height 51
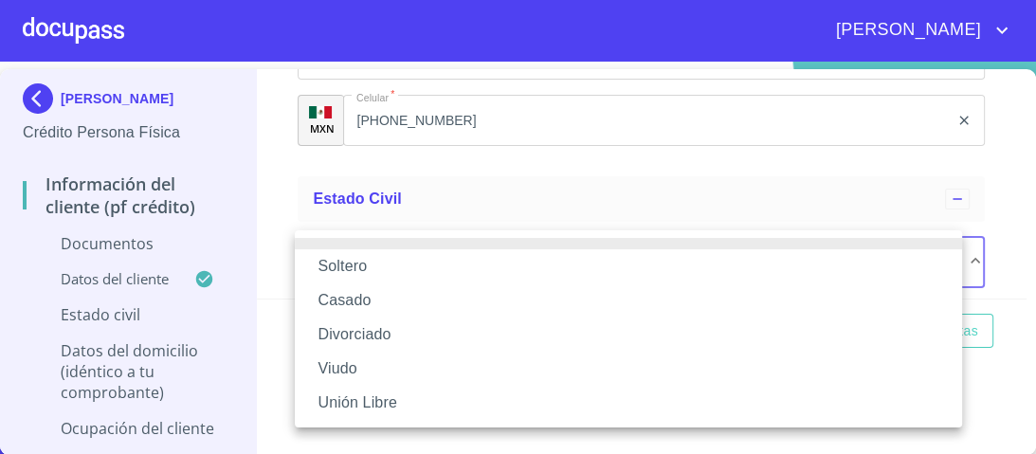
click at [342, 302] on li "Casado" at bounding box center [628, 300] width 667 height 34
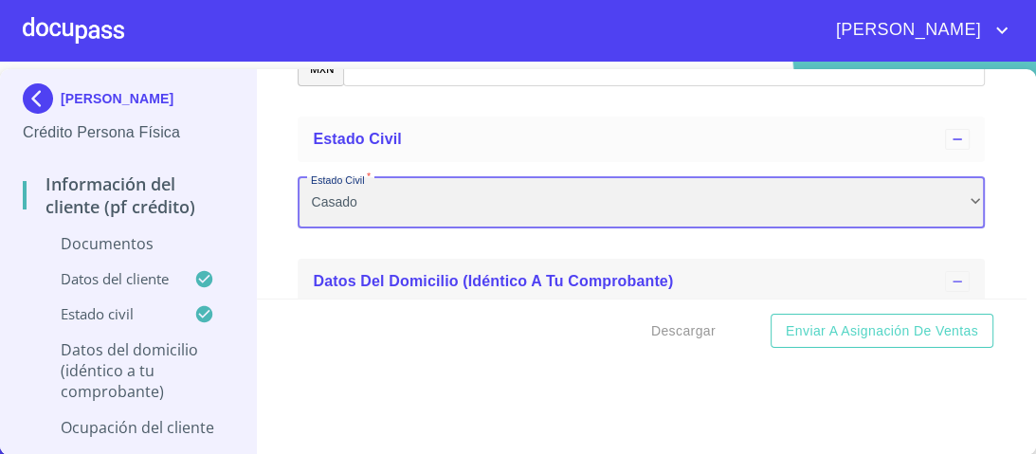
scroll to position [5284, 0]
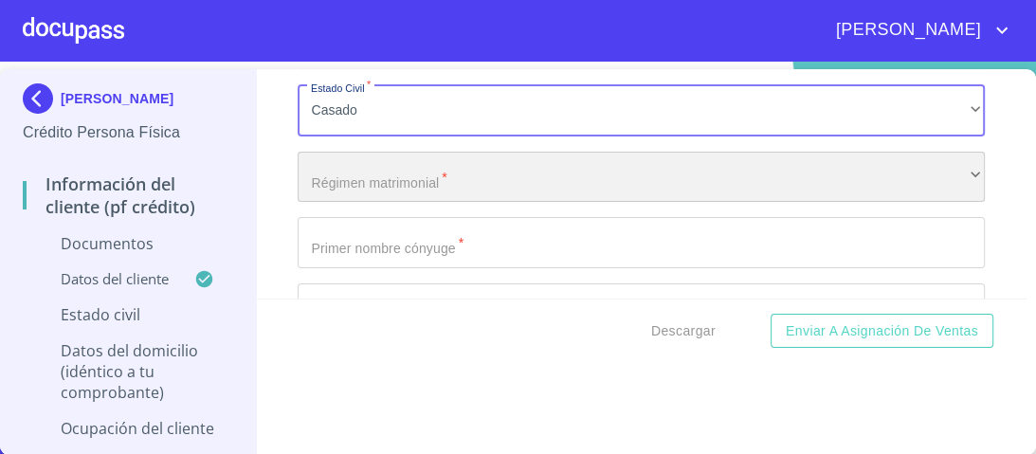
click at [422, 176] on div "​" at bounding box center [641, 177] width 687 height 51
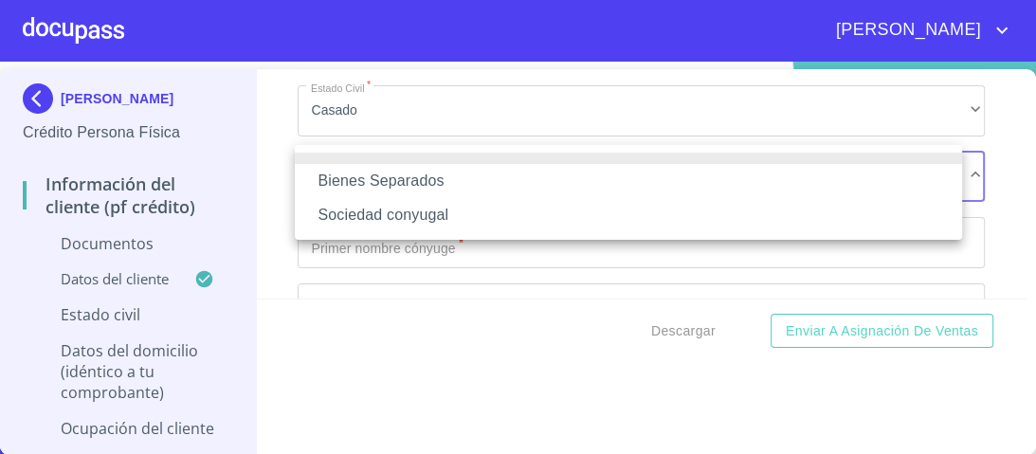
click at [412, 217] on li "Sociedad conyugal" at bounding box center [628, 215] width 667 height 34
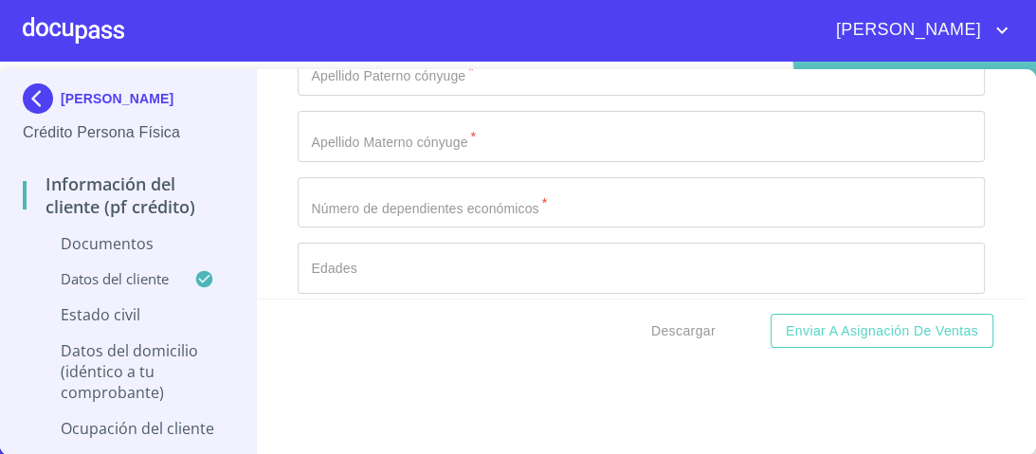
scroll to position [5663, 0]
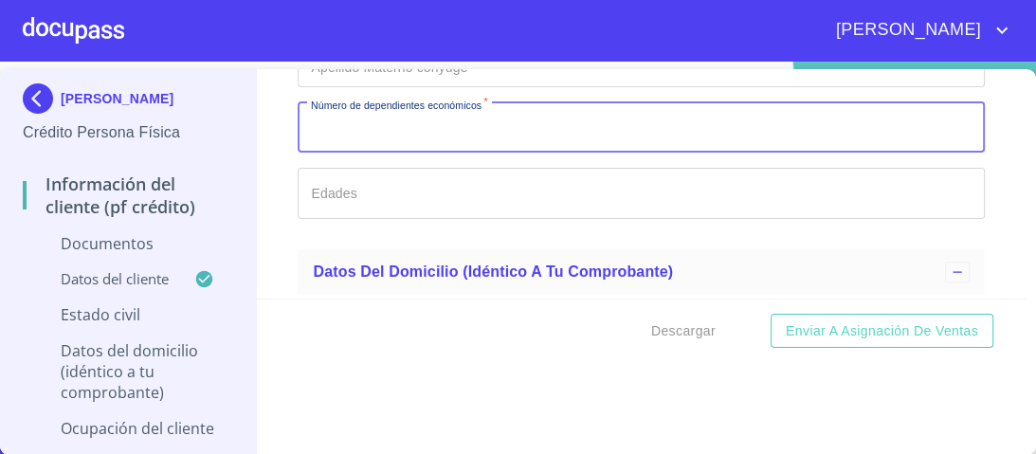
click at [325, 128] on input "Documento de identificación.   *" at bounding box center [641, 127] width 687 height 51
type input "1"
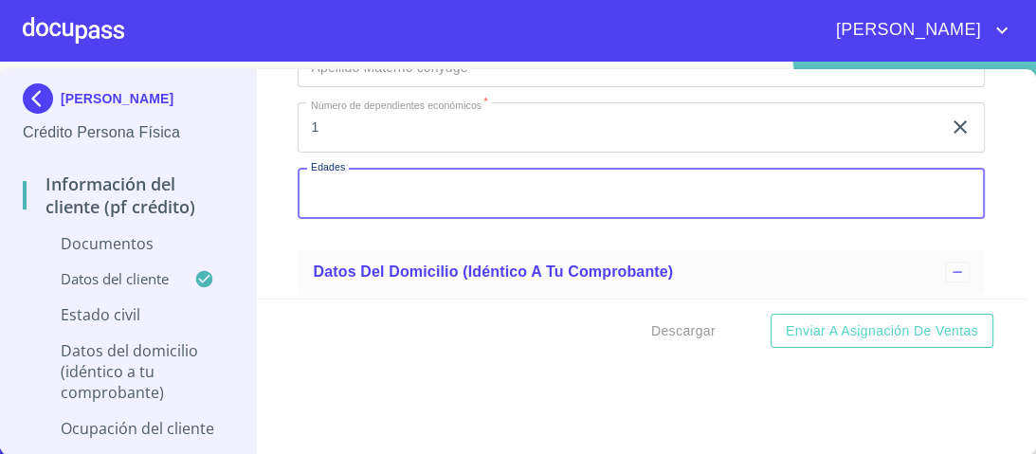
click at [327, 179] on input "Documento de identificación.   *" at bounding box center [641, 193] width 687 height 51
type input "1"
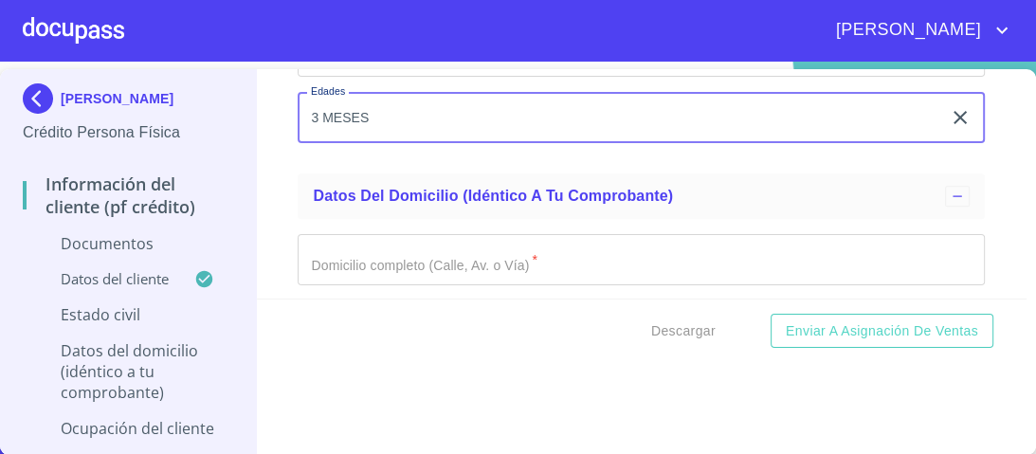
type input "3 MESES"
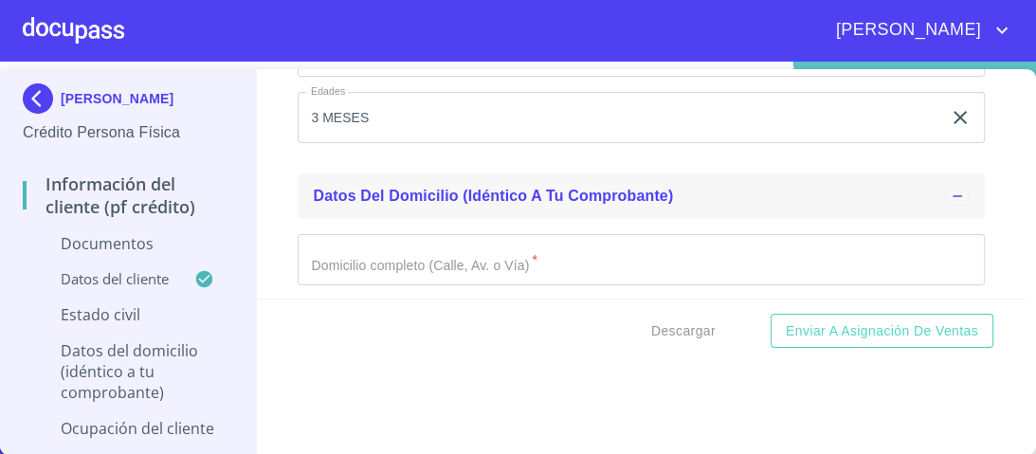
click at [433, 188] on span "Datos del domicilio (idéntico a tu comprobante)" at bounding box center [493, 196] width 360 height 16
click at [453, 188] on span "Datos del domicilio (idéntico a tu comprobante)" at bounding box center [493, 196] width 360 height 16
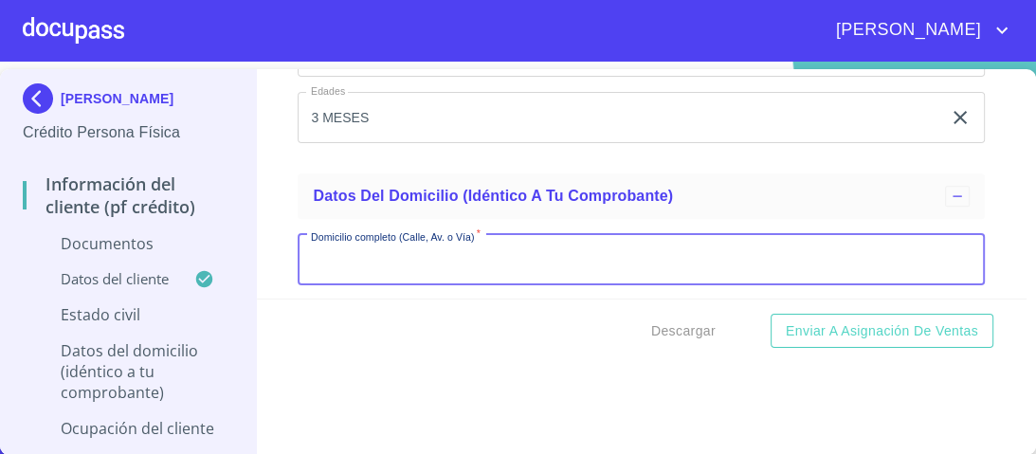
click at [332, 250] on input "Documento de identificación.   *" at bounding box center [641, 259] width 687 height 51
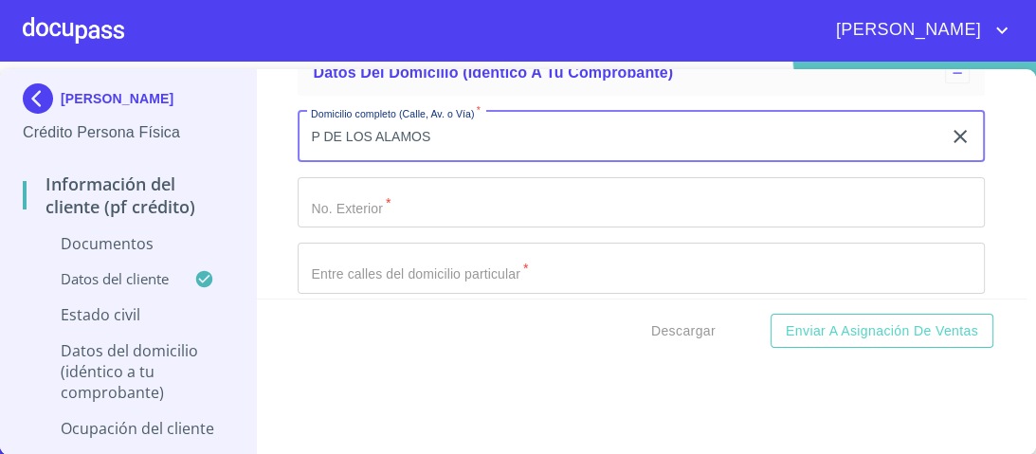
scroll to position [5890, 0]
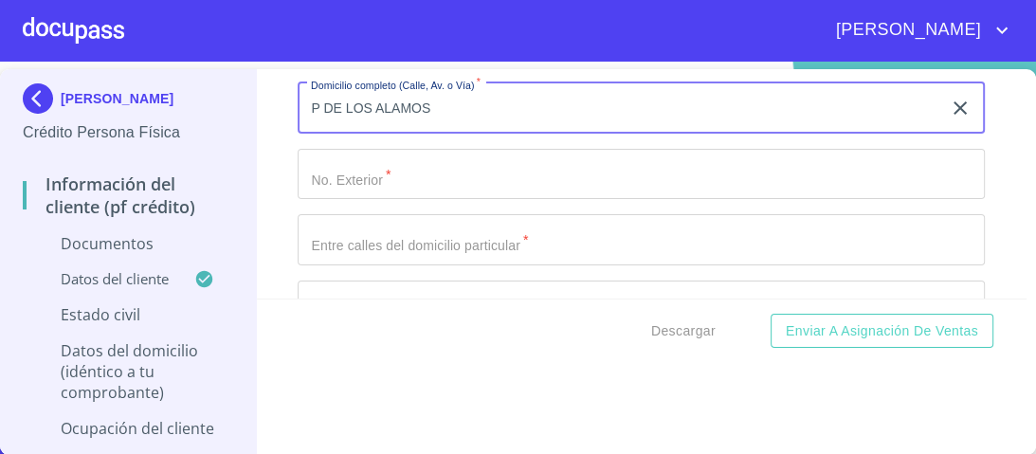
type input "P DE LOS ALAMOS"
click at [361, 177] on input "Documento de identificación.   *" at bounding box center [641, 174] width 687 height 51
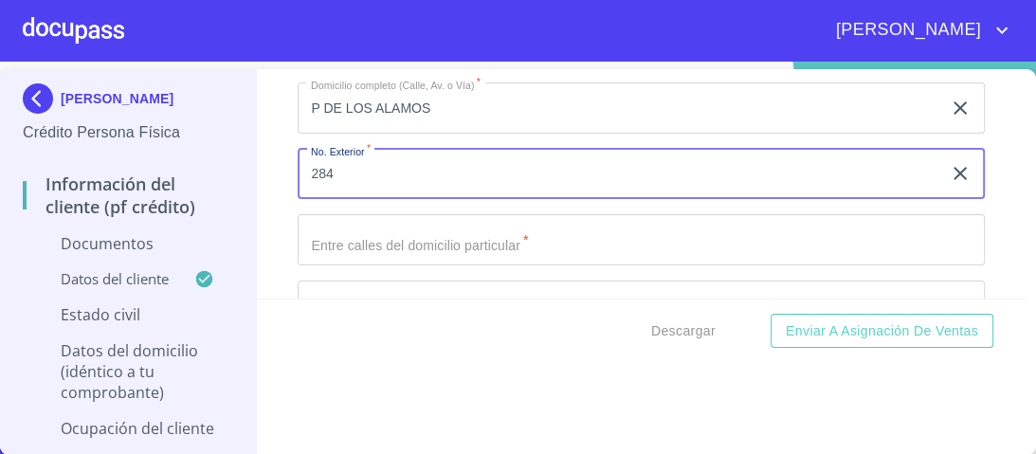
scroll to position [5966, 0]
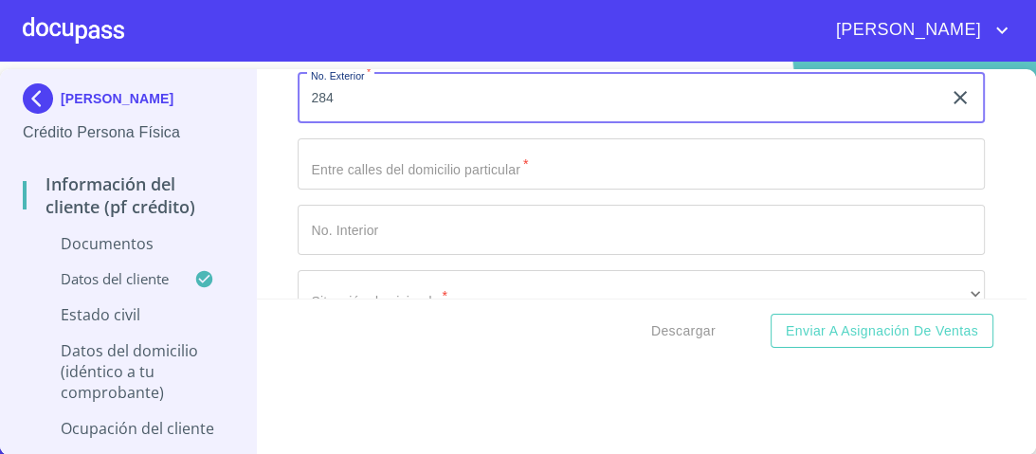
type input "284"
click at [345, 221] on input "Documento de identificación.   *" at bounding box center [641, 230] width 687 height 51
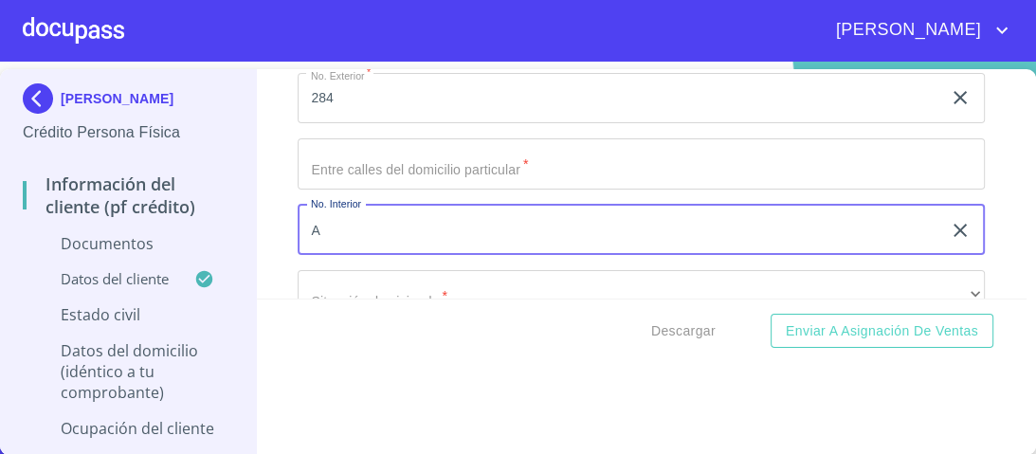
type input "A"
click at [327, 159] on input "Documento de identificación.   *" at bounding box center [641, 163] width 687 height 51
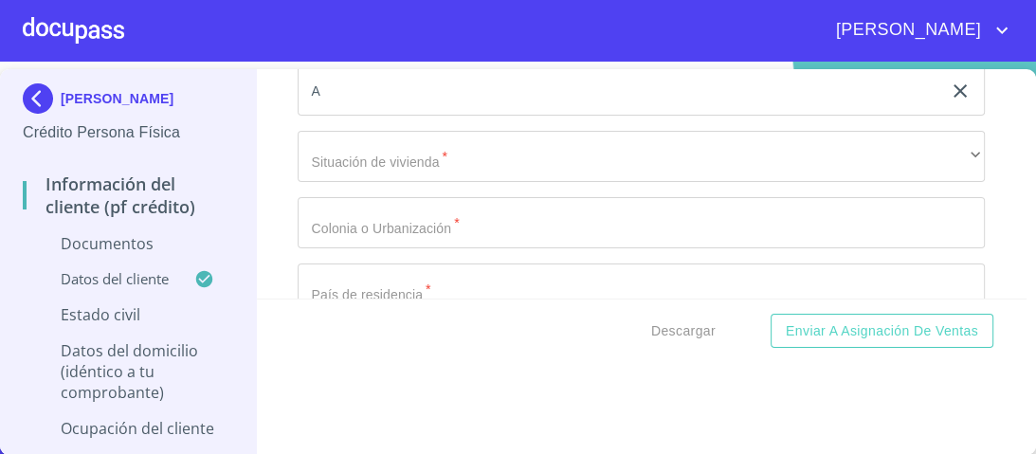
scroll to position [6118, 0]
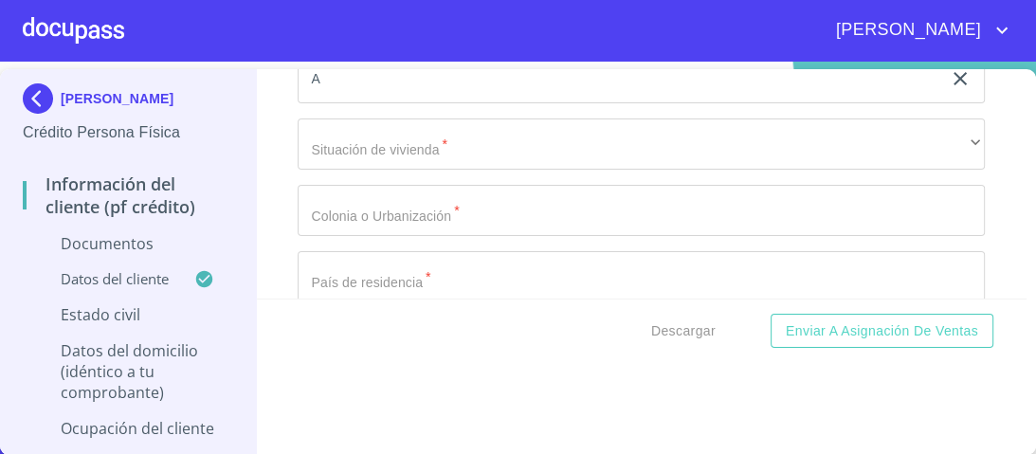
type input "CHIMALPOPOCA Y TUTLUM"
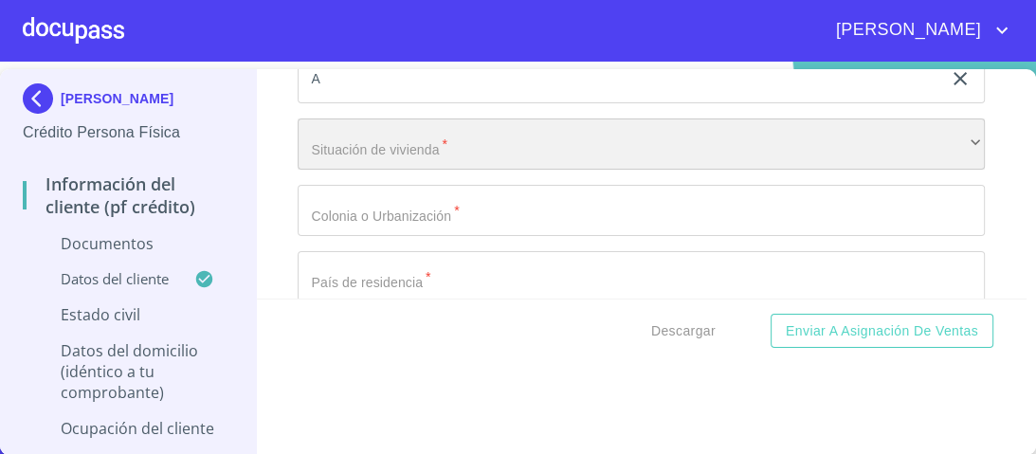
click at [344, 136] on div "​" at bounding box center [641, 143] width 687 height 51
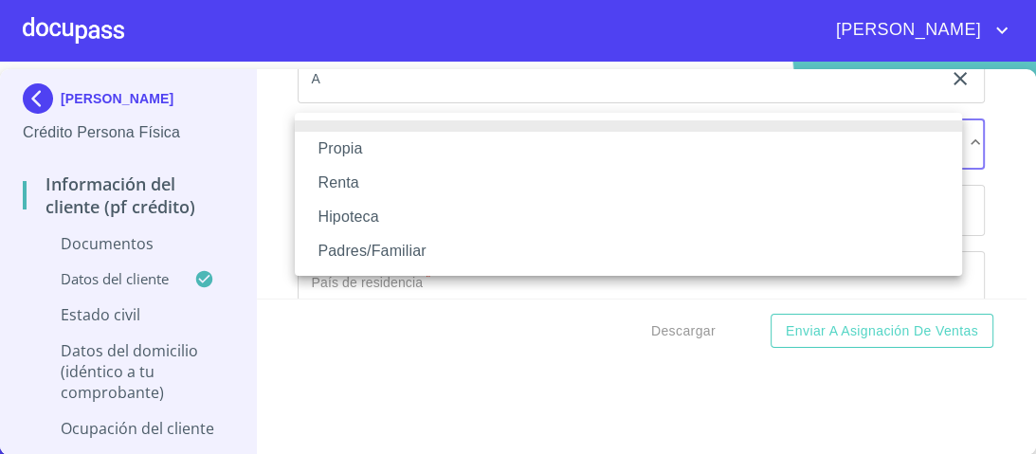
click at [349, 150] on li "Propia" at bounding box center [628, 149] width 667 height 34
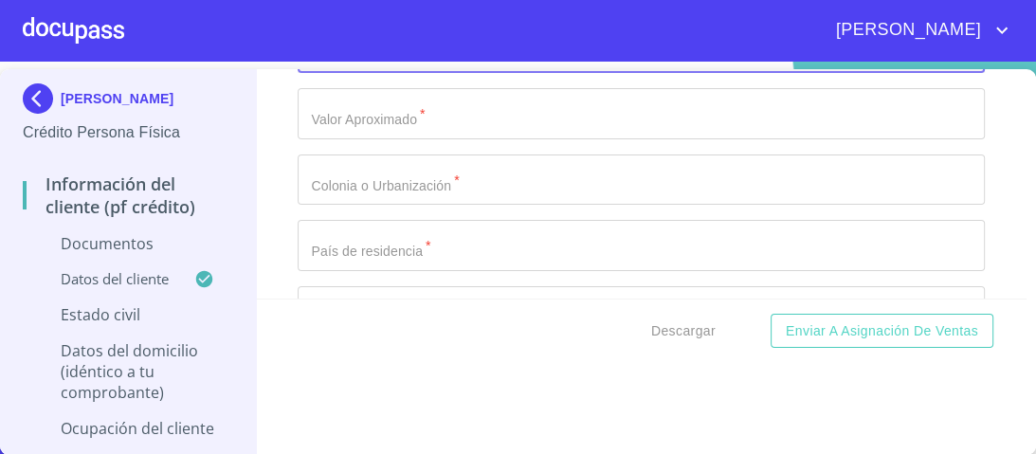
scroll to position [6259, 0]
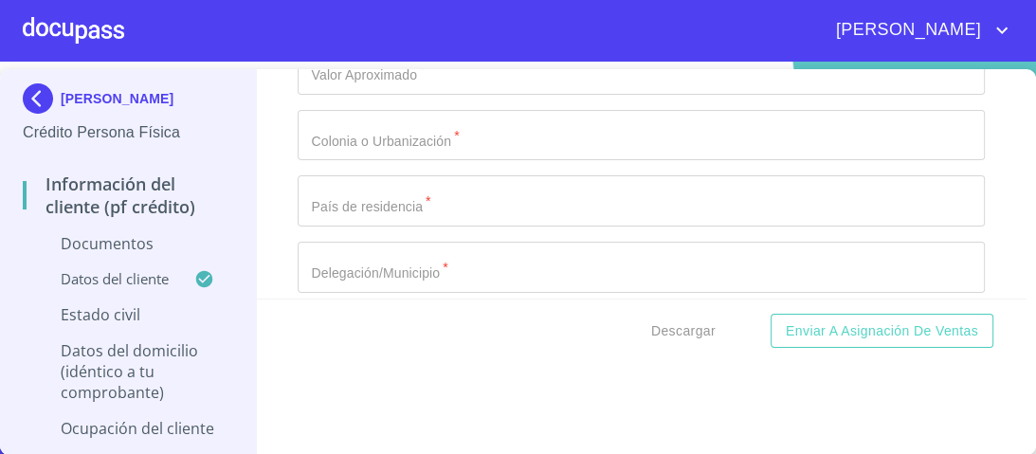
click at [347, 128] on input "Documento de identificación.   *" at bounding box center [641, 135] width 687 height 51
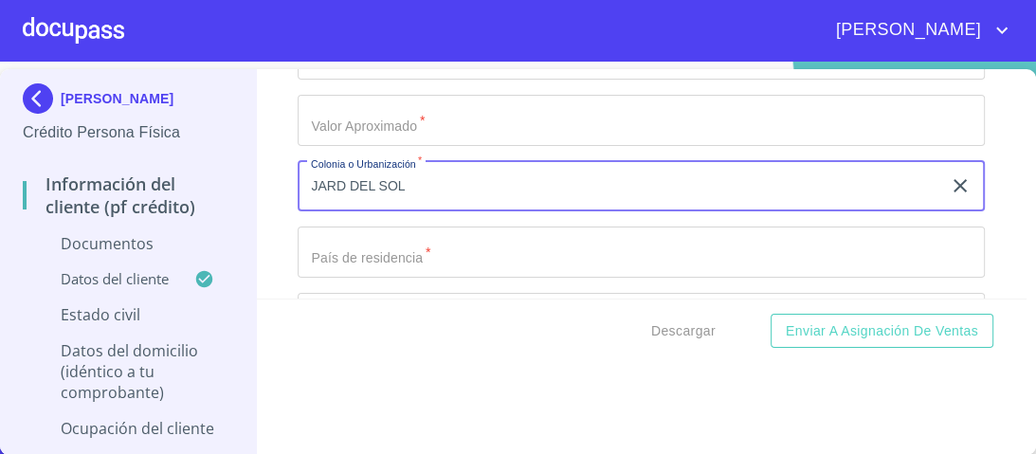
scroll to position [6183, 0]
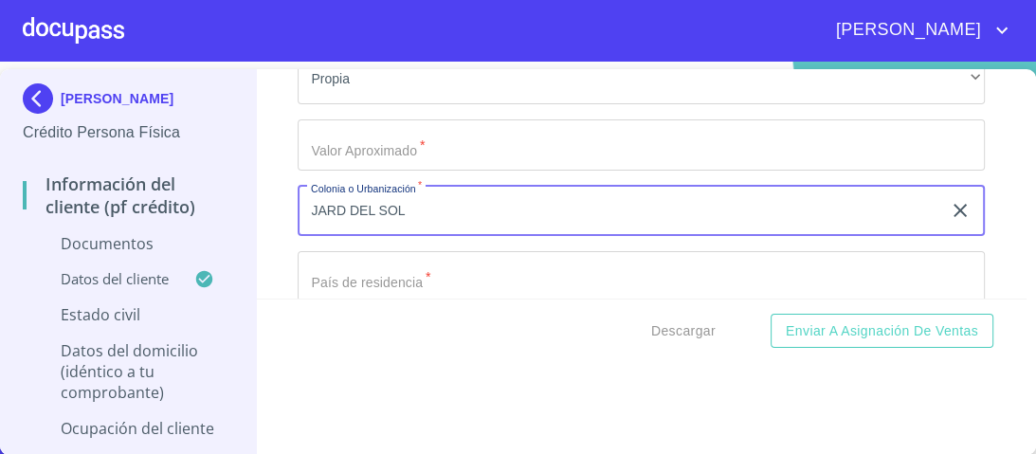
type input "JARD DEL SOL"
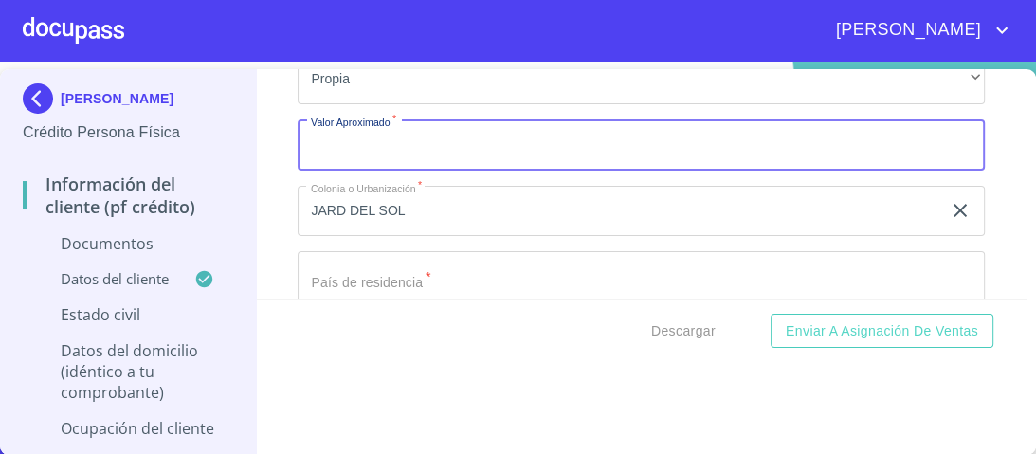
click at [343, 136] on input "Documento de identificación.   *" at bounding box center [641, 144] width 687 height 51
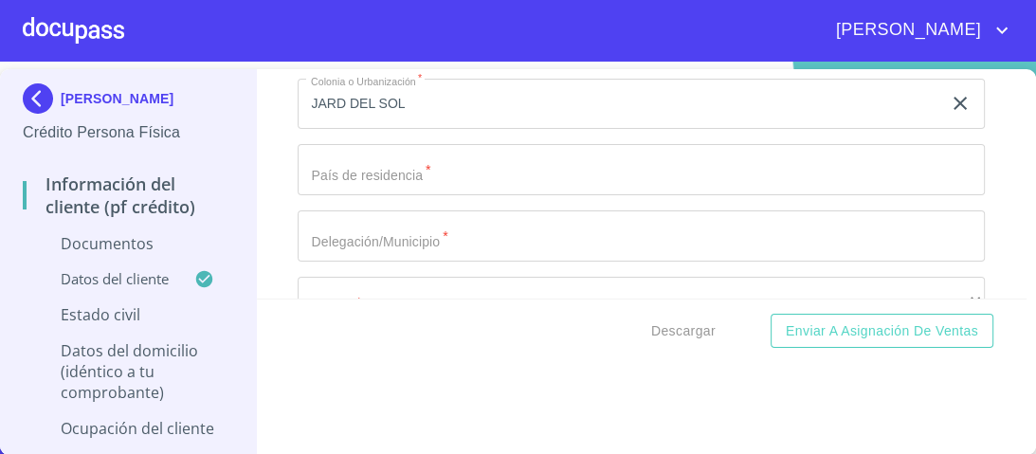
scroll to position [6259, 0]
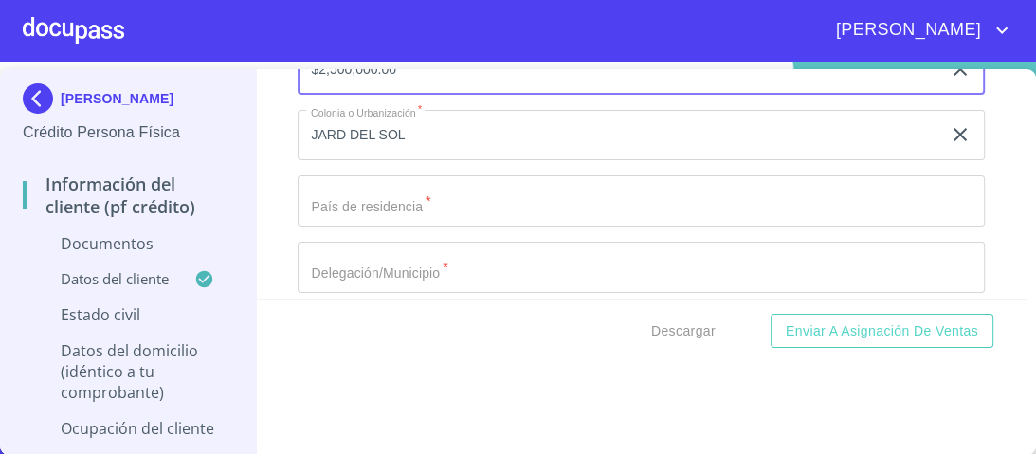
type input "$2,500,000.00"
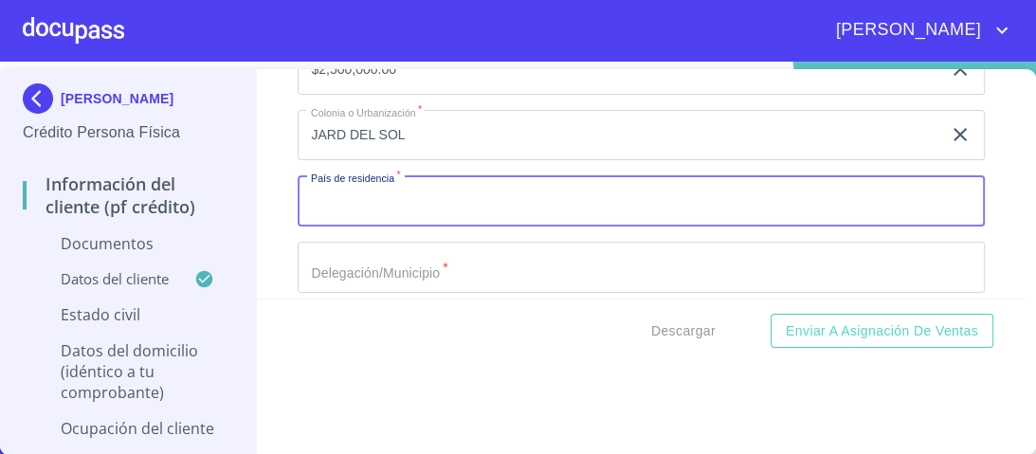
click at [322, 196] on input "Documento de identificación.   *" at bounding box center [641, 200] width 687 height 51
type input "[GEOGRAPHIC_DATA]"
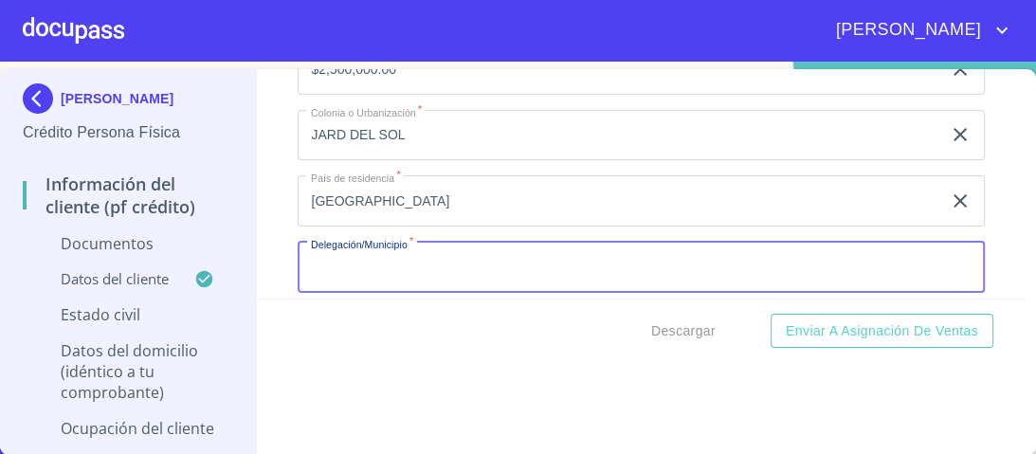
click at [382, 243] on input "Documento de identificación.   *" at bounding box center [641, 267] width 687 height 51
type input "ZAPOPAN"
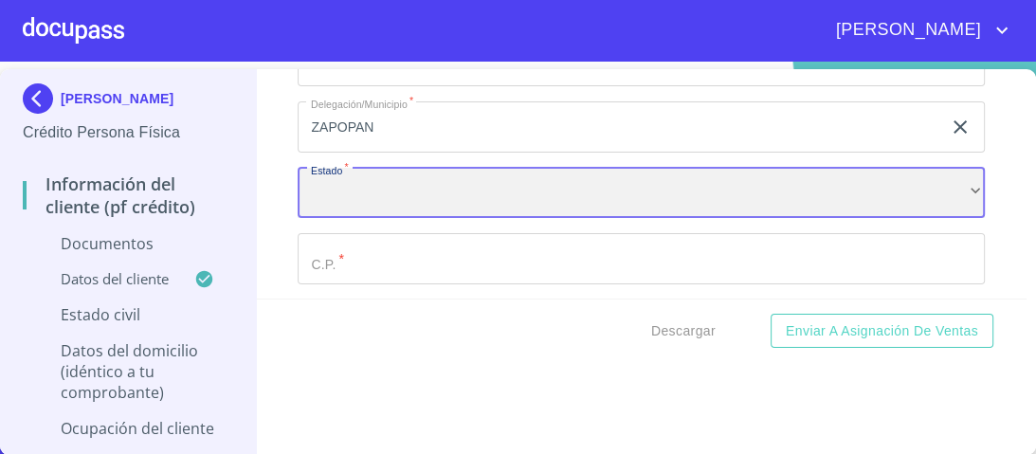
click at [349, 187] on div "​" at bounding box center [641, 193] width 687 height 51
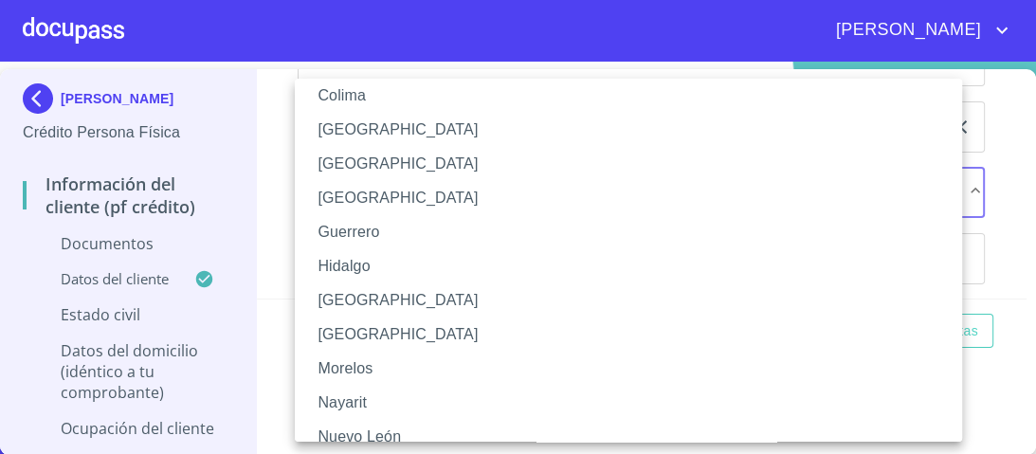
scroll to position [303, 0]
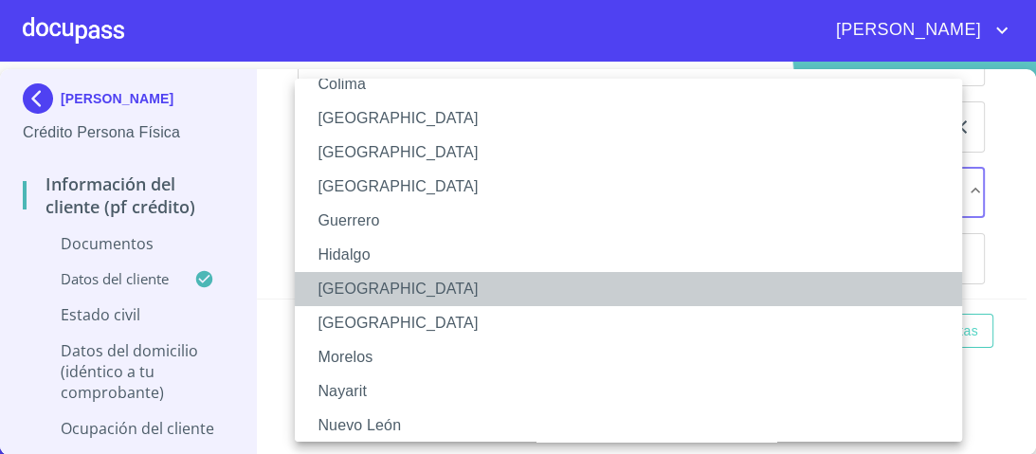
click at [341, 291] on li "[GEOGRAPHIC_DATA]" at bounding box center [634, 289] width 679 height 34
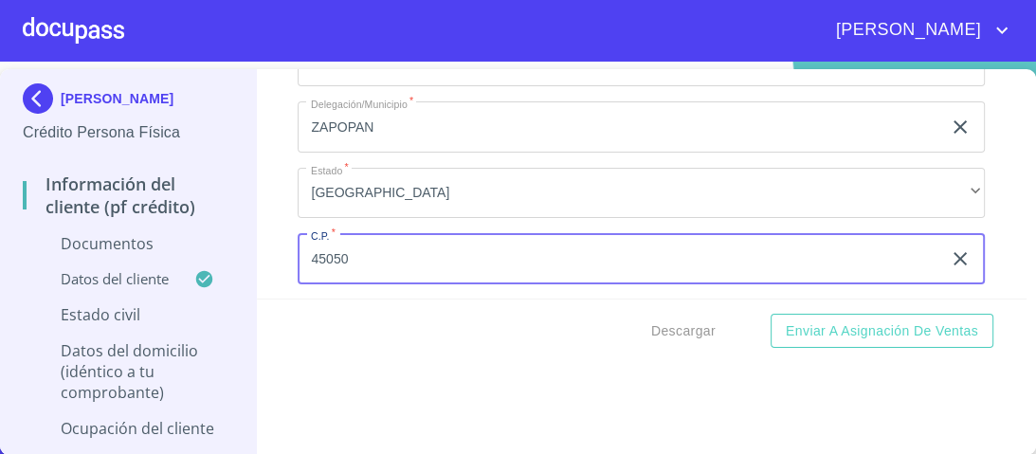
type input "45050"
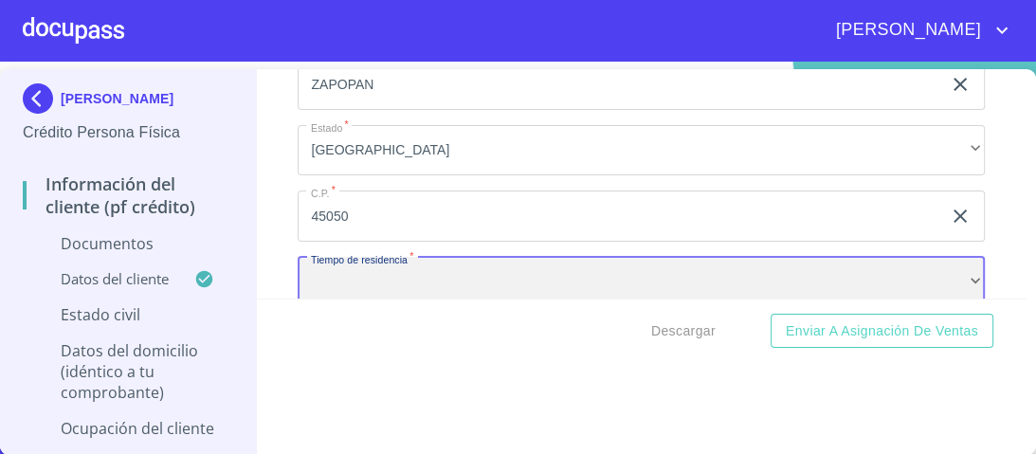
click at [369, 261] on div "​" at bounding box center [641, 282] width 687 height 51
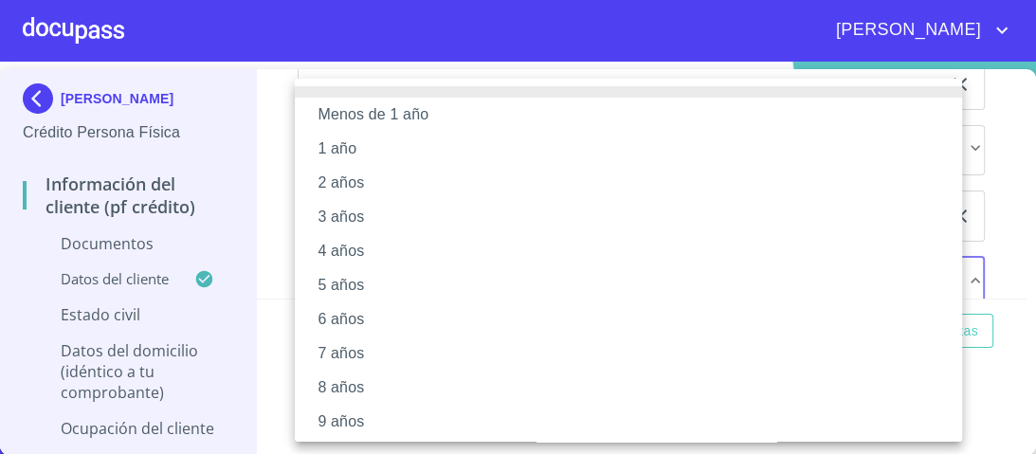
click at [332, 285] on li "5 años" at bounding box center [634, 285] width 679 height 34
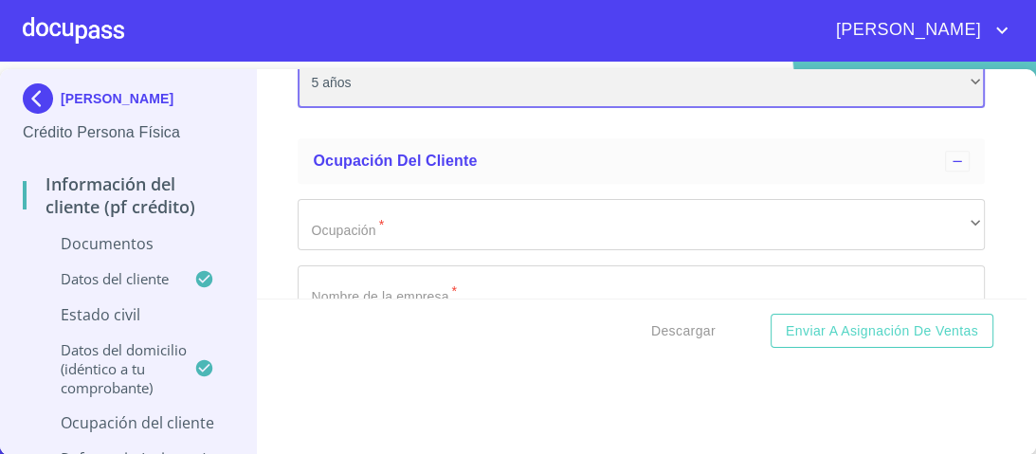
scroll to position [6669, 0]
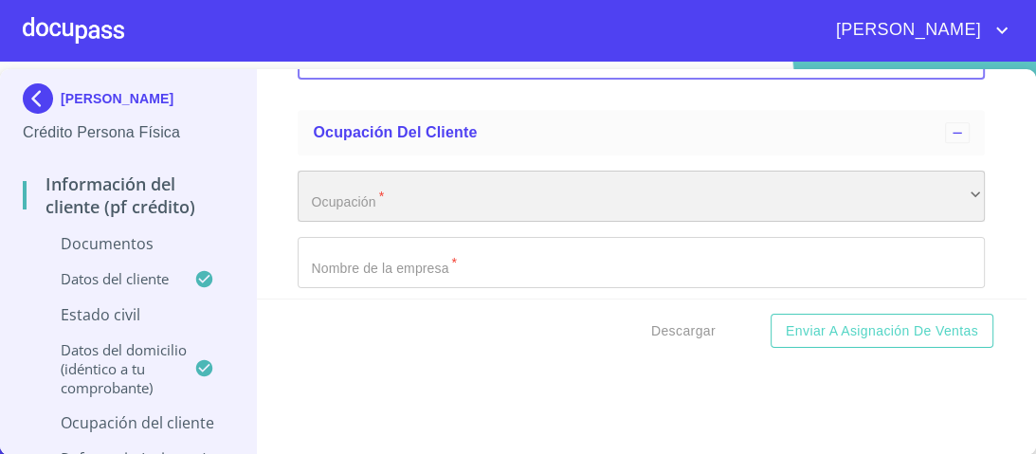
click at [348, 181] on div "​" at bounding box center [641, 196] width 687 height 51
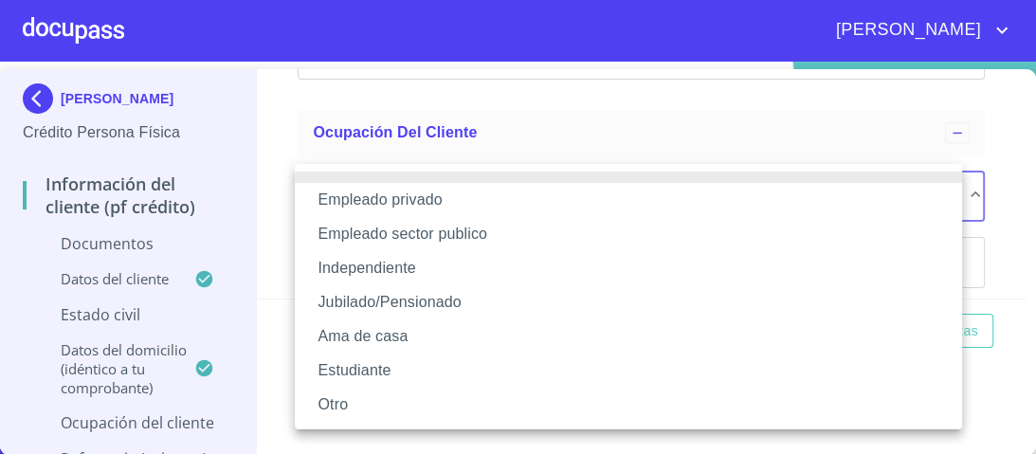
click at [426, 198] on li "Empleado privado" at bounding box center [628, 200] width 667 height 34
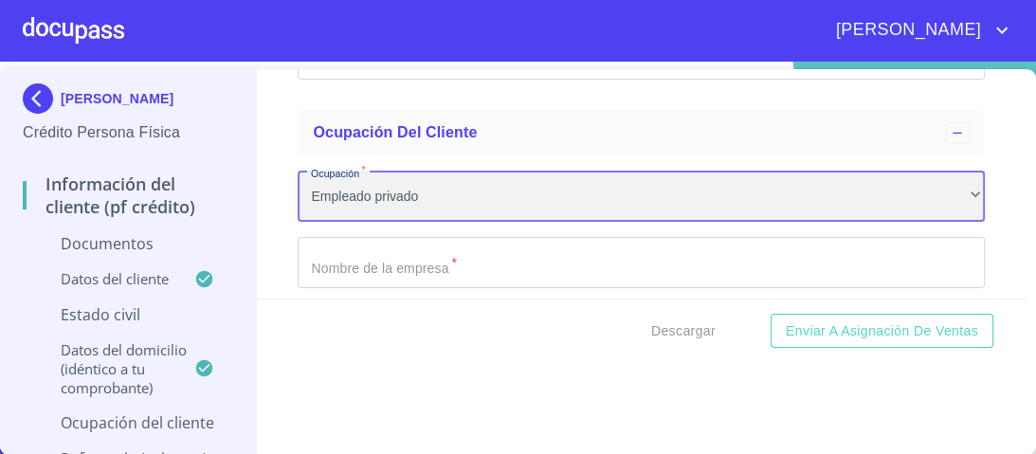
scroll to position [6745, 0]
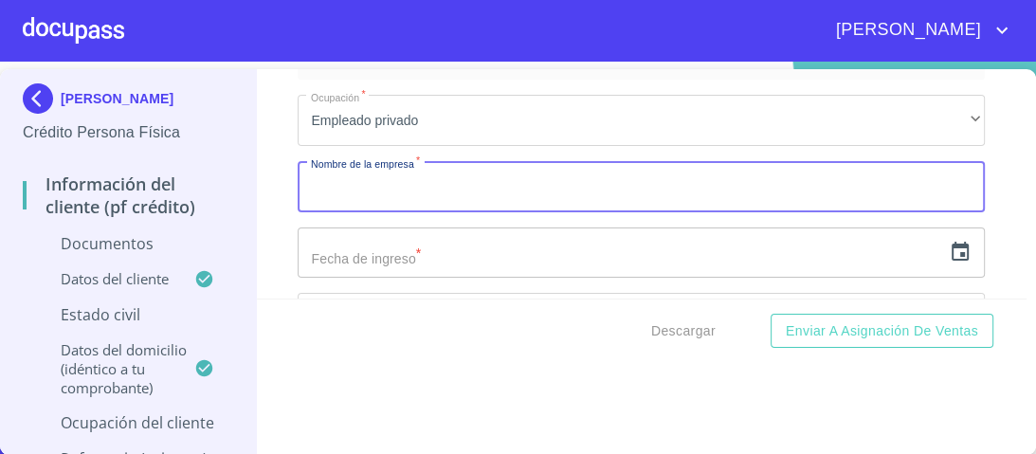
click at [316, 181] on input "Documento de identificación.   *" at bounding box center [641, 186] width 687 height 51
type input "MBGE INTERSISTEMAS"
click at [408, 246] on input "text" at bounding box center [620, 252] width 644 height 51
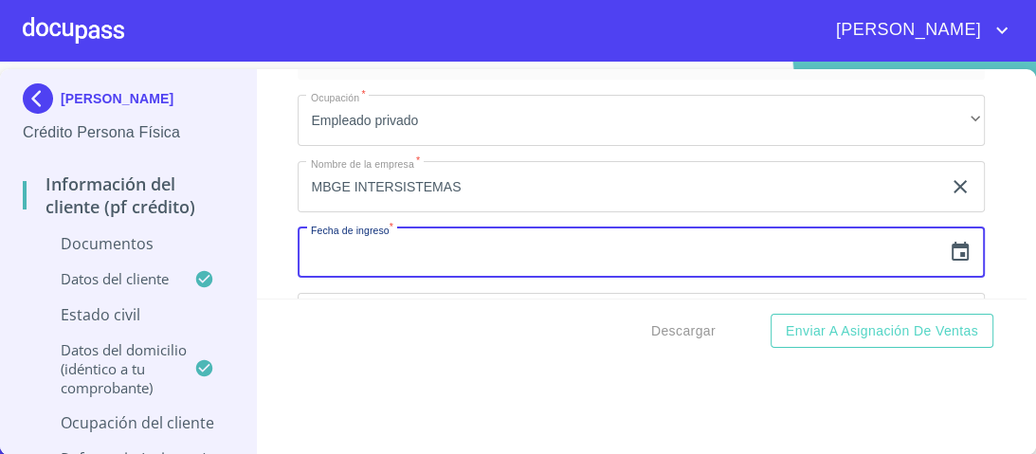
click at [952, 244] on icon "button" at bounding box center [960, 251] width 17 height 19
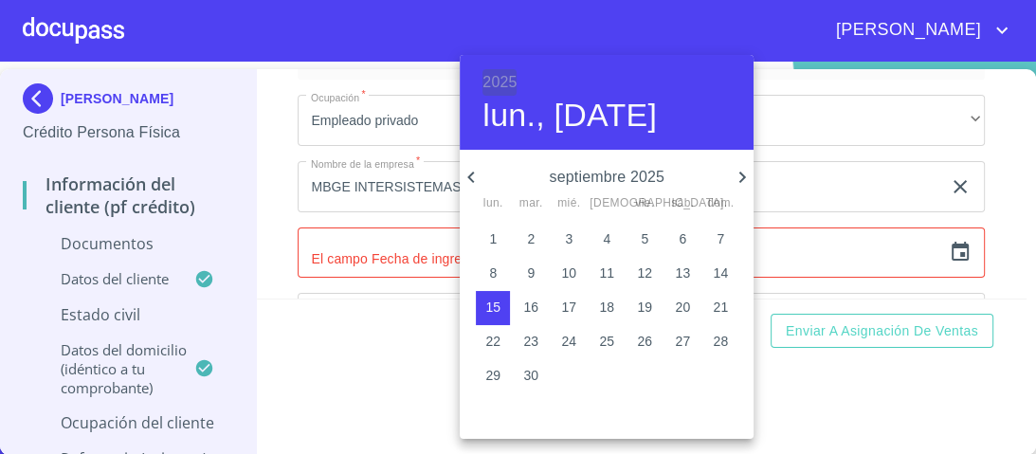
click at [506, 78] on h6 "2025" at bounding box center [499, 82] width 34 height 27
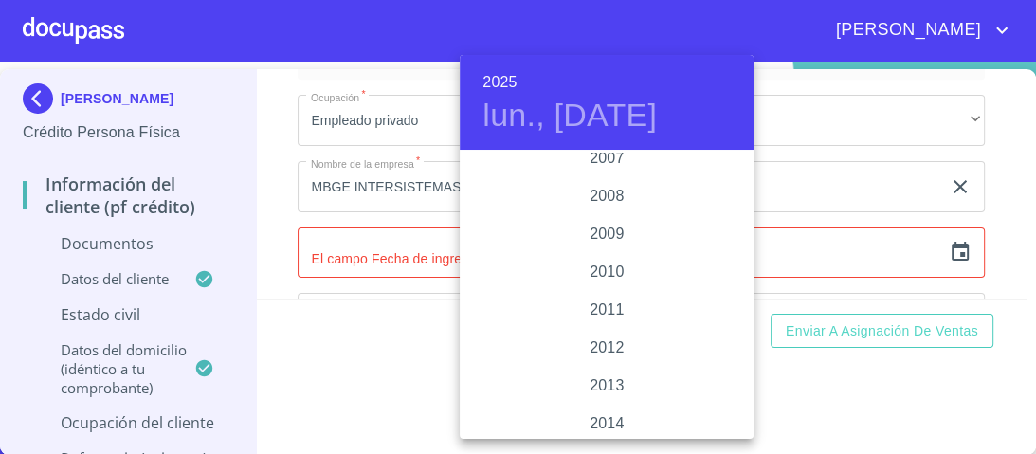
scroll to position [3146, 0]
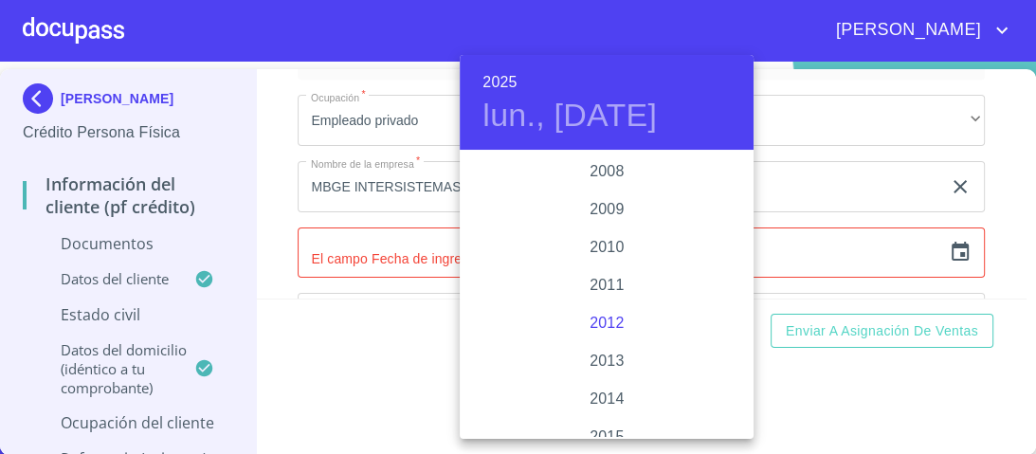
click at [610, 318] on div "2012" at bounding box center [607, 323] width 294 height 38
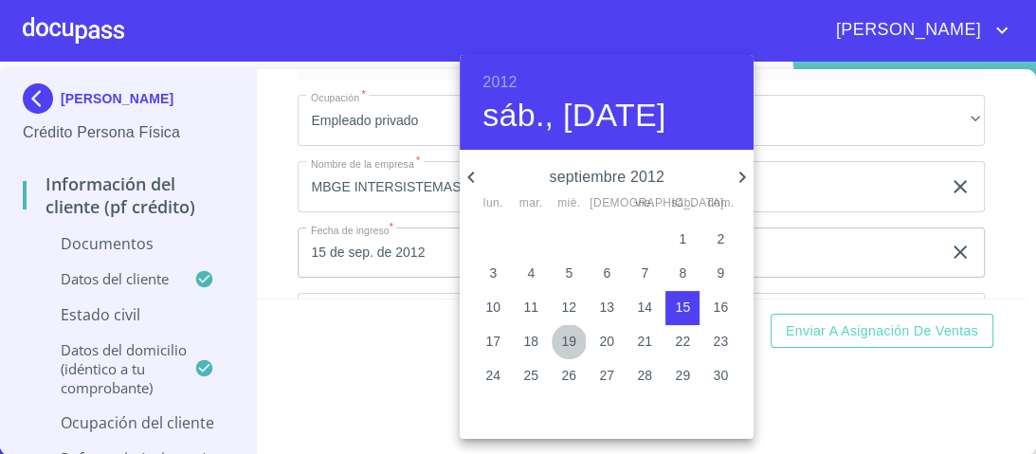
click at [569, 340] on p "19" at bounding box center [568, 341] width 15 height 19
type input "19 de sep. de 2012"
click at [863, 113] on div at bounding box center [518, 227] width 1036 height 454
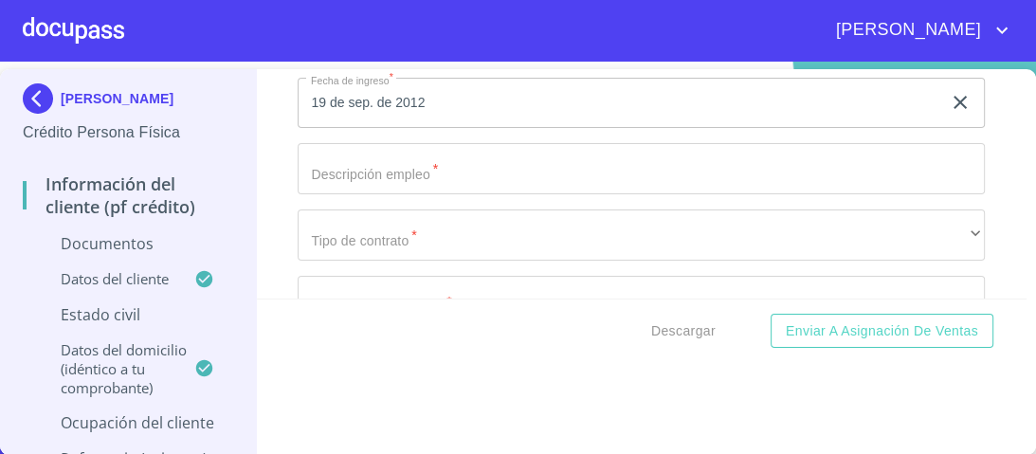
scroll to position [6897, 0]
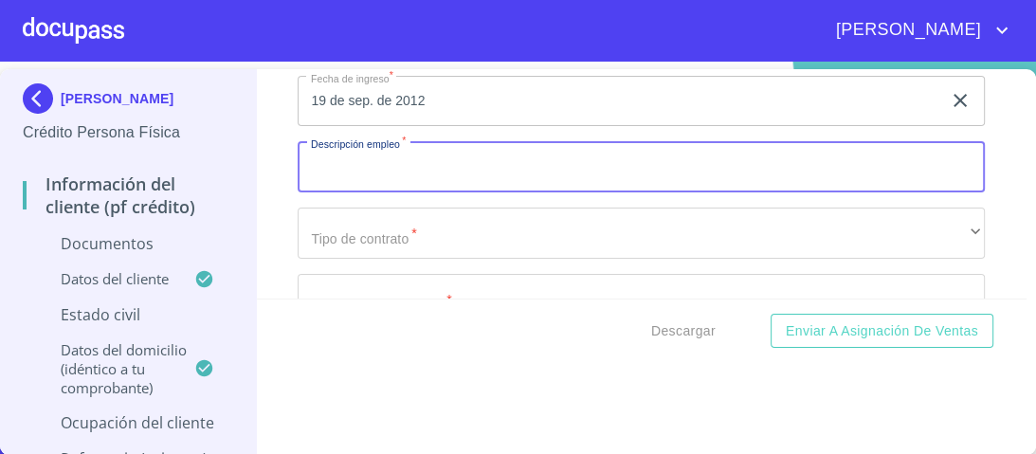
click at [362, 160] on input "Documento de identificación.   *" at bounding box center [641, 166] width 687 height 51
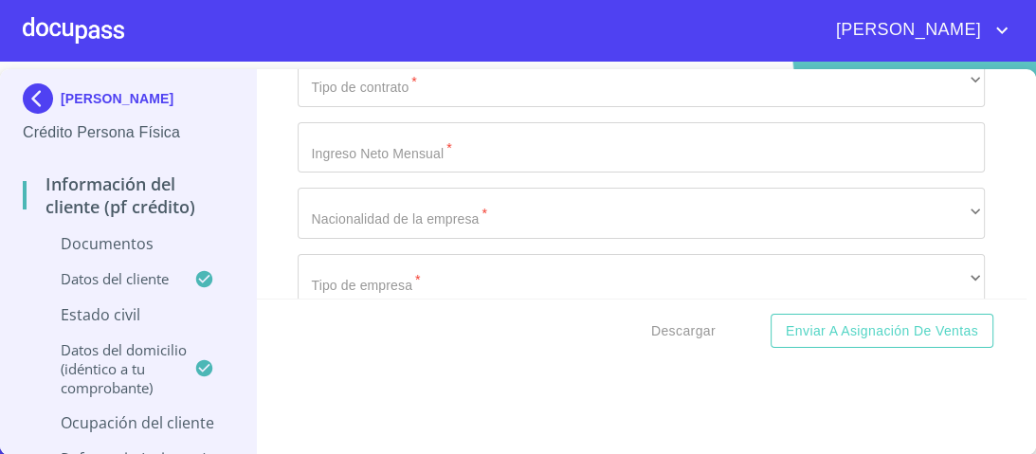
scroll to position [6973, 0]
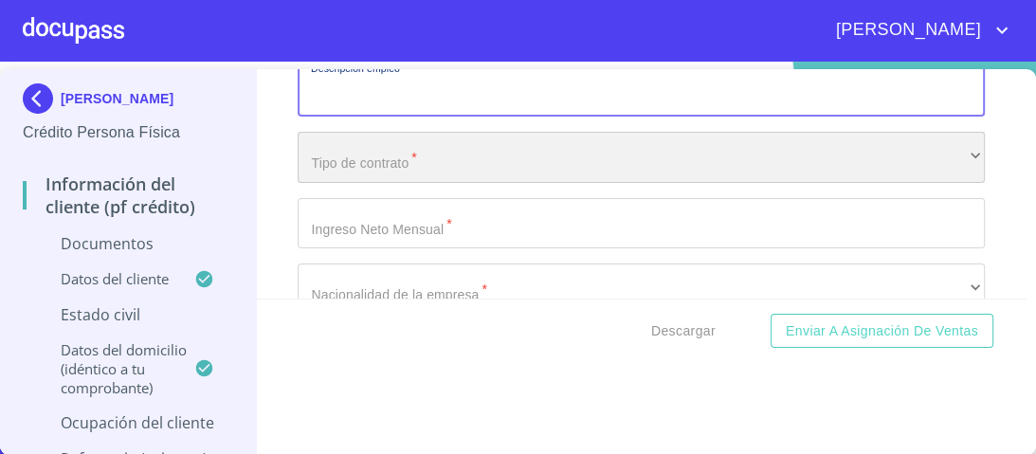
click at [379, 148] on div "​" at bounding box center [641, 157] width 687 height 51
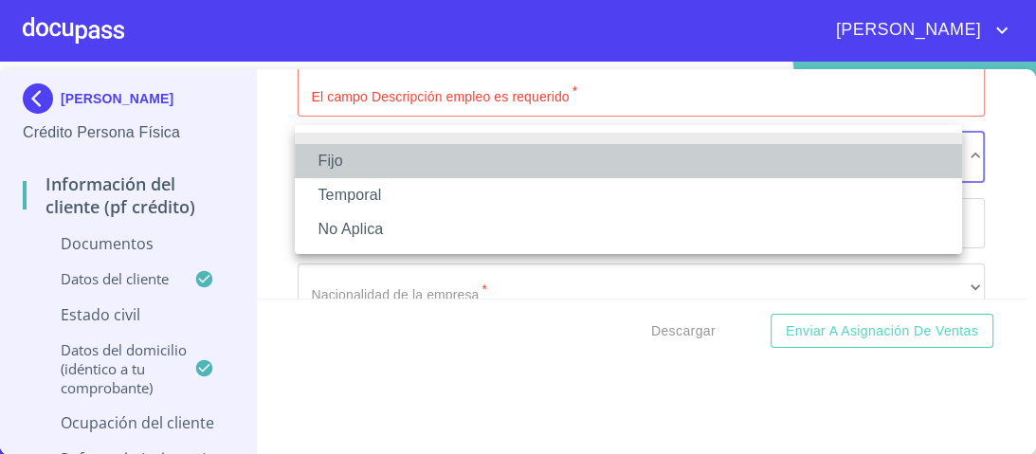
click at [327, 163] on li "Fijo" at bounding box center [628, 161] width 667 height 34
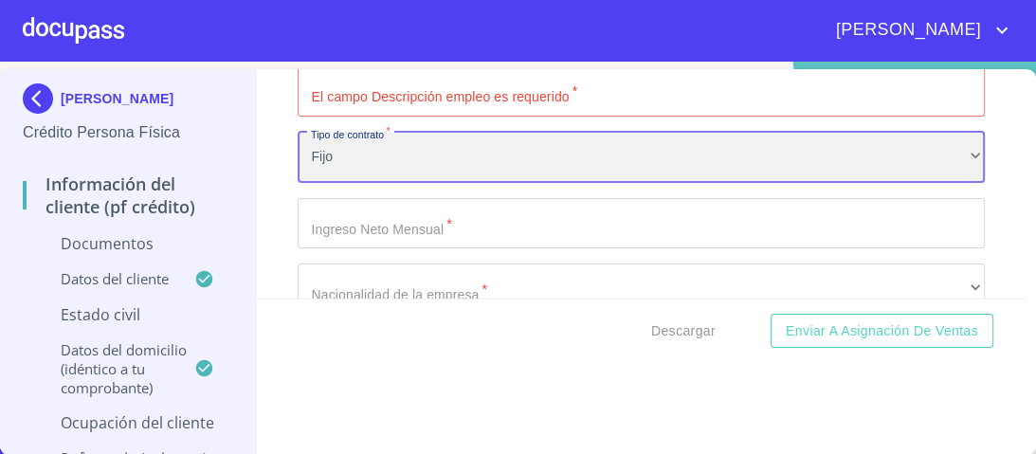
scroll to position [7048, 0]
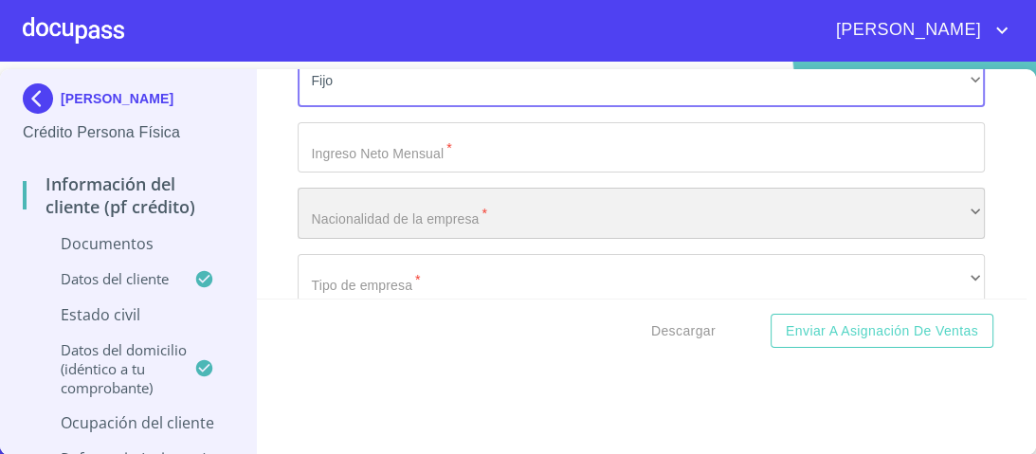
click at [401, 209] on div "​" at bounding box center [641, 213] width 687 height 51
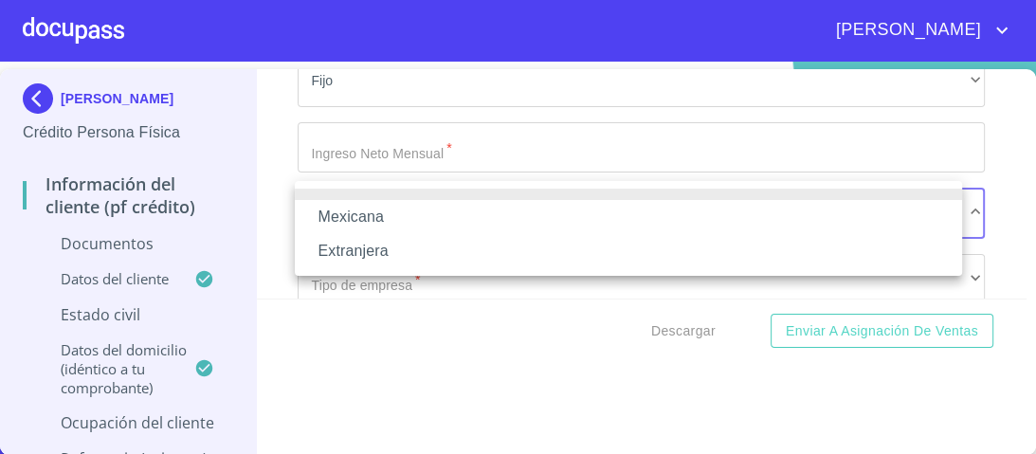
click at [354, 214] on li "Mexicana" at bounding box center [628, 217] width 667 height 34
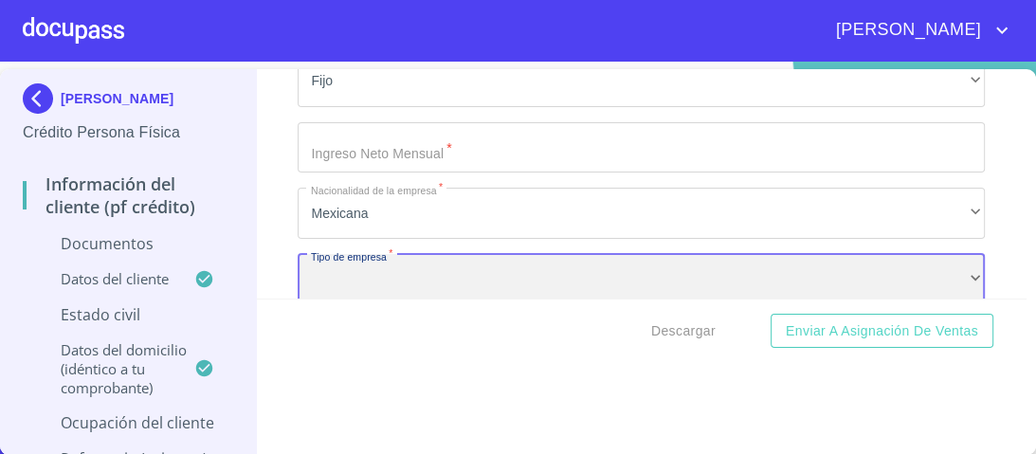
click at [365, 268] on div "​" at bounding box center [641, 279] width 687 height 51
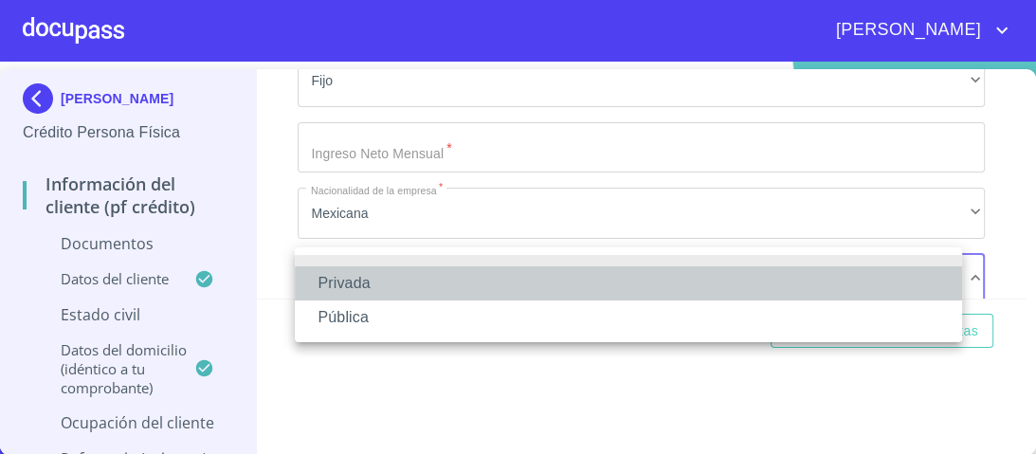
click at [354, 287] on li "Privada" at bounding box center [628, 283] width 667 height 34
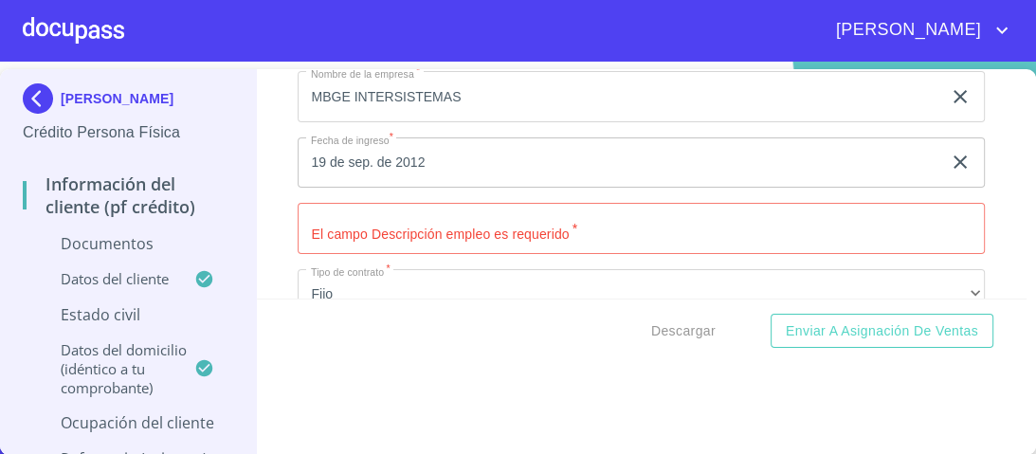
scroll to position [6822, 0]
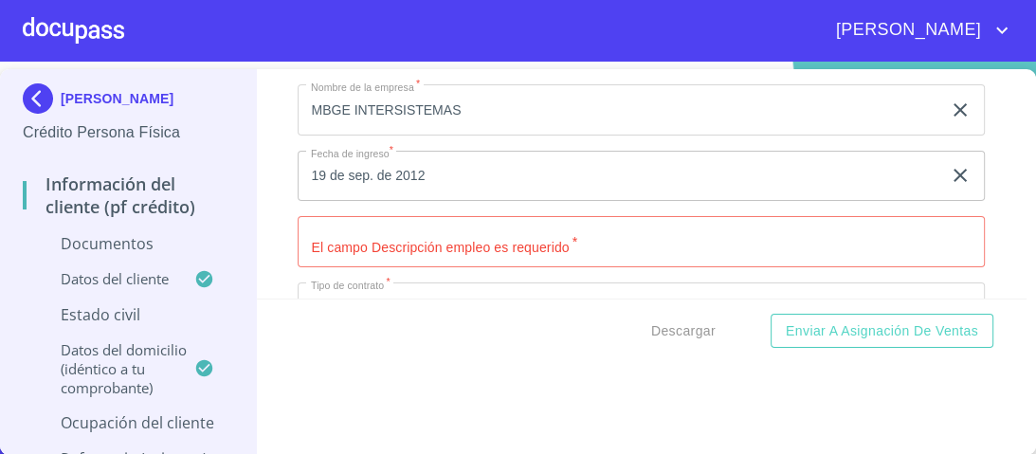
click at [330, 239] on input "Documento de identificación.   *" at bounding box center [641, 241] width 687 height 51
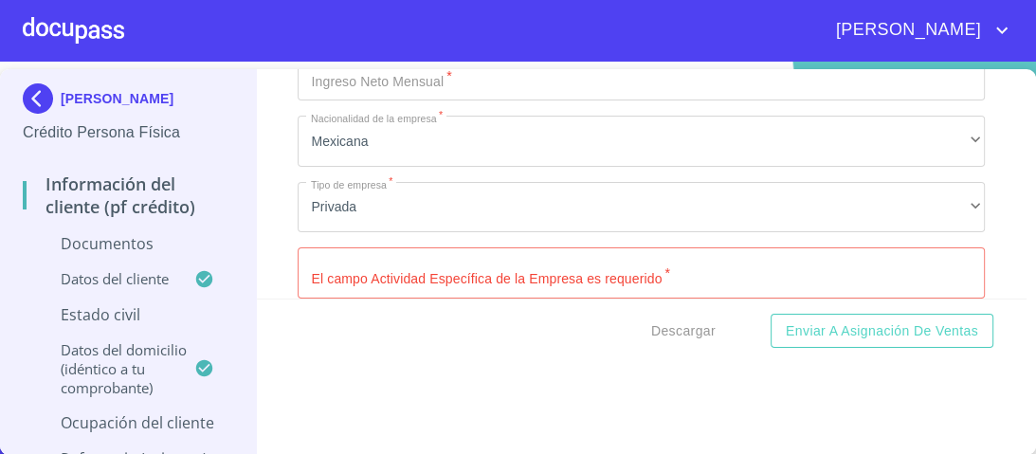
scroll to position [7125, 0]
type input "LIDER TECNICO"
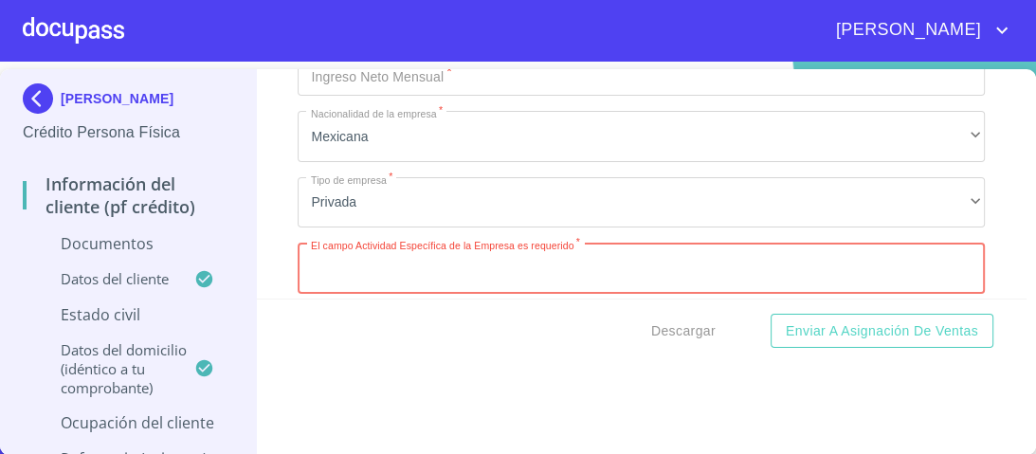
click at [339, 263] on input "Documento de identificación.   *" at bounding box center [641, 268] width 687 height 51
click at [409, 261] on input "AUTOMATIZACFION" at bounding box center [620, 268] width 644 height 51
click at [441, 261] on input "AUTOMATIZACION" at bounding box center [620, 268] width 644 height 51
type input "AUTOMATIZACION DIGITAL EN OPERACIONES"
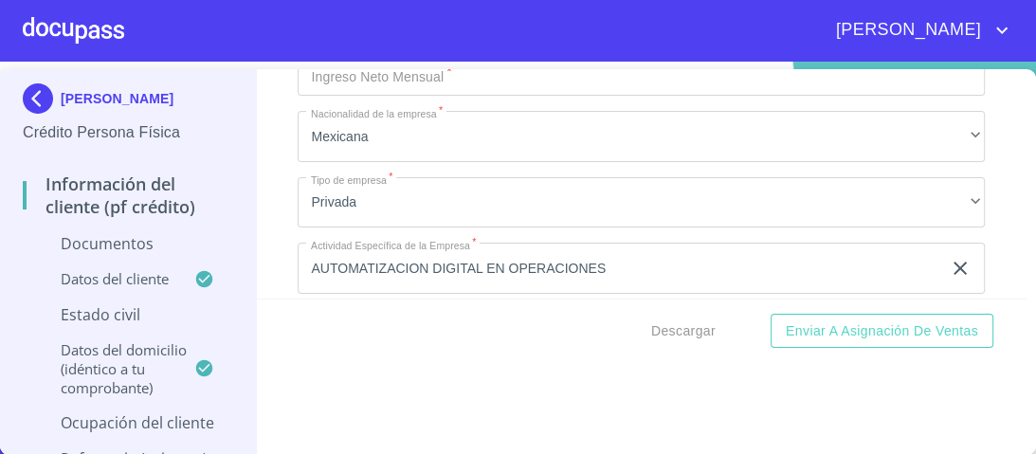
scroll to position [7267, 0]
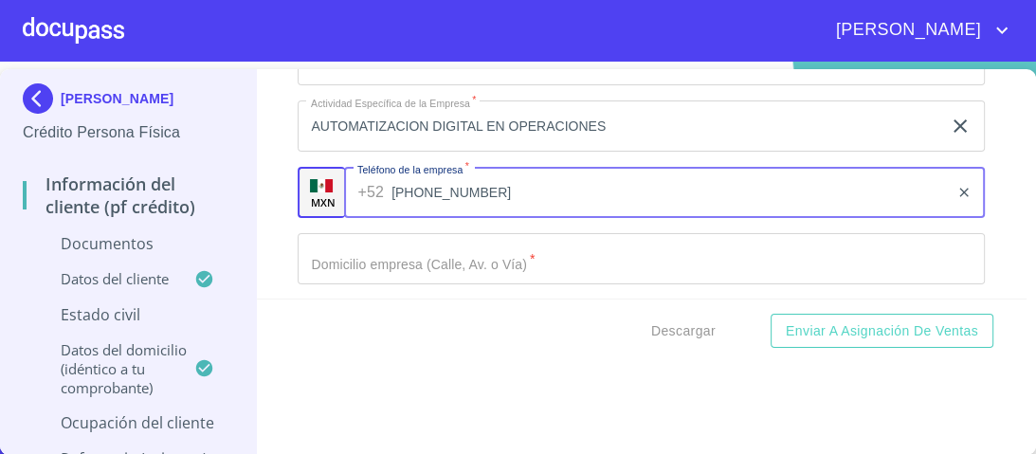
type input "[PHONE_NUMBER]"
click at [351, 253] on input "Documento de identificación.   *" at bounding box center [641, 258] width 687 height 51
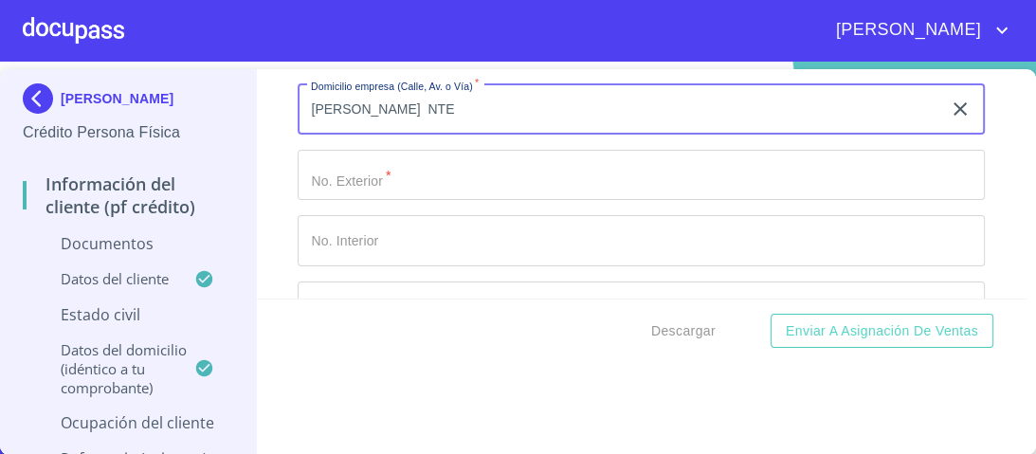
scroll to position [7419, 0]
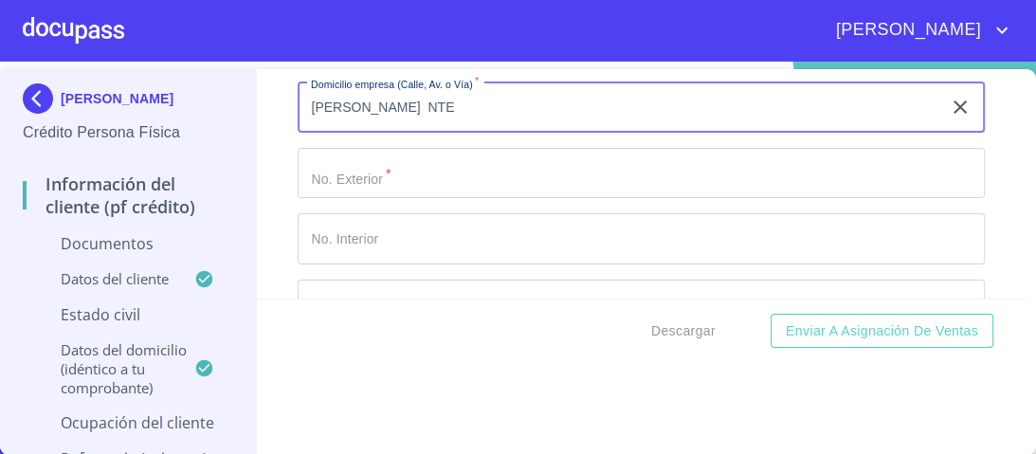
type input "[PERSON_NAME] NTE"
click at [356, 163] on input "Documento de identificación.   *" at bounding box center [641, 173] width 687 height 51
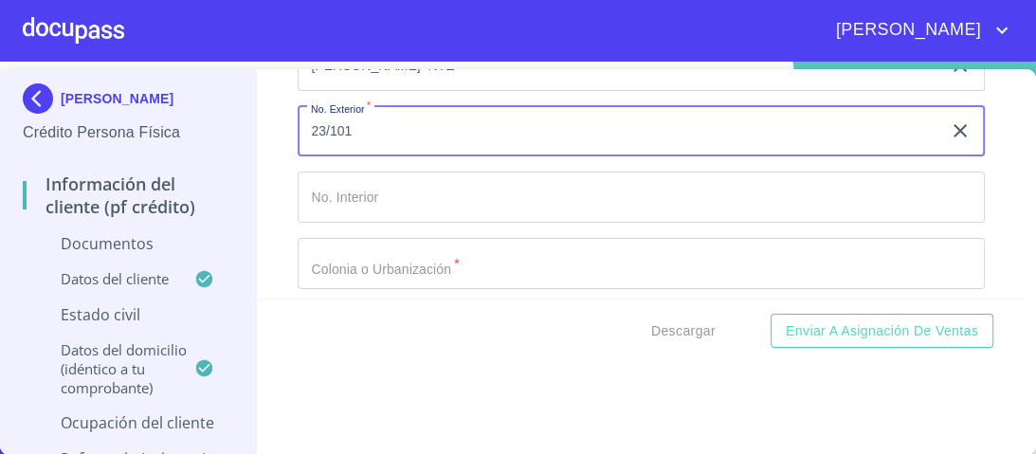
scroll to position [7467, 0]
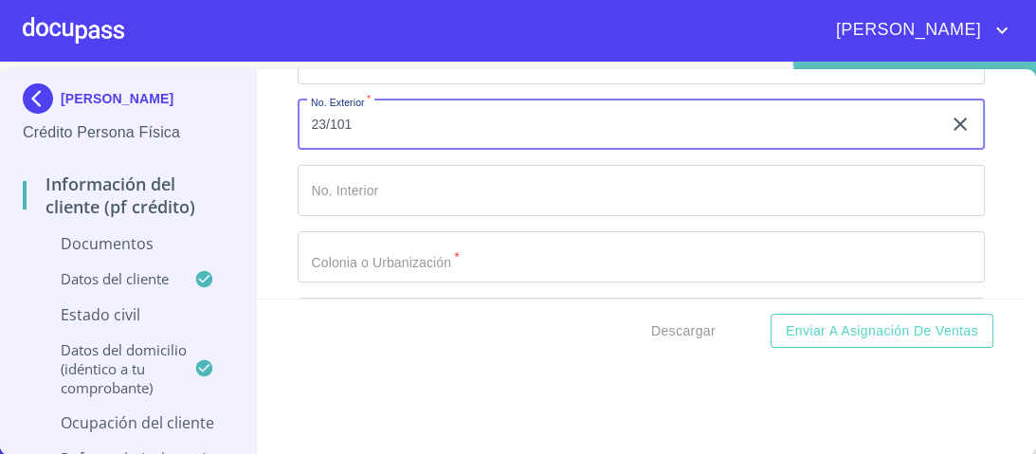
type input "23/101"
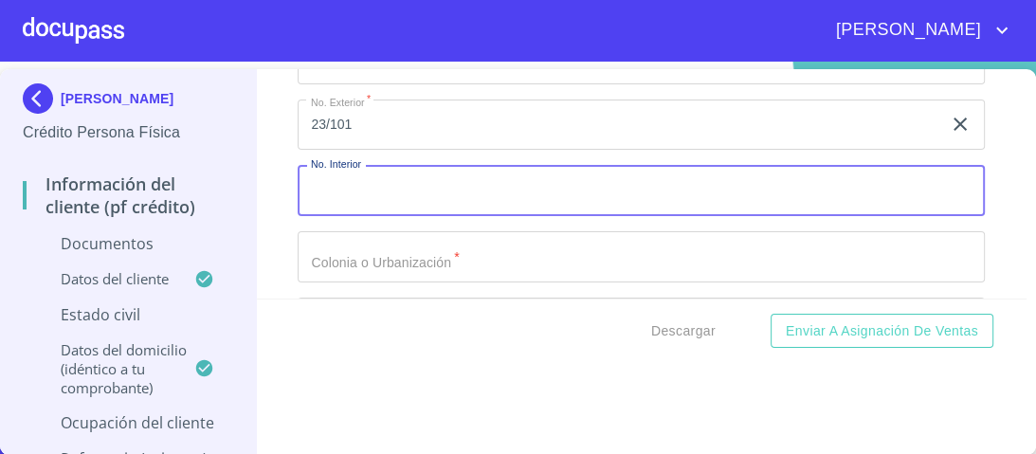
click at [312, 178] on input "Documento de identificación.   *" at bounding box center [641, 190] width 687 height 51
type input "23/101"
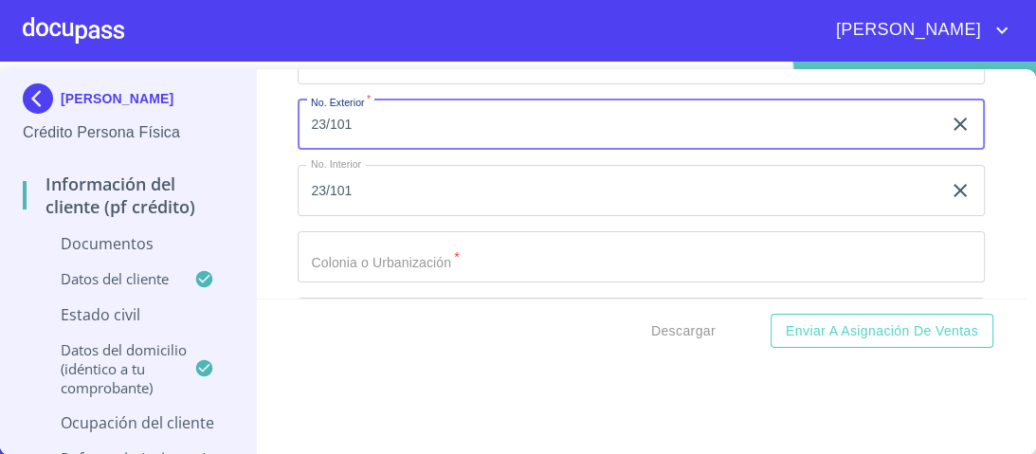
drag, startPoint x: 347, startPoint y: 116, endPoint x: 290, endPoint y: 115, distance: 56.9
click at [290, 115] on div "Información del cliente (PF crédito) Documentos Documento de identificación.   …" at bounding box center [642, 183] width 770 height 229
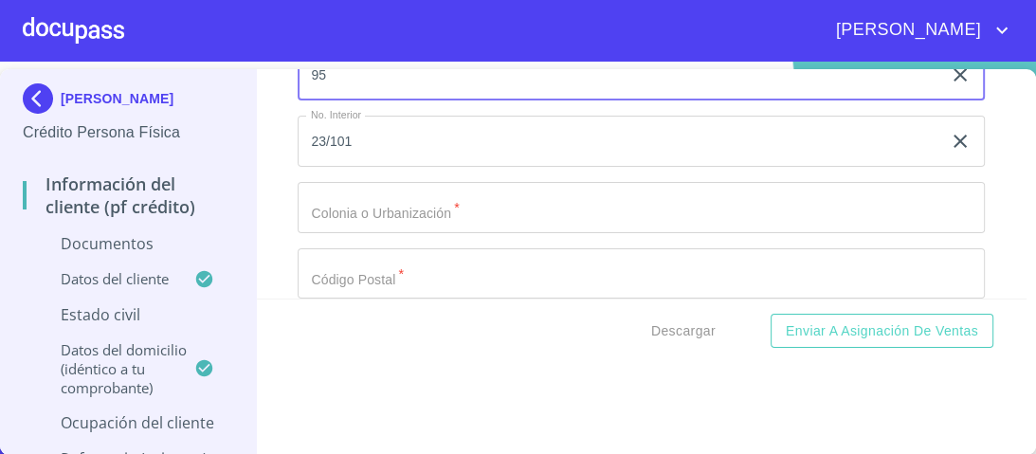
scroll to position [7543, 0]
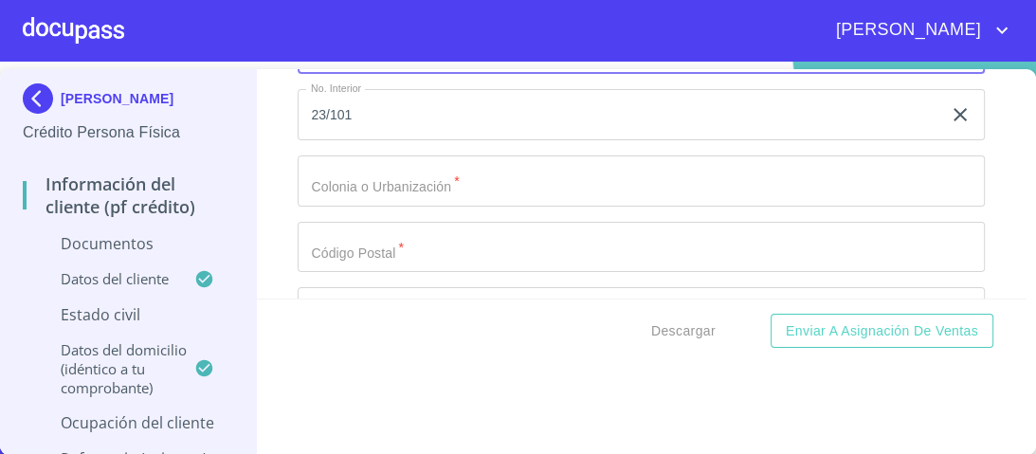
type input "95"
click at [330, 179] on input "Documento de identificación.   *" at bounding box center [641, 180] width 687 height 51
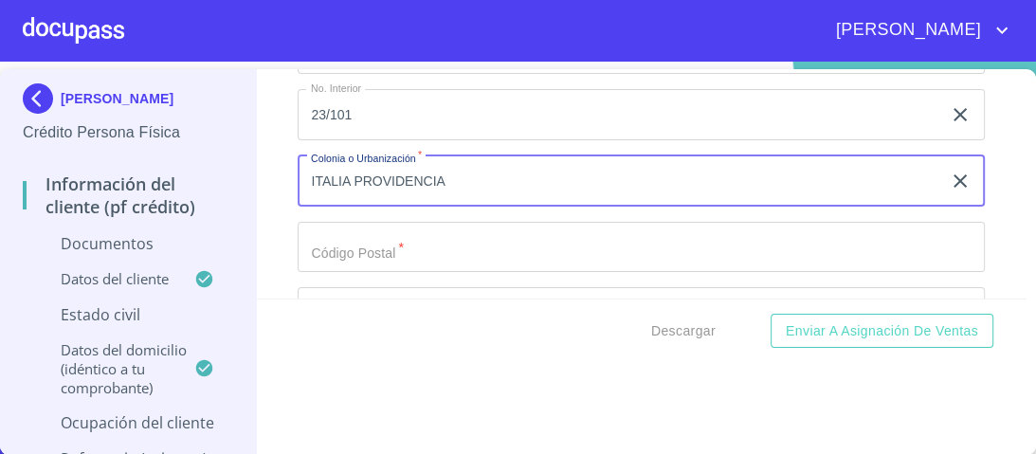
click at [351, 170] on input "ITALIA PROVIDENCIA" at bounding box center [620, 180] width 644 height 51
type input "ITALIA PROVIDENCIA"
click at [345, 235] on input "Documento de identificación.   *" at bounding box center [641, 247] width 687 height 51
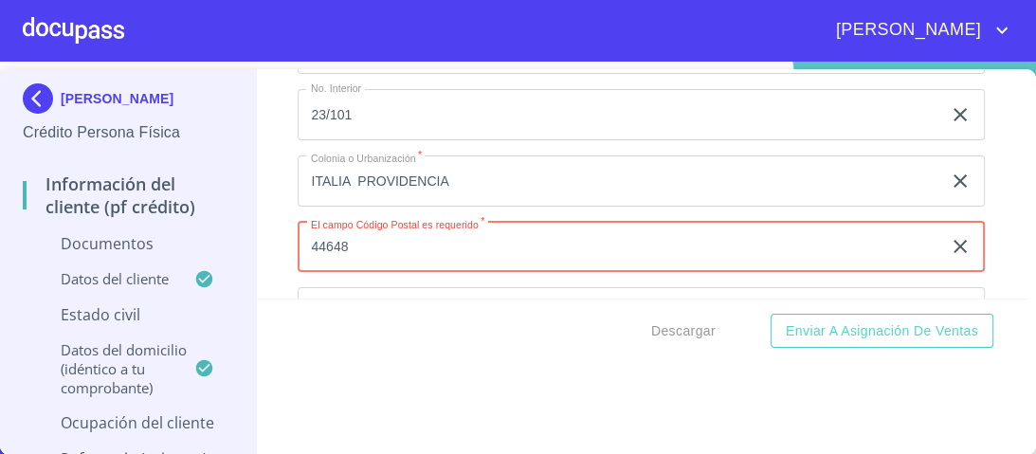
type input "44648"
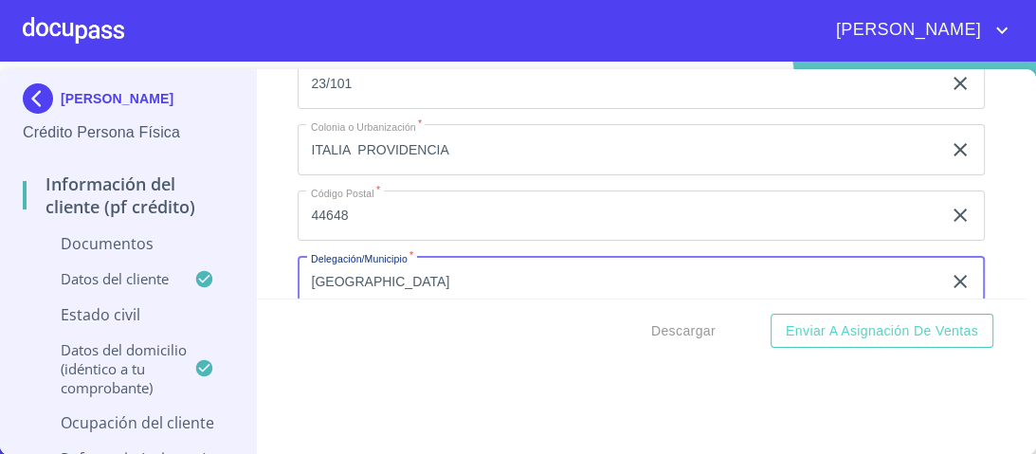
type input "[GEOGRAPHIC_DATA]"
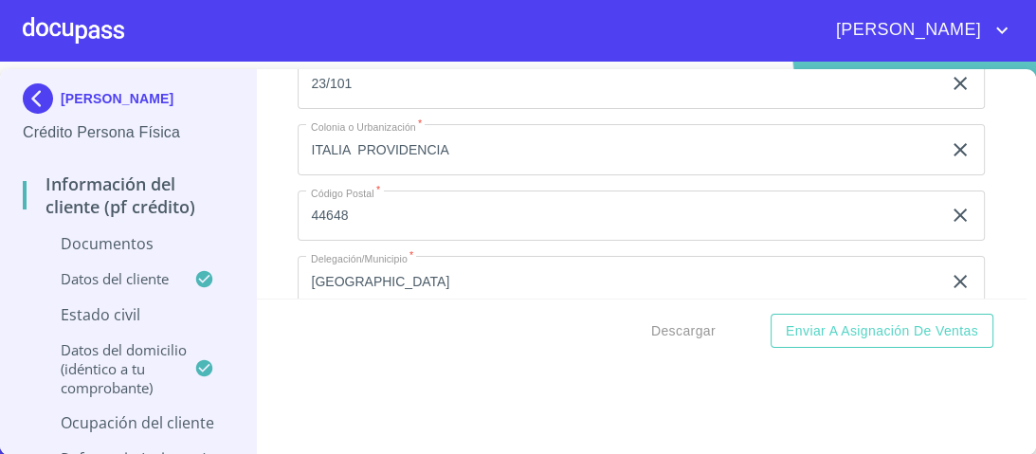
scroll to position [7730, 0]
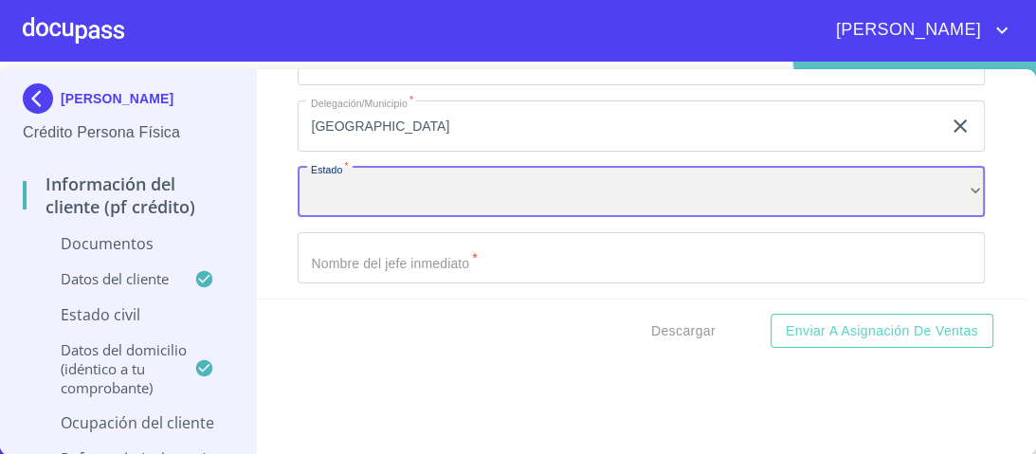
click at [376, 191] on div "​" at bounding box center [641, 192] width 687 height 51
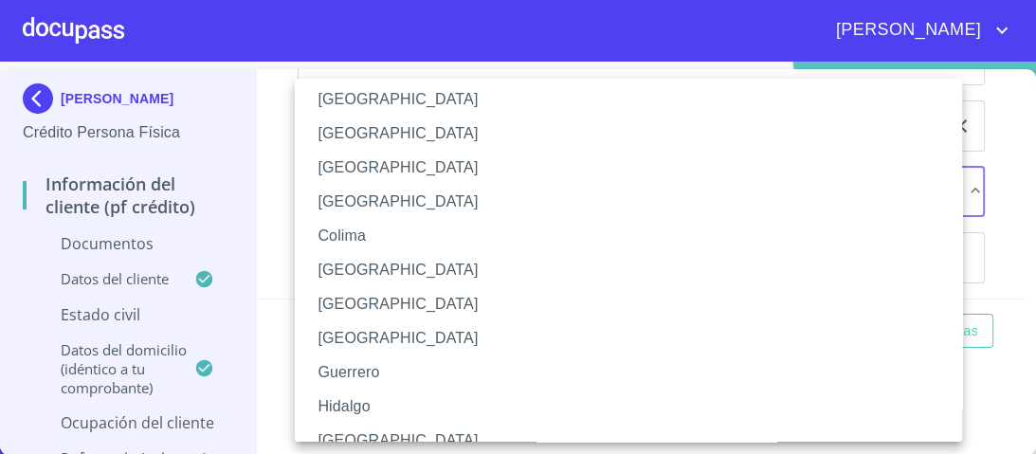
scroll to position [227, 0]
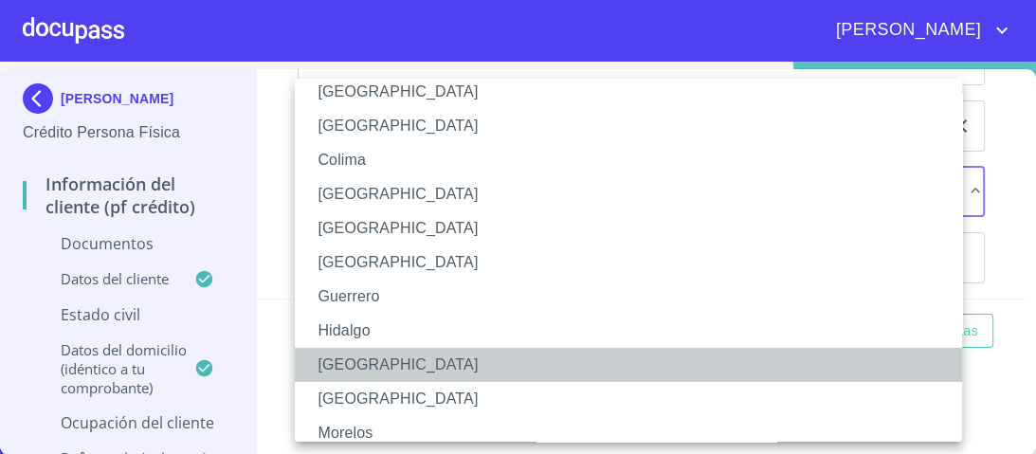
click at [349, 365] on li "[GEOGRAPHIC_DATA]" at bounding box center [634, 365] width 679 height 34
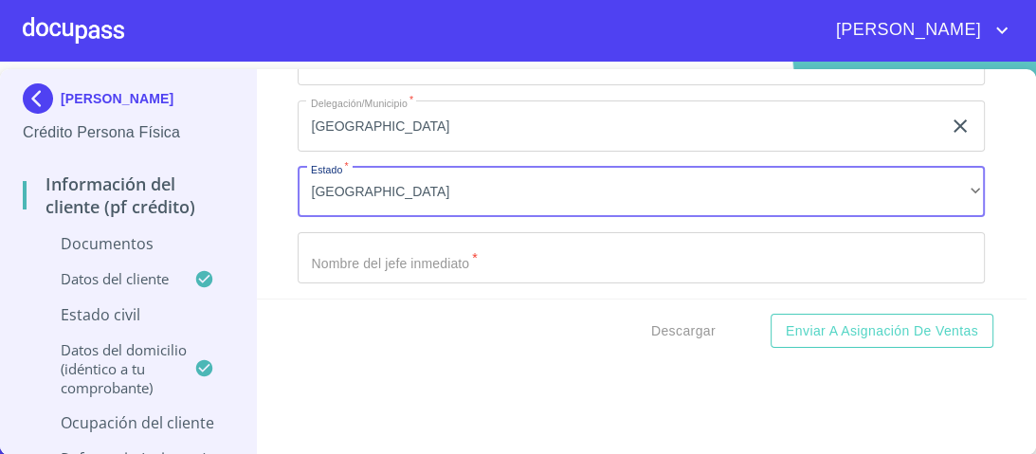
click at [383, 248] on input "Documento de identificación.   *" at bounding box center [641, 257] width 687 height 51
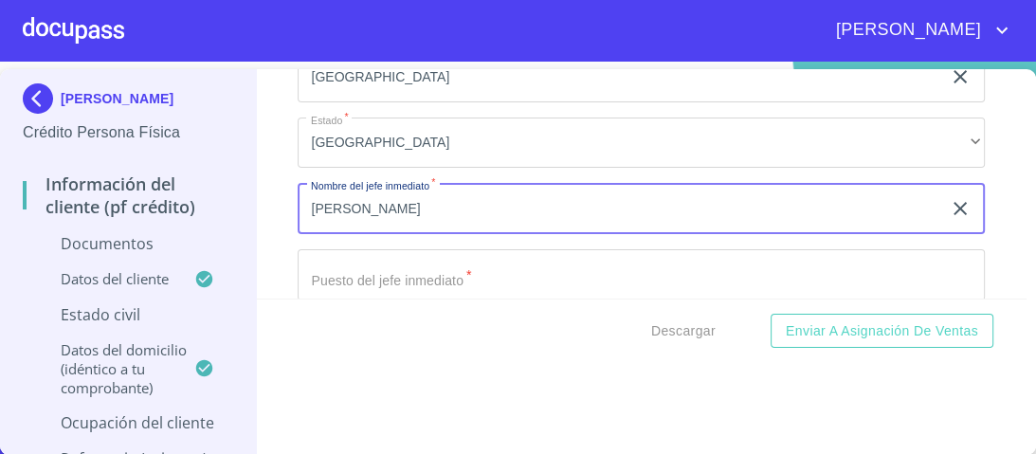
scroll to position [7806, 0]
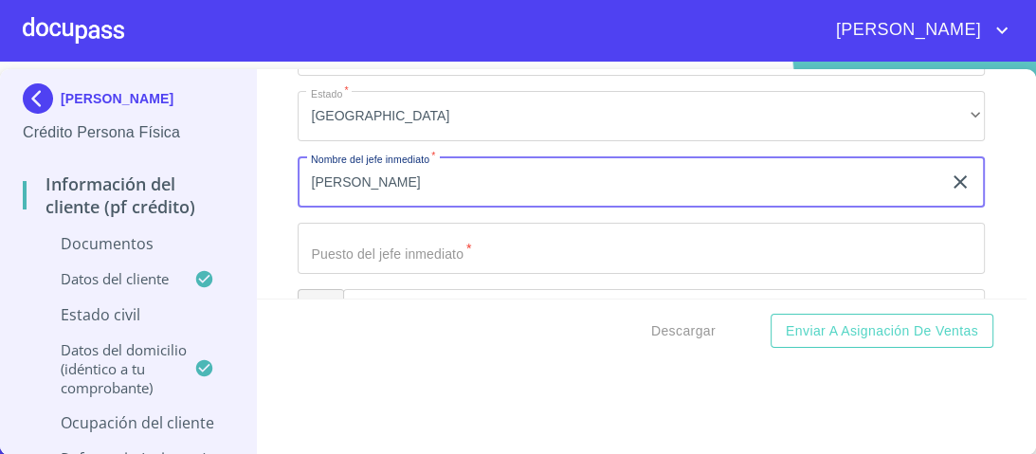
type input "[PERSON_NAME]"
click at [345, 251] on input "Documento de identificación.   *" at bounding box center [641, 248] width 687 height 51
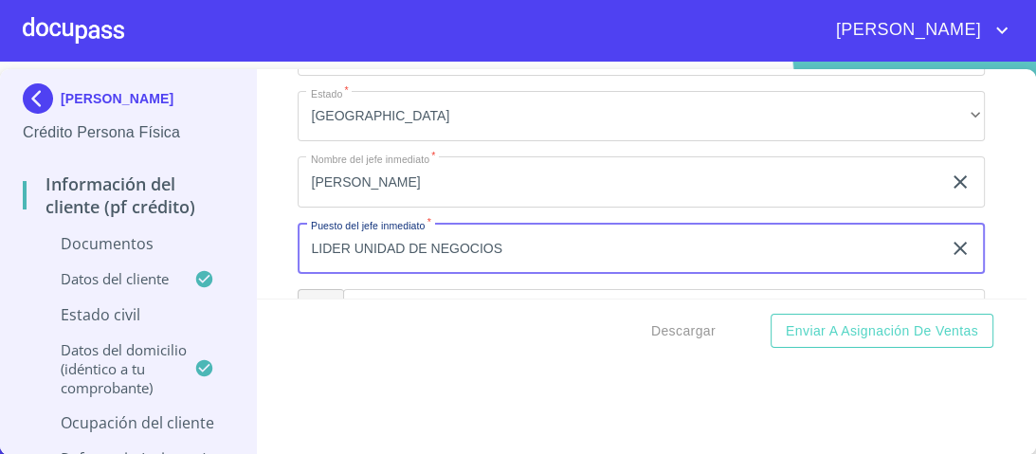
scroll to position [7881, 0]
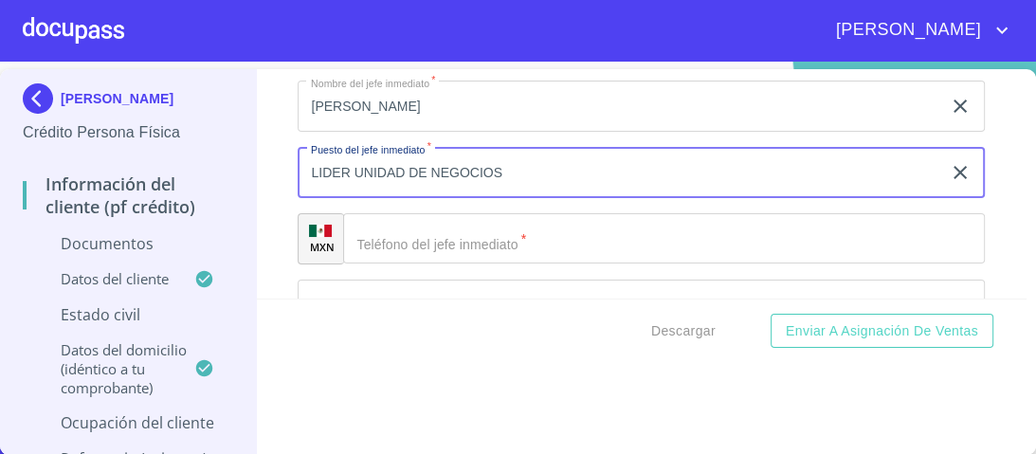
type input "LIDER UNIDAD DE NEGOCIOS"
click at [403, 235] on input "Documento de identificación.   *" at bounding box center [664, 238] width 642 height 51
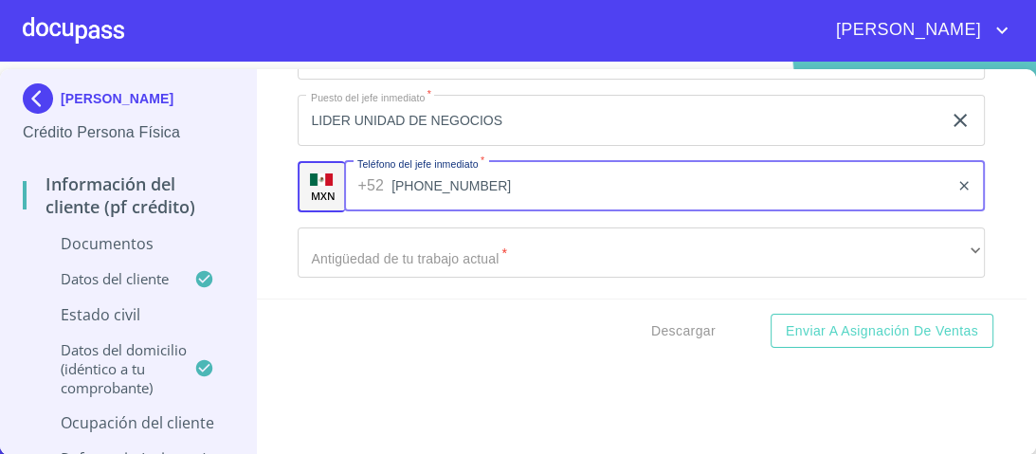
scroll to position [7957, 0]
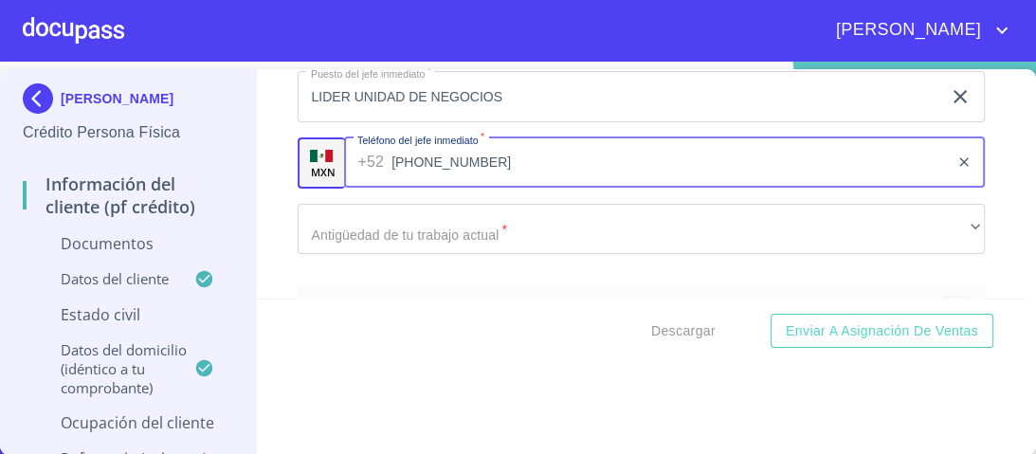
type input "[PHONE_NUMBER]"
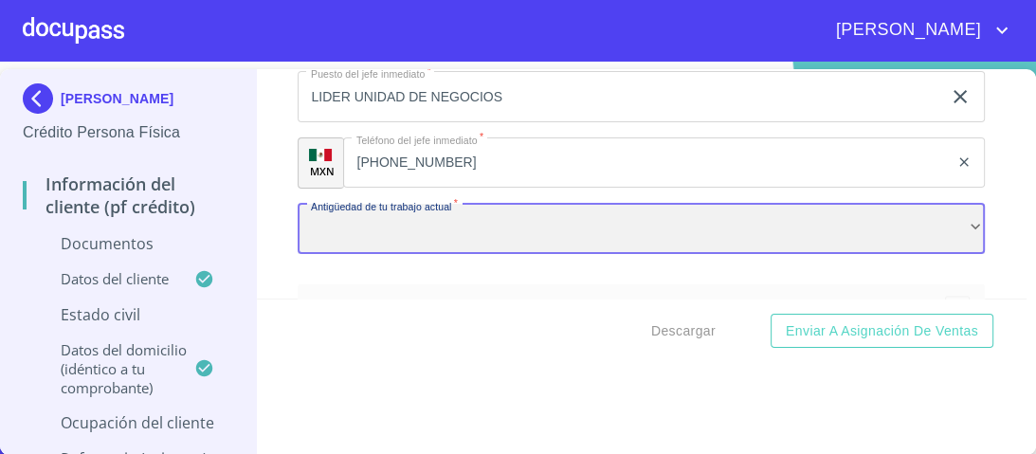
click at [377, 227] on div "​" at bounding box center [641, 229] width 687 height 51
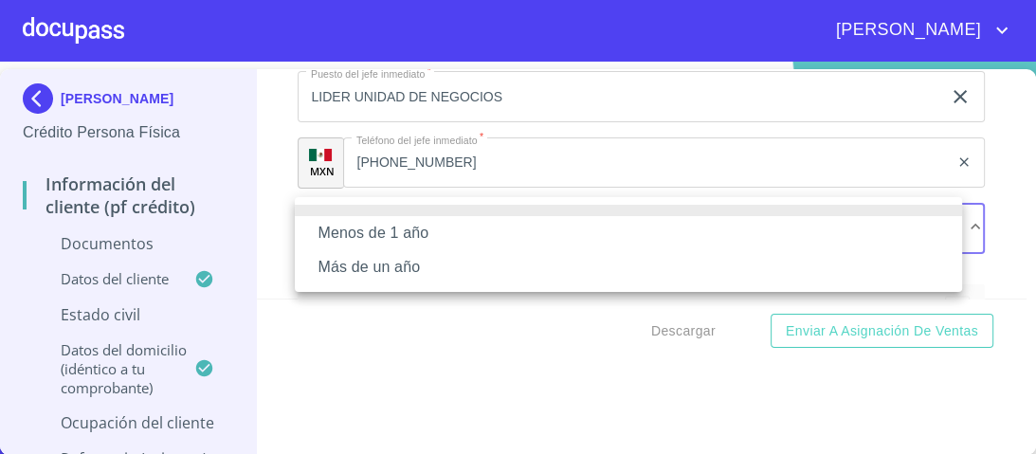
click at [384, 264] on li "Más de un año" at bounding box center [628, 267] width 667 height 34
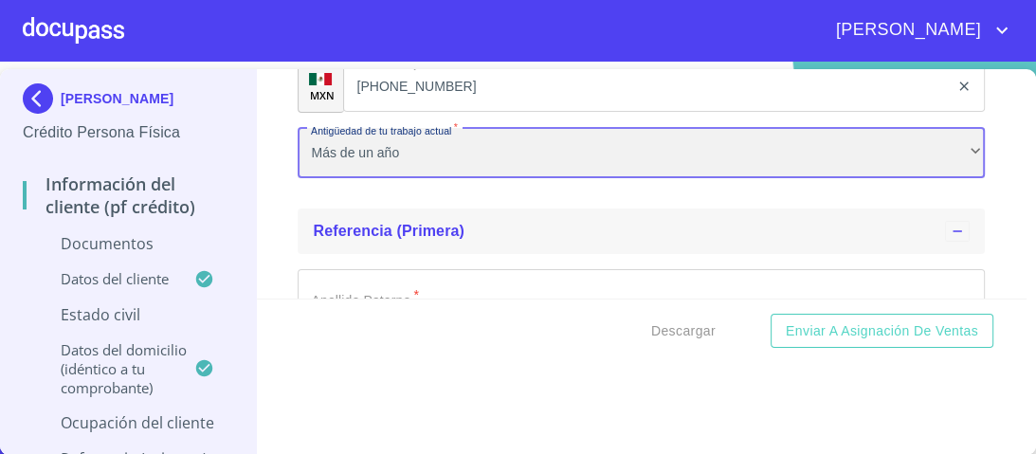
scroll to position [8109, 0]
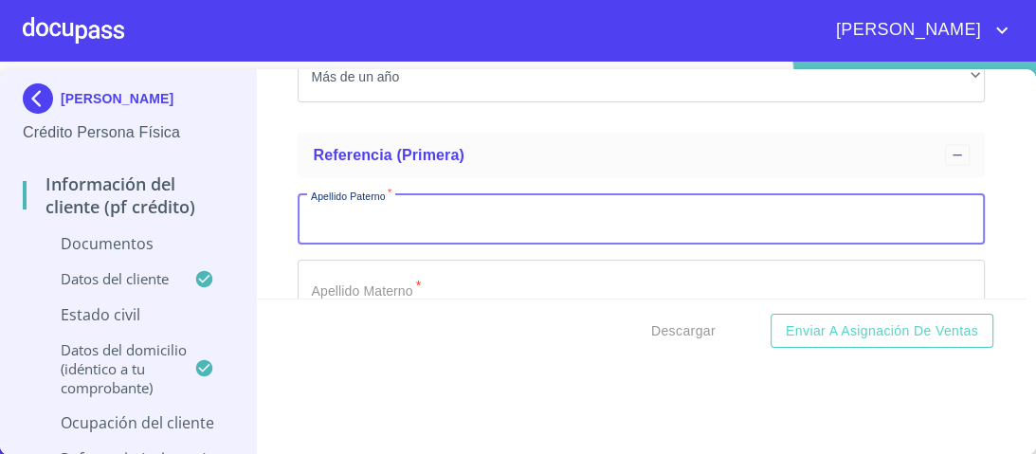
click at [334, 207] on input "Documento de identificación.   *" at bounding box center [641, 218] width 687 height 51
type input "[PERSON_NAME]"
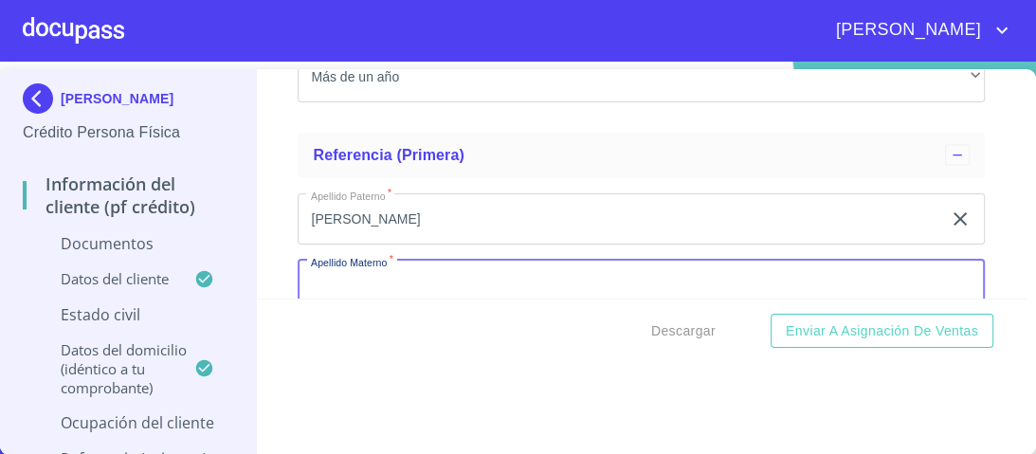
scroll to position [8113, 0]
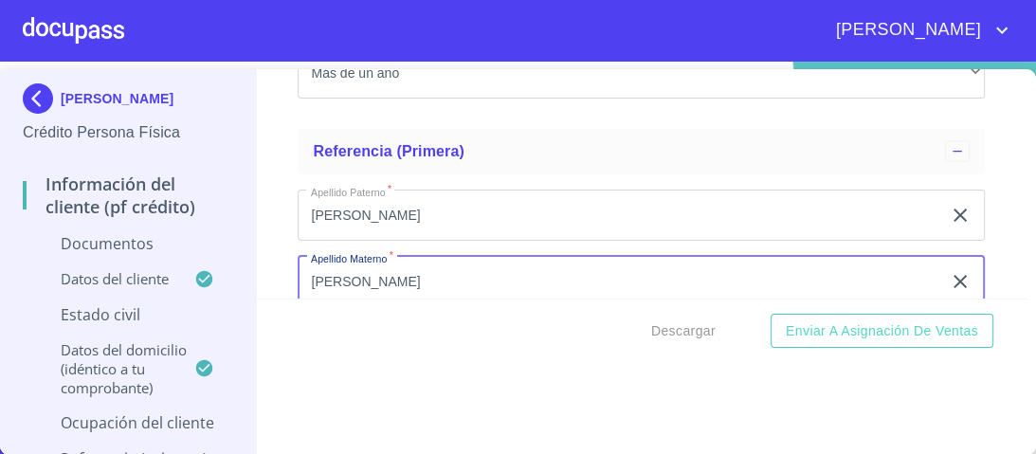
type input "[PERSON_NAME]"
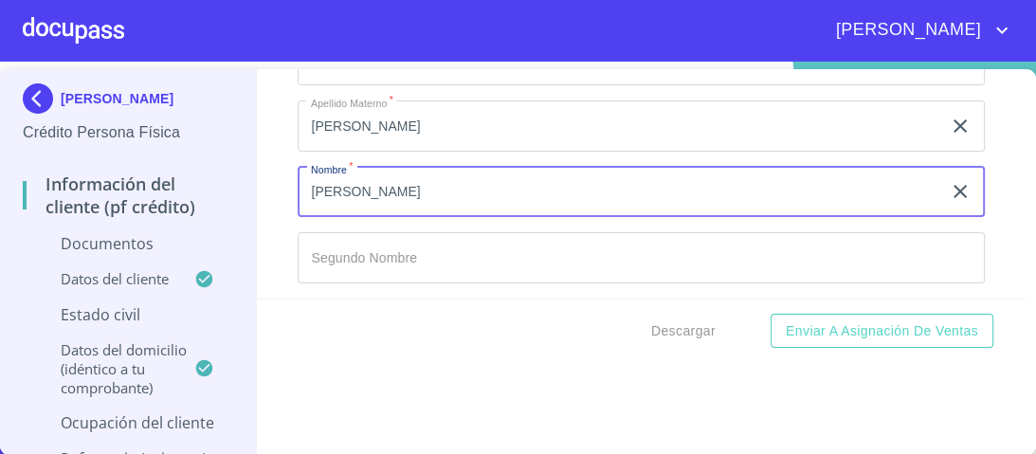
type input "[PERSON_NAME]"
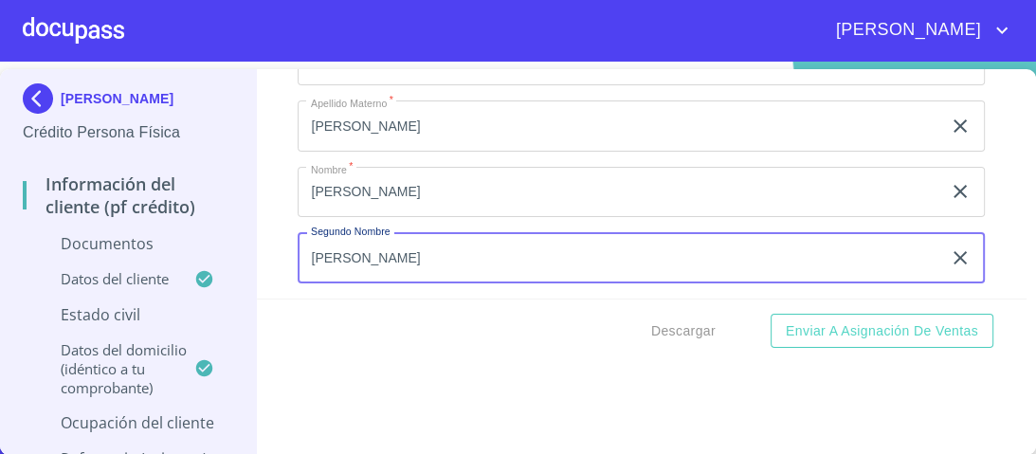
type input "[PERSON_NAME]"
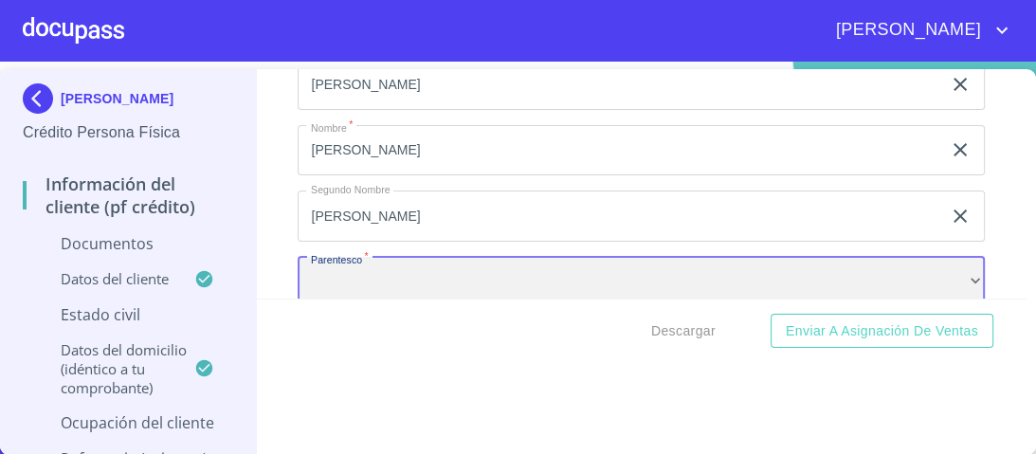
click at [956, 263] on div "​" at bounding box center [641, 282] width 687 height 51
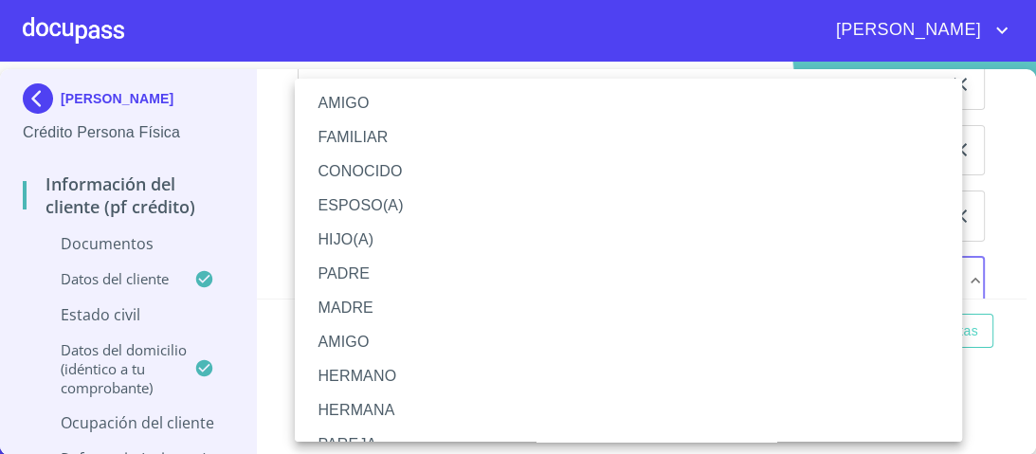
click at [348, 308] on li "MADRE" at bounding box center [634, 308] width 679 height 34
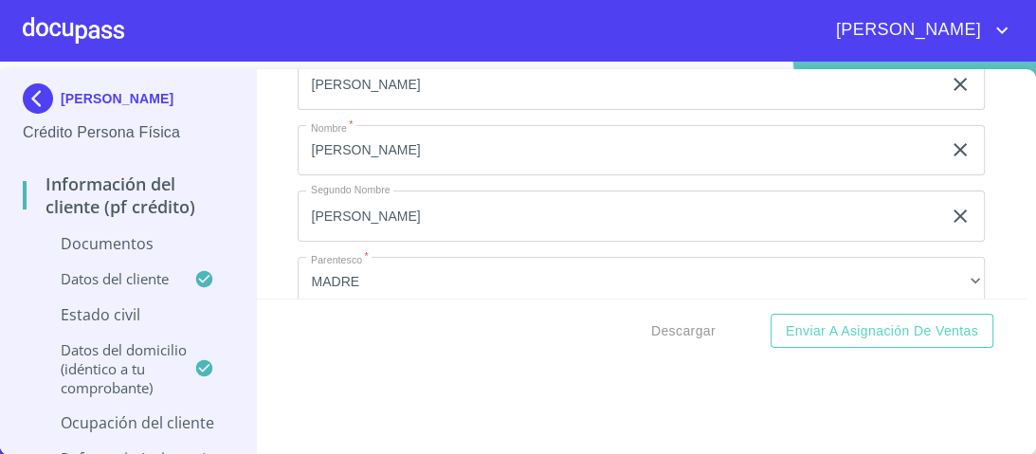
scroll to position [8465, 0]
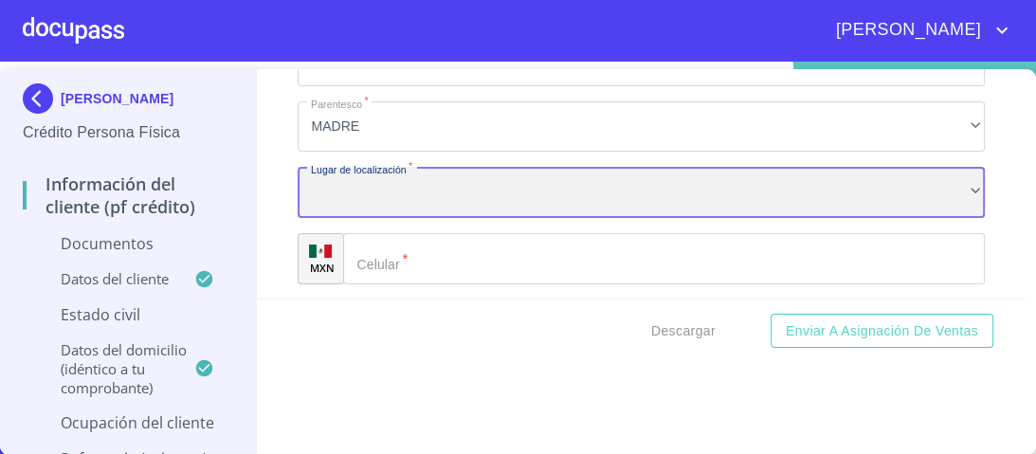
click at [359, 189] on div "​" at bounding box center [641, 192] width 687 height 51
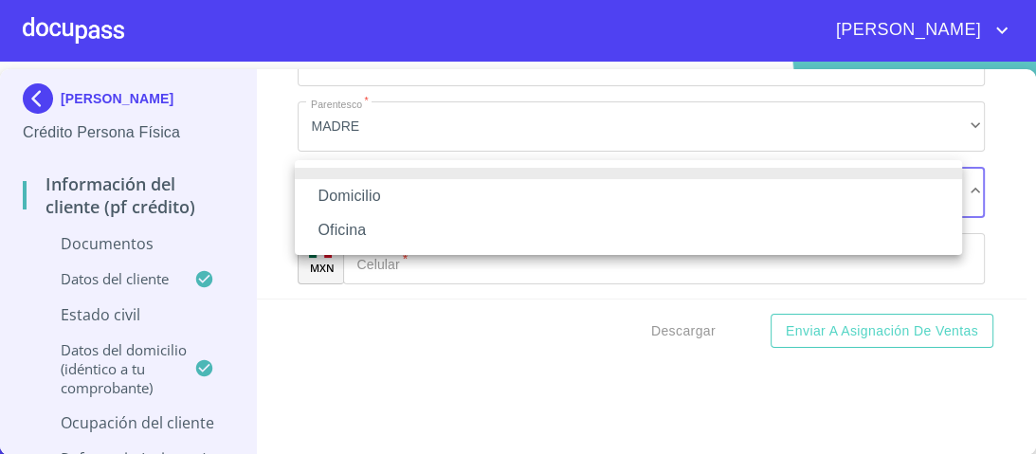
click at [358, 191] on li "Domicilio" at bounding box center [628, 196] width 667 height 34
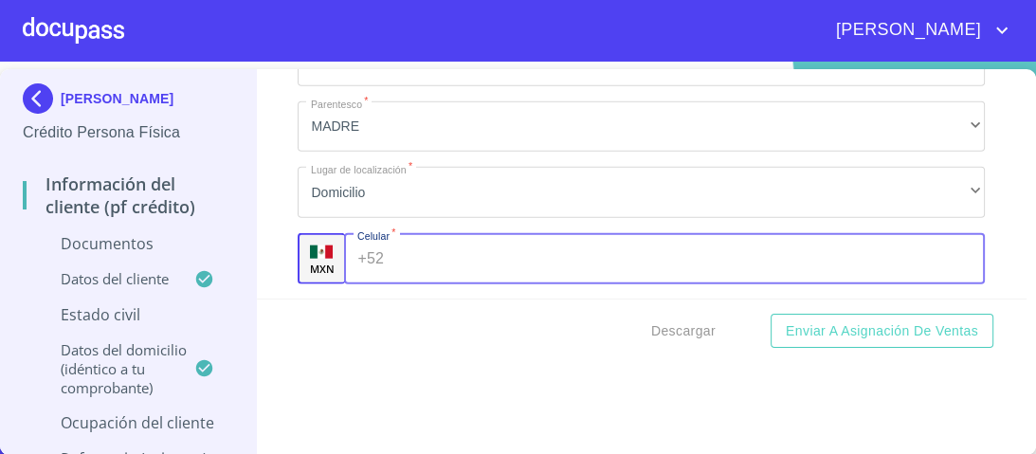
click at [379, 256] on div "+52 ​" at bounding box center [664, 258] width 641 height 51
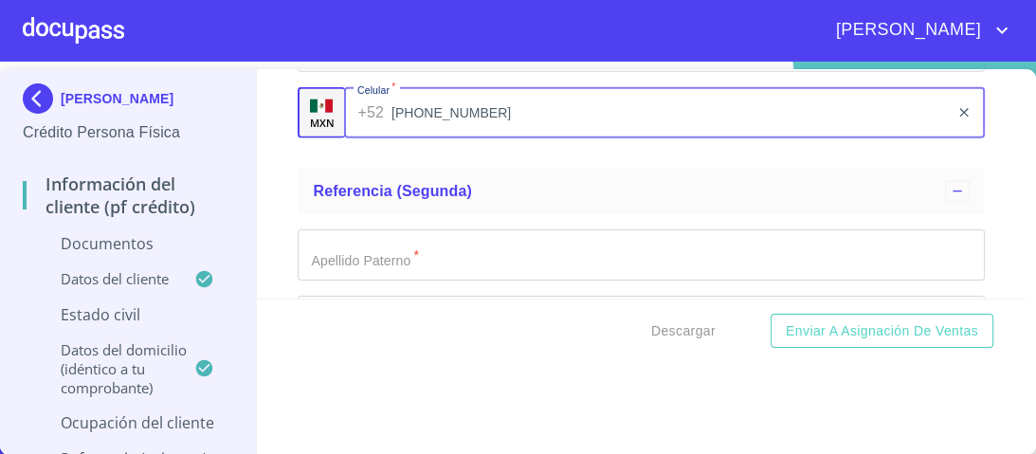
scroll to position [8617, 0]
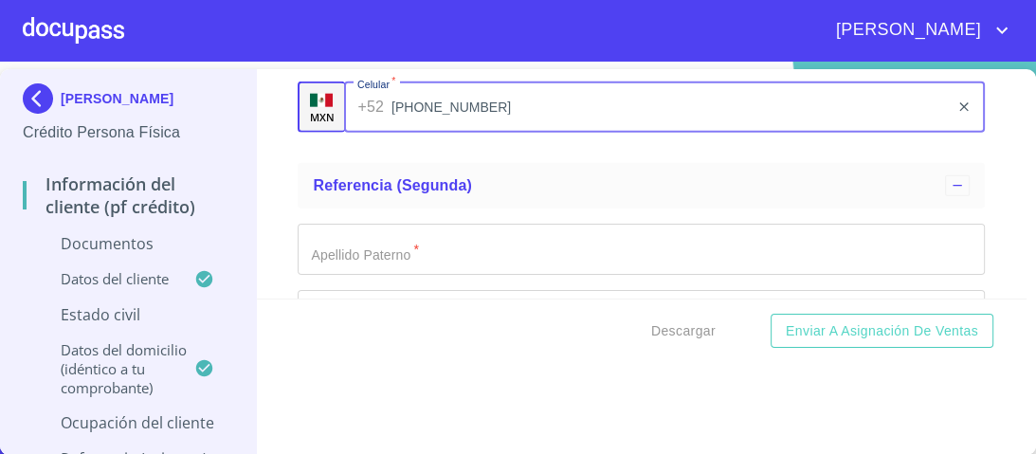
type input "[PHONE_NUMBER]"
click at [359, 233] on input "Documento de identificación.   *" at bounding box center [641, 249] width 687 height 51
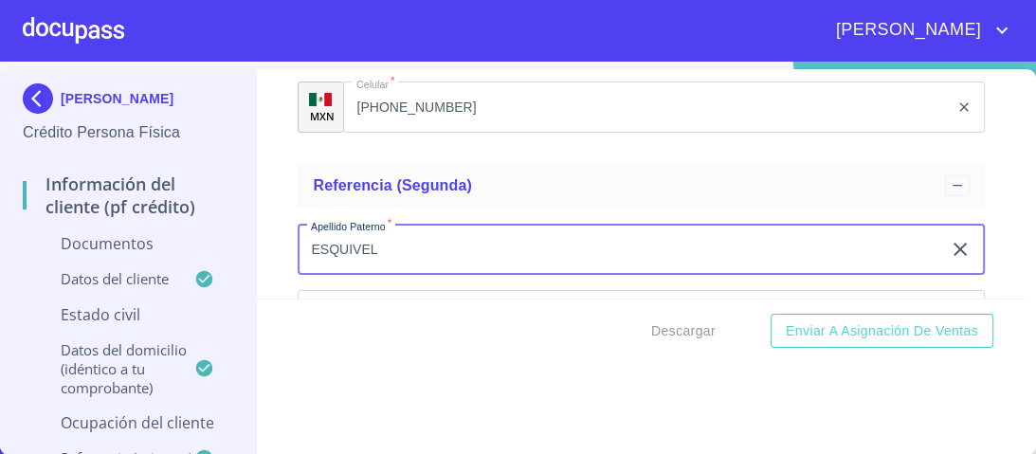
type input "ESQUIVEL"
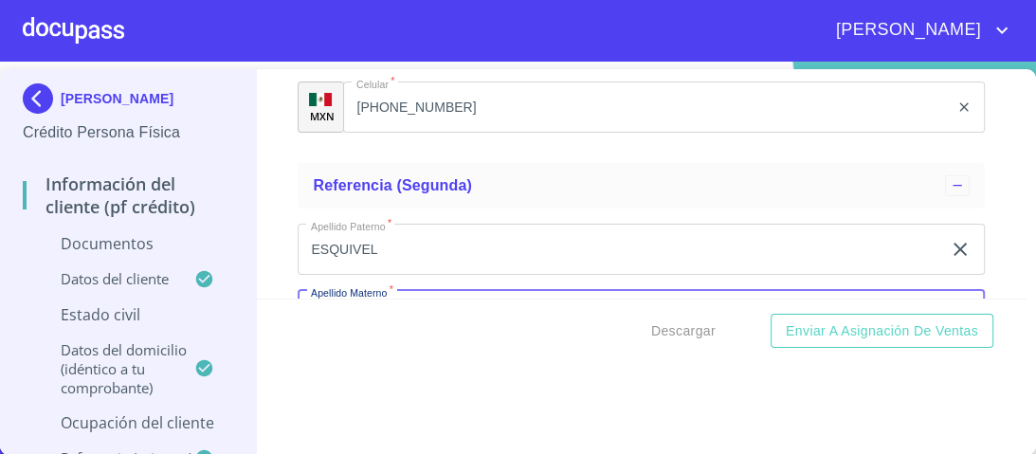
scroll to position [8651, 0]
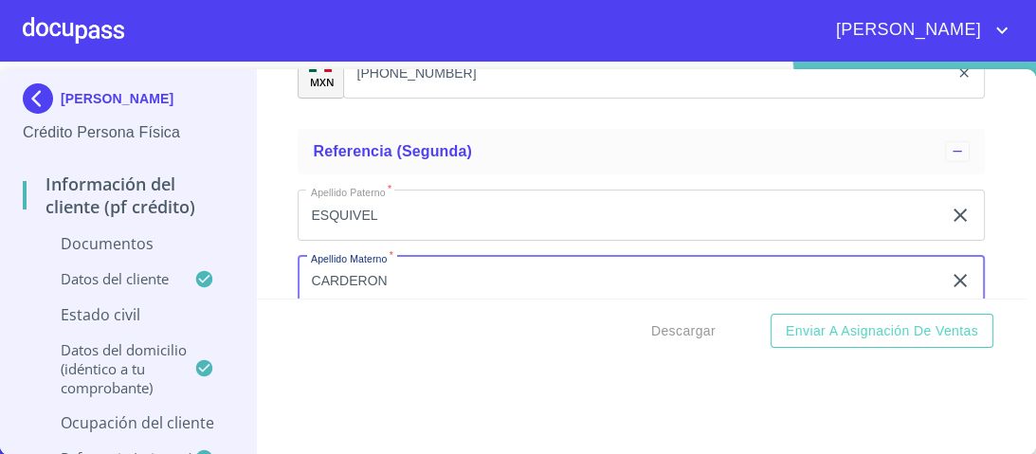
type input "CARDERON"
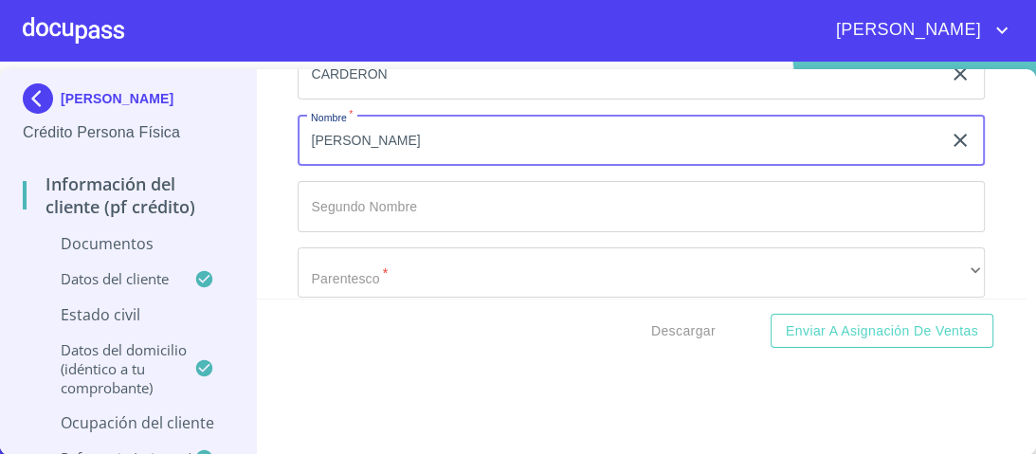
scroll to position [8881, 0]
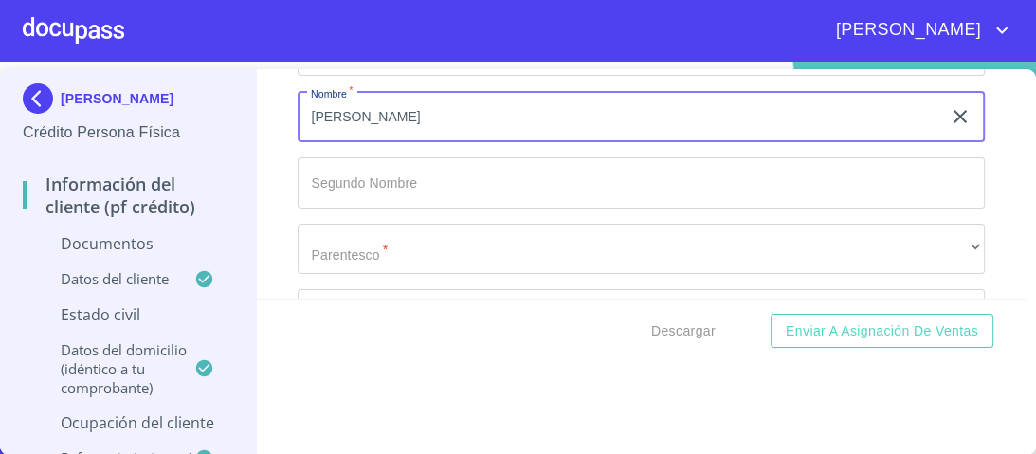
type input "[PERSON_NAME]"
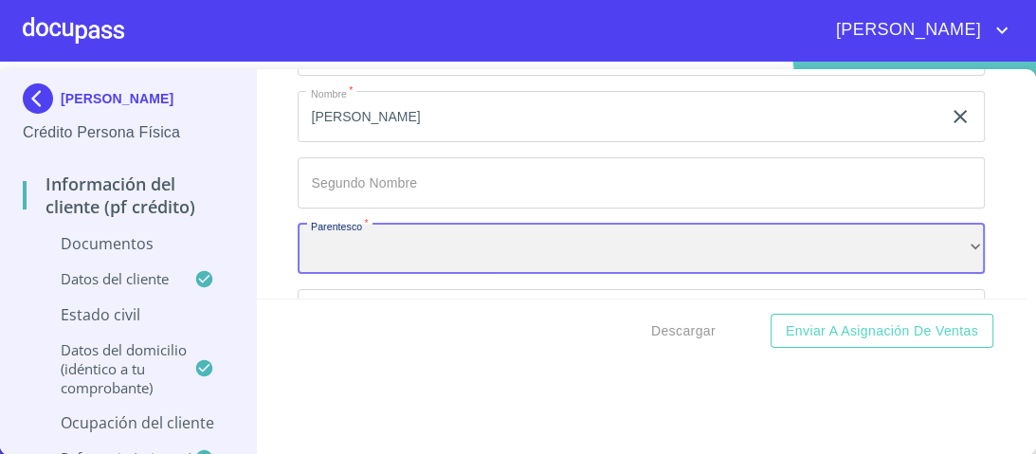
click at [356, 241] on div "​" at bounding box center [641, 249] width 687 height 51
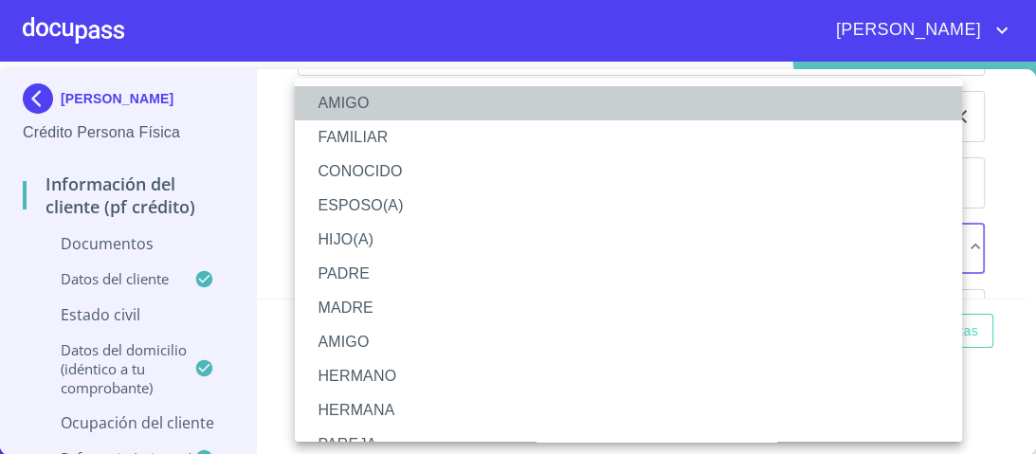
click at [345, 93] on li "AMIGO" at bounding box center [634, 103] width 679 height 34
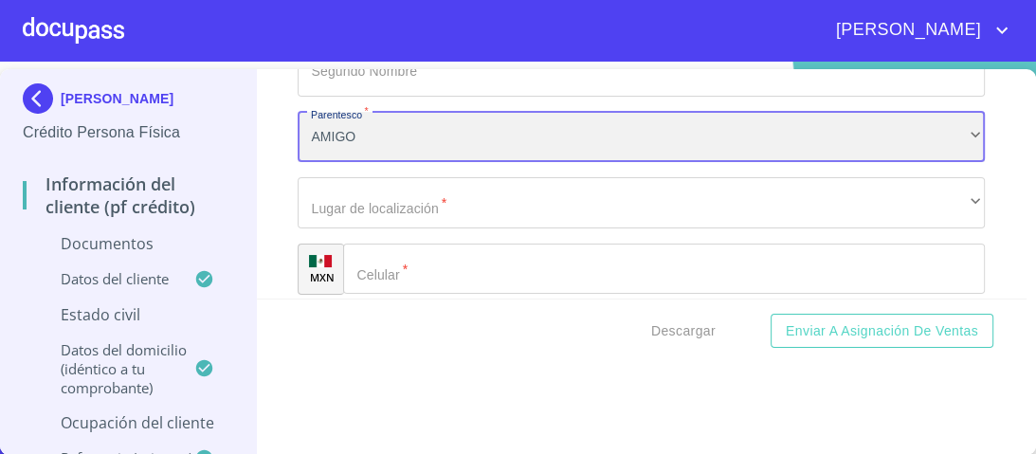
scroll to position [9033, 0]
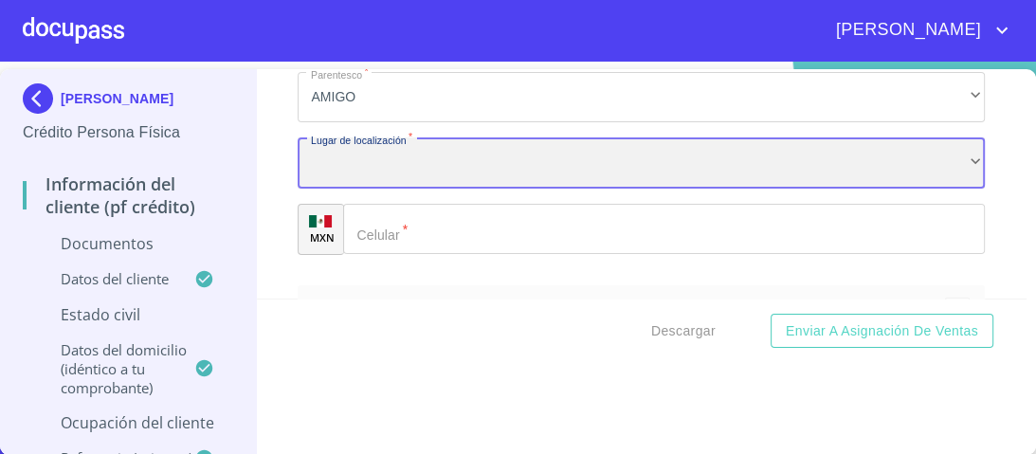
click at [356, 159] on div "​" at bounding box center [641, 162] width 687 height 51
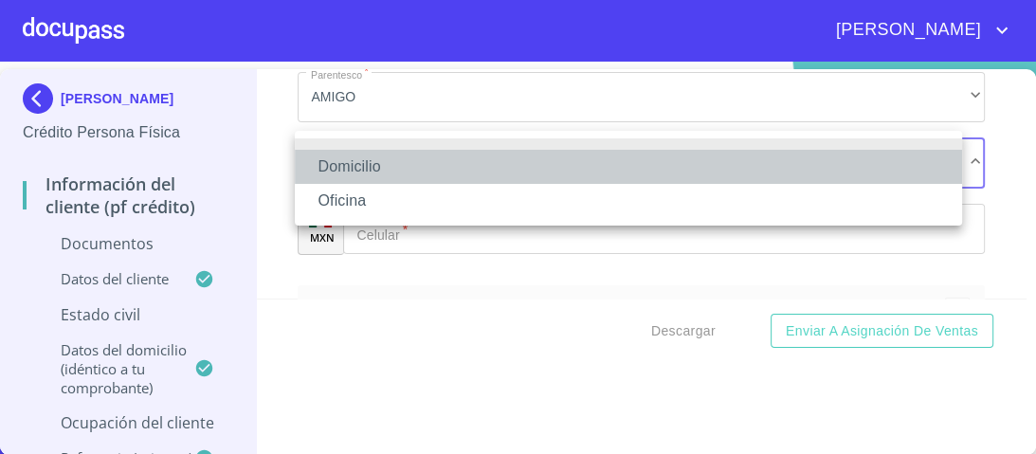
click at [360, 169] on li "Domicilio" at bounding box center [628, 167] width 667 height 34
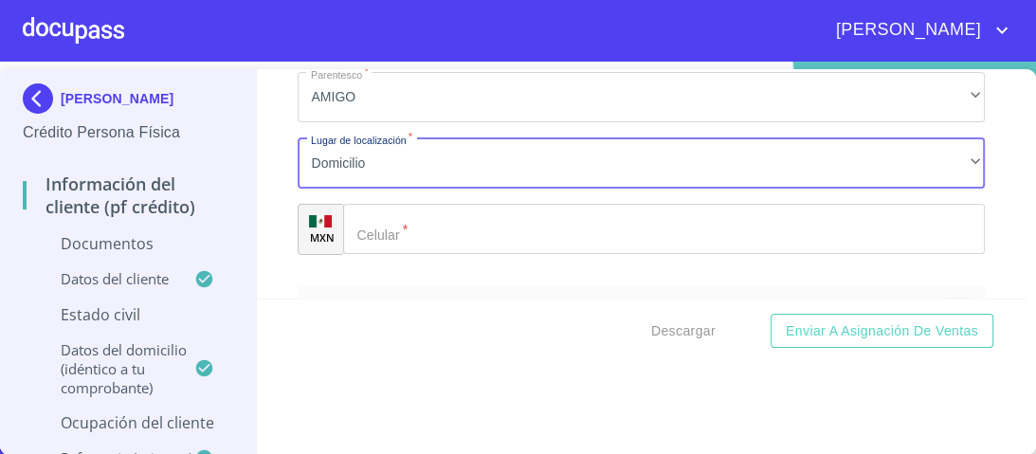
click at [372, 227] on div "​" at bounding box center [664, 229] width 642 height 51
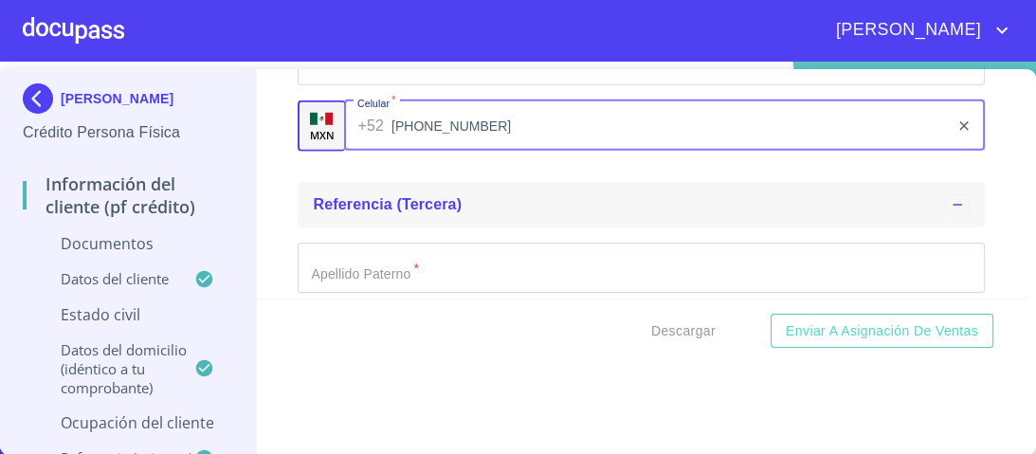
scroll to position [9185, 0]
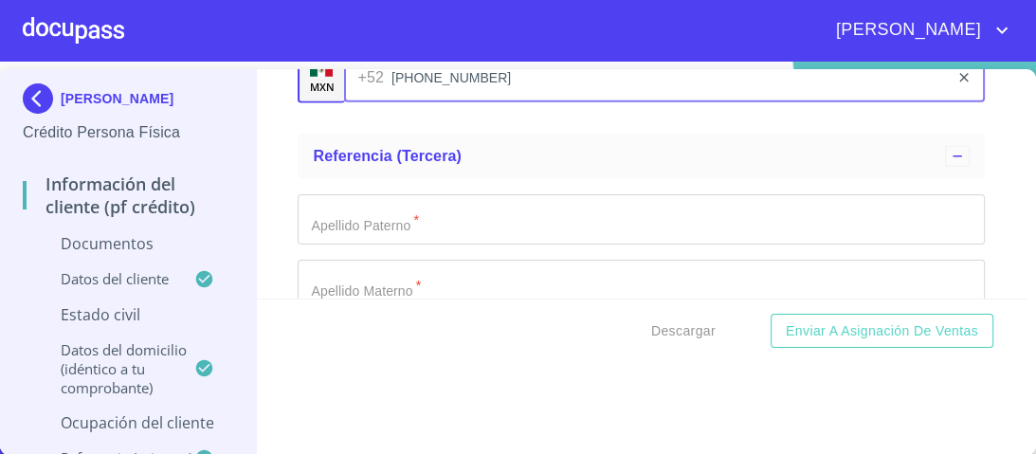
type input "[PHONE_NUMBER]"
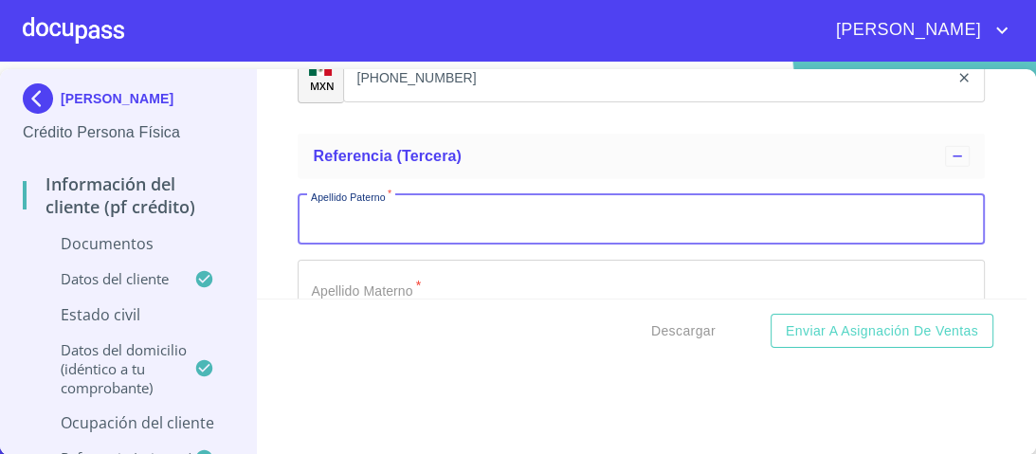
click at [338, 219] on input "Documento de identificación.   *" at bounding box center [641, 219] width 687 height 51
type input "CAMPECHANO"
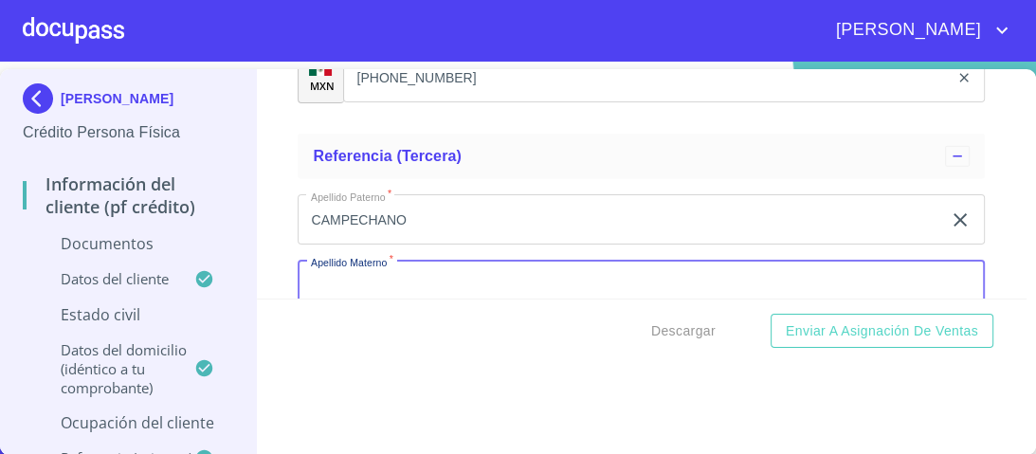
scroll to position [9188, 0]
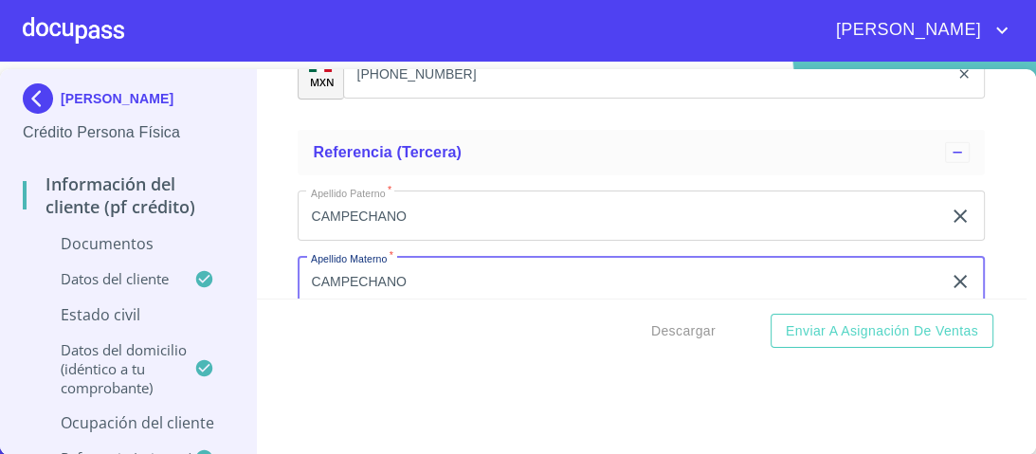
type input "CAMPECHANO"
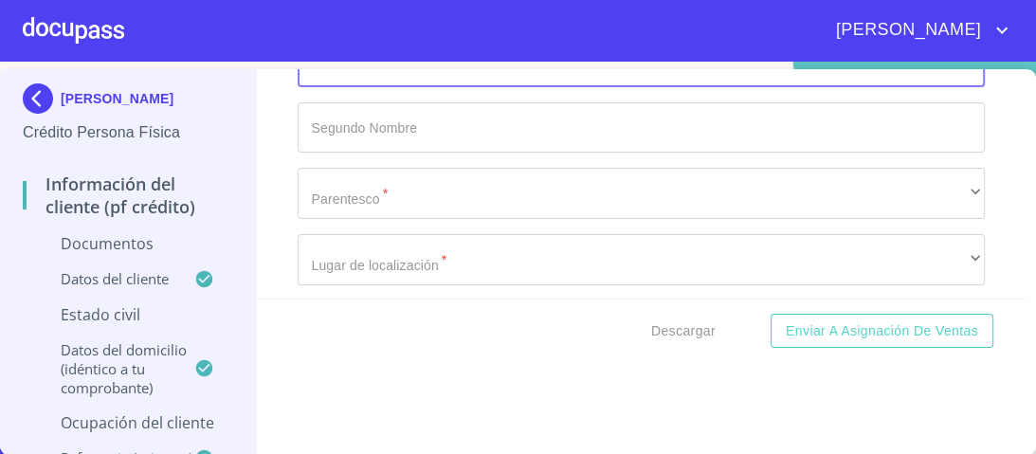
scroll to position [9495, 0]
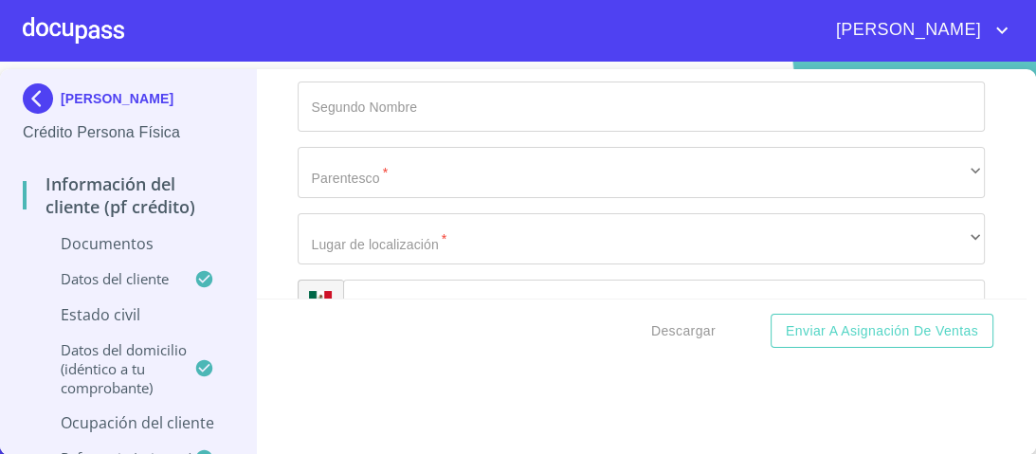
type input "[PERSON_NAME]"
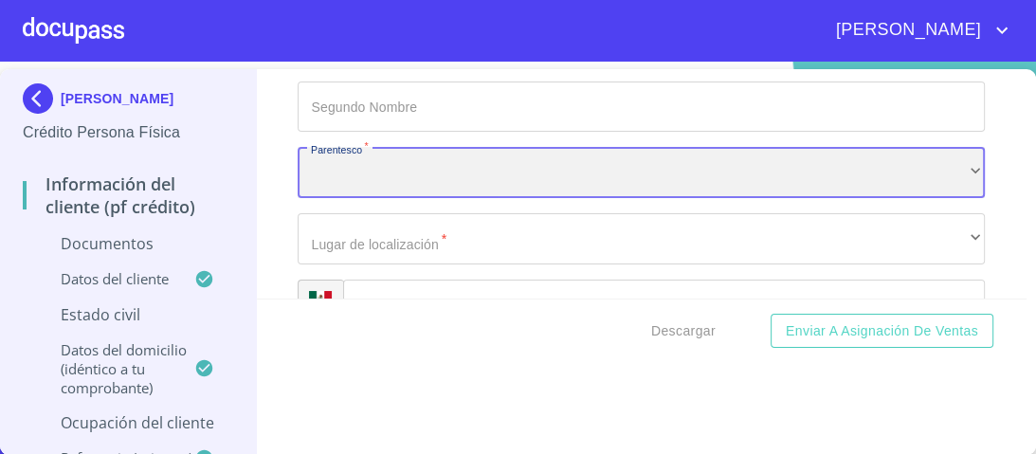
click at [361, 169] on div "​" at bounding box center [641, 172] width 687 height 51
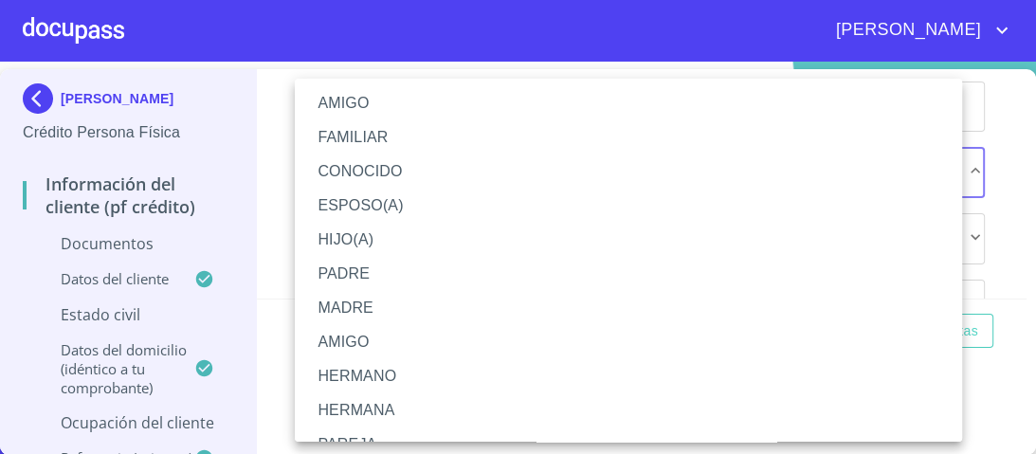
click at [348, 104] on li "AMIGO" at bounding box center [634, 103] width 679 height 34
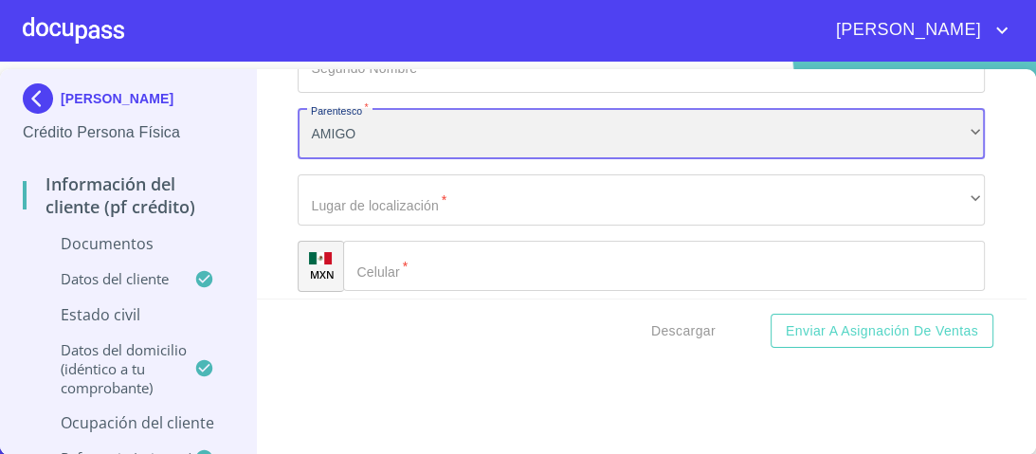
scroll to position [9571, 0]
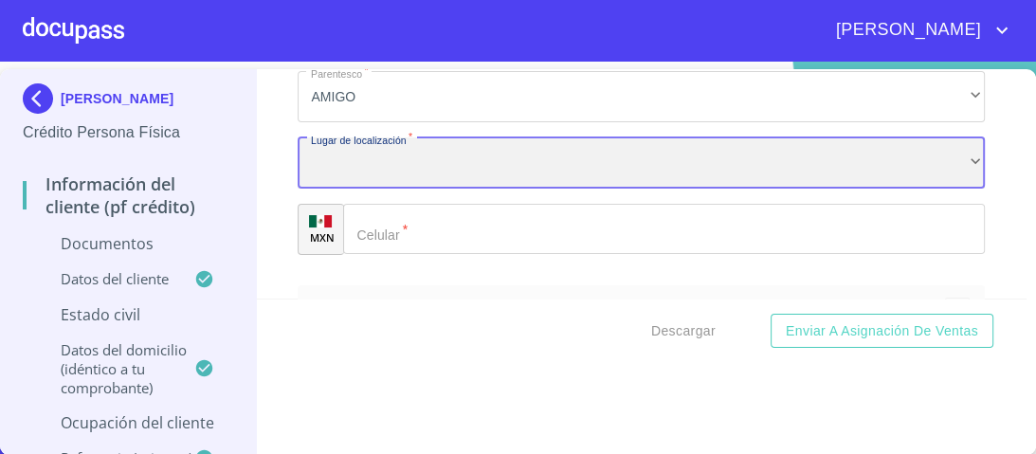
click at [345, 155] on div "​" at bounding box center [641, 162] width 687 height 51
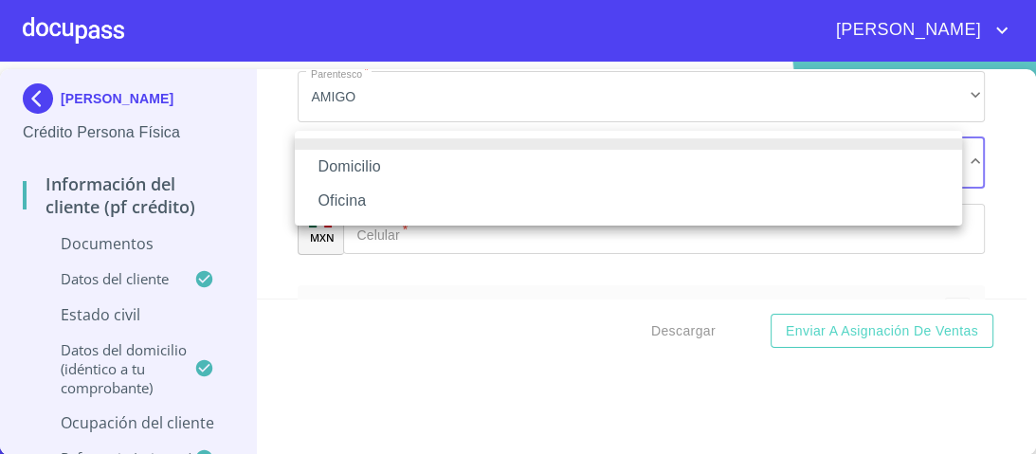
click at [353, 160] on li "Domicilio" at bounding box center [628, 167] width 667 height 34
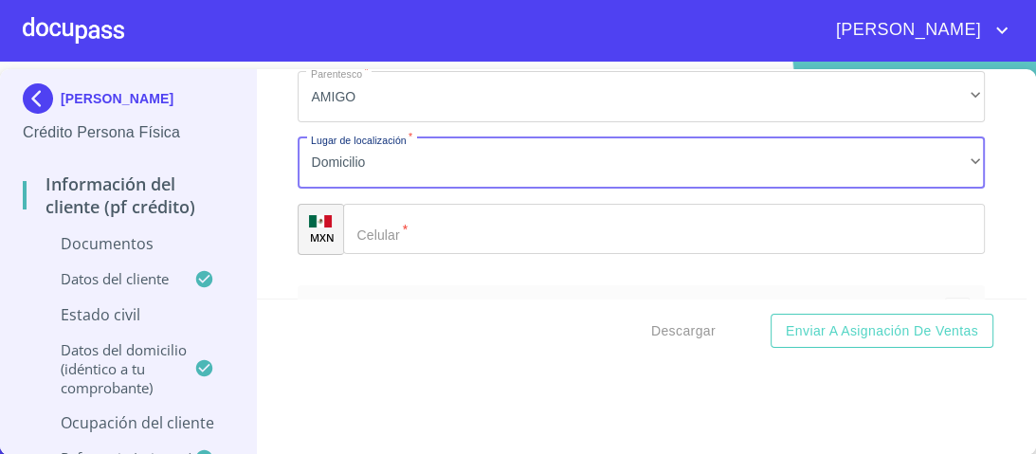
click at [375, 220] on div "​" at bounding box center [664, 229] width 642 height 51
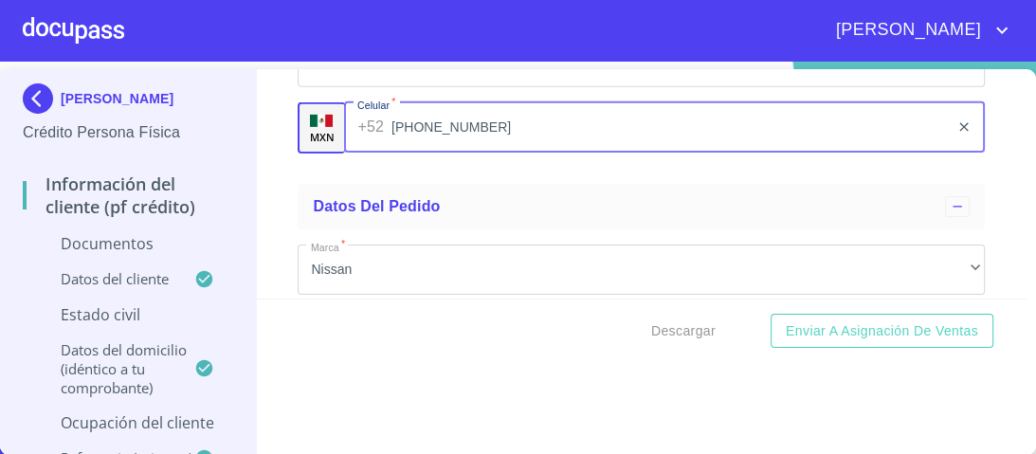
scroll to position [9723, 0]
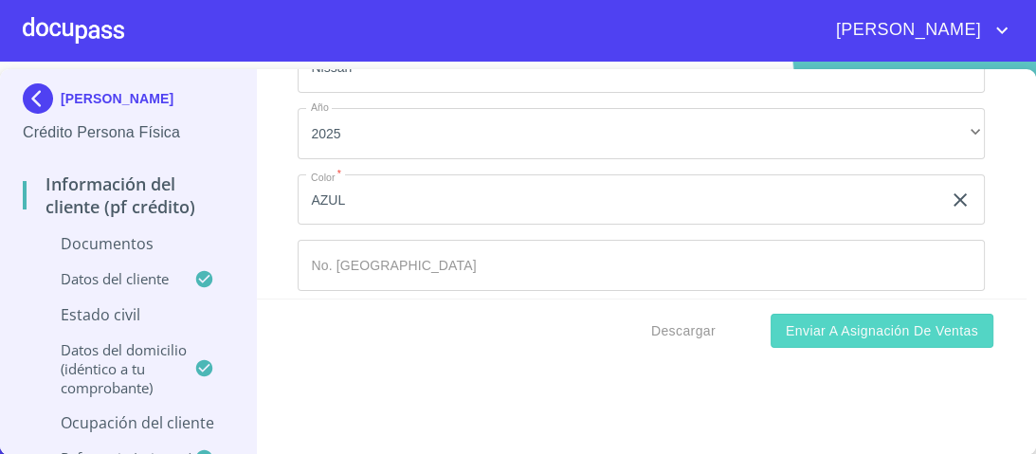
type input "[PHONE_NUMBER]"
click at [813, 335] on span "Enviar a Asignación de Ventas" at bounding box center [882, 331] width 192 height 24
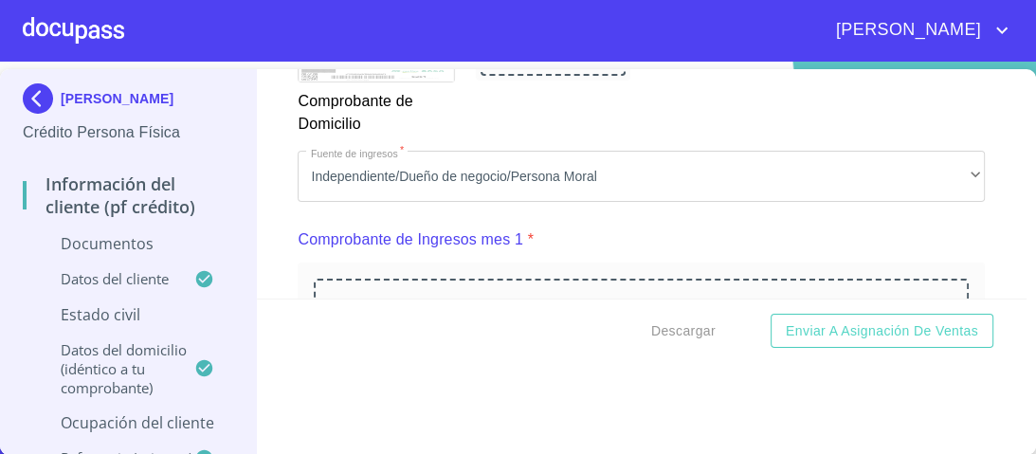
scroll to position [1859, 0]
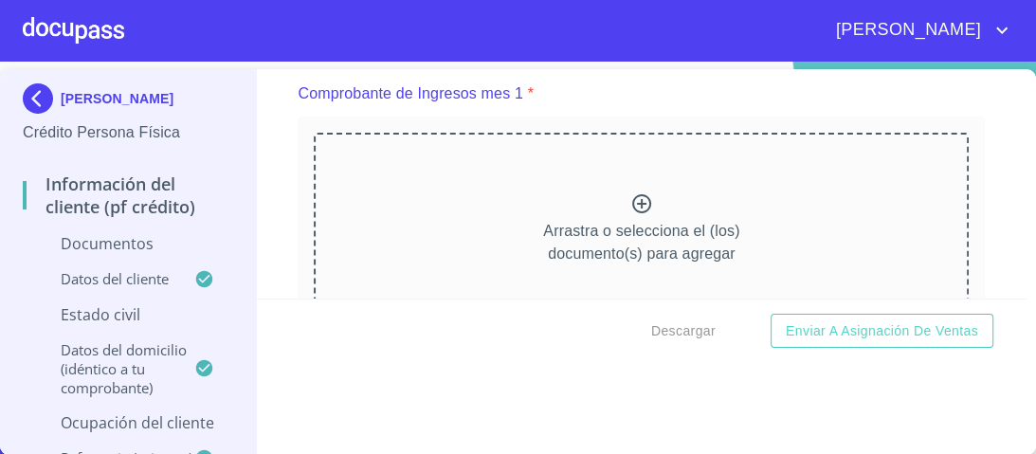
click at [630, 201] on icon at bounding box center [641, 203] width 23 height 23
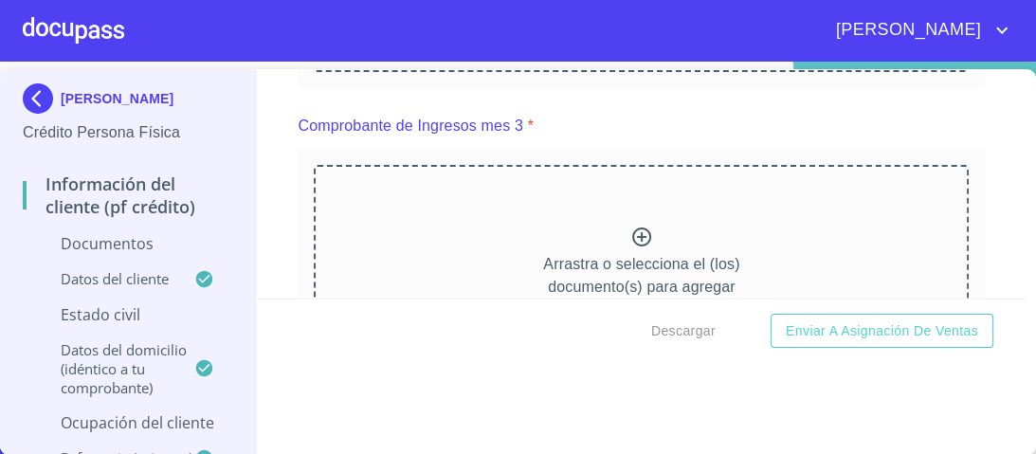
scroll to position [2682, 0]
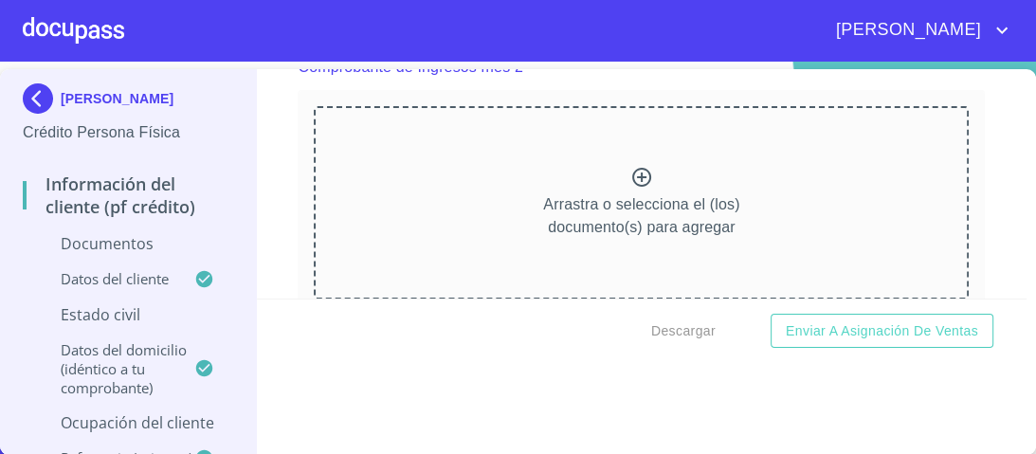
click at [630, 172] on icon at bounding box center [641, 177] width 23 height 23
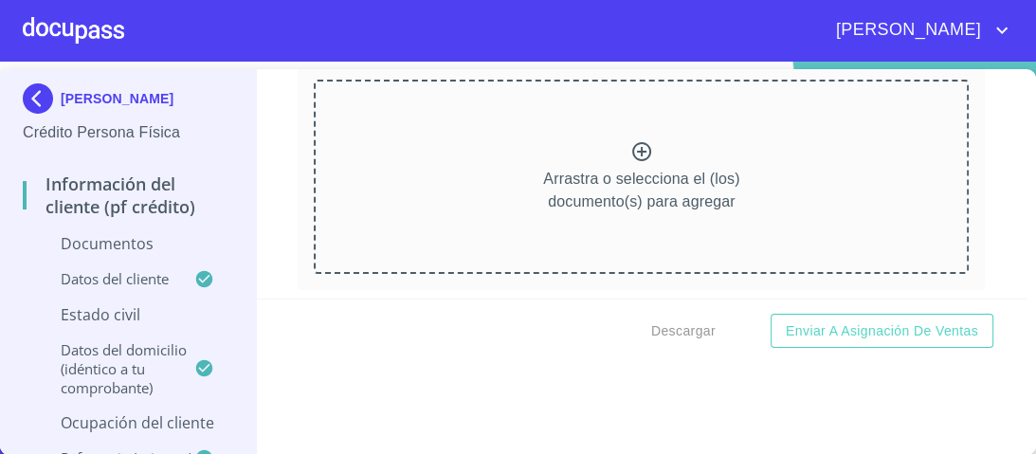
scroll to position [3428, 0]
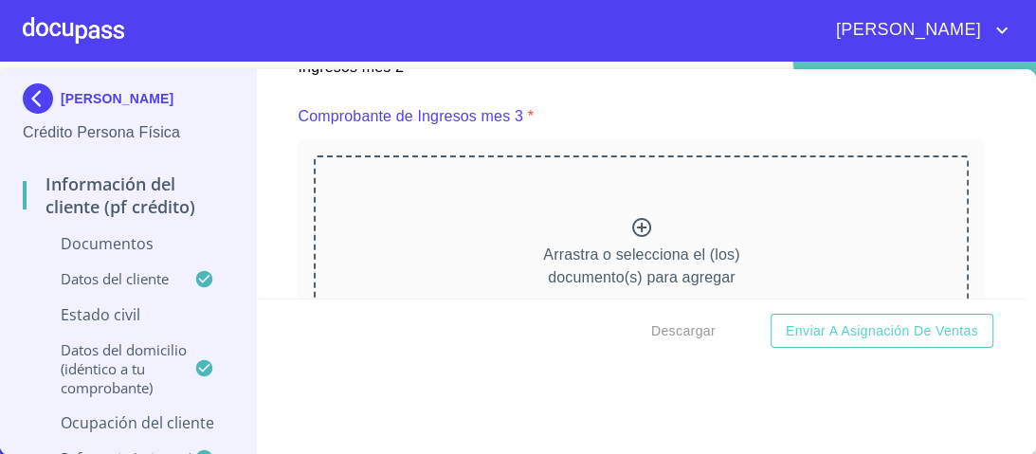
click at [630, 216] on icon at bounding box center [641, 227] width 23 height 23
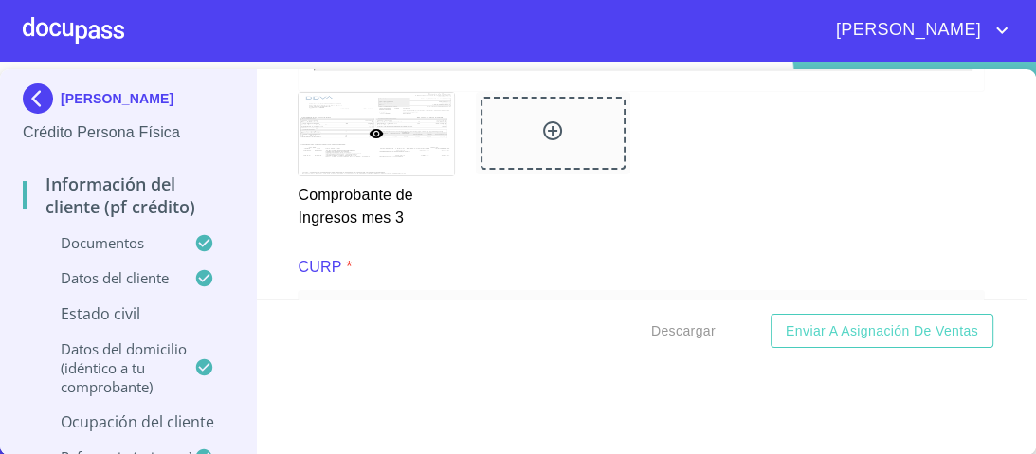
scroll to position [3935, 0]
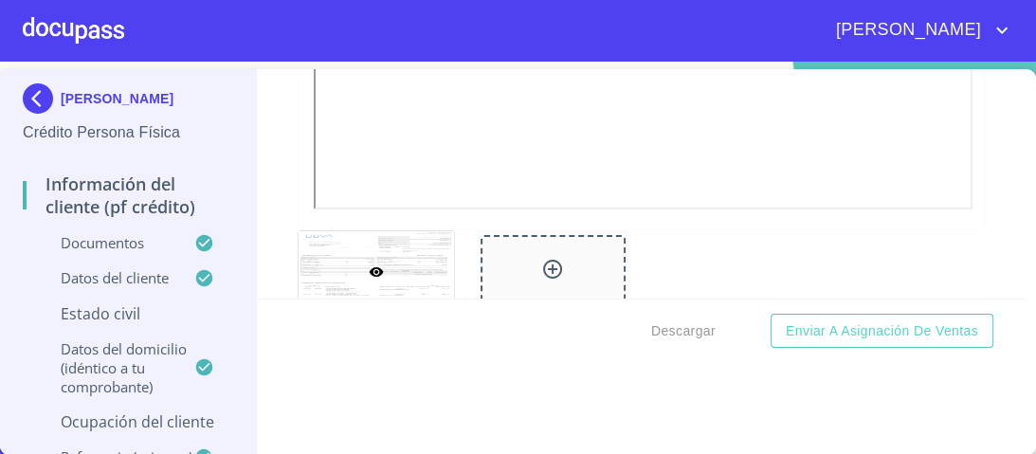
click at [541, 258] on icon at bounding box center [552, 269] width 23 height 23
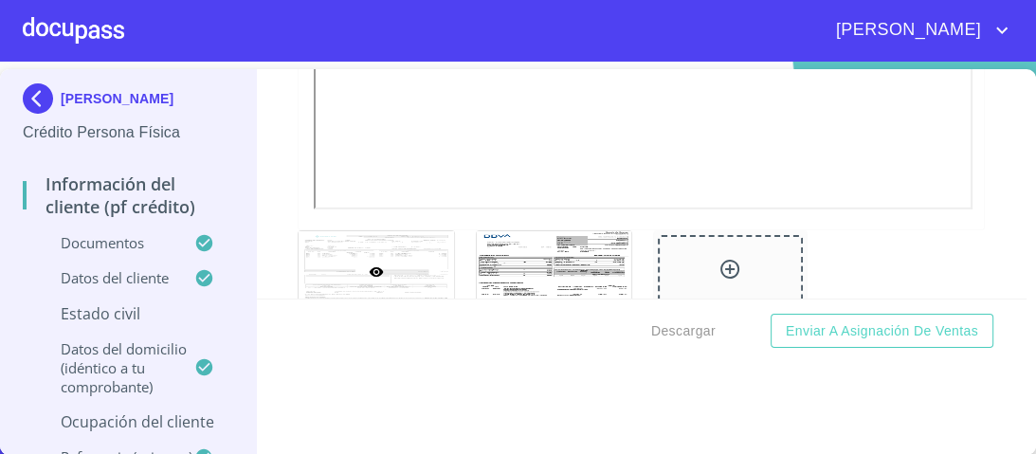
click at [720, 260] on icon at bounding box center [729, 269] width 19 height 19
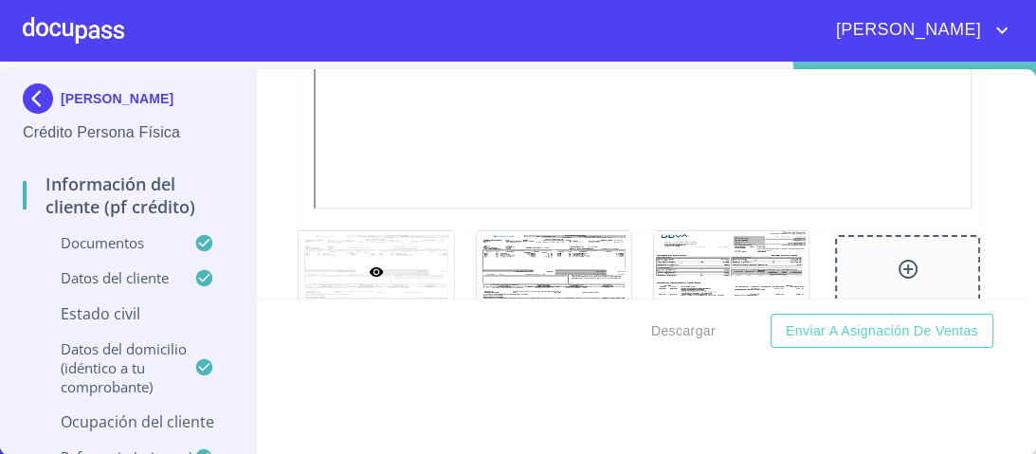
click at [898, 260] on icon at bounding box center [907, 269] width 19 height 19
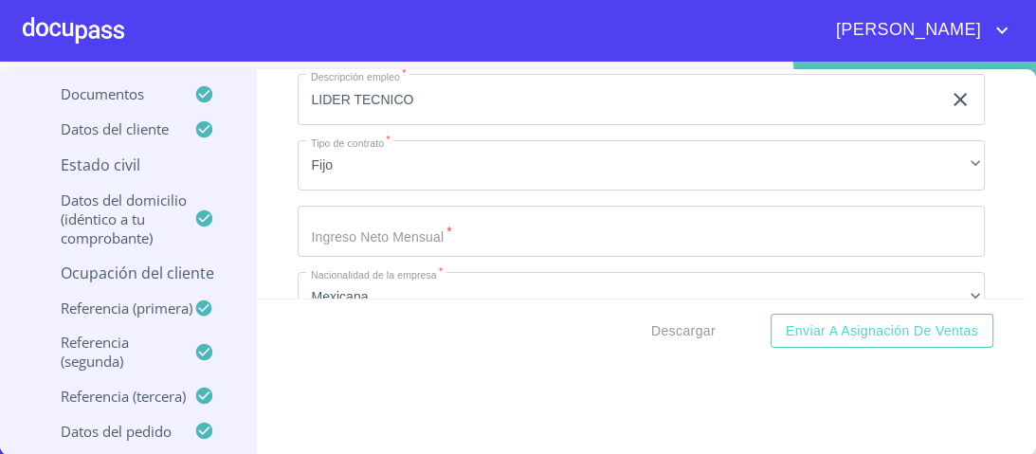
scroll to position [8636, 0]
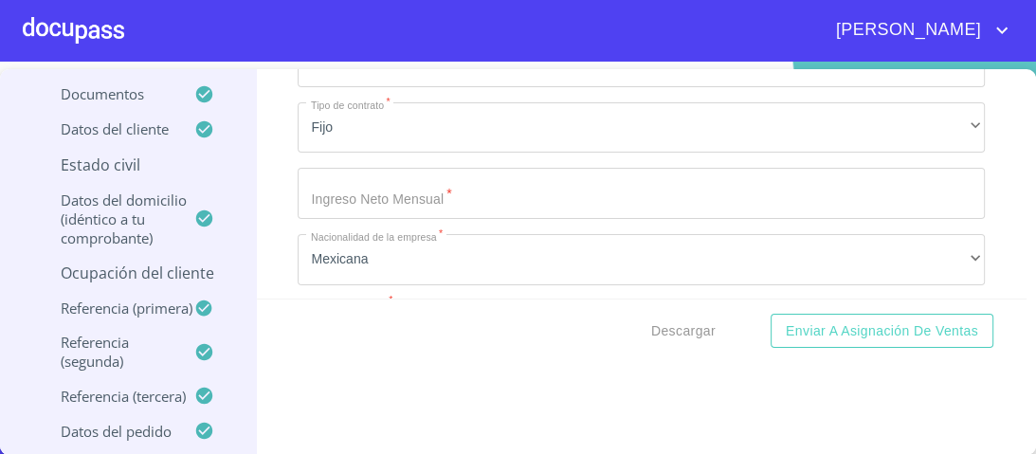
click at [363, 182] on input "Documento de identificación.   *" at bounding box center [641, 193] width 687 height 51
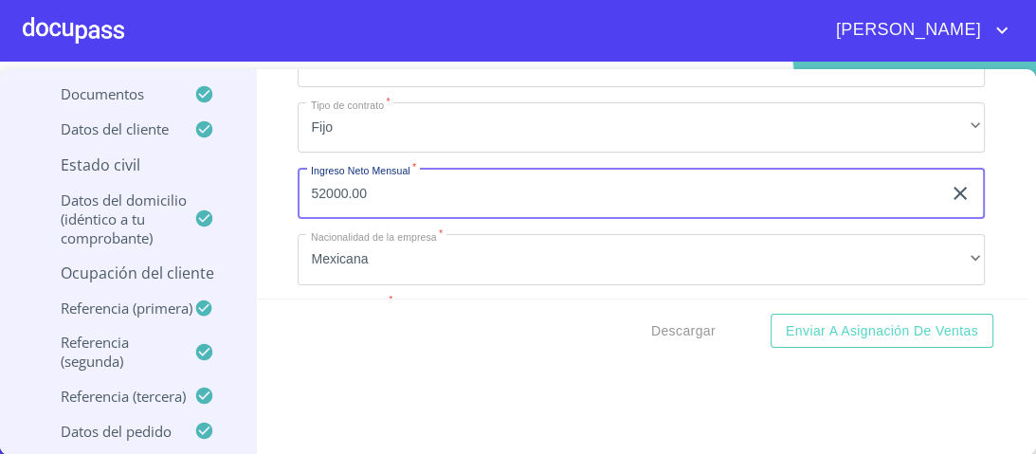
type input "52000.00"
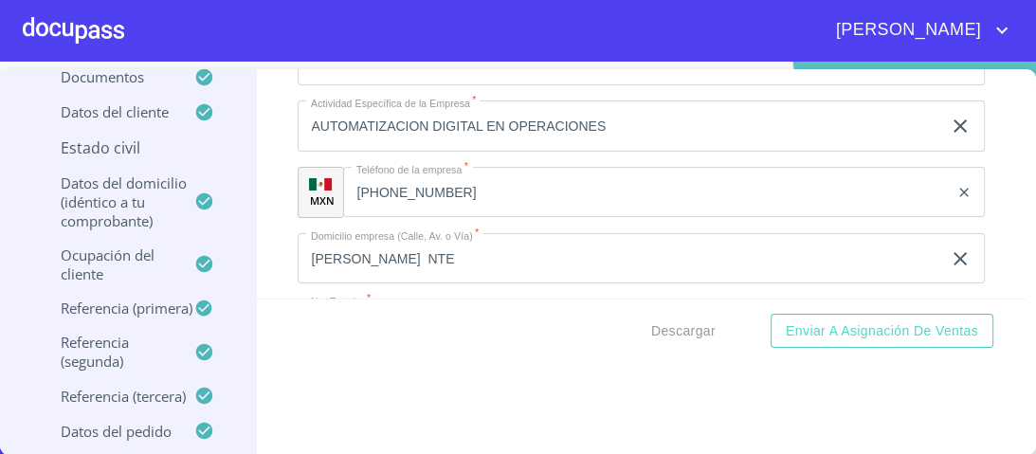
scroll to position [8939, 0]
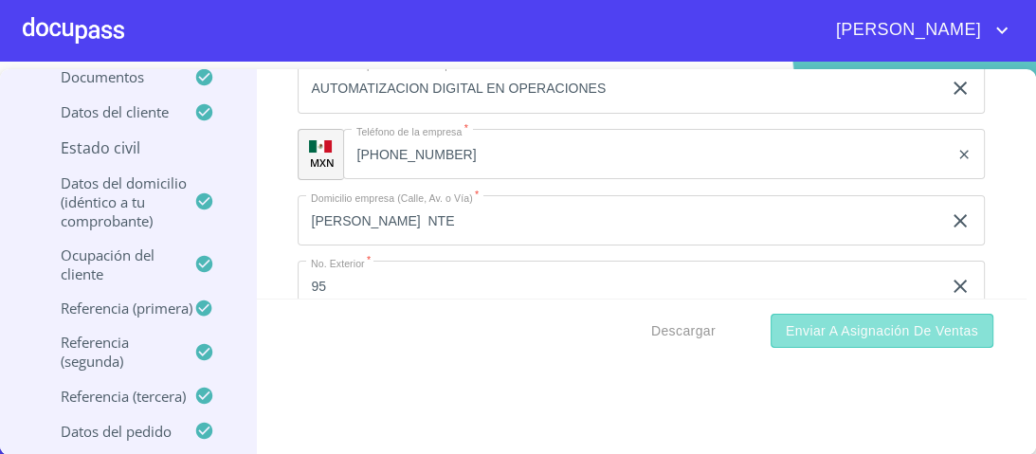
click at [832, 337] on span "Enviar a Asignación de Ventas" at bounding box center [882, 331] width 192 height 24
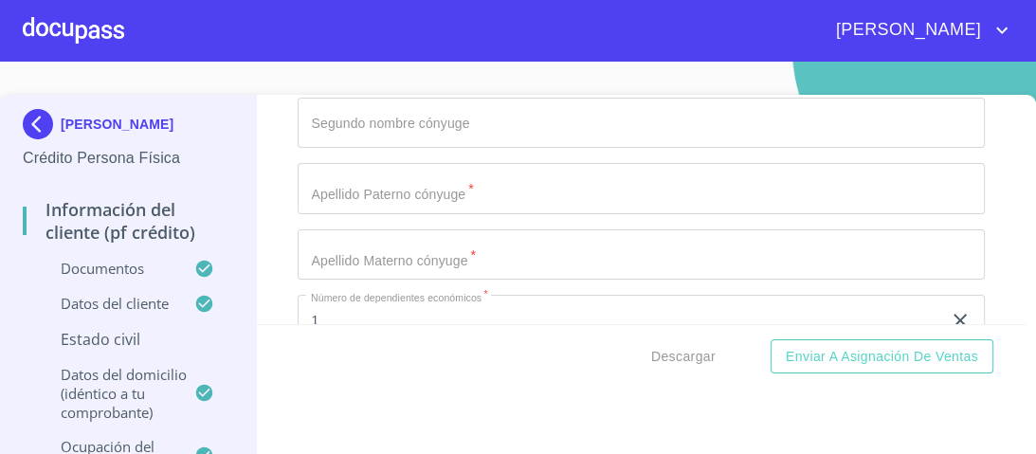
scroll to position [0, 0]
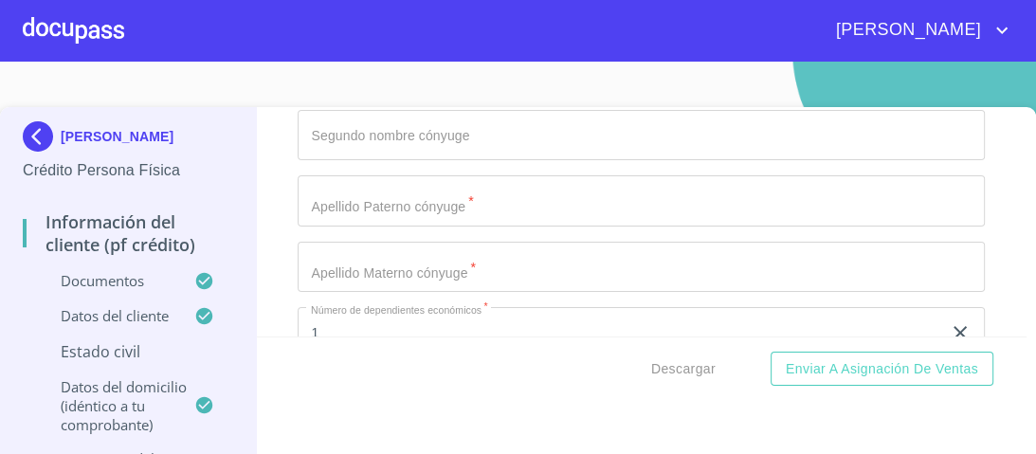
click at [94, 34] on div at bounding box center [73, 30] width 101 height 61
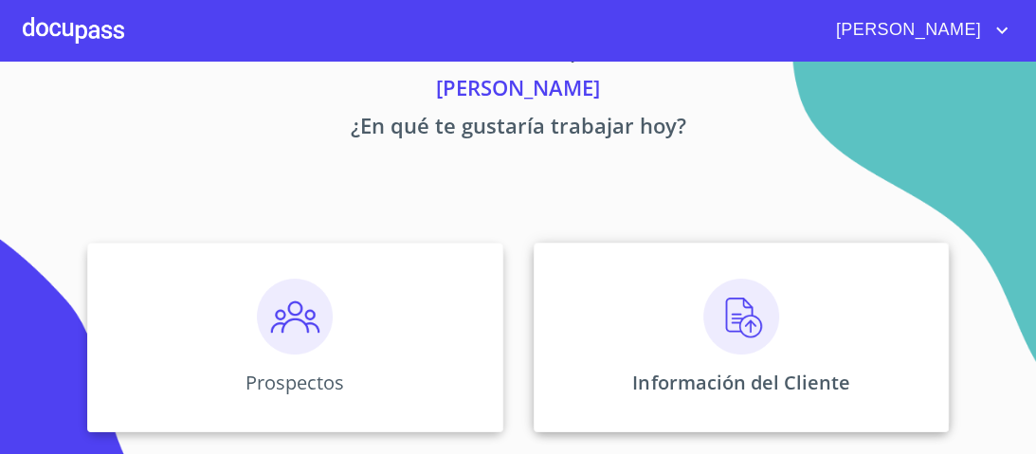
scroll to position [152, 0]
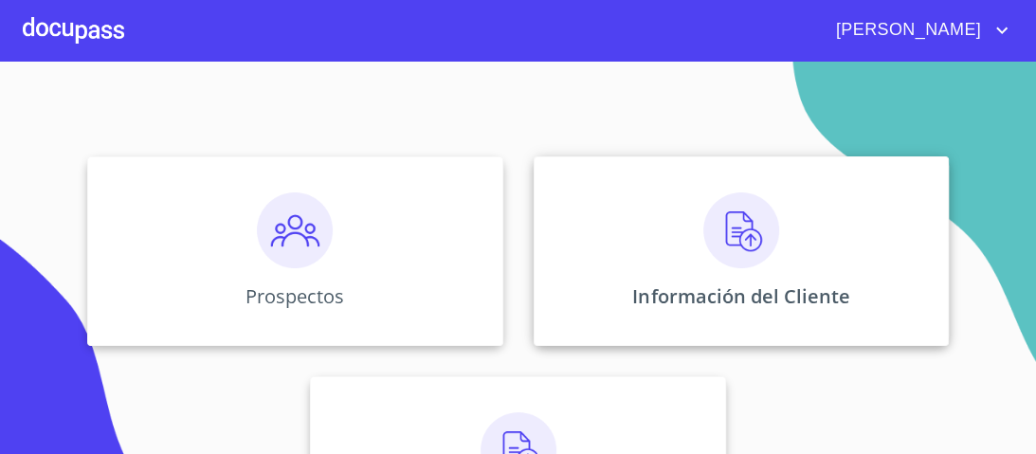
click at [740, 227] on img at bounding box center [741, 230] width 76 height 76
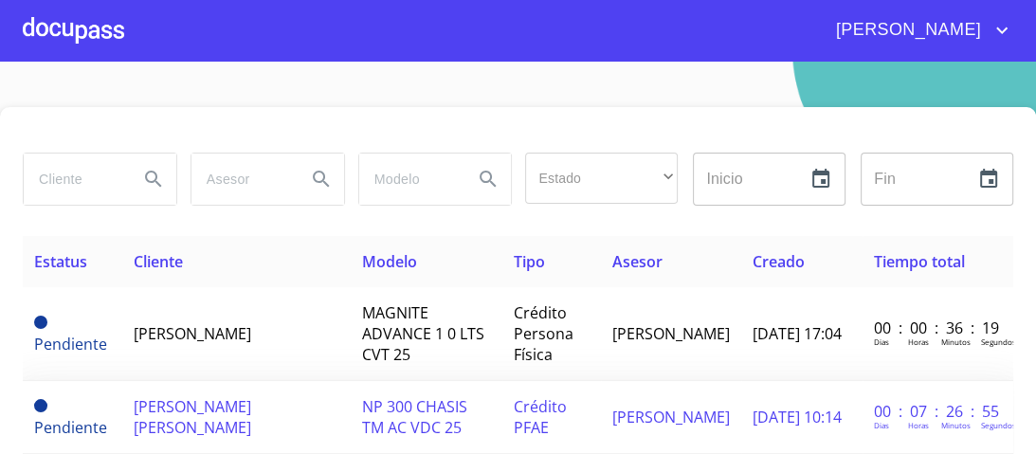
click at [423, 407] on span "NP 300 CHASIS TM AC VDC 25" at bounding box center [414, 417] width 105 height 42
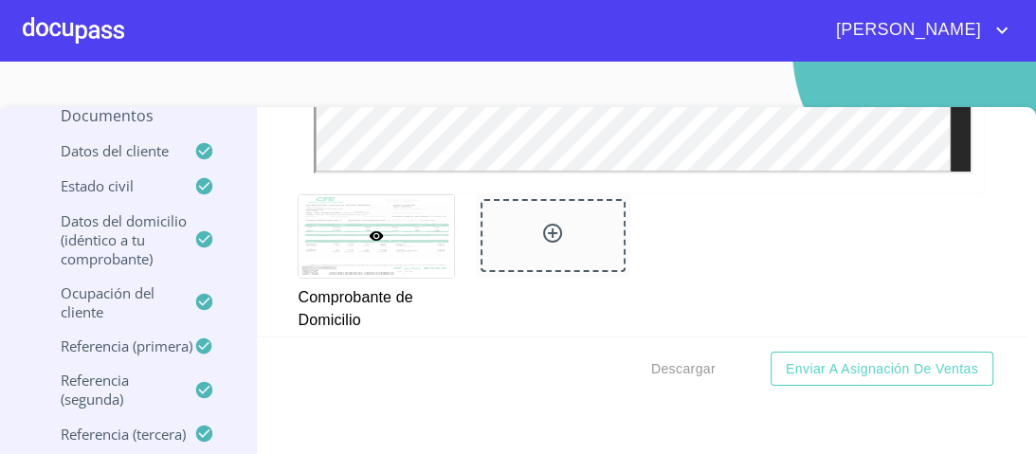
scroll to position [910, 0]
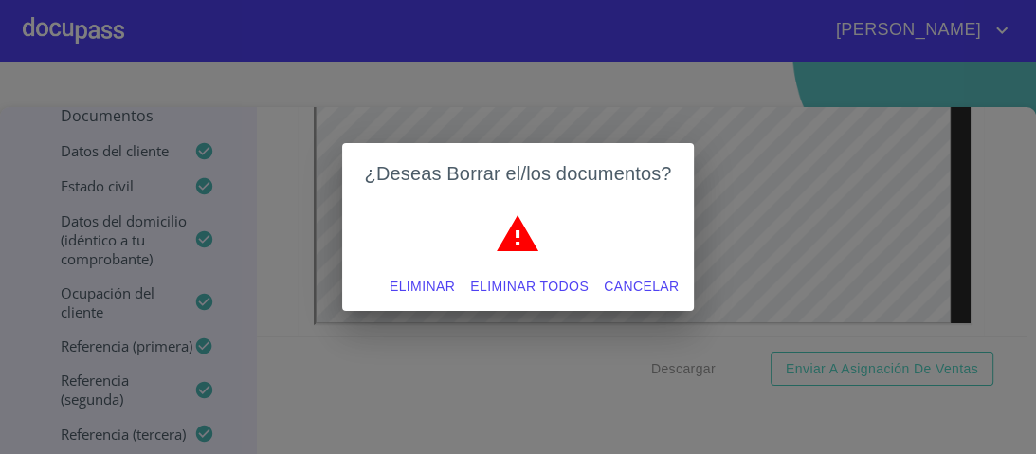
click at [420, 283] on span "Eliminar" at bounding box center [422, 287] width 65 height 24
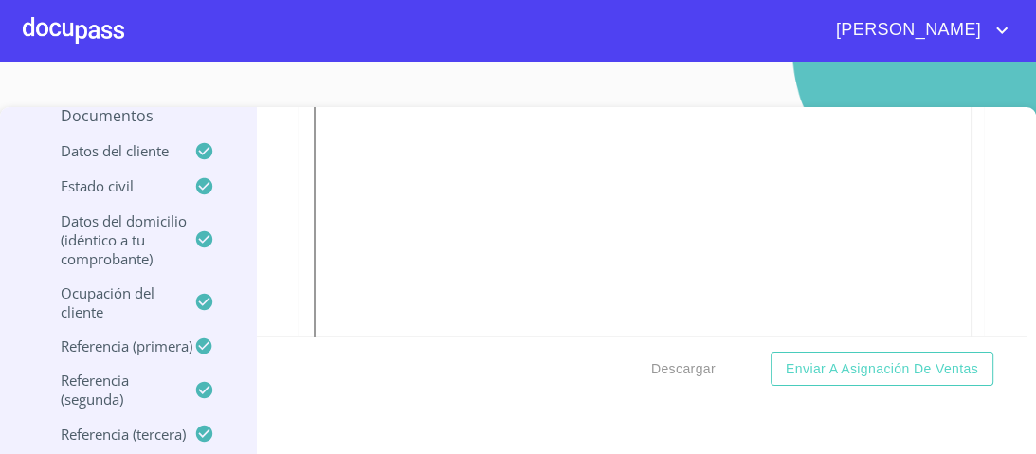
scroll to position [2601, 0]
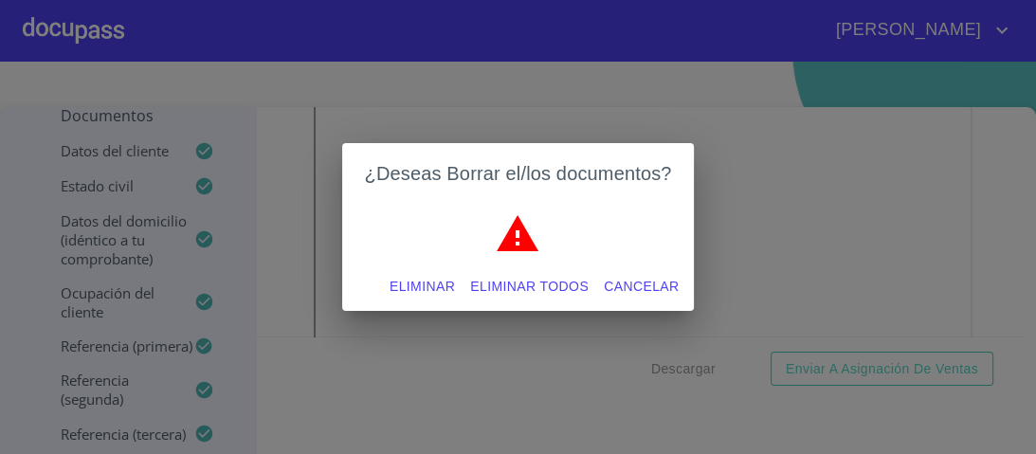
click at [421, 288] on span "Eliminar" at bounding box center [422, 287] width 65 height 24
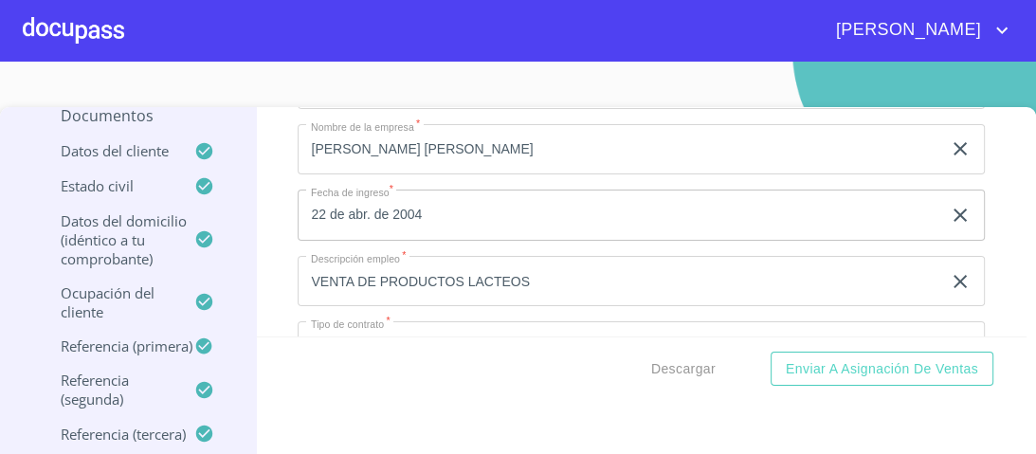
scroll to position [5850, 0]
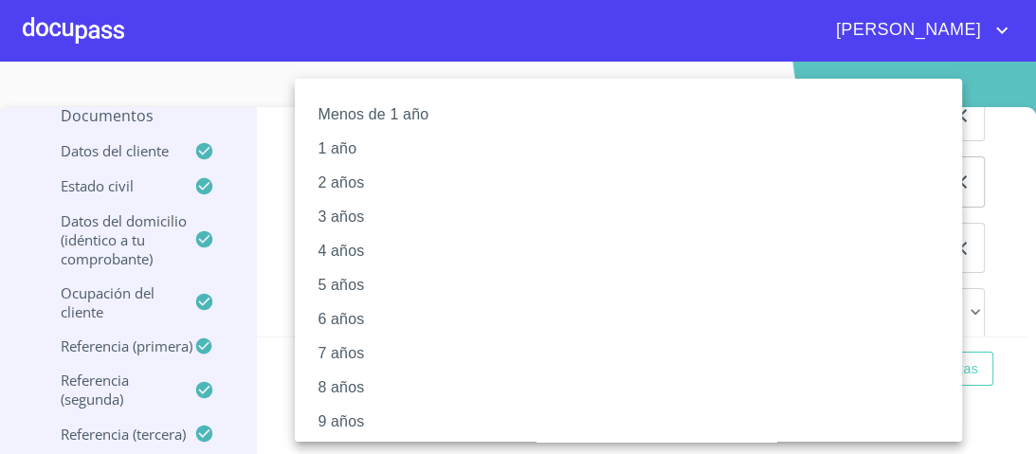
scroll to position [379, 0]
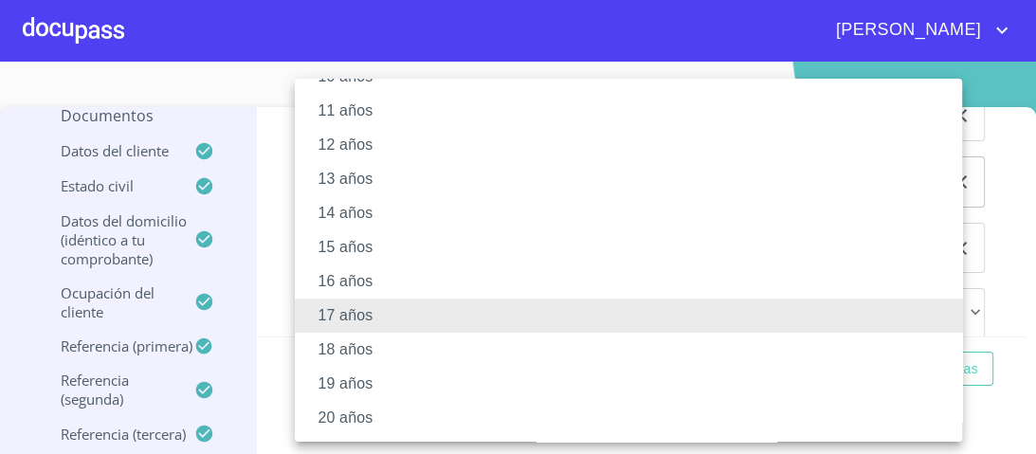
click at [353, 419] on li "20 años" at bounding box center [634, 418] width 679 height 34
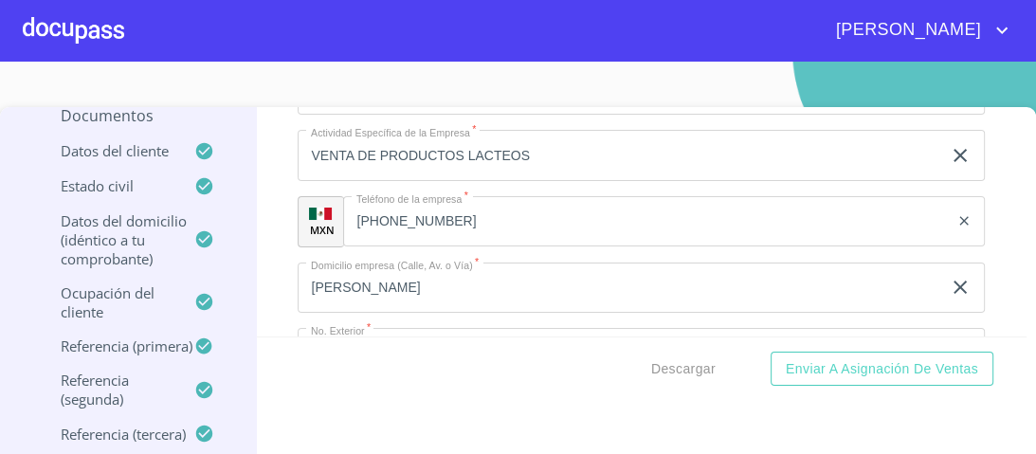
scroll to position [6305, 0]
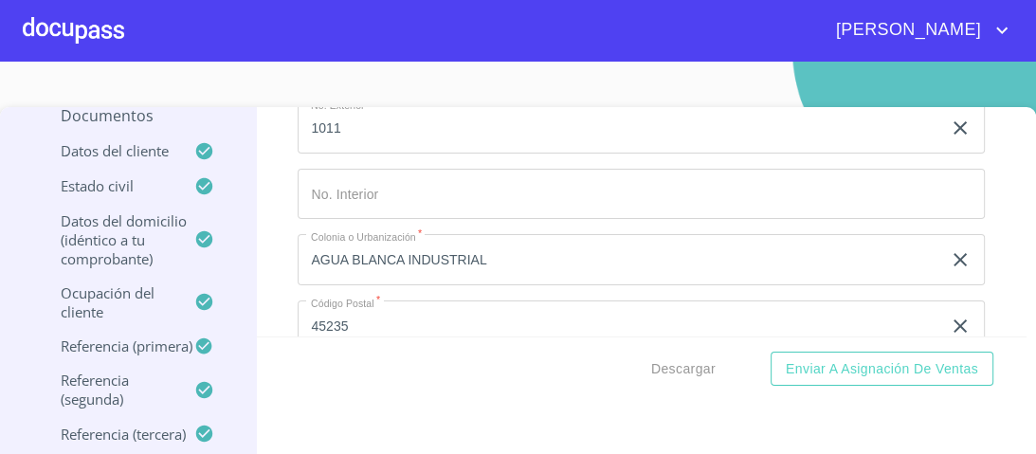
drag, startPoint x: 379, startPoint y: 323, endPoint x: 164, endPoint y: 334, distance: 215.4
click at [164, 334] on div "ROSA MARIA GONZALEZ PELAYO Crédito PFAE Información del cliente (PFAE crédito) …" at bounding box center [513, 300] width 1026 height 386
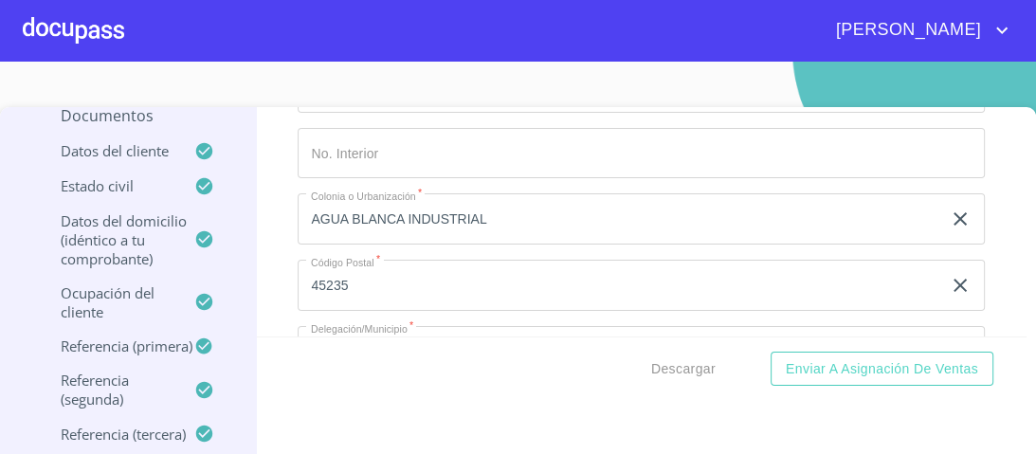
scroll to position [6464, 0]
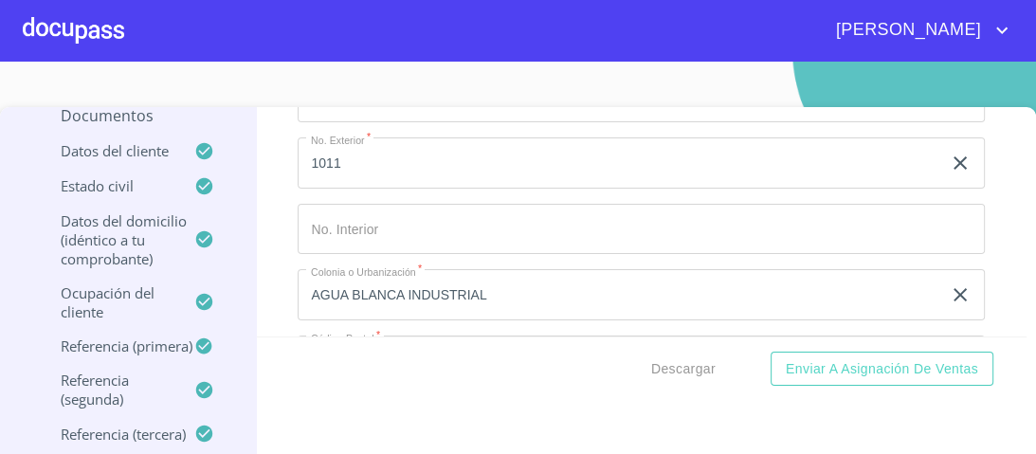
type input "190,000.00"
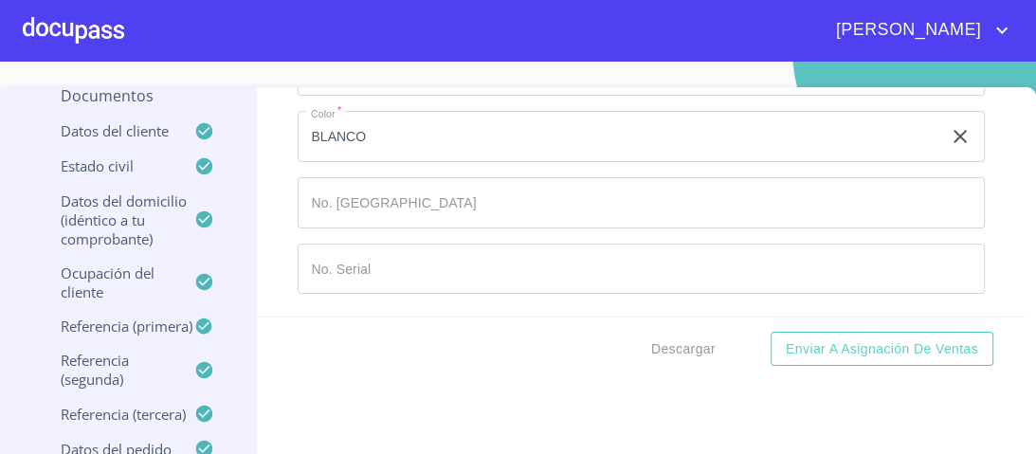
scroll to position [38, 0]
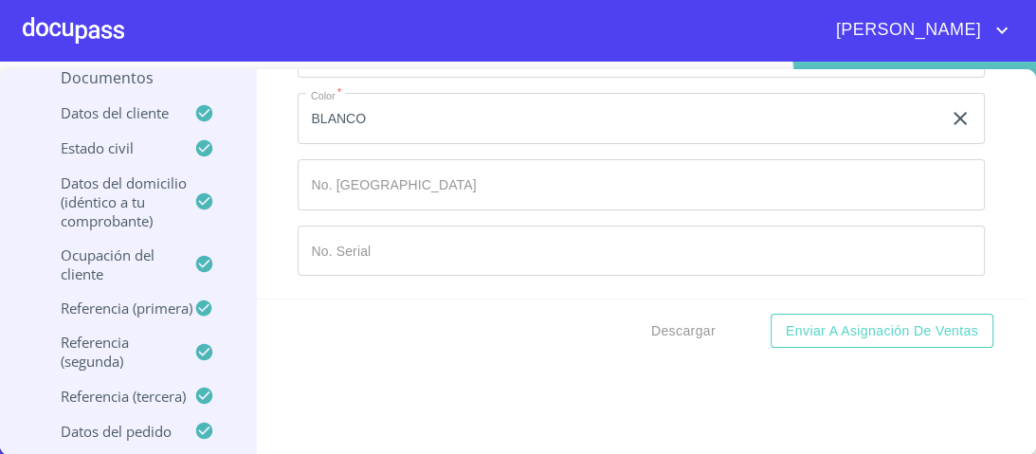
click at [442, 307] on div "Descargar Enviar a Asignación de Ventas" at bounding box center [642, 331] width 770 height 64
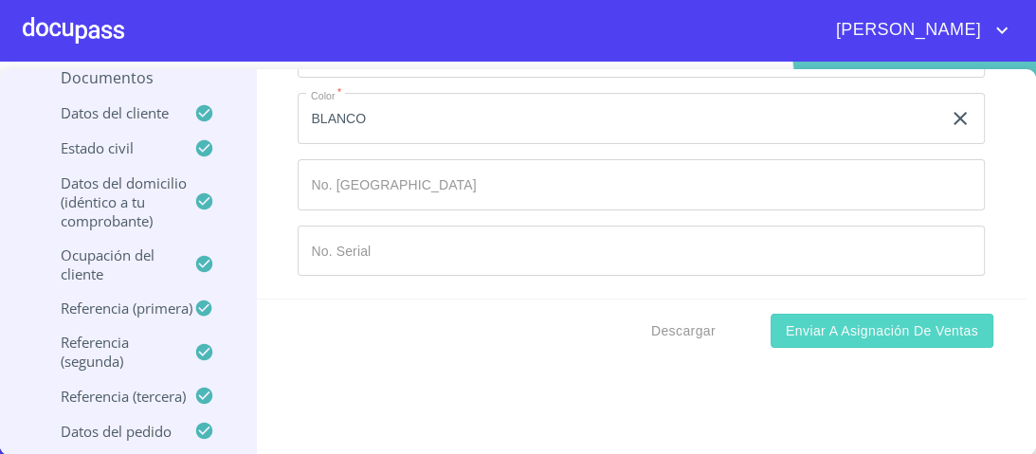
click at [839, 334] on span "Enviar a Asignación de Ventas" at bounding box center [882, 331] width 192 height 24
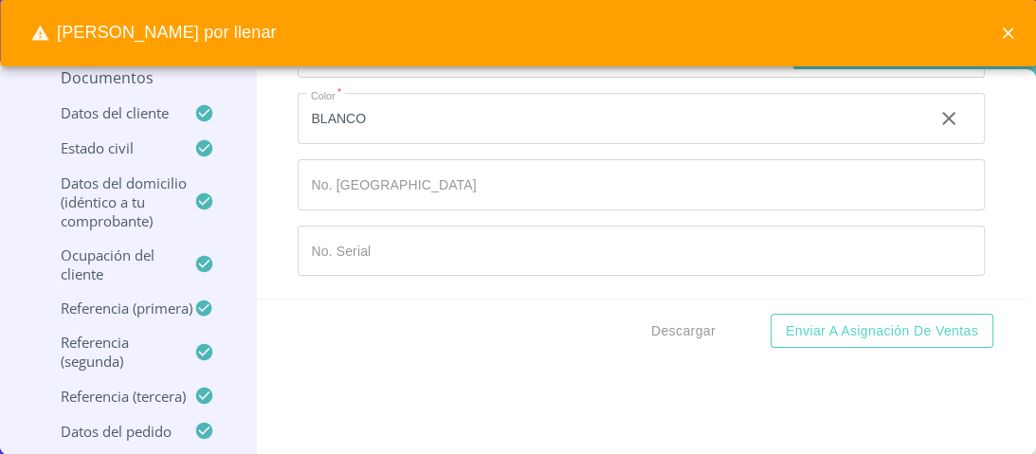
drag, startPoint x: 539, startPoint y: 270, endPoint x: 706, endPoint y: 253, distance: 167.7
click at [550, 273] on input "Documento de identificación.   *" at bounding box center [641, 251] width 687 height 51
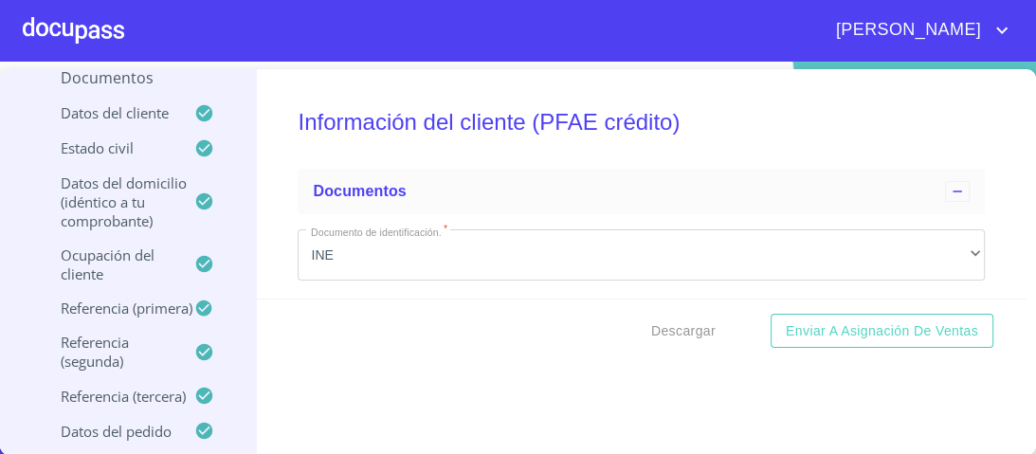
scroll to position [224, 0]
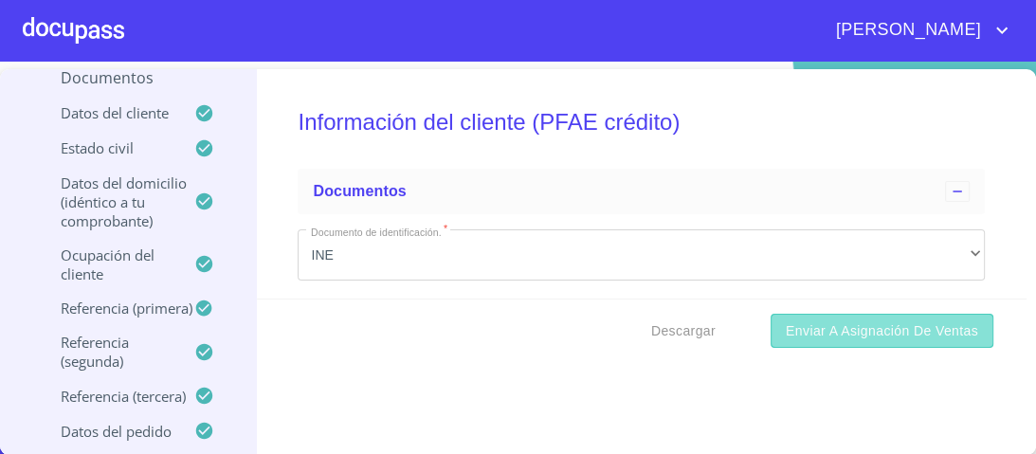
click at [837, 334] on span "Enviar a Asignación de Ventas" at bounding box center [882, 331] width 192 height 24
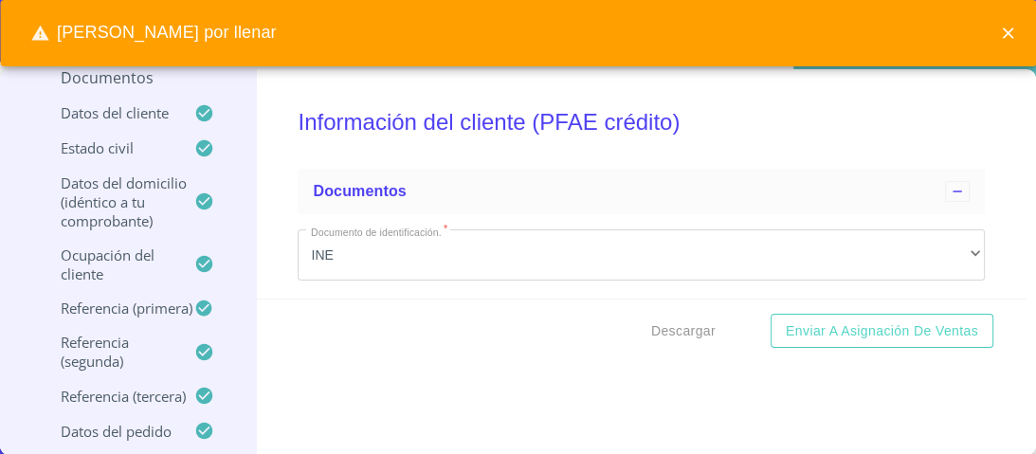
click at [787, 116] on h5 "Información del cliente (PFAE crédito)" at bounding box center [641, 122] width 687 height 78
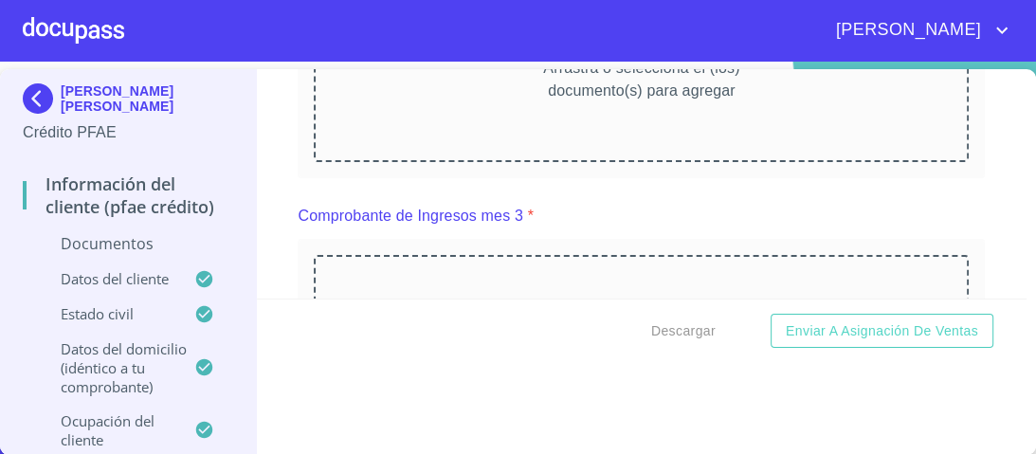
scroll to position [1820, 0]
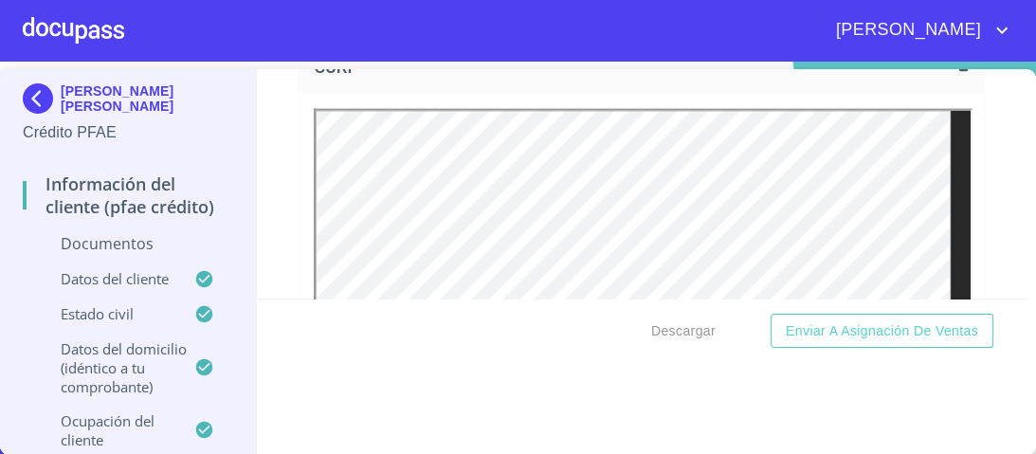
scroll to position [2786, 0]
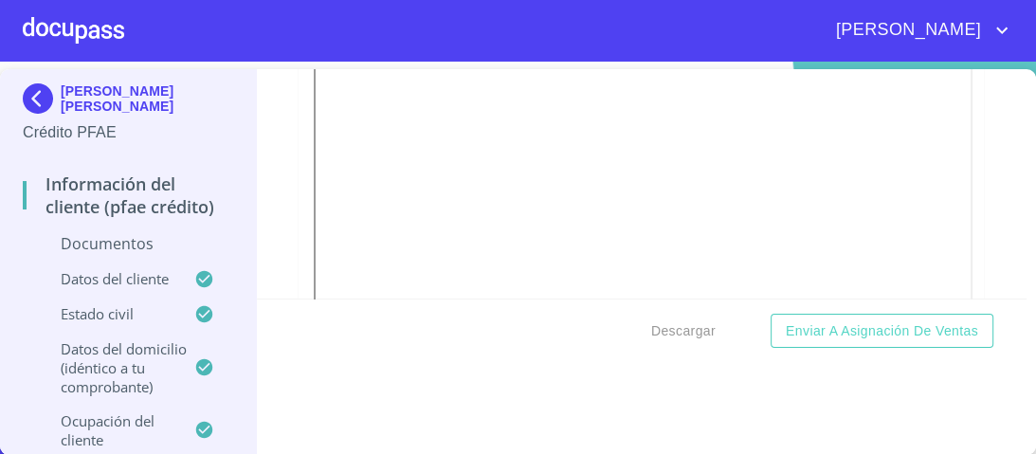
scroll to position [2483, 0]
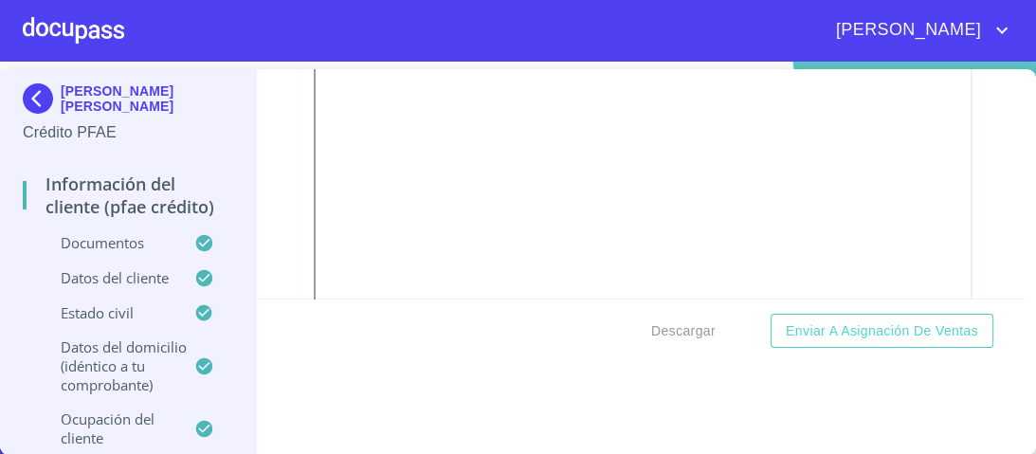
scroll to position [3772, 0]
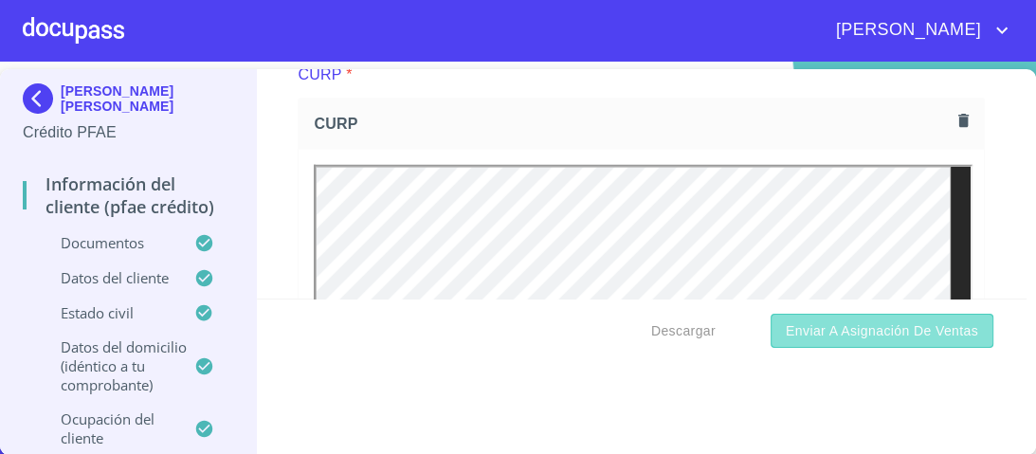
click at [825, 330] on span "Enviar a Asignación de Ventas" at bounding box center [882, 331] width 192 height 24
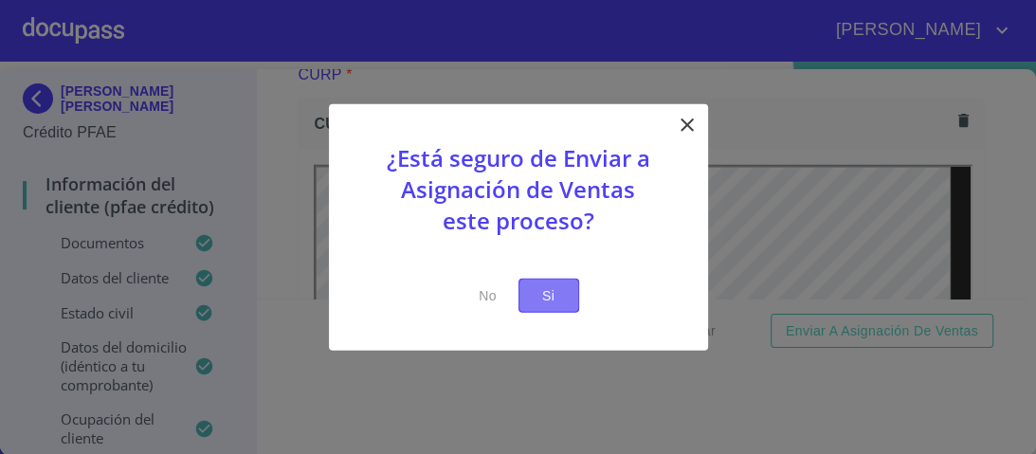
click at [553, 296] on span "Si" at bounding box center [549, 295] width 30 height 24
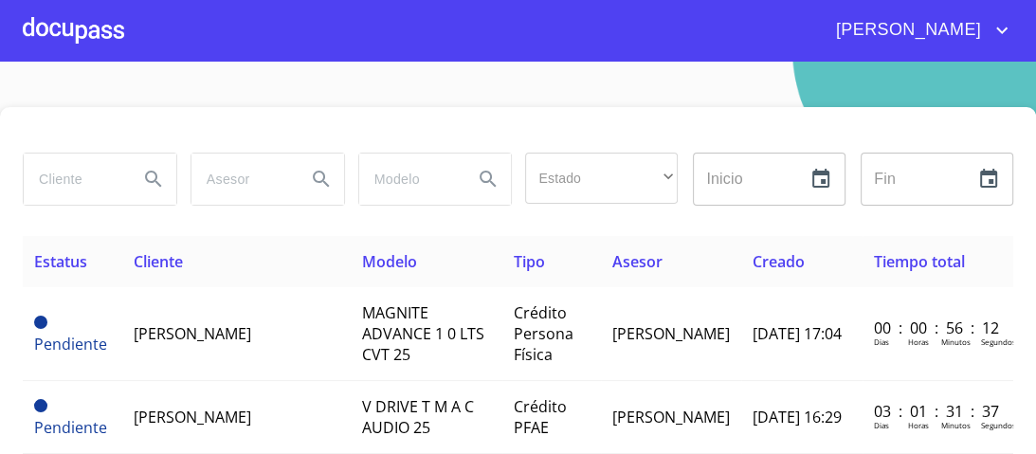
click at [60, 175] on input "search" at bounding box center [74, 179] width 100 height 51
type input "ROSA MARIA"
click at [152, 177] on icon "Search" at bounding box center [153, 179] width 23 height 23
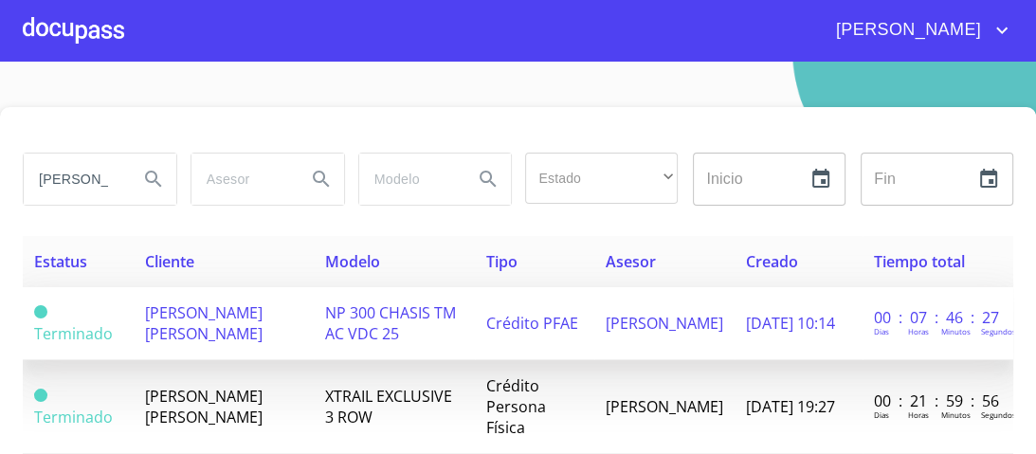
click at [373, 317] on span "NP 300 CHASIS TM AC VDC 25" at bounding box center [390, 323] width 131 height 42
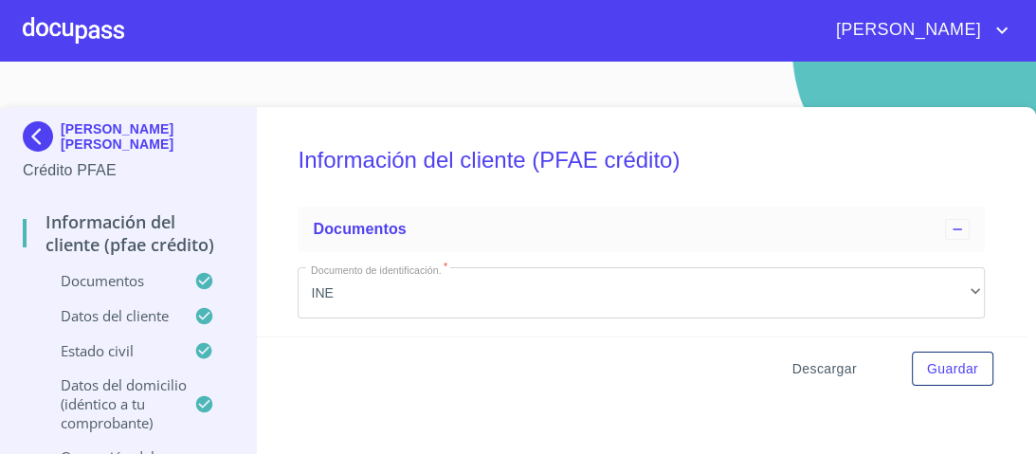
click at [814, 369] on span "Descargar" at bounding box center [824, 369] width 64 height 24
